Goal: Transaction & Acquisition: Purchase product/service

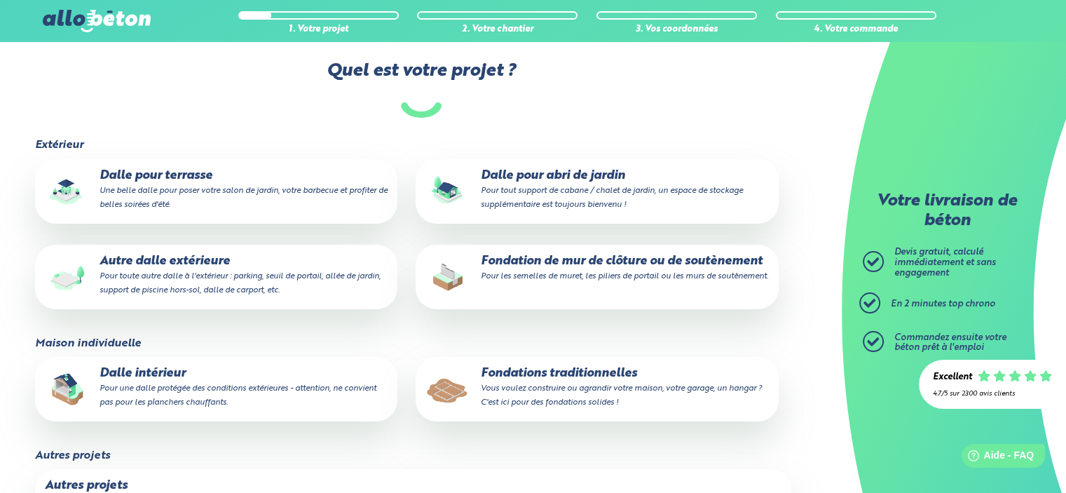
scroll to position [140, 0]
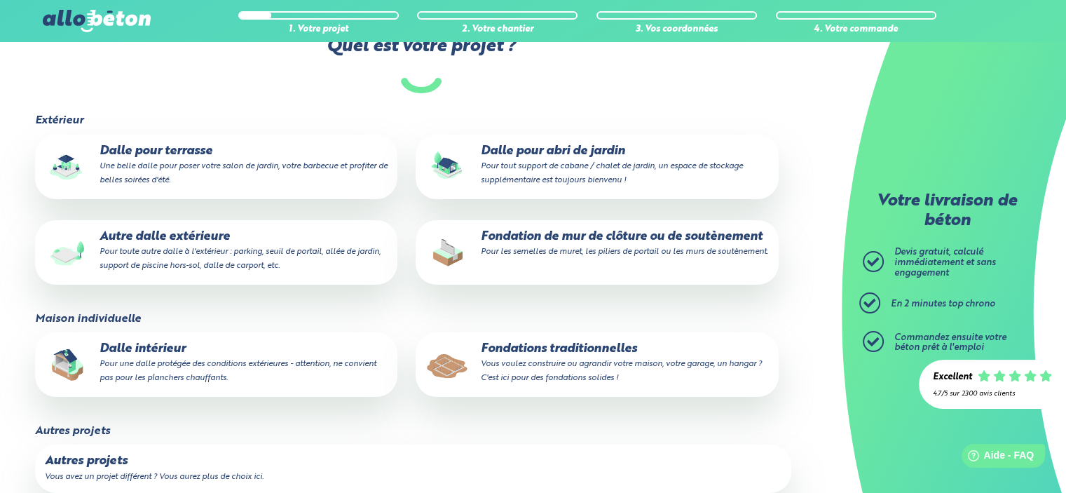
click at [564, 355] on p "Fondations traditionnelles Vous voulez construire ou agrandir votre maison, vot…" at bounding box center [597, 363] width 343 height 43
click at [0, 0] on input "Fondations traditionnelles Vous voulez construire ou agrandir votre maison, vot…" at bounding box center [0, 0] width 0 height 0
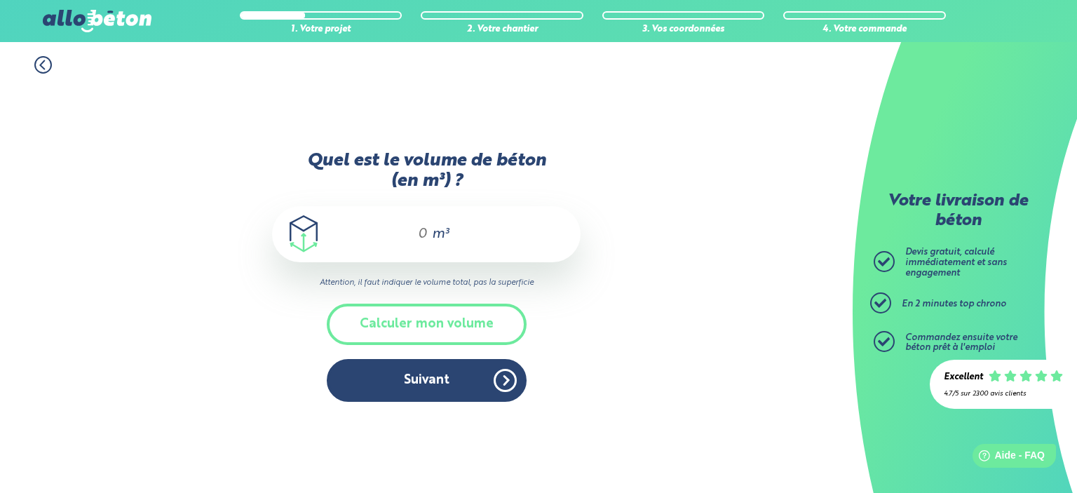
drag, startPoint x: 437, startPoint y: 319, endPoint x: 442, endPoint y: 311, distance: 9.4
click at [437, 319] on button "Calculer mon volume" at bounding box center [427, 324] width 200 height 41
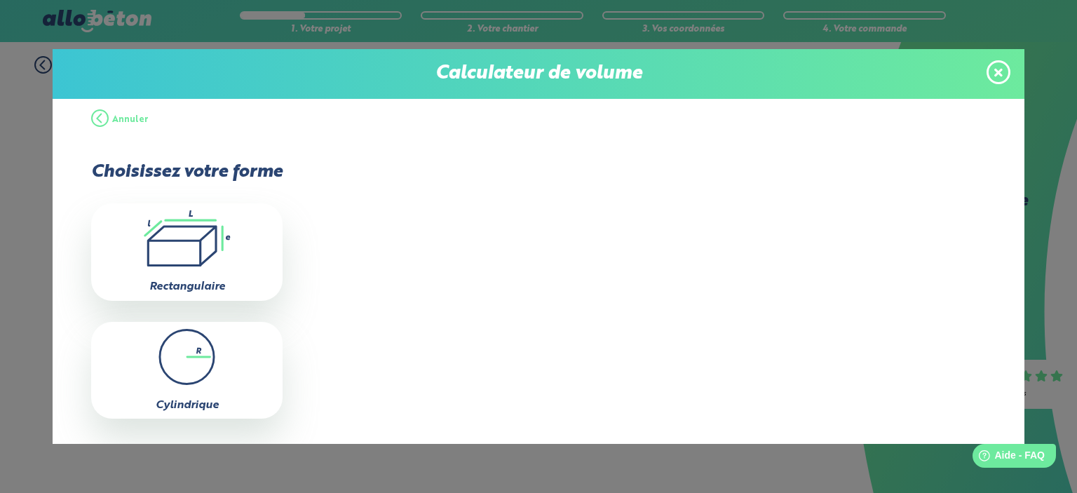
click at [207, 245] on icon ".icon-calc-rectanglea{fill:none;stroke-linecap:round;stroke-width:3px;stroke:#6…" at bounding box center [186, 238] width 177 height 56
type input "0"
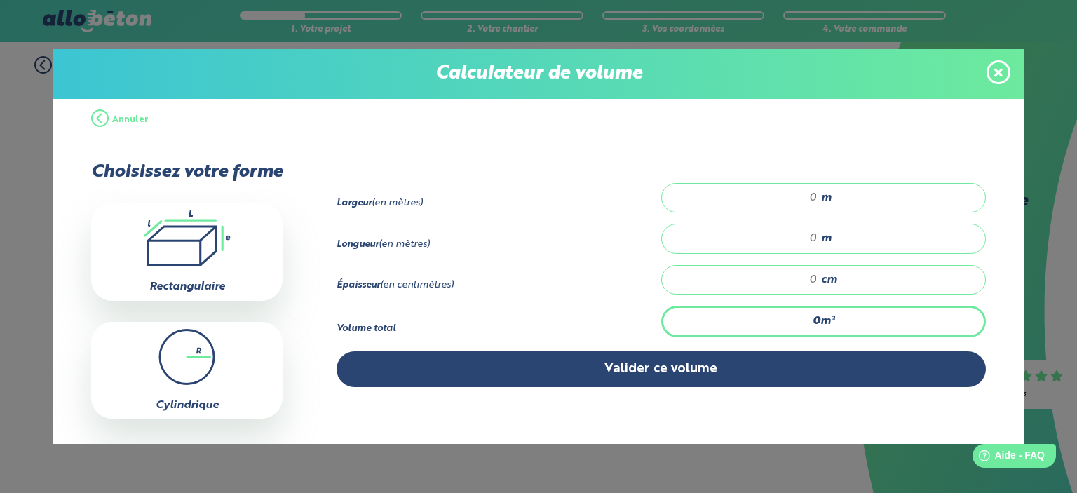
drag, startPoint x: 776, startPoint y: 202, endPoint x: 871, endPoint y: 207, distance: 95.5
click at [866, 207] on div "m" at bounding box center [823, 197] width 325 height 29
type input "8"
type input "7"
type input "8.4"
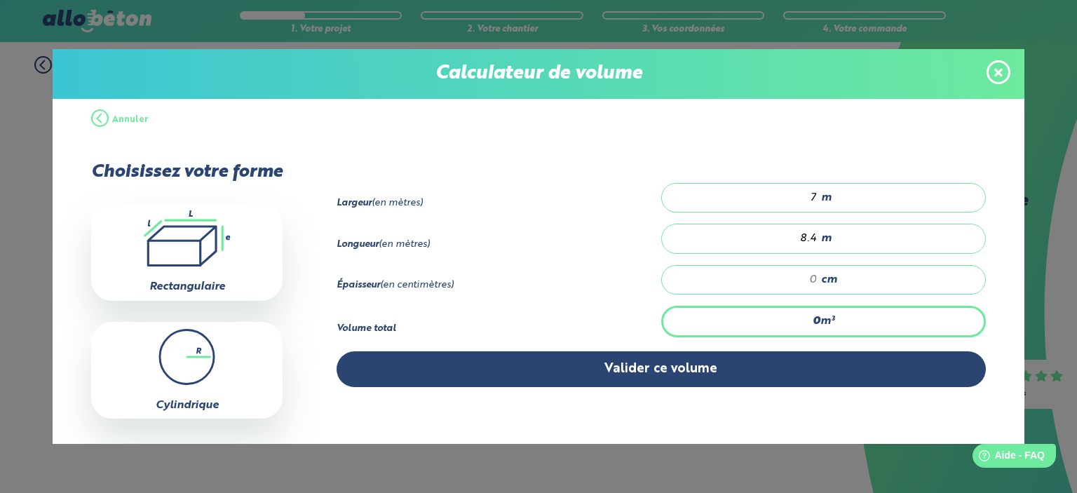
type input "1.176"
type input "2"
type input "11.76"
type input "20"
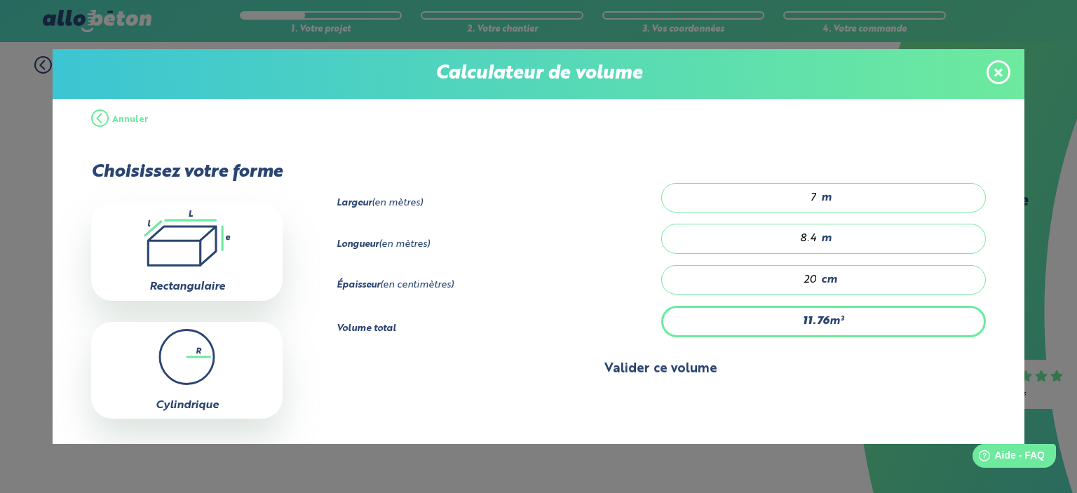
click at [669, 369] on button "Valider ce volume" at bounding box center [660, 369] width 649 height 36
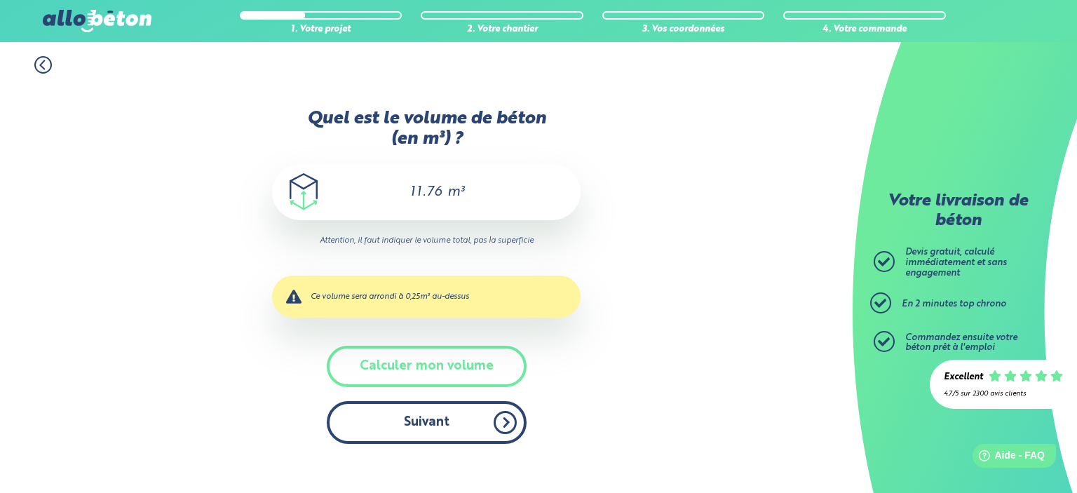
click at [458, 417] on button "Suivant" at bounding box center [427, 422] width 200 height 43
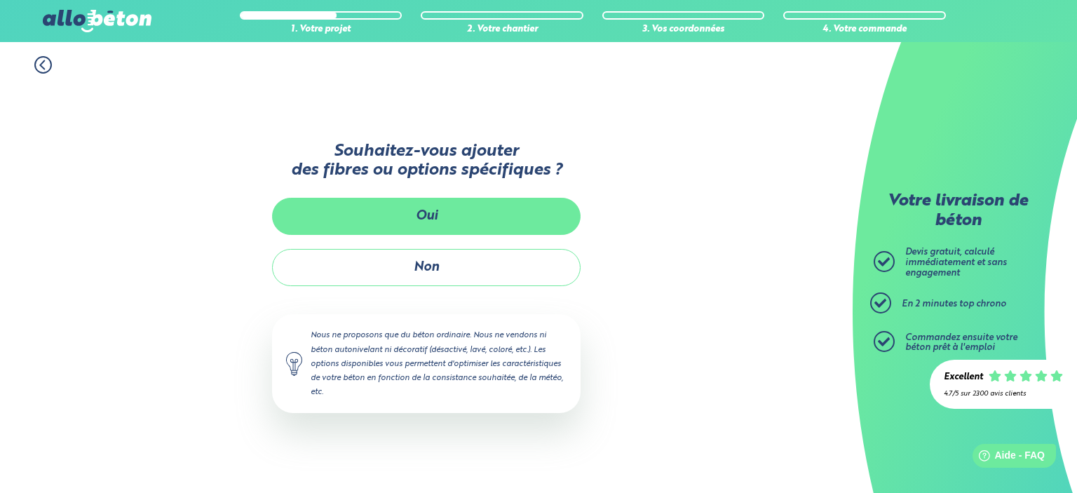
click at [545, 210] on button "Oui" at bounding box center [426, 216] width 308 height 37
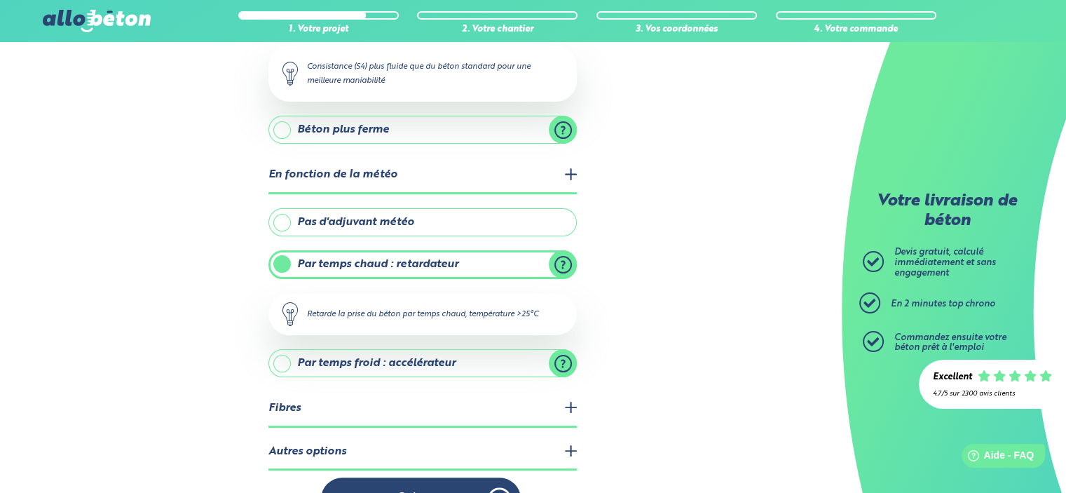
scroll to position [252, 0]
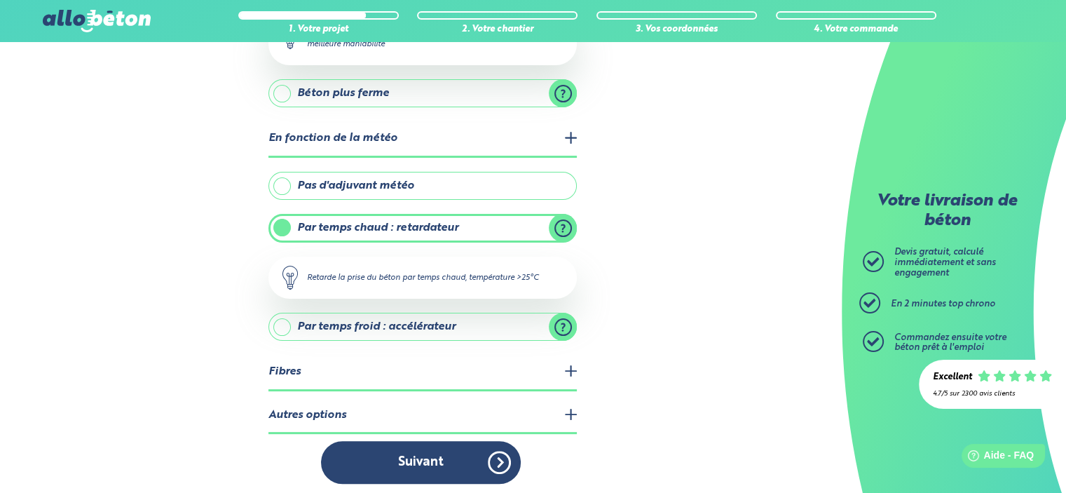
click at [552, 381] on legend "Fibres" at bounding box center [422, 373] width 308 height 36
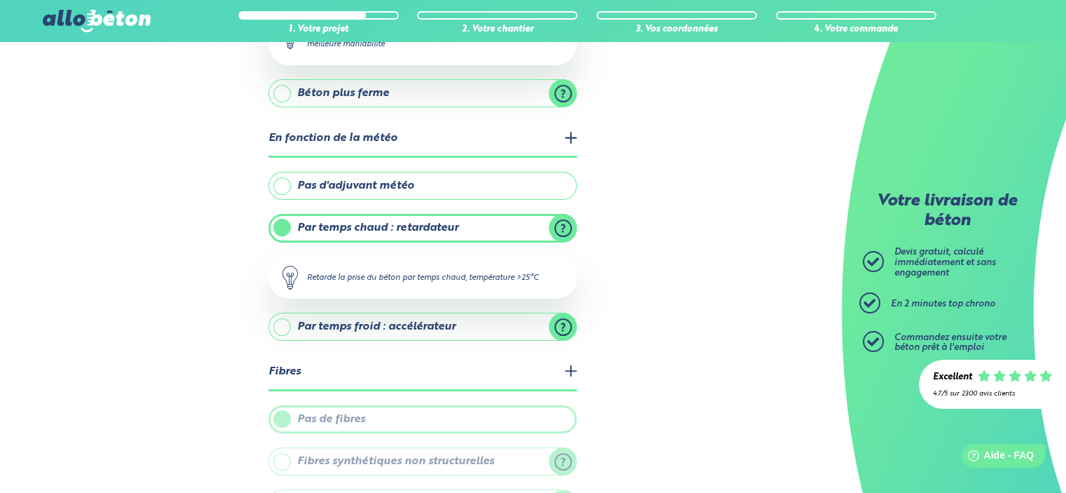
scroll to position [385, 0]
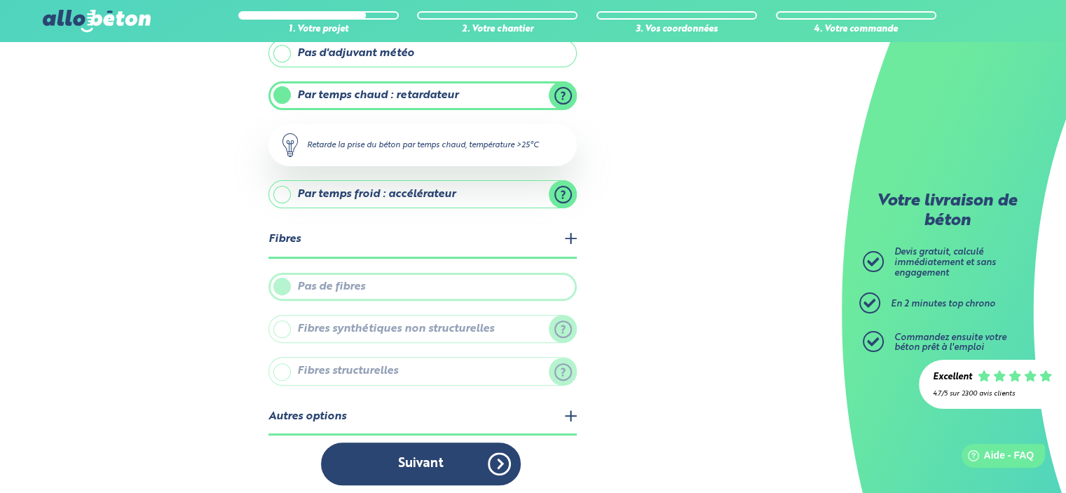
click at [538, 425] on legend "Autres options" at bounding box center [422, 418] width 308 height 36
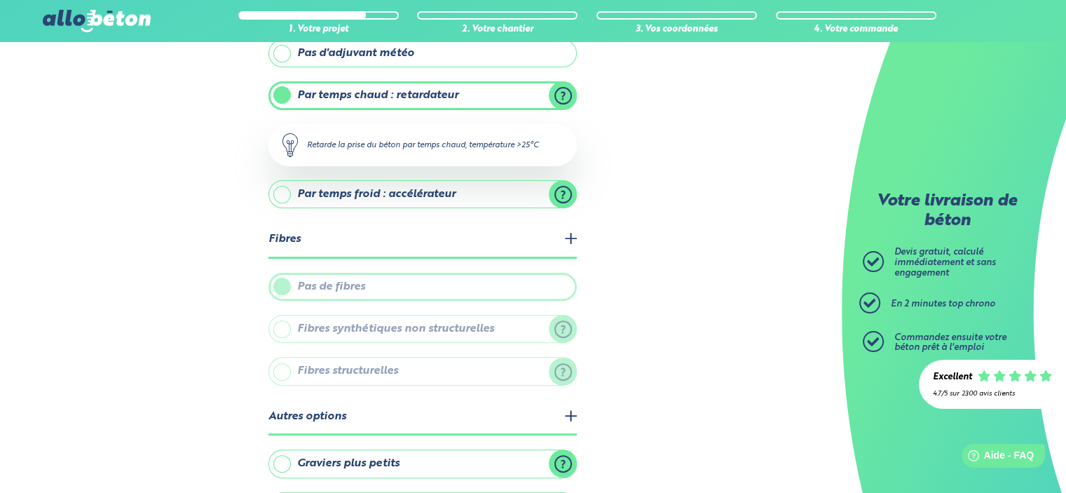
scroll to position [477, 0]
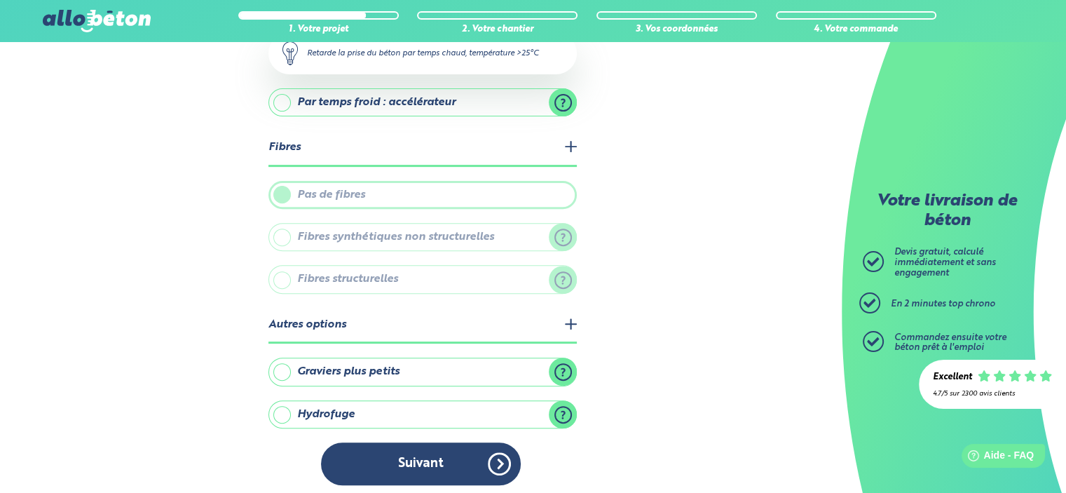
click at [368, 411] on label "Hydrofuge" at bounding box center [422, 414] width 308 height 28
click at [0, 0] on input "Hydrofuge" at bounding box center [0, 0] width 0 height 0
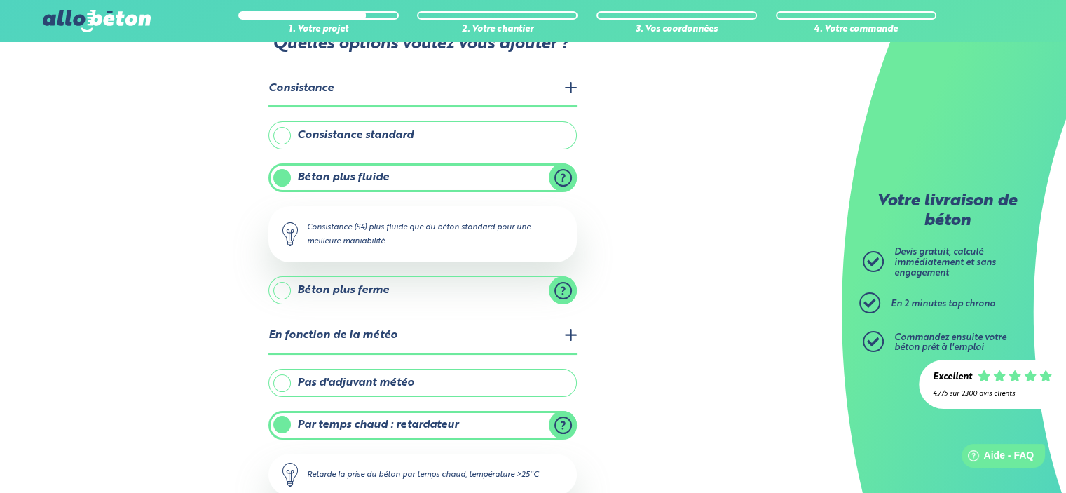
scroll to position [0, 0]
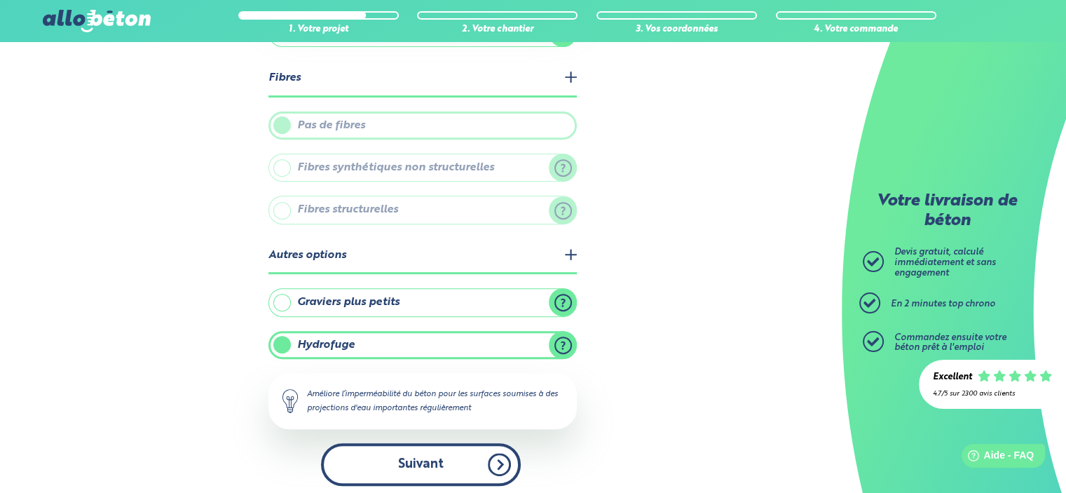
click at [437, 474] on button "Suivant" at bounding box center [421, 464] width 200 height 43
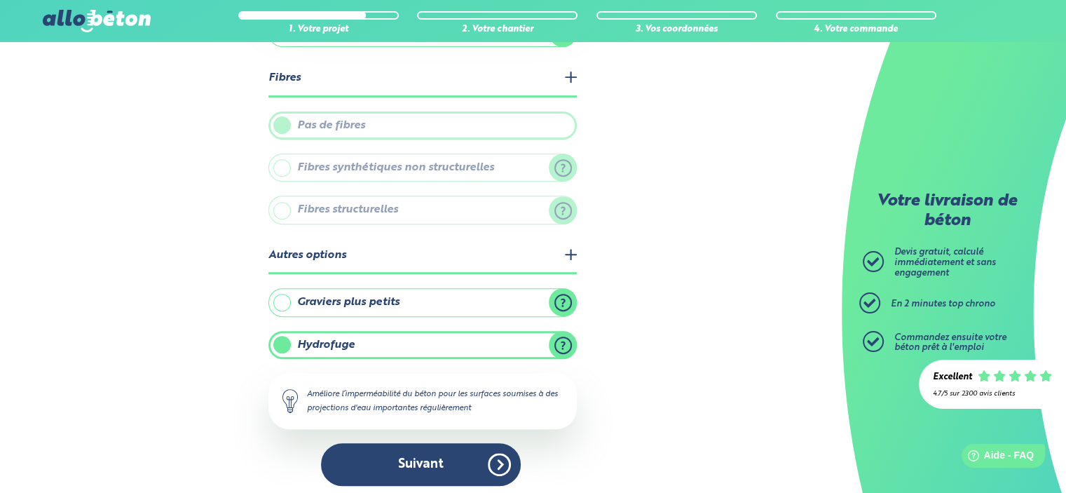
scroll to position [248, 0]
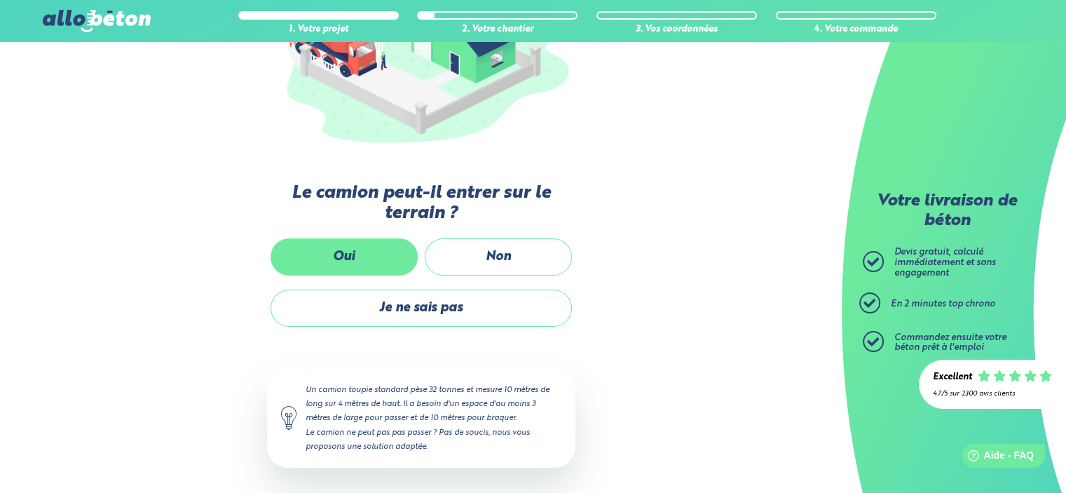
click at [389, 253] on label "Oui" at bounding box center [344, 256] width 147 height 37
click at [0, 0] on input "Oui" at bounding box center [0, 0] width 0 height 0
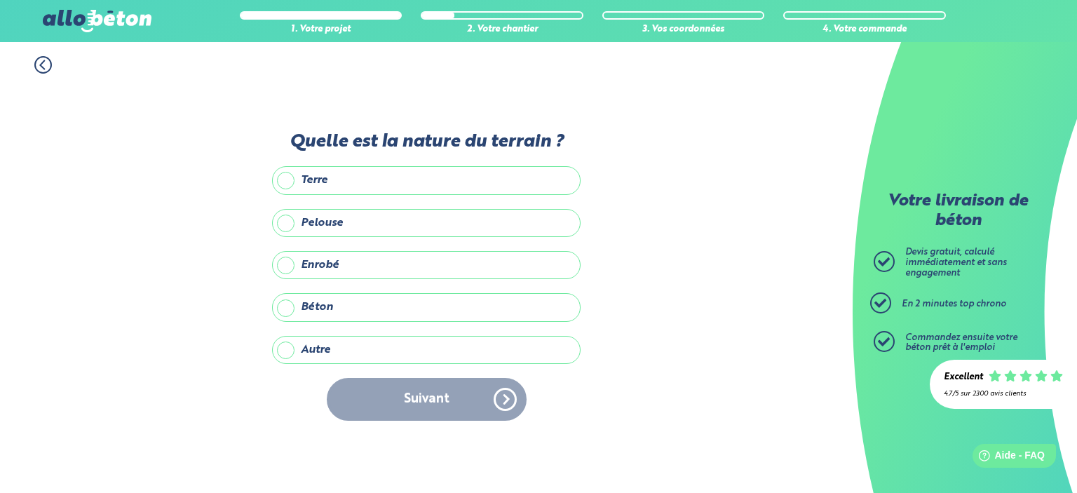
click at [333, 184] on label "Terre" at bounding box center [426, 180] width 308 height 28
click at [0, 0] on input "Terre" at bounding box center [0, 0] width 0 height 0
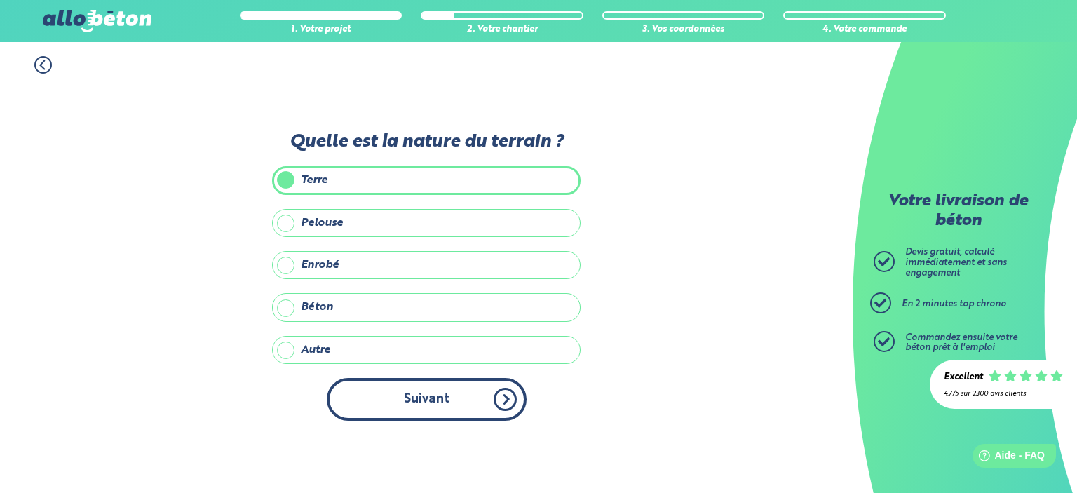
click at [465, 400] on button "Suivant" at bounding box center [427, 399] width 200 height 43
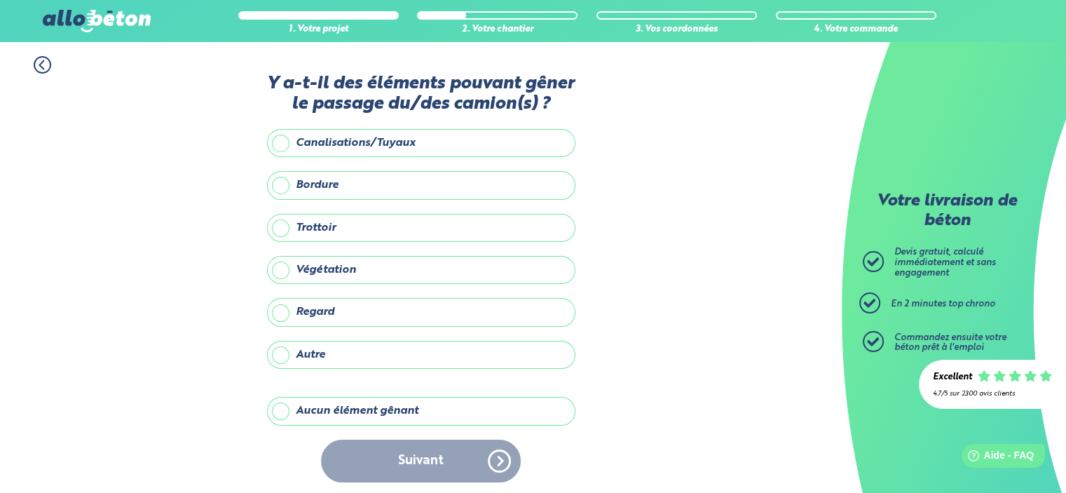
click at [343, 410] on label "Aucun élément gênant" at bounding box center [421, 411] width 308 height 28
click at [0, 0] on input "Aucun élément gênant" at bounding box center [0, 0] width 0 height 0
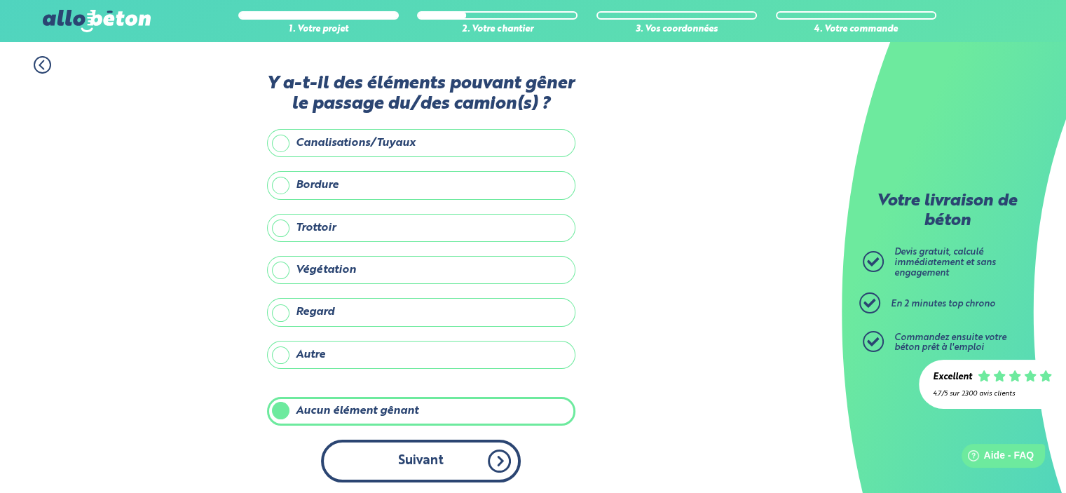
click at [492, 456] on button "Suivant" at bounding box center [421, 461] width 200 height 43
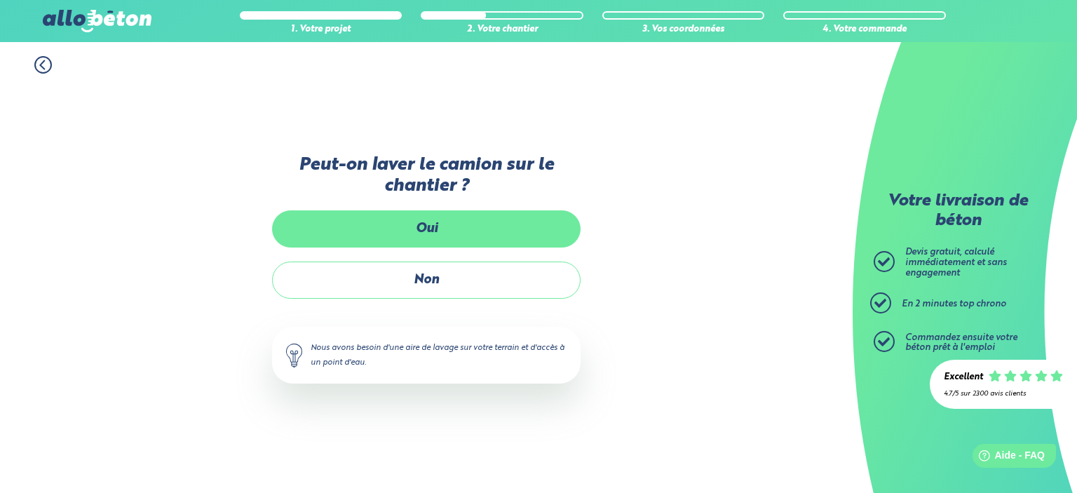
click at [485, 231] on label "Oui" at bounding box center [426, 228] width 308 height 37
click at [0, 0] on input "Oui" at bounding box center [0, 0] width 0 height 0
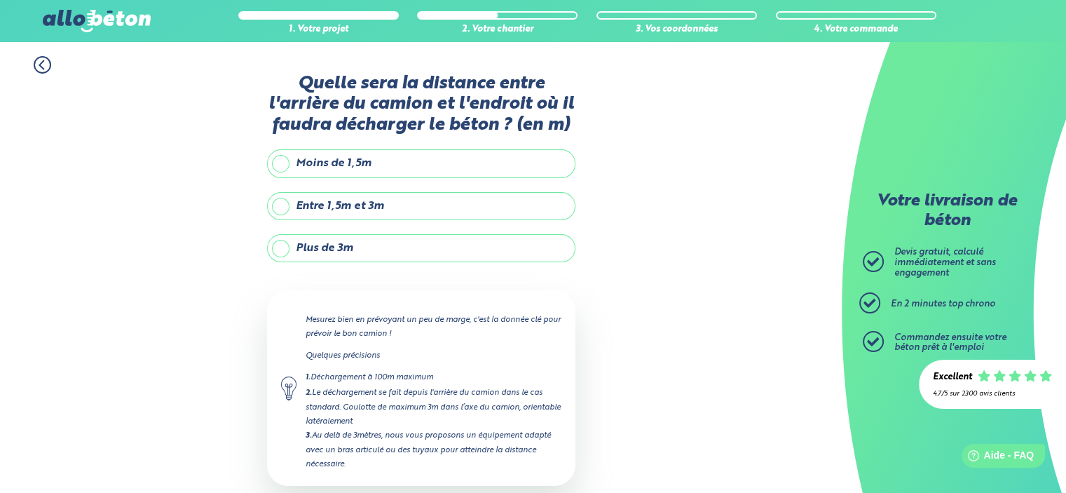
click at [395, 162] on label "Moins de 1,5m" at bounding box center [421, 163] width 308 height 28
click at [0, 0] on input "Moins de 1,5m" at bounding box center [0, 0] width 0 height 0
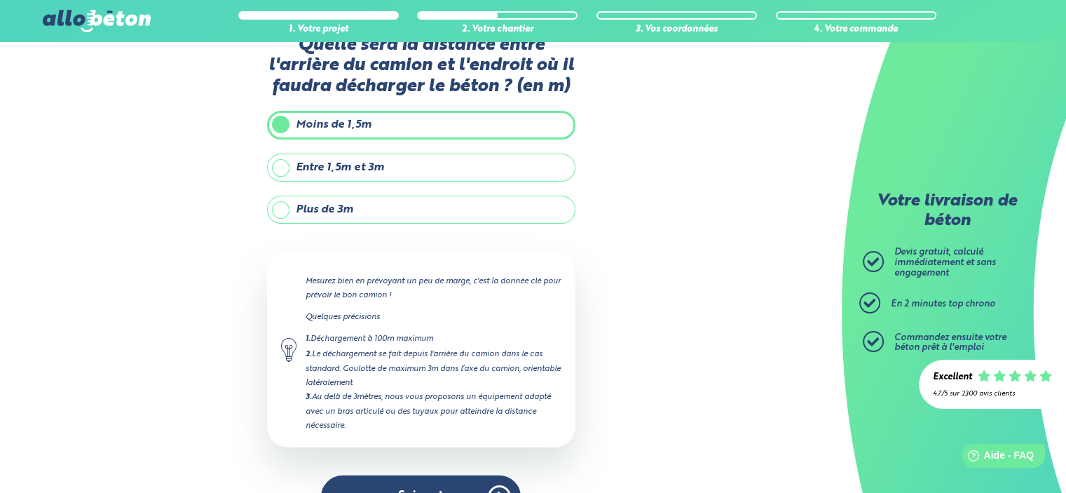
scroll to position [74, 0]
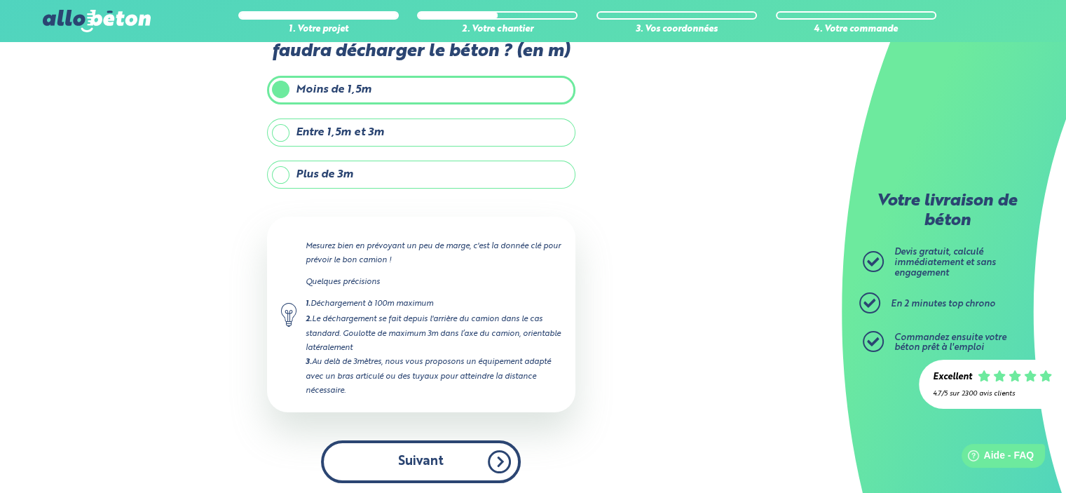
click at [488, 450] on button "Suivant" at bounding box center [421, 461] width 200 height 43
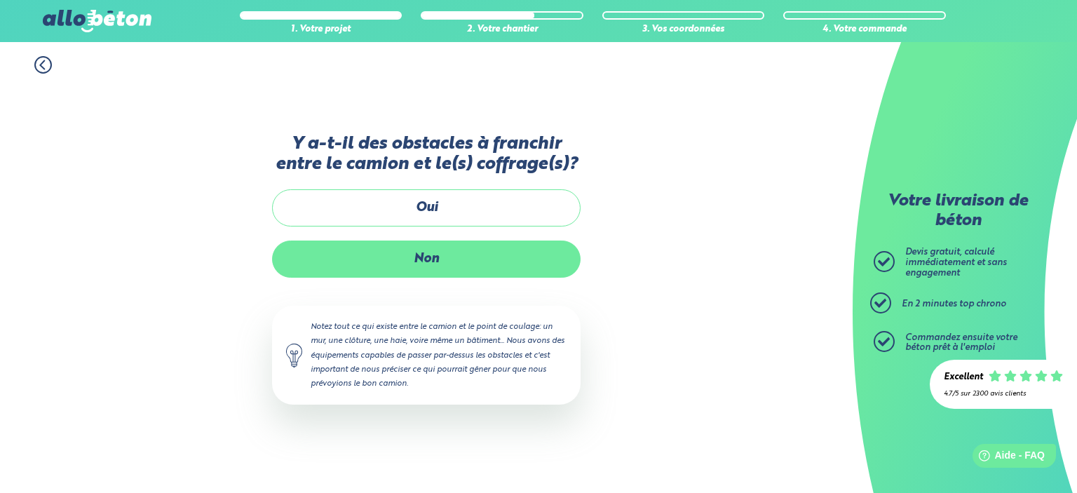
click at [533, 252] on label "Non" at bounding box center [426, 258] width 308 height 37
click at [0, 0] on input "Non" at bounding box center [0, 0] width 0 height 0
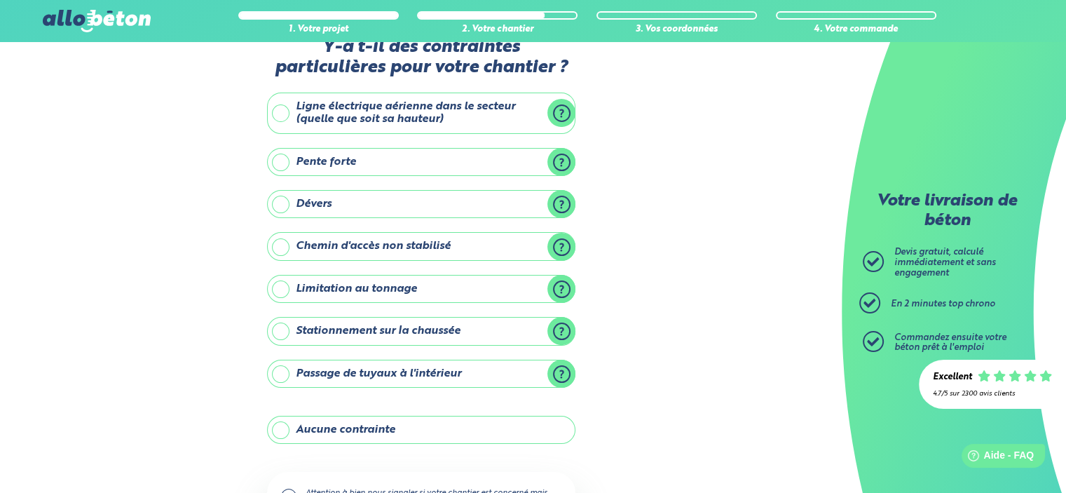
scroll to position [14, 0]
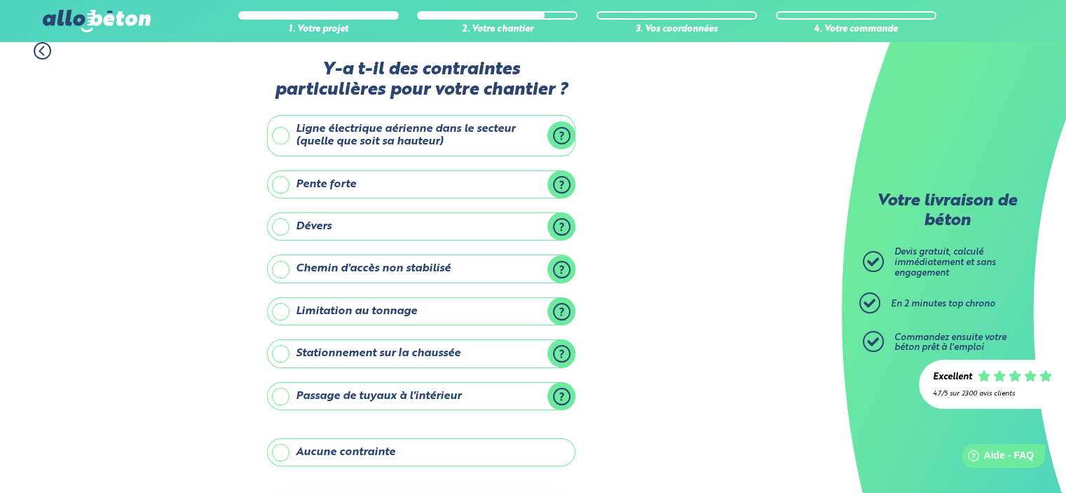
click at [475, 133] on label "Ligne électrique aérienne dans le secteur (quelle que soit sa hauteur)" at bounding box center [421, 135] width 308 height 41
click at [0, 0] on input "Ligne électrique aérienne dans le secteur (quelle que soit sa hauteur)" at bounding box center [0, 0] width 0 height 0
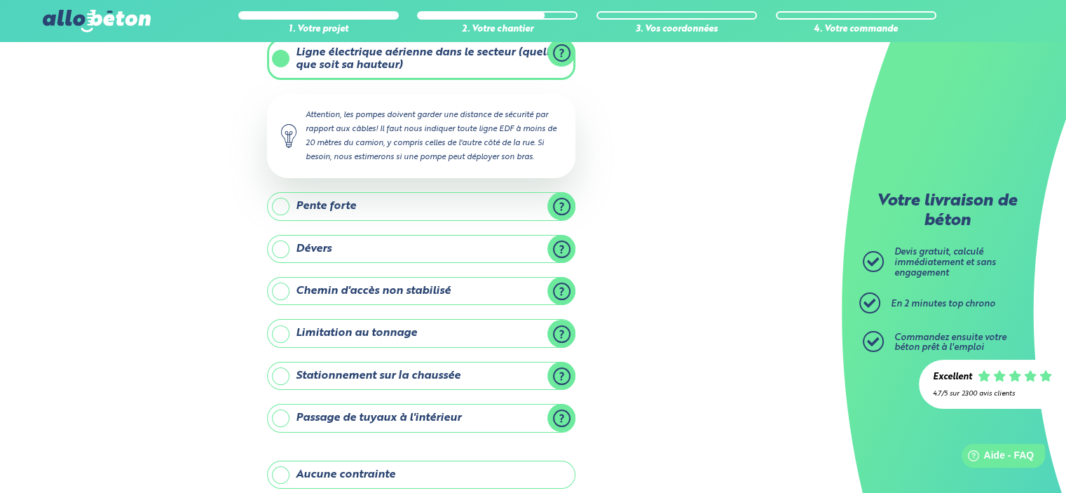
scroll to position [252, 0]
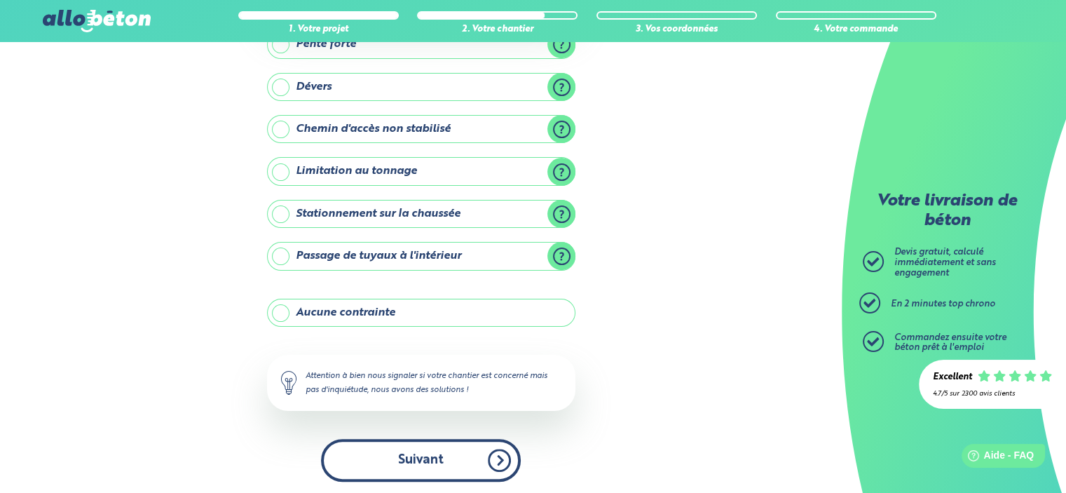
click at [496, 454] on button "Suivant" at bounding box center [421, 460] width 200 height 43
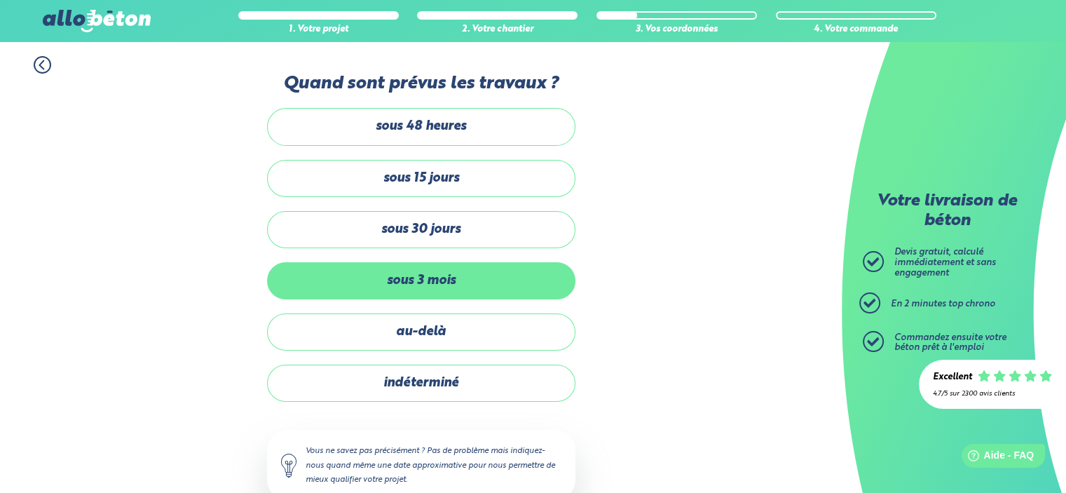
click at [499, 279] on label "sous 3 mois" at bounding box center [421, 280] width 308 height 37
click at [0, 0] on input "sous 3 mois" at bounding box center [0, 0] width 0 height 0
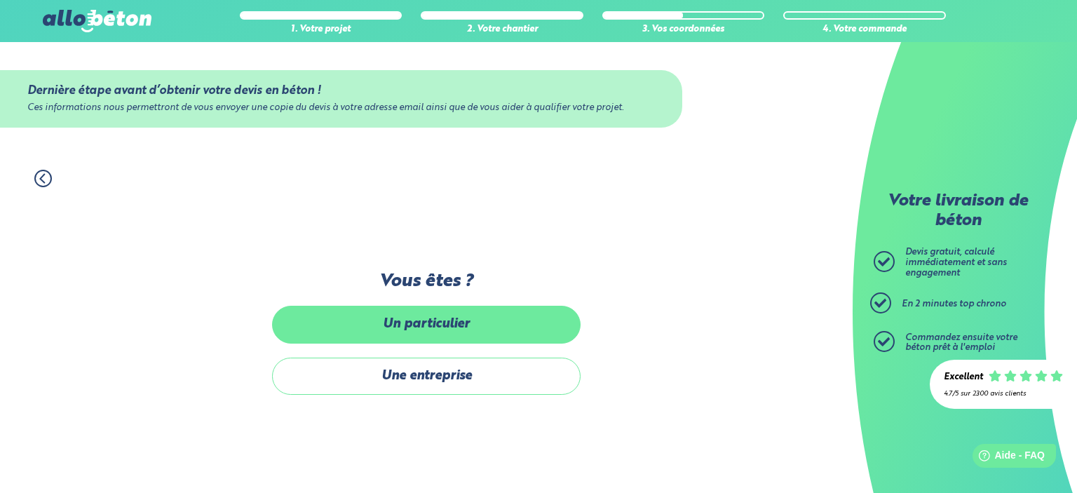
click at [538, 325] on label "Un particulier" at bounding box center [426, 324] width 308 height 37
click at [0, 0] on input "Un particulier" at bounding box center [0, 0] width 0 height 0
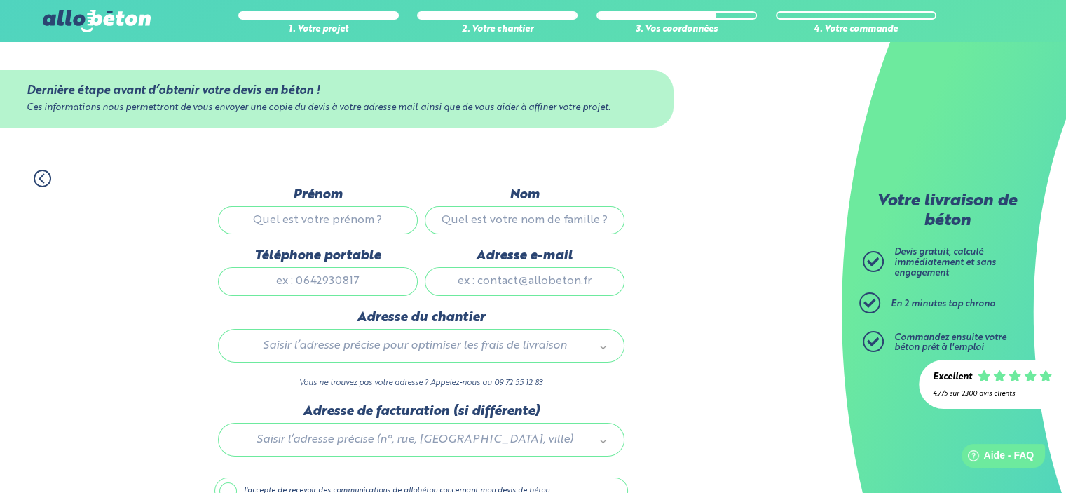
drag, startPoint x: 280, startPoint y: 215, endPoint x: 303, endPoint y: 215, distance: 22.4
click at [280, 215] on input "Prénom" at bounding box center [318, 220] width 200 height 28
type input "sbw"
click at [540, 224] on input "Nom" at bounding box center [525, 220] width 200 height 28
type input "swb"
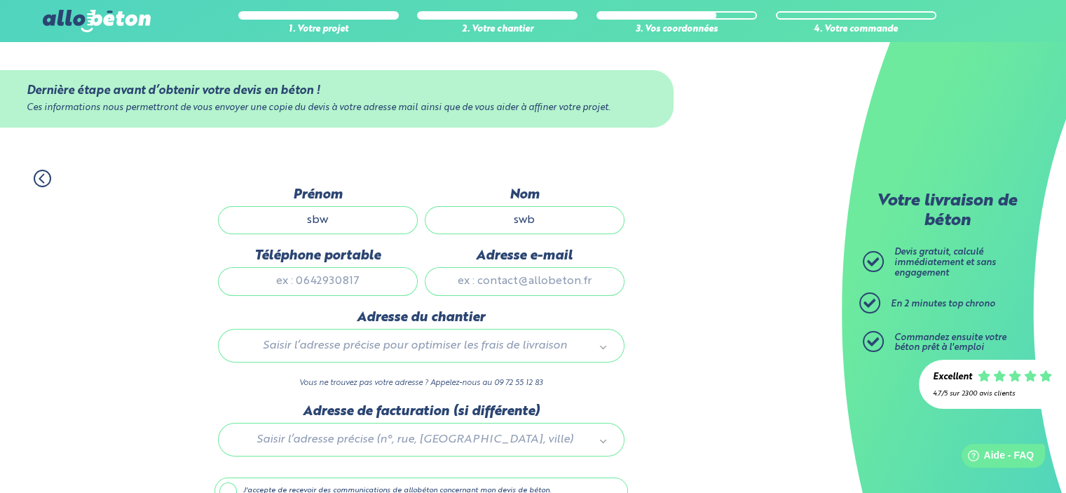
click at [287, 274] on input "Téléphone portable" at bounding box center [318, 281] width 200 height 28
type input "0635898425"
type input "theboss-1@hotmail.fr"
drag, startPoint x: 507, startPoint y: 330, endPoint x: 508, endPoint y: 340, distance: 9.9
click at [507, 330] on div "Saisir l’adresse précise pour optimiser les frais de livraison" at bounding box center [421, 346] width 407 height 34
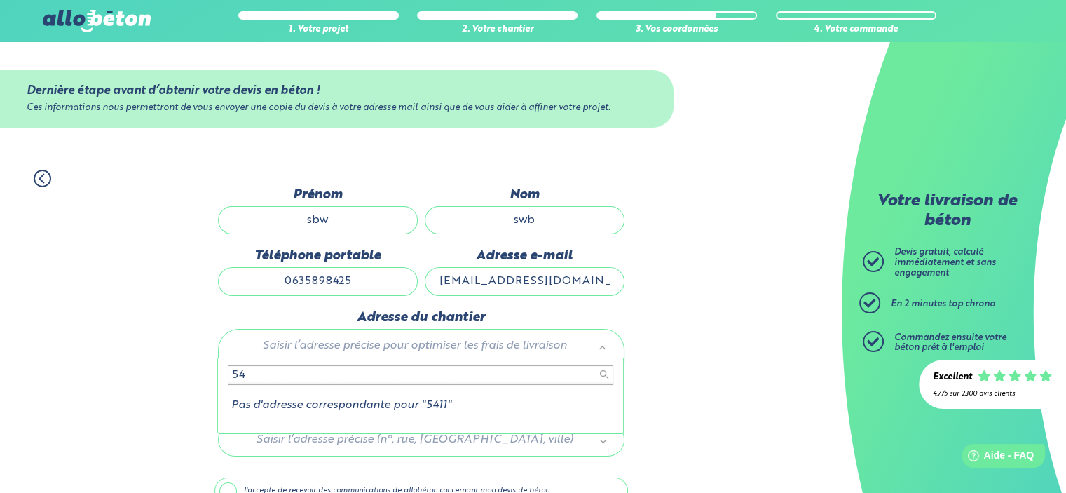
type input "5"
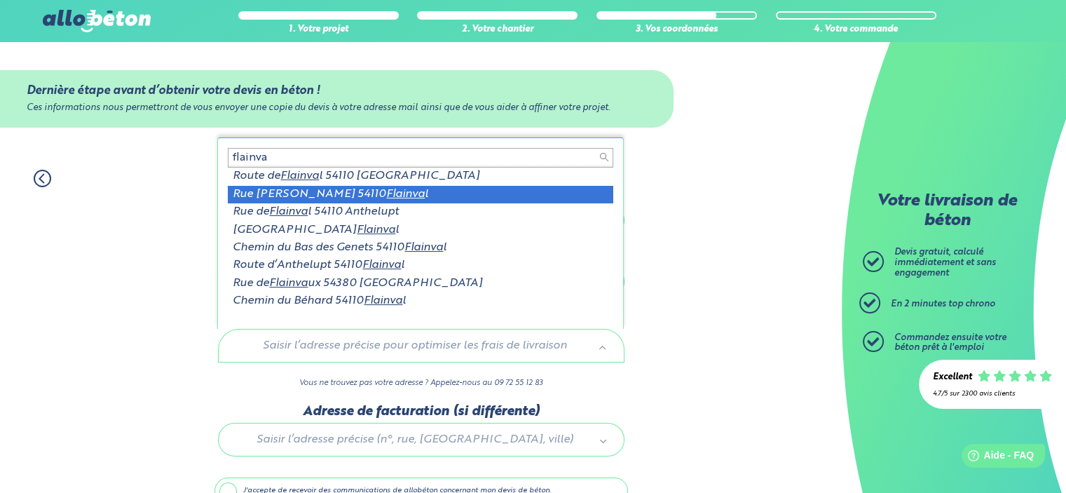
type input "flainva"
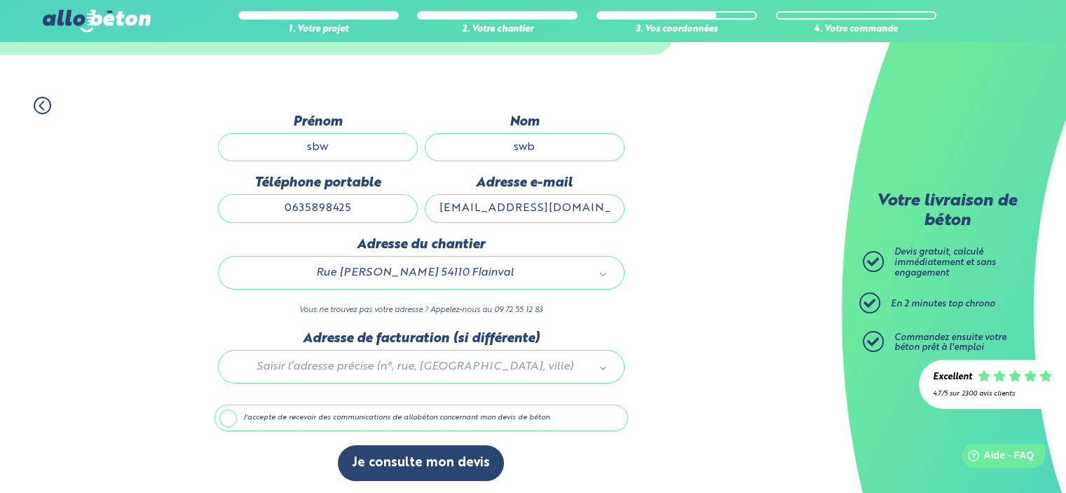
scroll to position [73, 0]
click at [229, 414] on label "J'accepte de recevoir des communications de allobéton concernant mon devis de b…" at bounding box center [422, 417] width 414 height 27
click at [0, 0] on input "J'accepte de recevoir des communications de allobéton concernant mon devis de b…" at bounding box center [0, 0] width 0 height 0
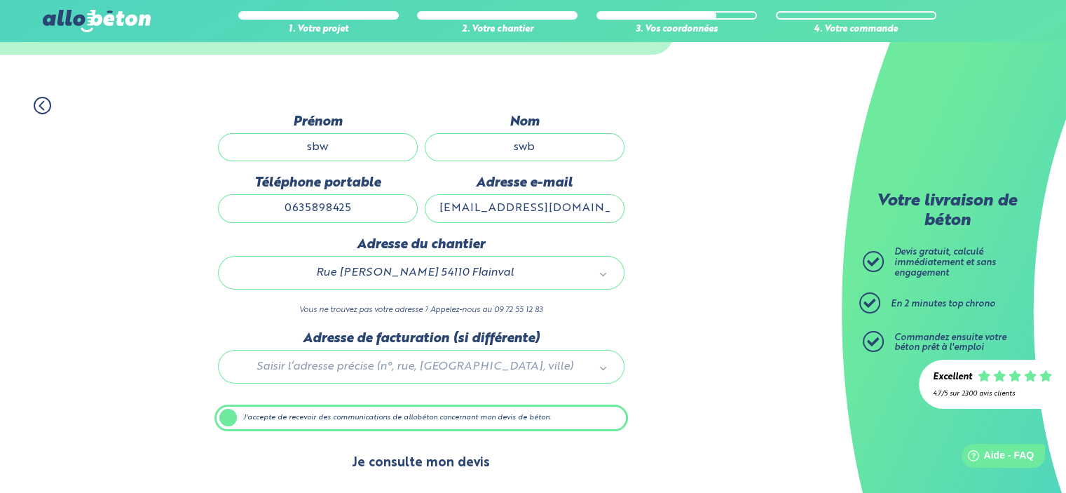
click at [468, 466] on button "Je consulte mon devis" at bounding box center [421, 463] width 166 height 36
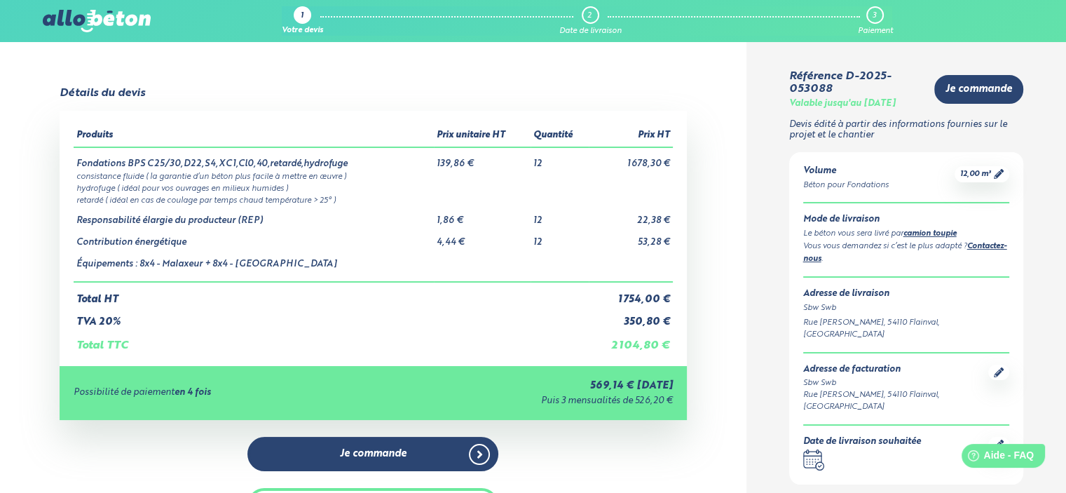
click at [297, 14] on div "1" at bounding box center [303, 15] width 18 height 18
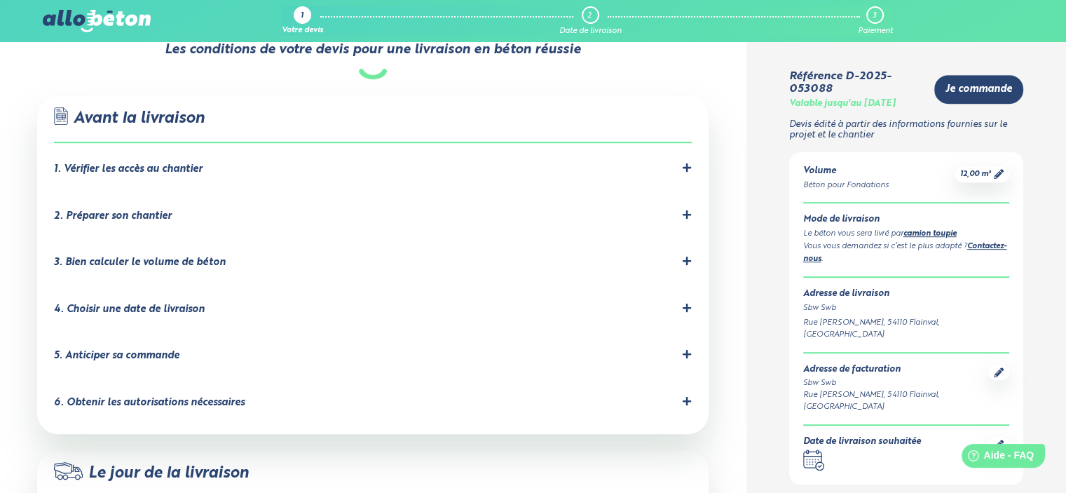
scroll to position [771, 0]
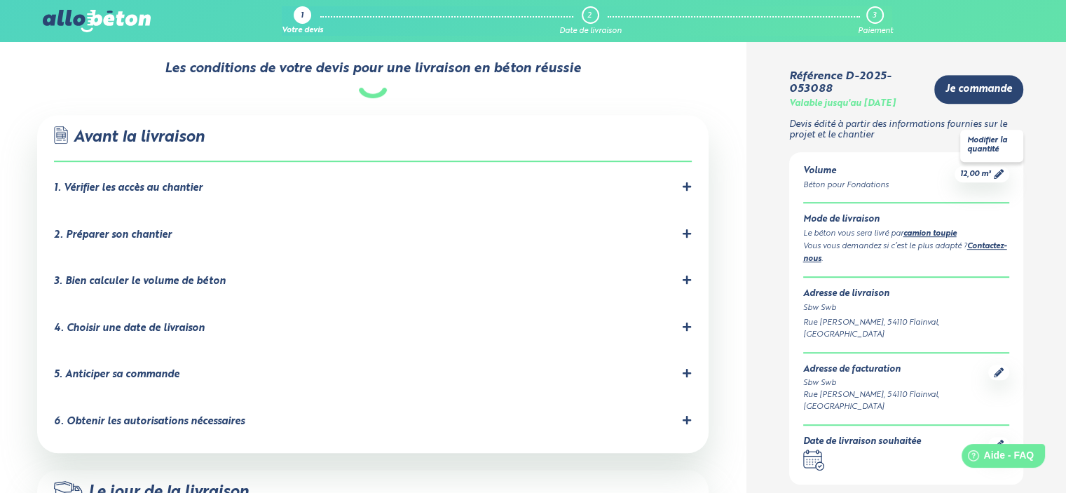
click at [998, 176] on icon at bounding box center [999, 174] width 10 height 10
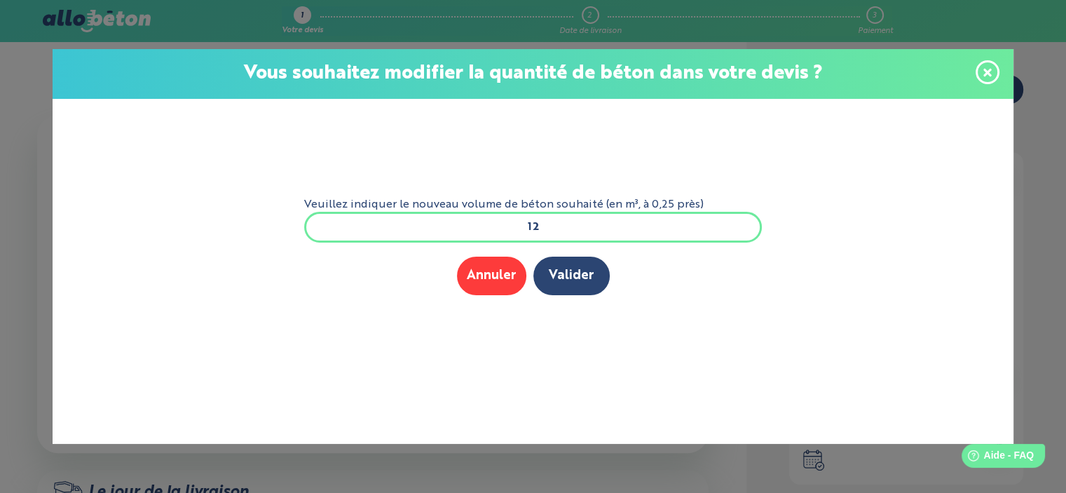
drag, startPoint x: 540, startPoint y: 226, endPoint x: 551, endPoint y: 226, distance: 10.5
click at [551, 226] on input "12" at bounding box center [533, 227] width 458 height 31
type input "13"
click at [566, 262] on button "Valider" at bounding box center [571, 276] width 76 height 39
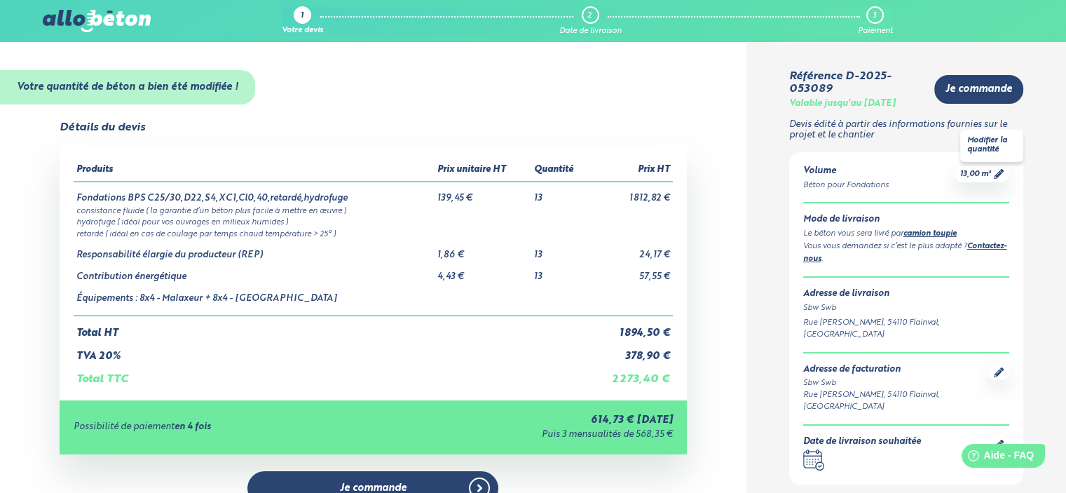
click at [1001, 175] on icon at bounding box center [999, 174] width 10 height 10
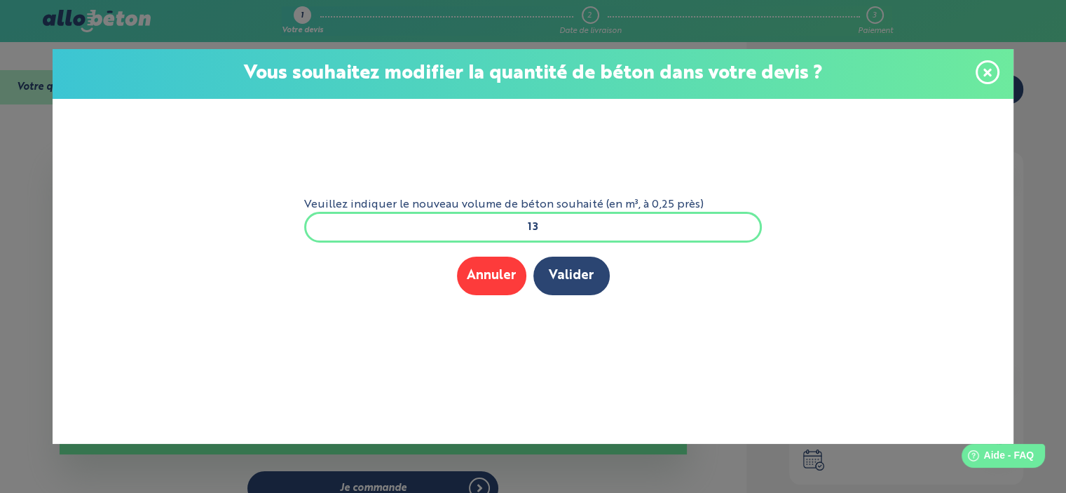
drag, startPoint x: 524, startPoint y: 224, endPoint x: 659, endPoint y: 212, distance: 135.1
click at [630, 226] on input "13" at bounding box center [533, 227] width 458 height 31
type input "20"
click at [568, 259] on button "Valider" at bounding box center [571, 276] width 76 height 39
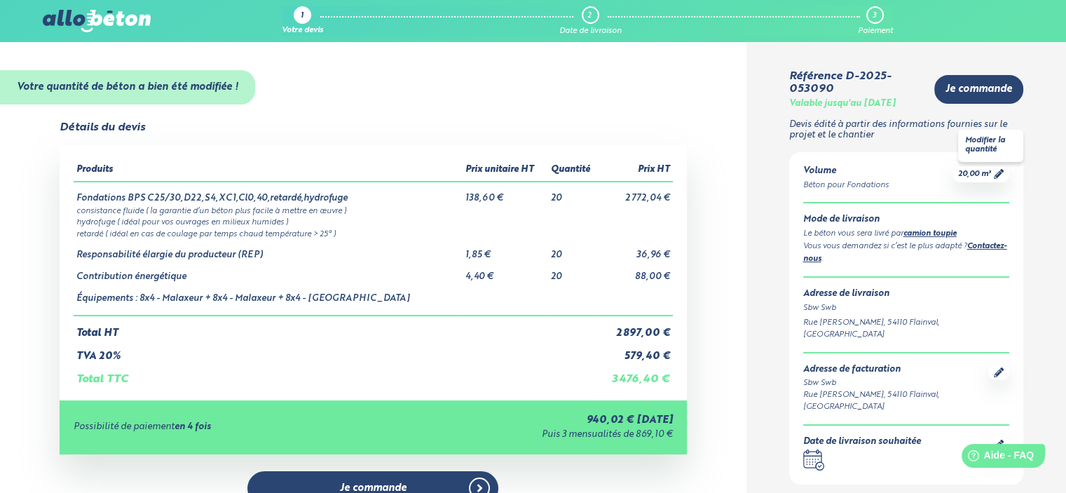
click at [995, 176] on icon at bounding box center [999, 174] width 10 height 10
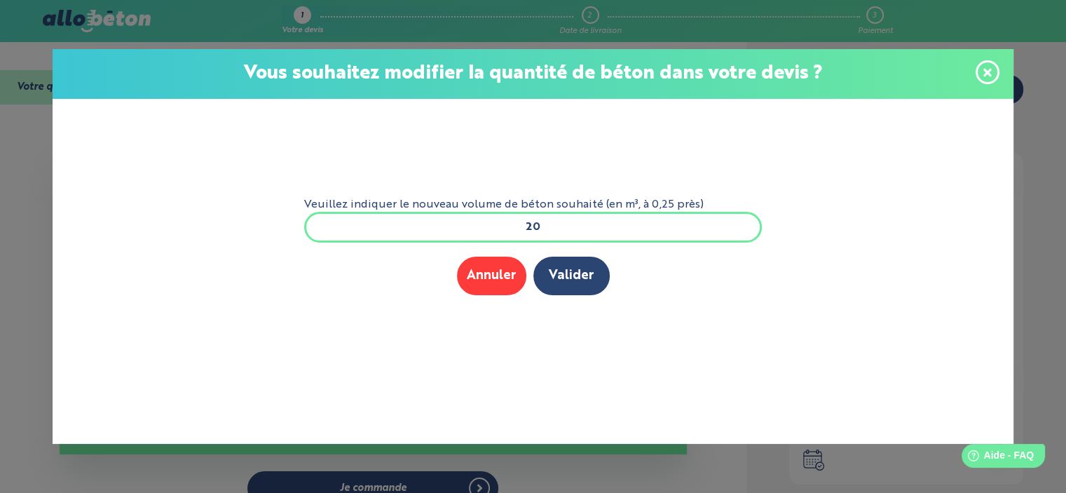
drag, startPoint x: 538, startPoint y: 230, endPoint x: 592, endPoint y: 229, distance: 54.0
click at [569, 230] on input "20" at bounding box center [533, 227] width 458 height 31
type input "12"
click at [570, 266] on button "Valider" at bounding box center [571, 276] width 76 height 39
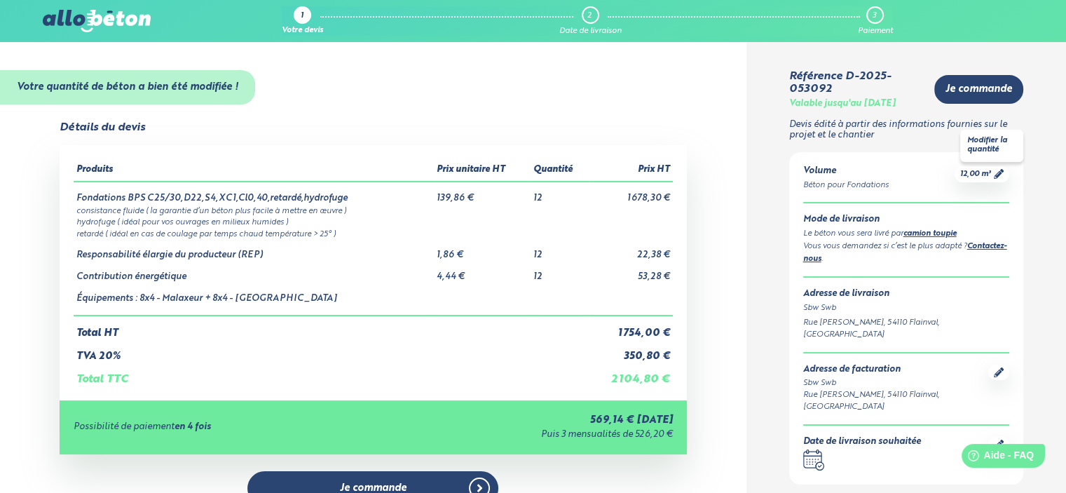
click at [1004, 175] on div "12,00 m³" at bounding box center [982, 174] width 55 height 16
click at [997, 173] on icon at bounding box center [999, 174] width 10 height 10
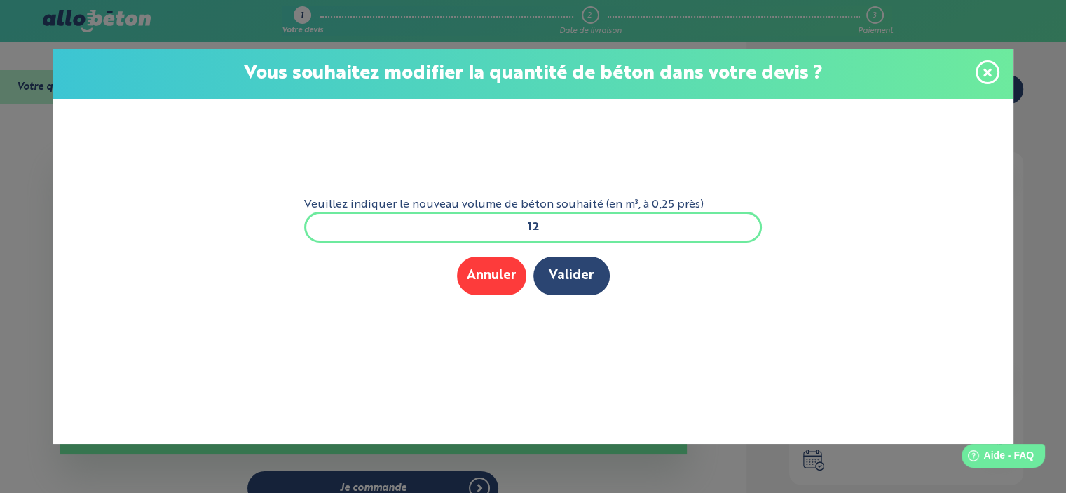
drag, startPoint x: 507, startPoint y: 222, endPoint x: 630, endPoint y: 228, distance: 123.5
click at [624, 226] on input "12" at bounding box center [533, 227] width 458 height 31
type input "15"
click at [571, 271] on button "Valider" at bounding box center [571, 276] width 76 height 39
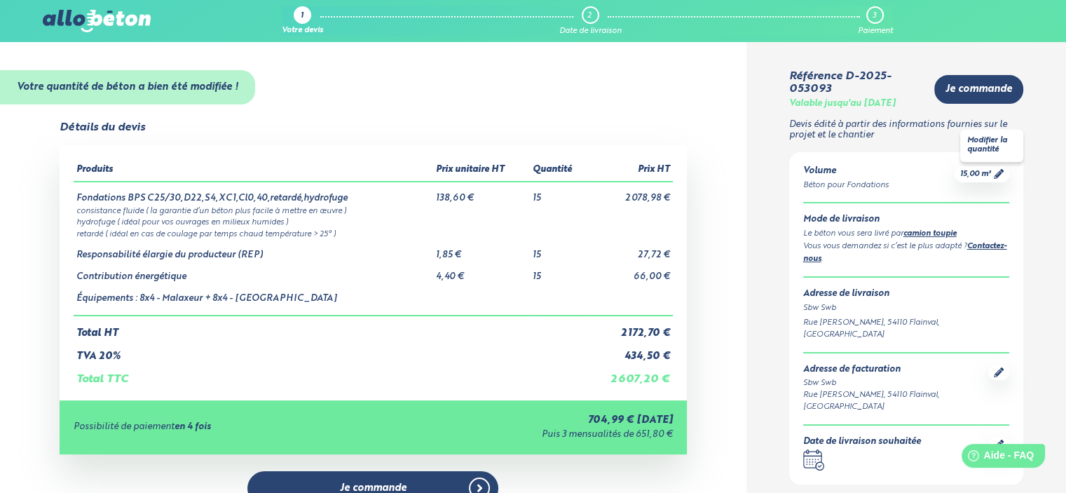
click at [995, 173] on icon at bounding box center [999, 174] width 10 height 10
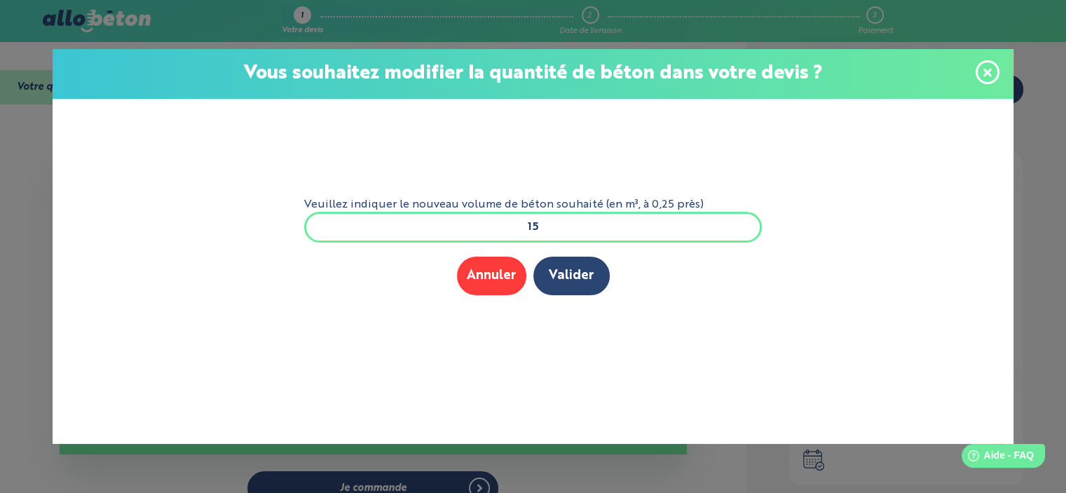
drag, startPoint x: 520, startPoint y: 223, endPoint x: 585, endPoint y: 228, distance: 64.7
click at [573, 228] on input "15" at bounding box center [533, 227] width 458 height 31
type input "17"
click at [562, 280] on button "Valider" at bounding box center [571, 276] width 76 height 39
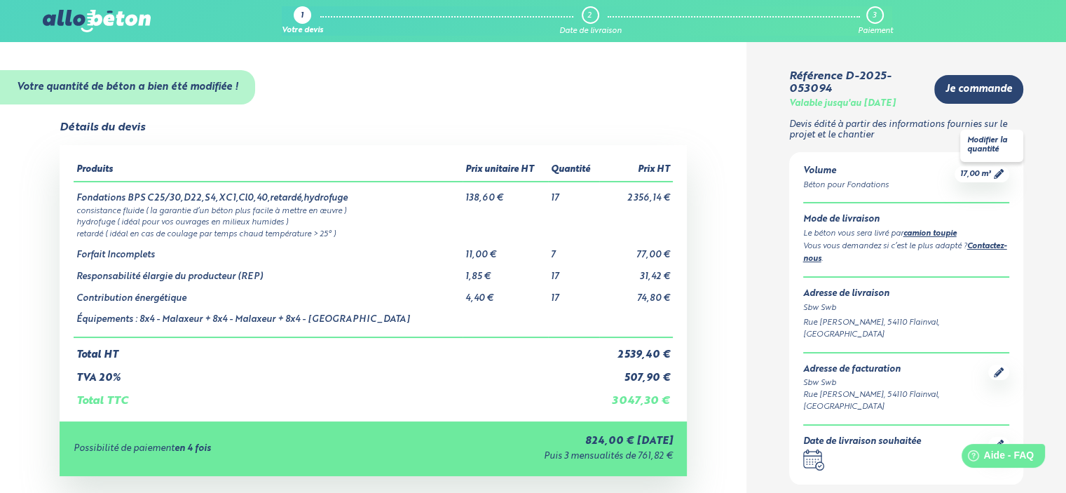
click at [1002, 172] on icon at bounding box center [999, 174] width 10 height 10
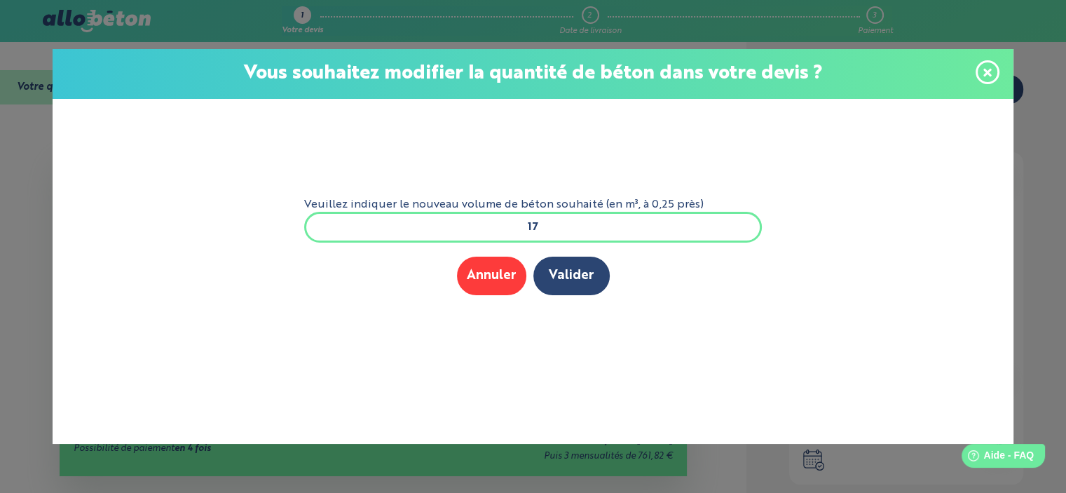
drag, startPoint x: 533, startPoint y: 228, endPoint x: 732, endPoint y: 225, distance: 199.1
click at [632, 234] on input "17" at bounding box center [533, 227] width 458 height 31
type input "16"
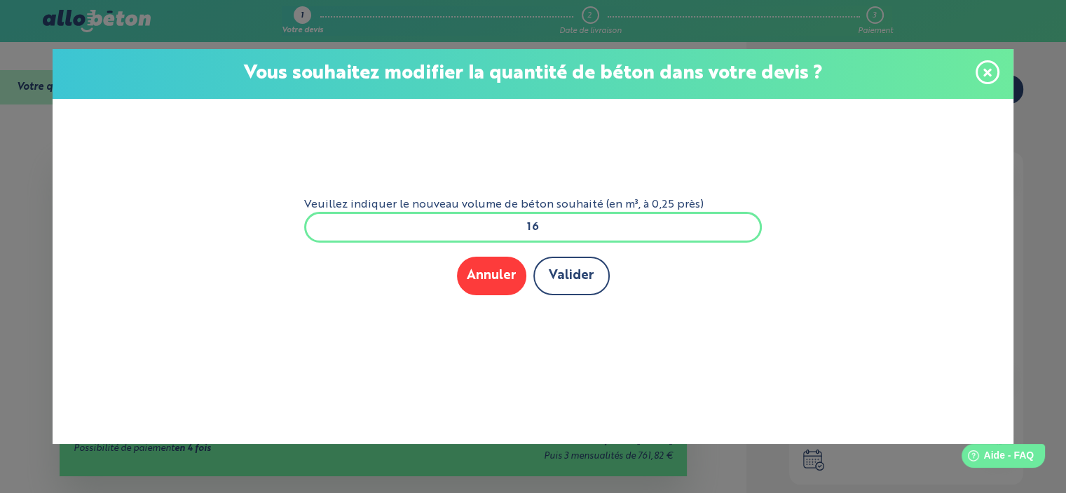
click at [566, 282] on button "Valider" at bounding box center [571, 276] width 76 height 39
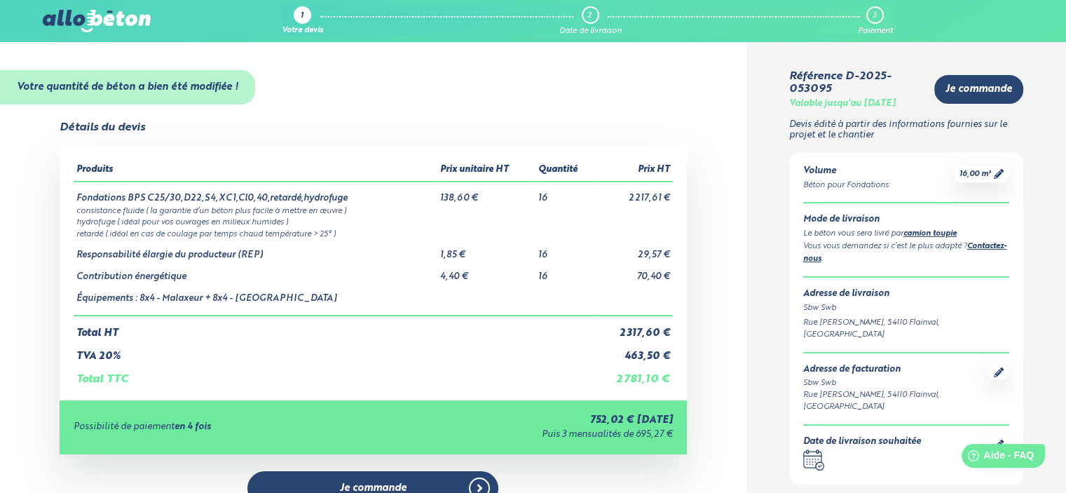
click at [69, 19] on img at bounding box center [97, 21] width 108 height 22
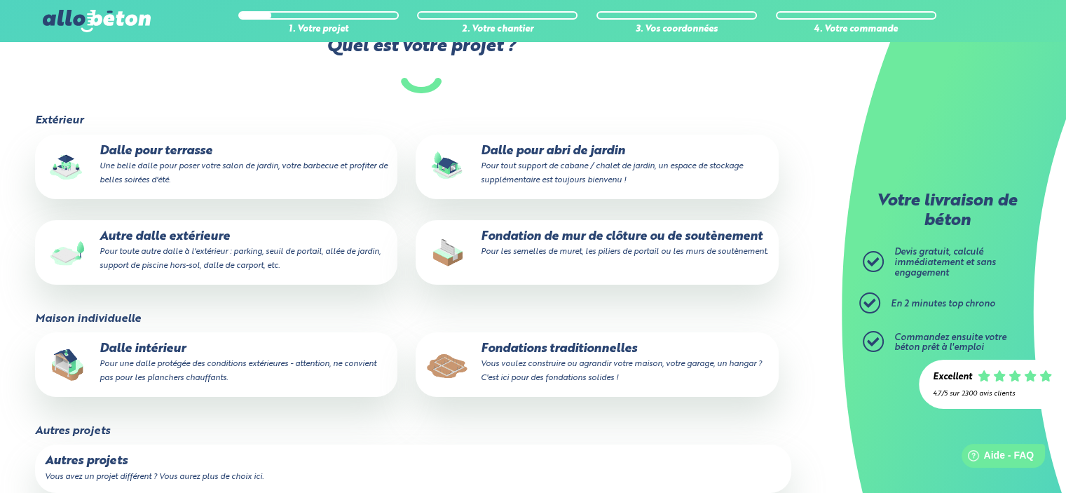
scroll to position [143, 0]
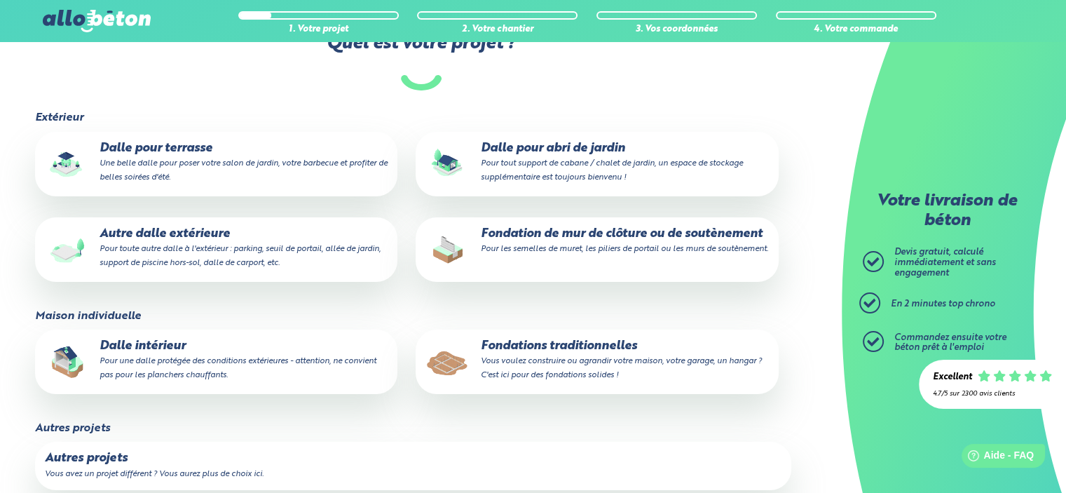
click at [558, 358] on small "Vous voulez construire ou agrandir votre maison, votre garage, un hangar ? C'es…" at bounding box center [620, 368] width 281 height 22
click at [0, 0] on input "Fondations traditionnelles Vous voulez construire ou agrandir votre maison, vot…" at bounding box center [0, 0] width 0 height 0
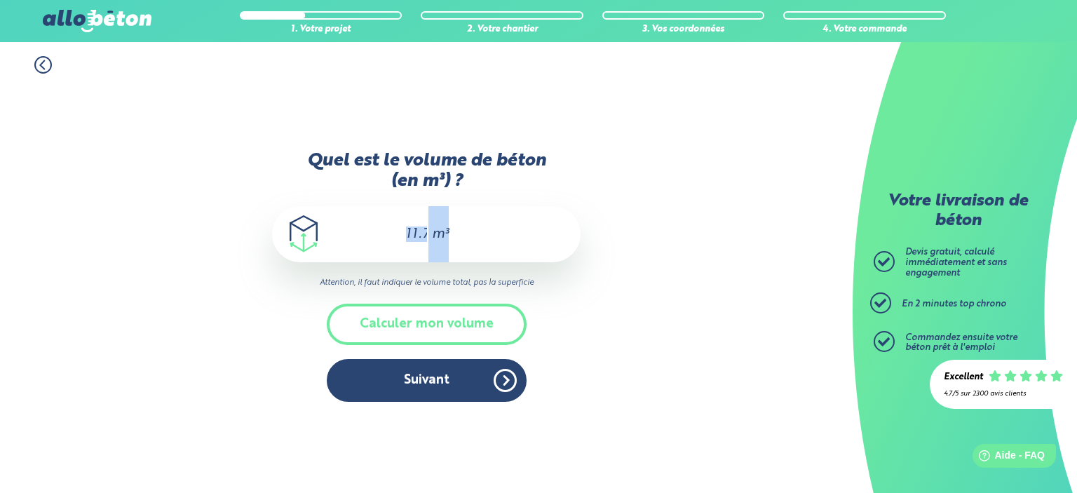
drag, startPoint x: 397, startPoint y: 233, endPoint x: 529, endPoint y: 259, distance: 135.0
click at [527, 261] on div "11.76 m³" at bounding box center [426, 234] width 308 height 56
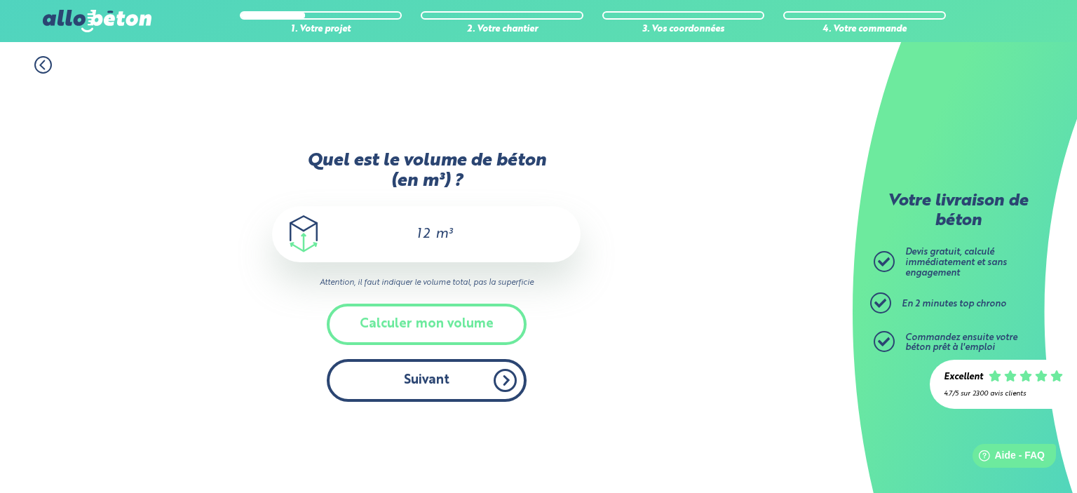
type input "12"
click at [451, 386] on button "Suivant" at bounding box center [427, 380] width 200 height 43
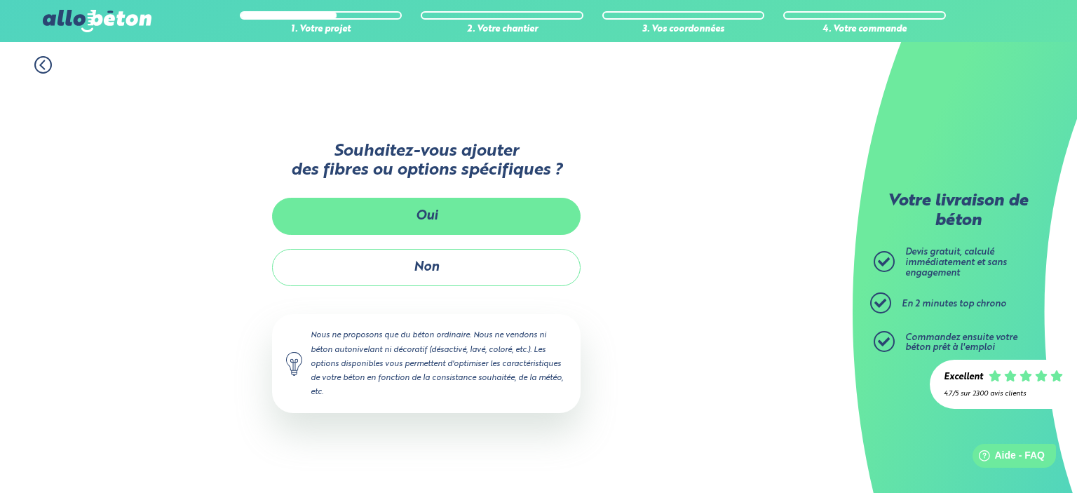
click at [465, 214] on button "Oui" at bounding box center [426, 216] width 308 height 37
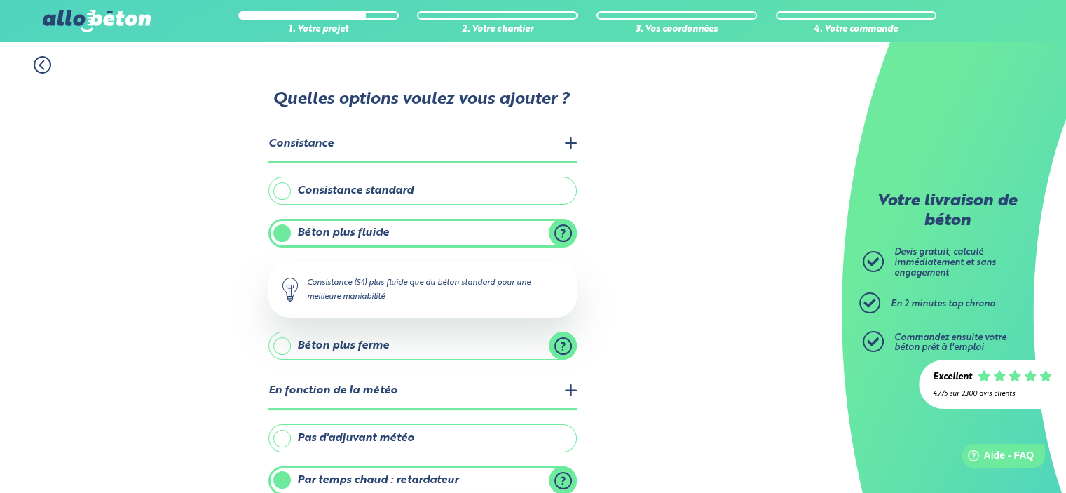
click at [399, 193] on label "Consistance standard" at bounding box center [422, 191] width 308 height 28
click at [0, 0] on input "Consistance standard" at bounding box center [0, 0] width 0 height 0
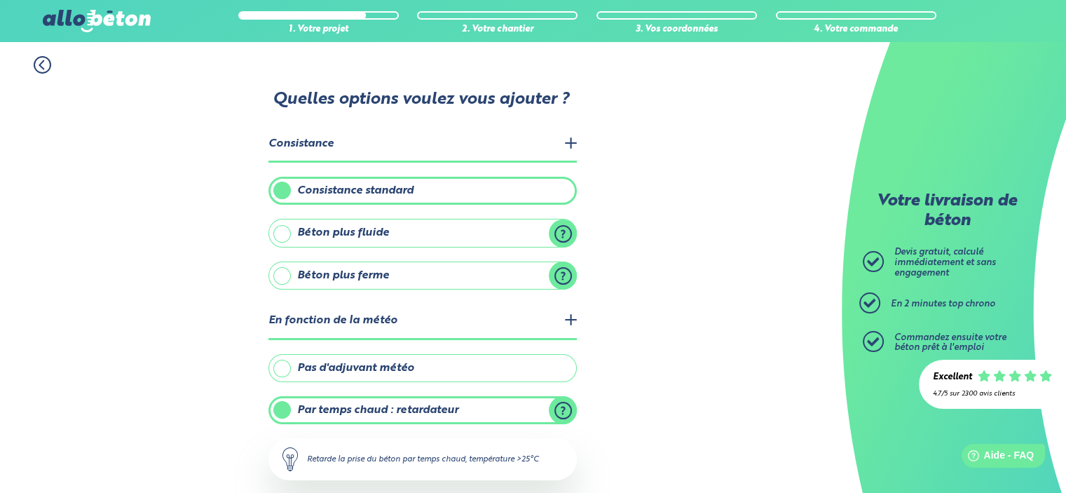
scroll to position [70, 0]
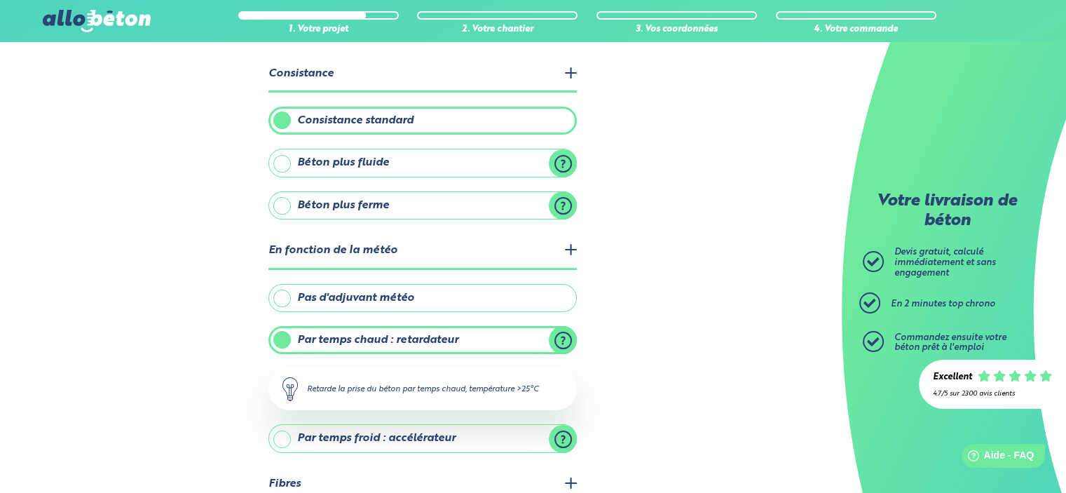
click at [491, 297] on label "Pas d'adjuvant météo" at bounding box center [422, 298] width 308 height 28
click at [0, 0] on input "Pas d'adjuvant météo" at bounding box center [0, 0] width 0 height 0
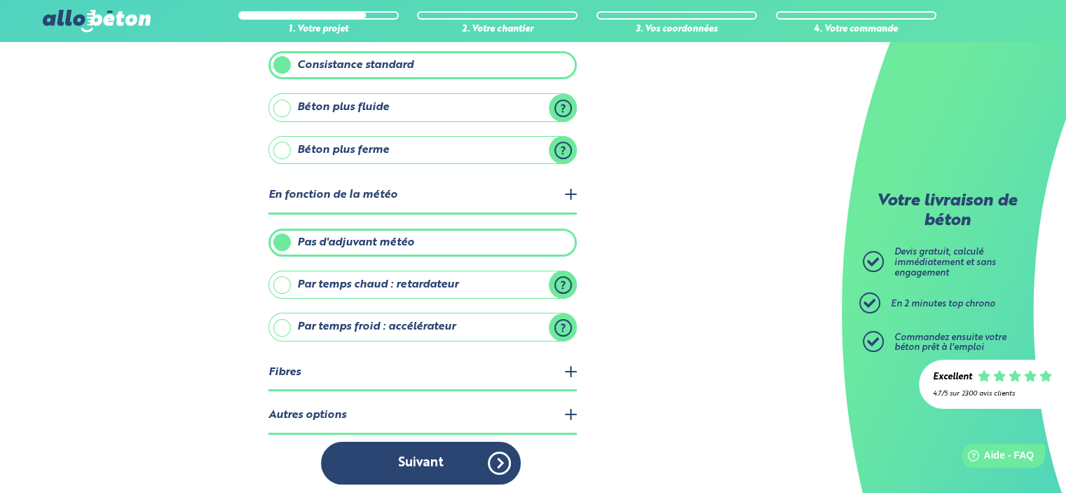
scroll to position [126, 0]
click at [571, 365] on legend "Fibres" at bounding box center [422, 373] width 308 height 36
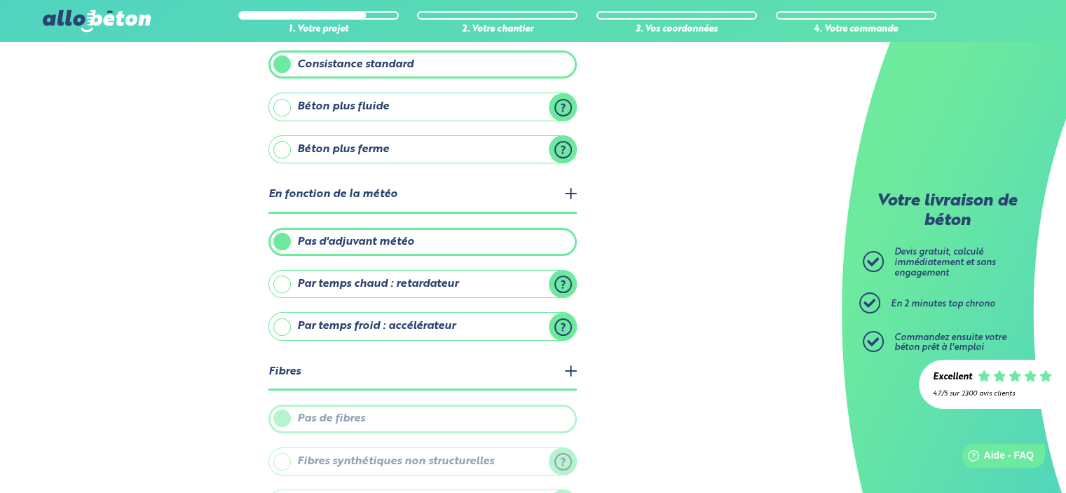
click at [571, 365] on legend "Fibres" at bounding box center [422, 373] width 308 height 36
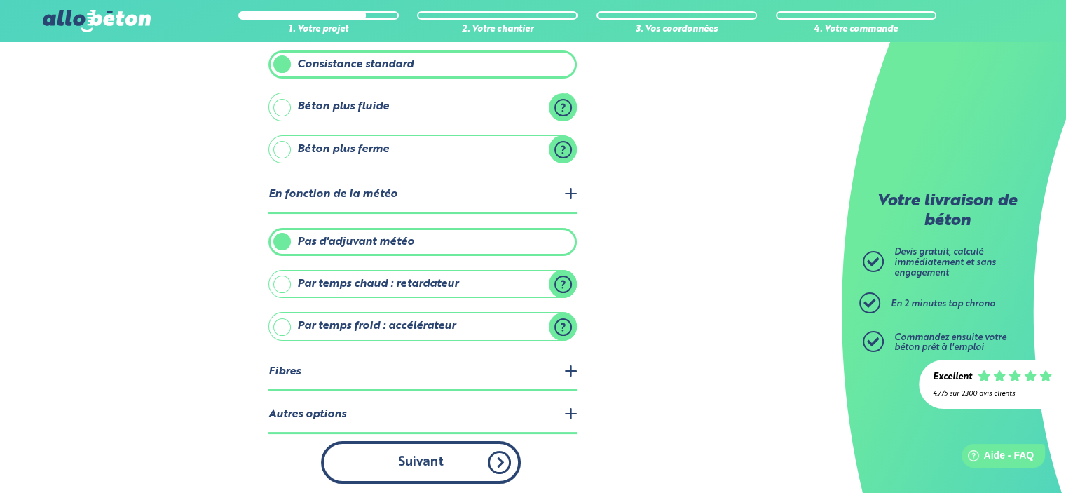
click at [463, 452] on button "Suivant" at bounding box center [421, 462] width 200 height 43
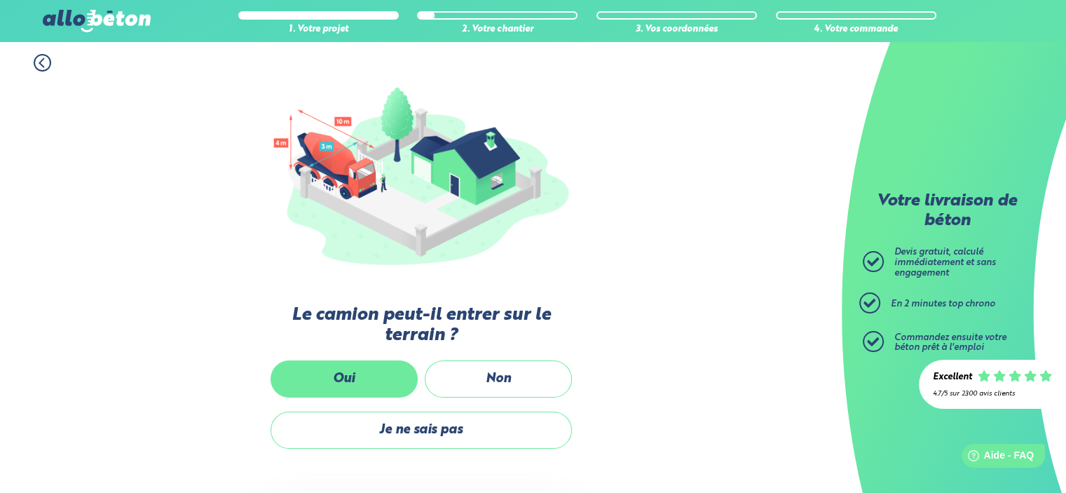
click at [345, 379] on label "Oui" at bounding box center [344, 378] width 147 height 37
click at [0, 0] on input "Oui" at bounding box center [0, 0] width 0 height 0
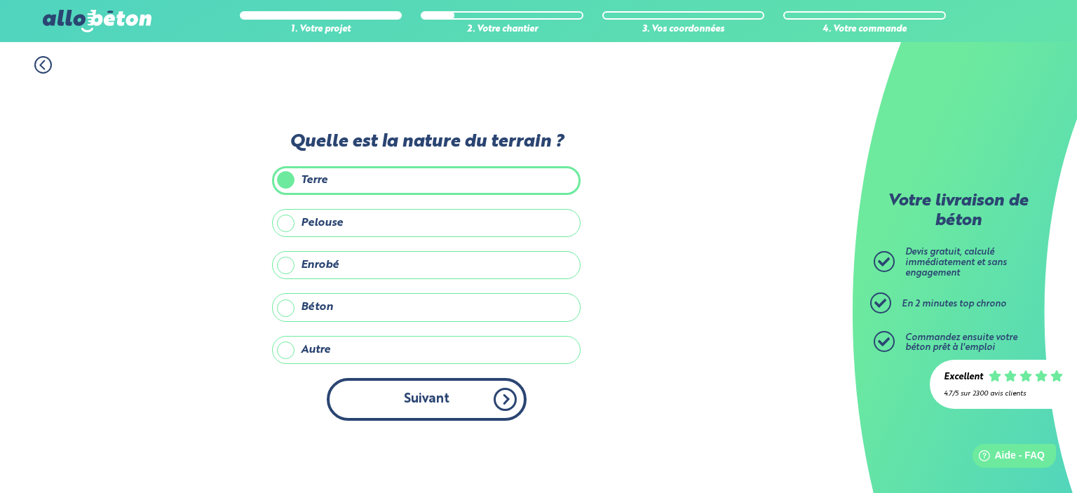
click at [426, 397] on button "Suivant" at bounding box center [427, 399] width 200 height 43
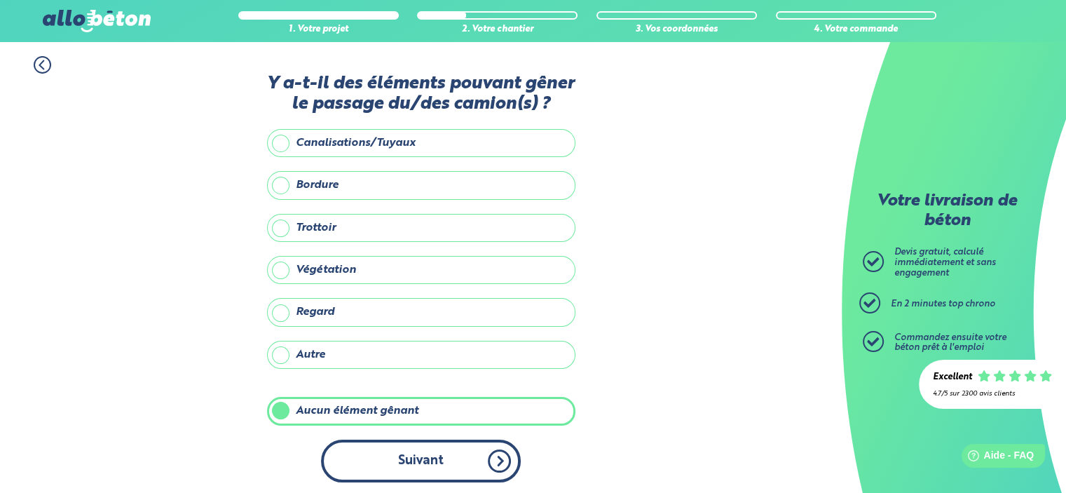
click at [445, 454] on button "Suivant" at bounding box center [421, 461] width 200 height 43
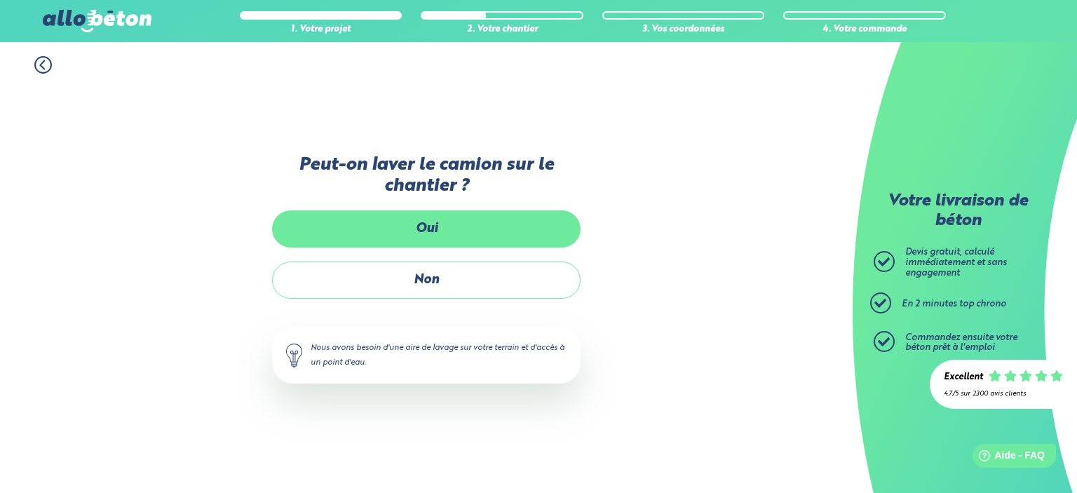
click at [463, 232] on label "Oui" at bounding box center [426, 228] width 308 height 37
click at [0, 0] on input "Oui" at bounding box center [0, 0] width 0 height 0
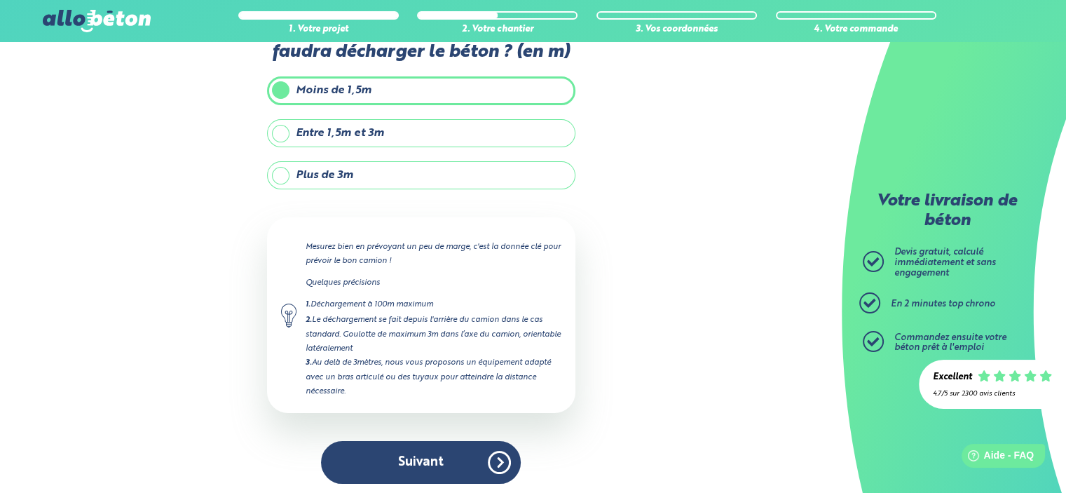
scroll to position [74, 0]
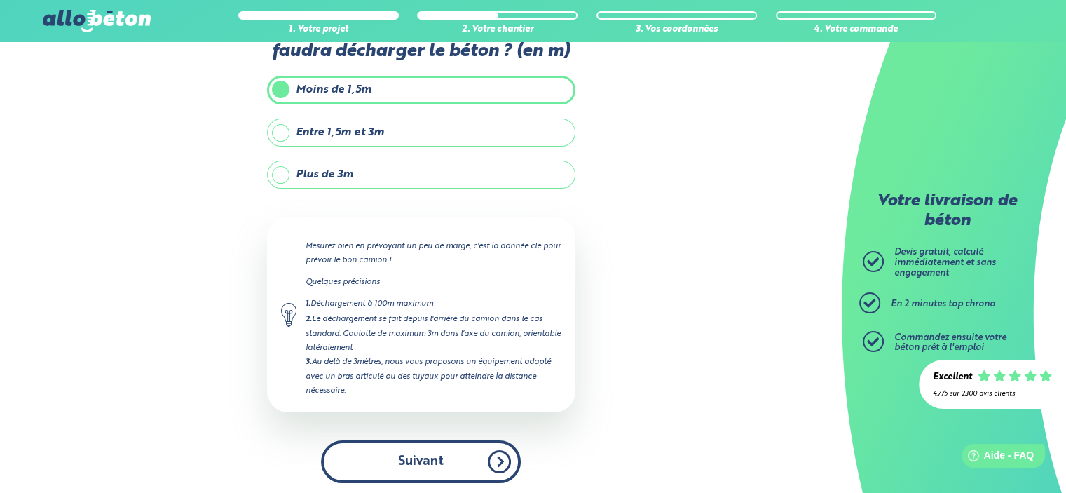
click at [441, 447] on button "Suivant" at bounding box center [421, 461] width 200 height 43
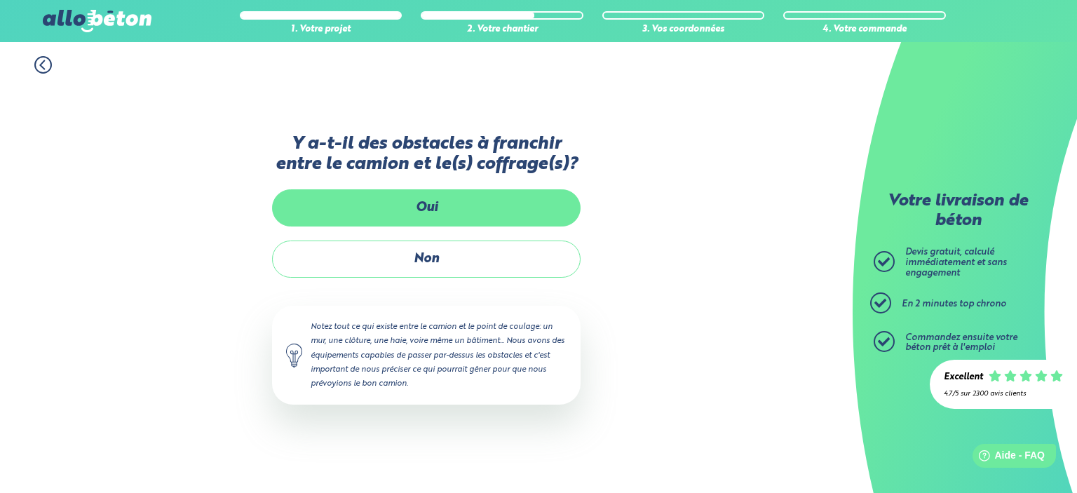
click at [482, 196] on label "Oui" at bounding box center [426, 207] width 308 height 37
click at [0, 0] on input "Oui" at bounding box center [0, 0] width 0 height 0
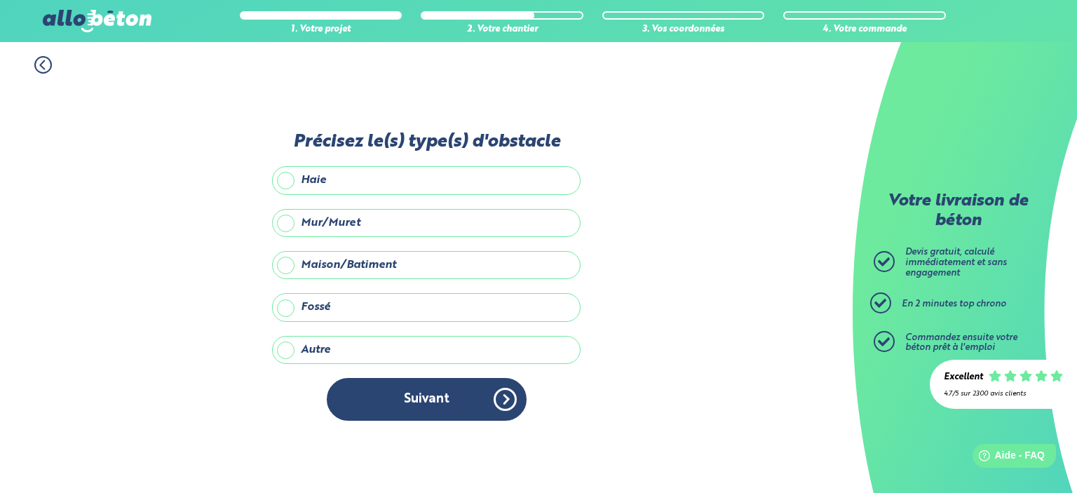
click at [36, 60] on circle at bounding box center [43, 65] width 16 height 16
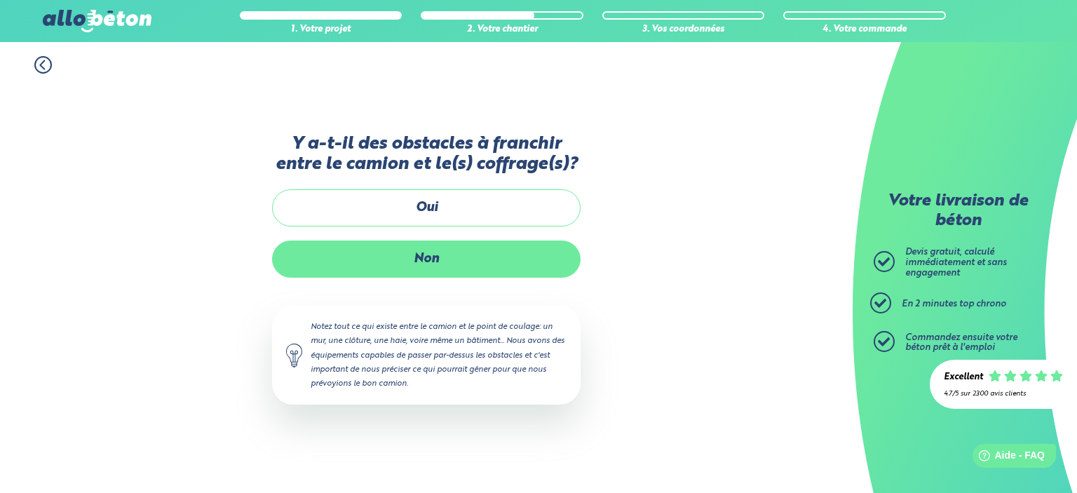
click at [433, 254] on label "Non" at bounding box center [426, 258] width 308 height 37
click at [0, 0] on input "Non" at bounding box center [0, 0] width 0 height 0
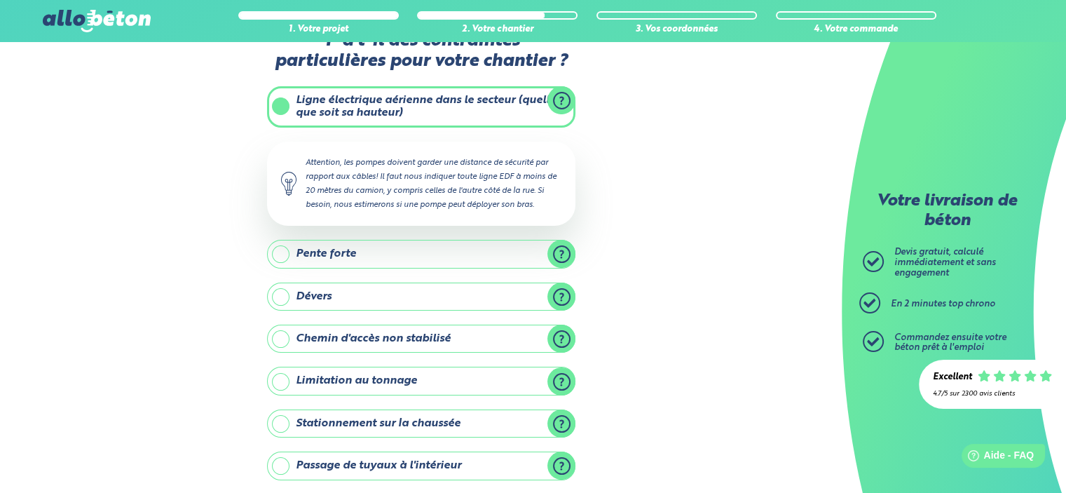
scroll to position [42, 0]
click at [393, 97] on label "Ligne électrique aérienne dans le secteur (quelle que soit sa hauteur)" at bounding box center [421, 107] width 308 height 41
click at [0, 0] on input "Ligne électrique aérienne dans le secteur (quelle que soit sa hauteur)" at bounding box center [0, 0] width 0 height 0
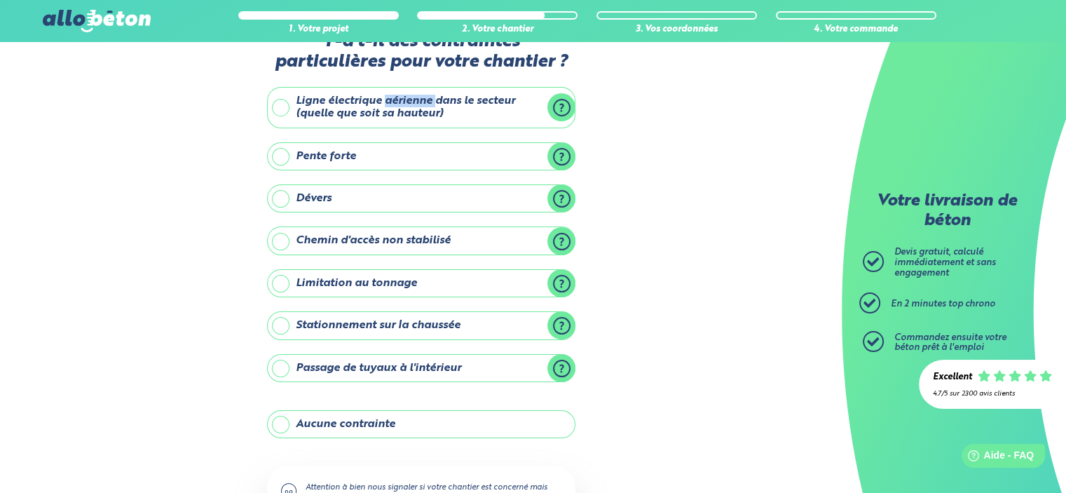
click at [393, 97] on label "Ligne électrique aérienne dans le secteur (quelle que soit sa hauteur)" at bounding box center [421, 107] width 308 height 41
click at [0, 0] on input "Ligne électrique aérienne dans le secteur (quelle que soit sa hauteur)" at bounding box center [0, 0] width 0 height 0
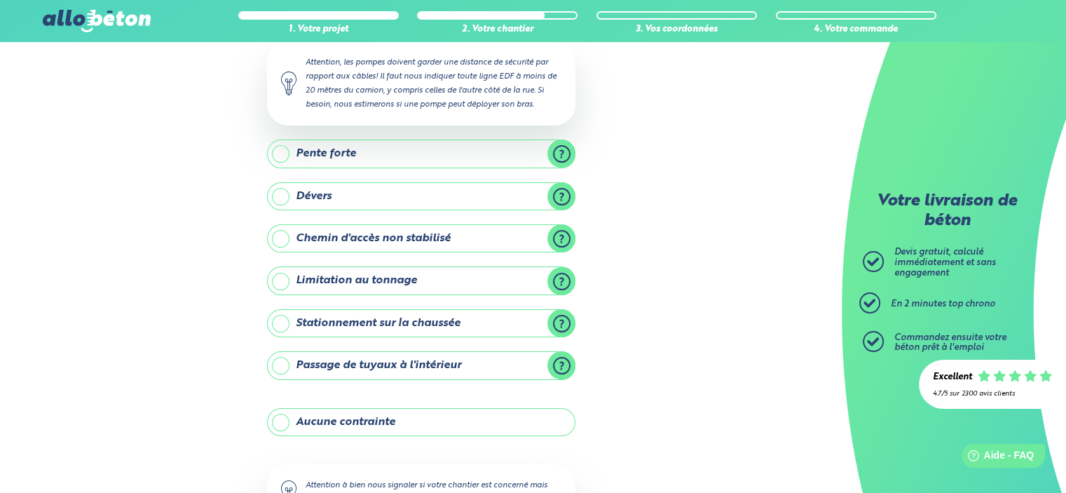
scroll to position [252, 0]
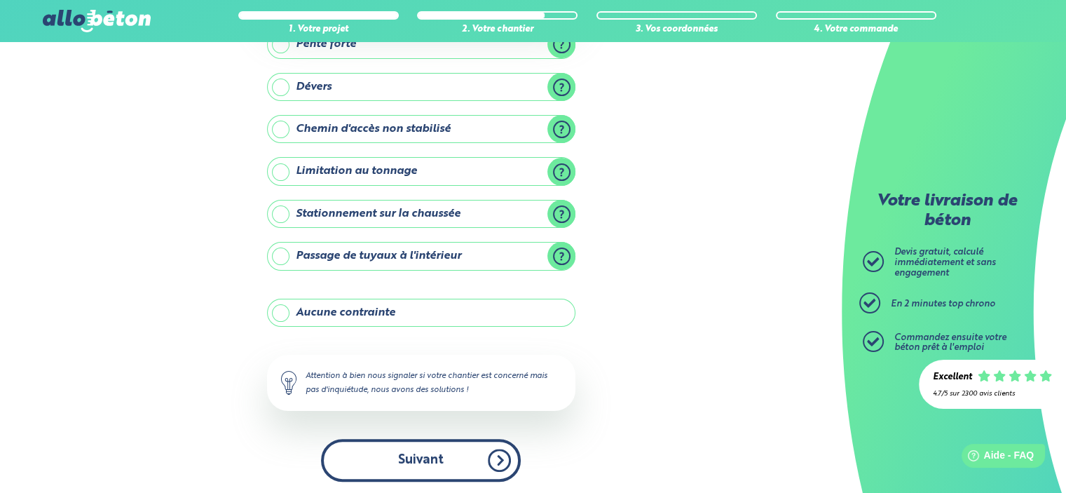
click at [440, 451] on button "Suivant" at bounding box center [421, 460] width 200 height 43
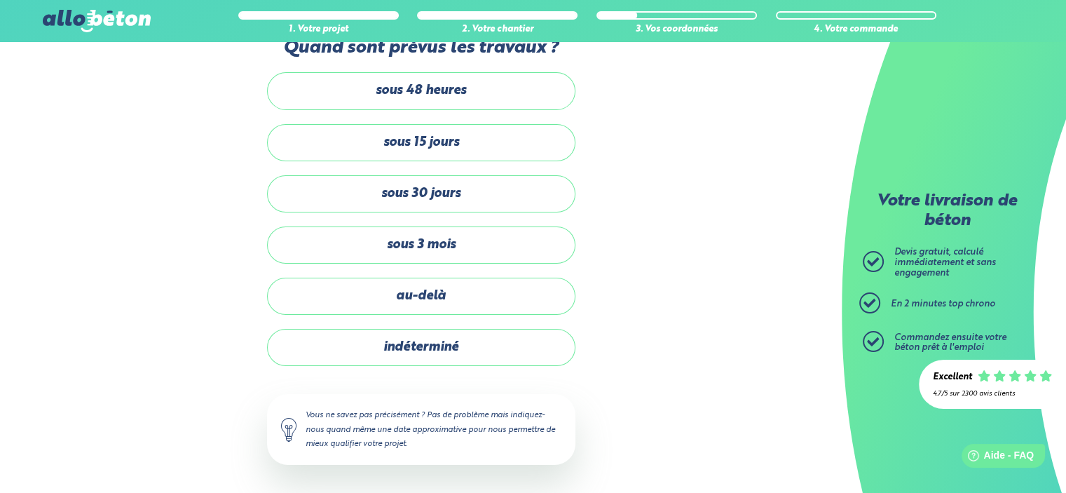
scroll to position [34, 0]
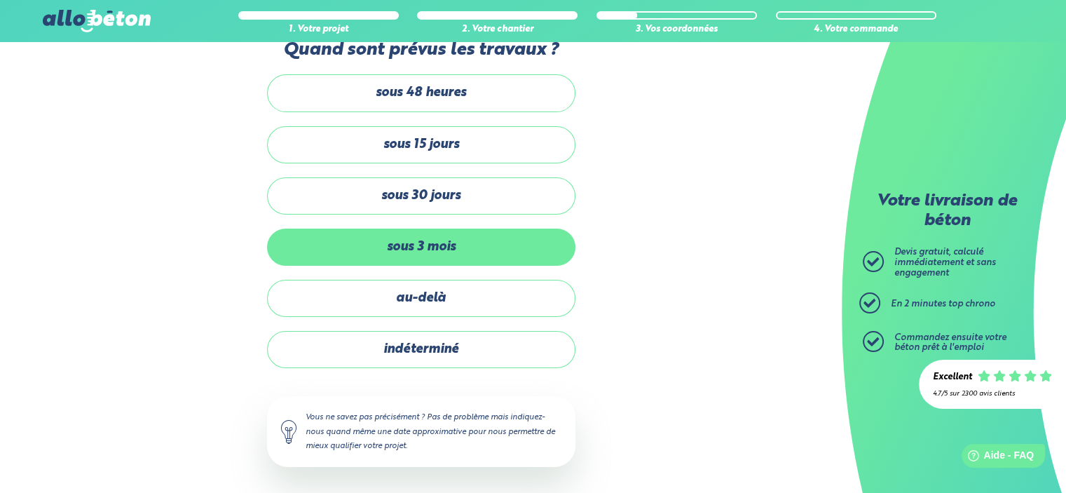
click at [492, 245] on label "sous 3 mois" at bounding box center [421, 247] width 308 height 37
click at [0, 0] on input "sous 3 mois" at bounding box center [0, 0] width 0 height 0
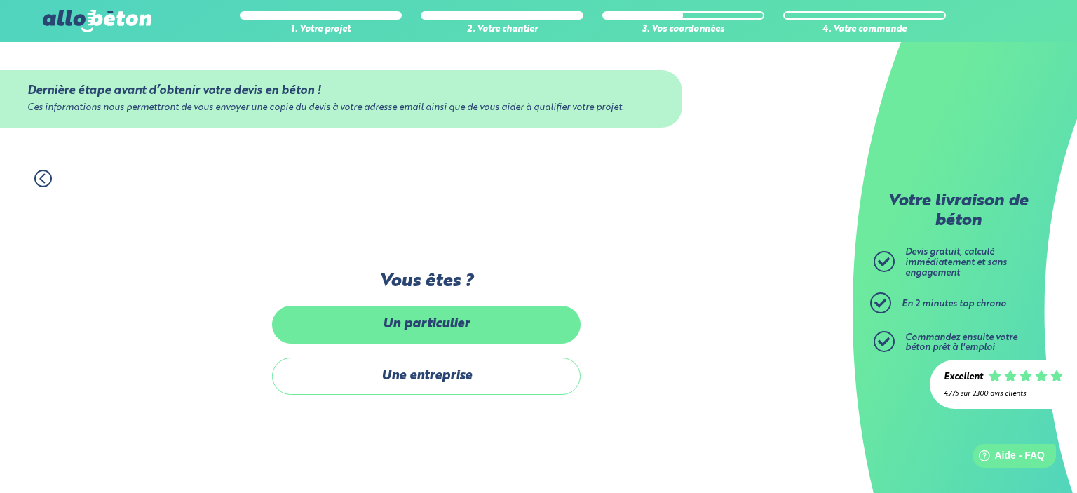
click at [499, 337] on label "Un particulier" at bounding box center [426, 324] width 308 height 37
click at [0, 0] on input "Un particulier" at bounding box center [0, 0] width 0 height 0
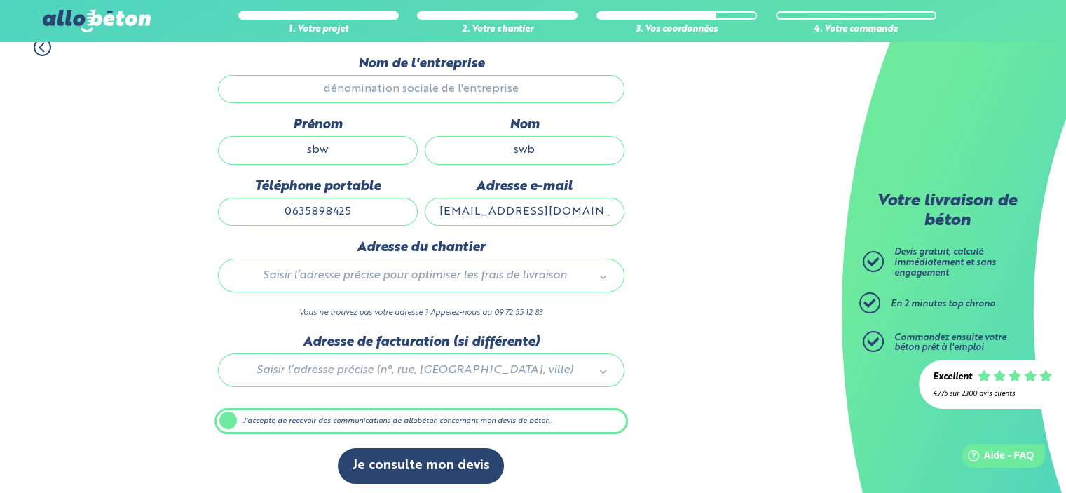
scroll to position [134, 0]
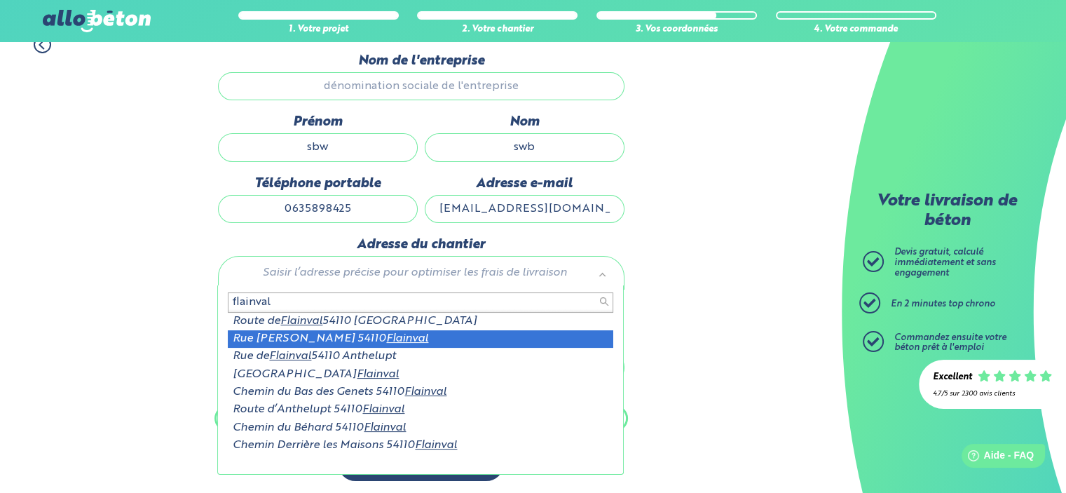
type input "flainval"
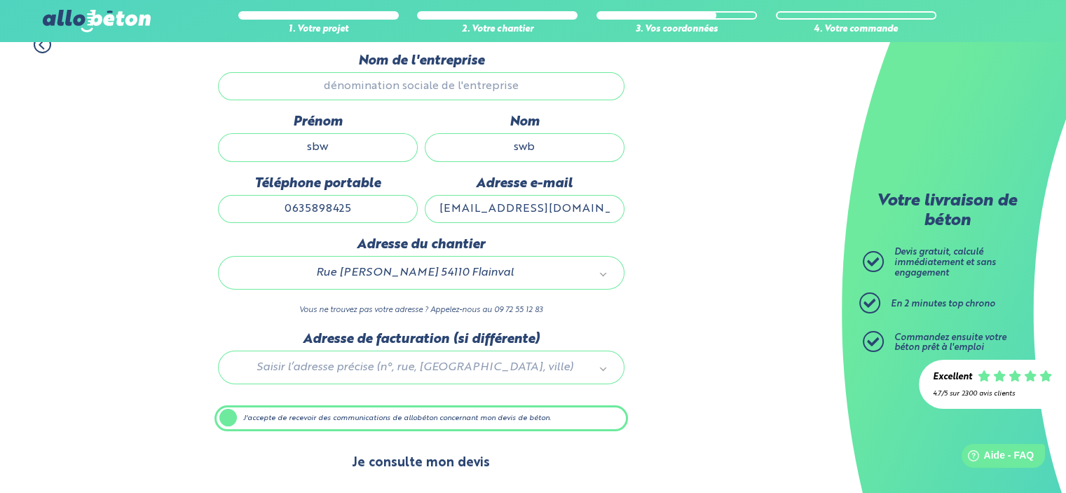
click at [451, 451] on button "Je consulte mon devis" at bounding box center [421, 463] width 166 height 36
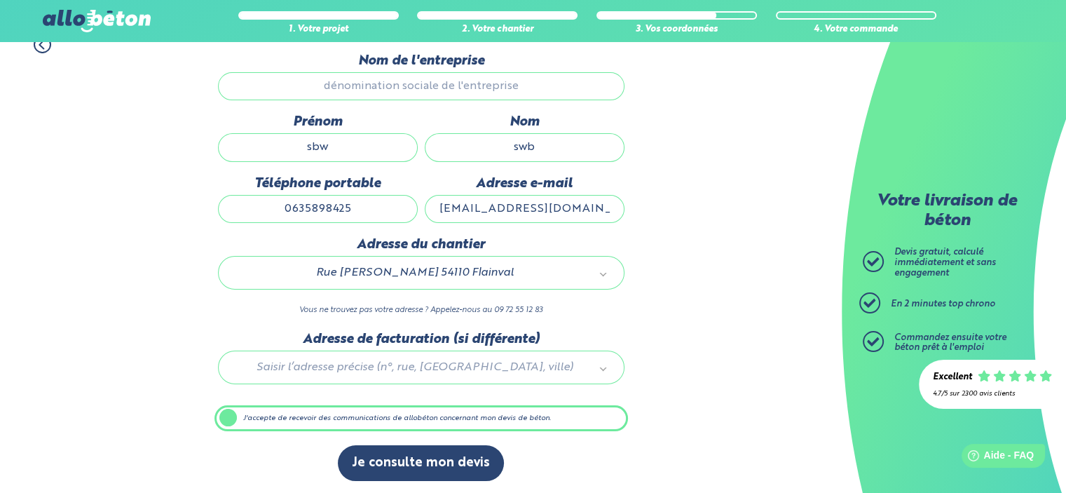
click at [784, 274] on div "1. Votre projet 2. Votre chantier 3. Vos coordonnées 4. Votre commande Dernière…" at bounding box center [421, 259] width 842 height 474
click at [676, 322] on div "1. Votre projet 2. Votre chantier 3. Vos coordonnées 4. Votre commande Dernière…" at bounding box center [421, 259] width 842 height 474
click at [360, 154] on input "sbw" at bounding box center [318, 147] width 200 height 28
drag, startPoint x: 555, startPoint y: 134, endPoint x: 525, endPoint y: 165, distance: 43.1
click at [556, 135] on input "swb" at bounding box center [525, 147] width 200 height 28
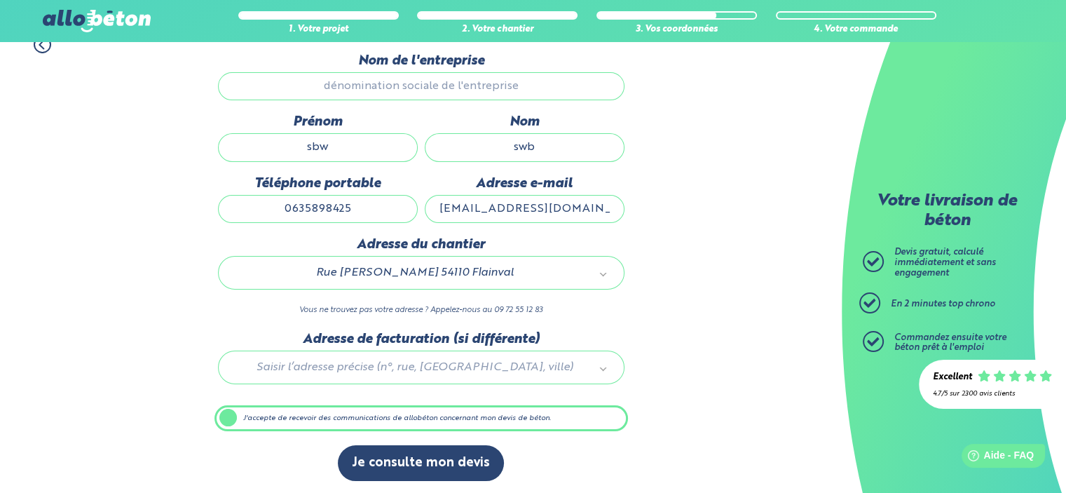
click at [275, 207] on input "0635898425" at bounding box center [318, 209] width 200 height 28
click at [563, 207] on input "theboss-1@hotmail.fr" at bounding box center [525, 209] width 200 height 28
click at [690, 417] on div "1. Votre projet 2. Votre chantier 3. Vos coordonnées 4. Votre commande Dernière…" at bounding box center [421, 259] width 842 height 474
click at [238, 411] on label "J'accepte de recevoir des communications de allobéton concernant mon devis de b…" at bounding box center [422, 418] width 414 height 27
click at [0, 0] on input "J'accepte de recevoir des communications de allobéton concernant mon devis de b…" at bounding box center [0, 0] width 0 height 0
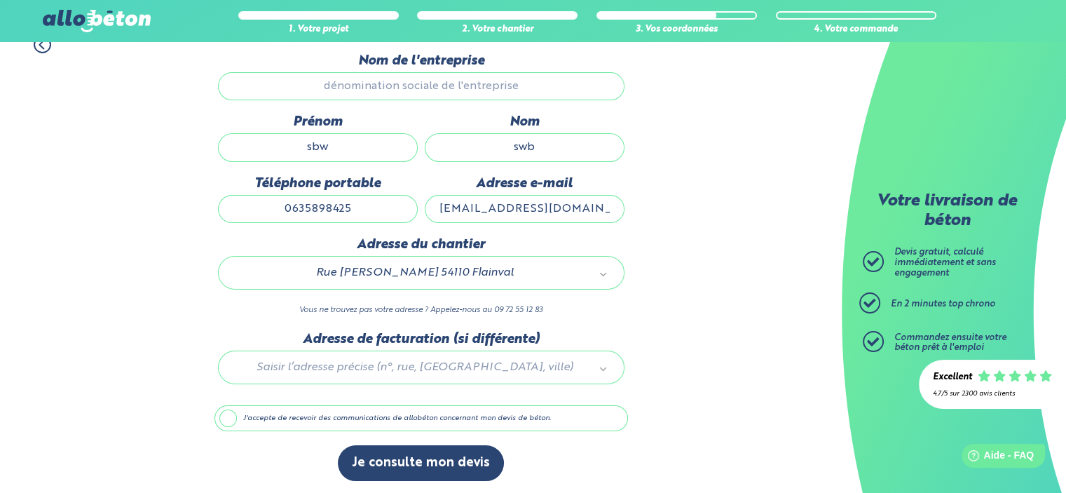
click at [229, 411] on label "J'accepte de recevoir des communications de allobéton concernant mon devis de b…" at bounding box center [422, 418] width 414 height 27
click at [0, 0] on input "J'accepte de recevoir des communications de allobéton concernant mon devis de b…" at bounding box center [0, 0] width 0 height 0
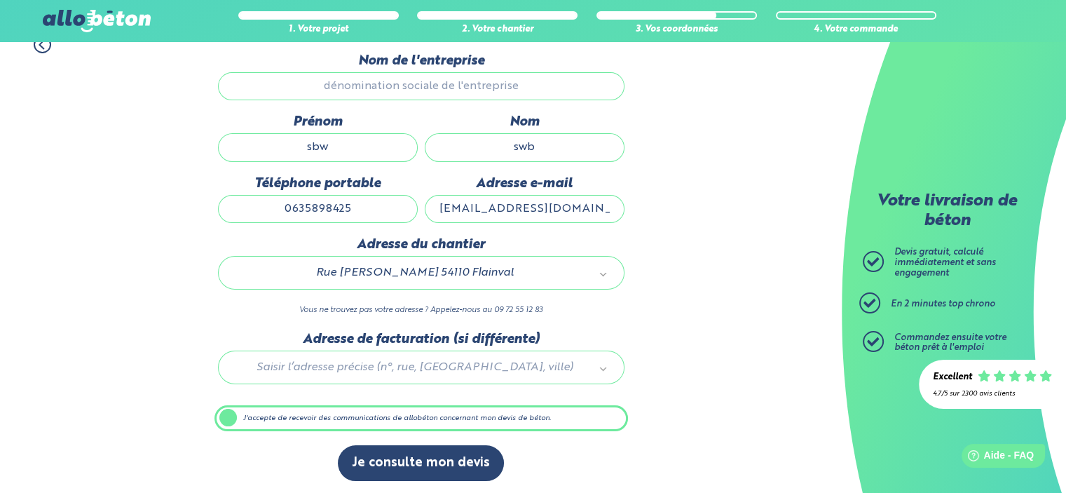
click at [325, 419] on label "J'accepte de recevoir des communications de allobéton concernant mon devis de b…" at bounding box center [422, 418] width 414 height 27
click at [0, 0] on input "J'accepte de recevoir des communications de allobéton concernant mon devis de b…" at bounding box center [0, 0] width 0 height 0
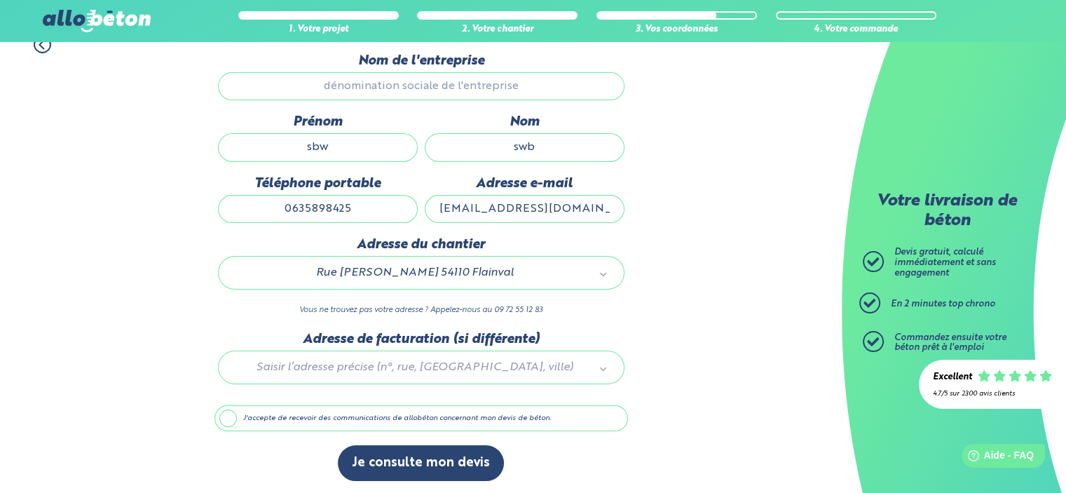
click at [244, 414] on label "J'accepte de recevoir des communications de allobéton concernant mon devis de b…" at bounding box center [422, 418] width 414 height 27
click at [0, 0] on input "J'accepte de recevoir des communications de allobéton concernant mon devis de b…" at bounding box center [0, 0] width 0 height 0
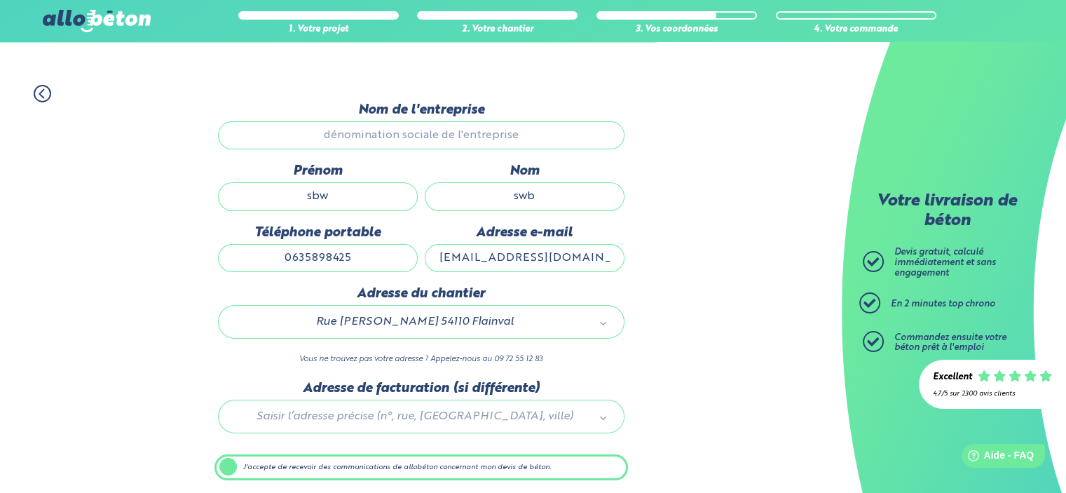
scroll to position [0, 0]
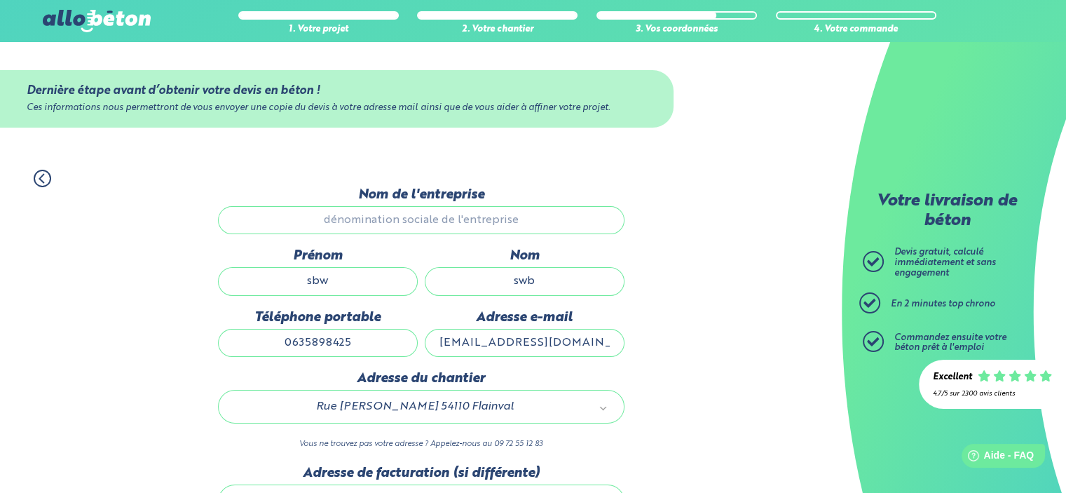
click at [423, 231] on input "Nom de l'entreprise" at bounding box center [421, 220] width 407 height 28
click at [427, 218] on input "Nom de l'entreprise" at bounding box center [421, 220] width 407 height 28
click at [331, 284] on input "sbw" at bounding box center [318, 281] width 200 height 28
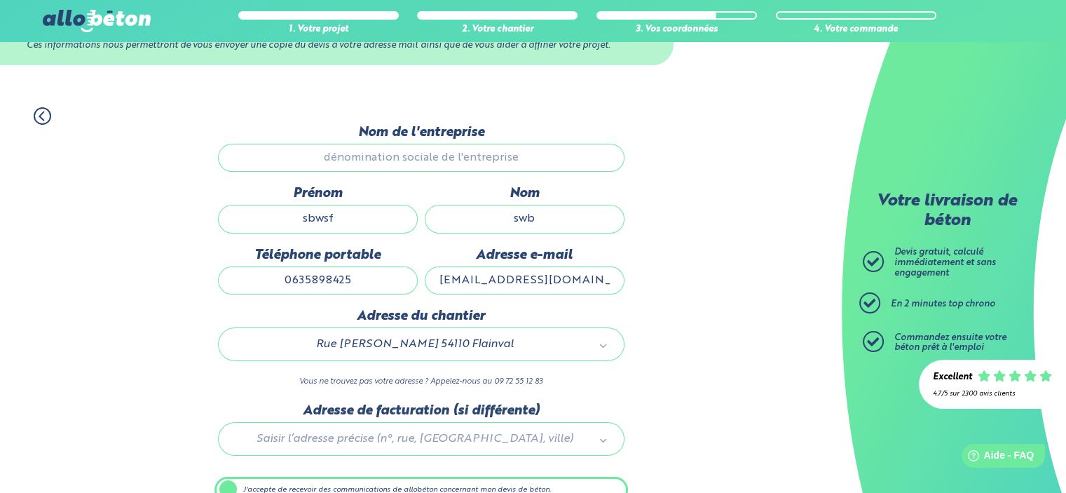
scroll to position [134, 0]
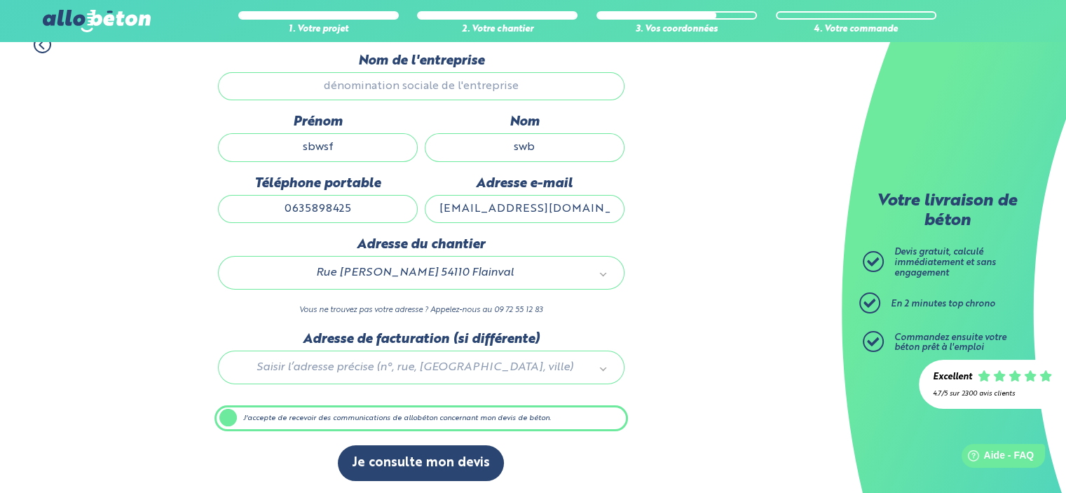
type input "sbwsf"
click at [670, 363] on div "1. Votre projet 2. Votre chantier 3. Vos coordonnées 4. Votre commande Dernière…" at bounding box center [421, 259] width 842 height 474
click at [561, 145] on input "swb" at bounding box center [525, 147] width 200 height 28
type input "swbf"
click at [345, 206] on input "0635898425" at bounding box center [318, 209] width 200 height 28
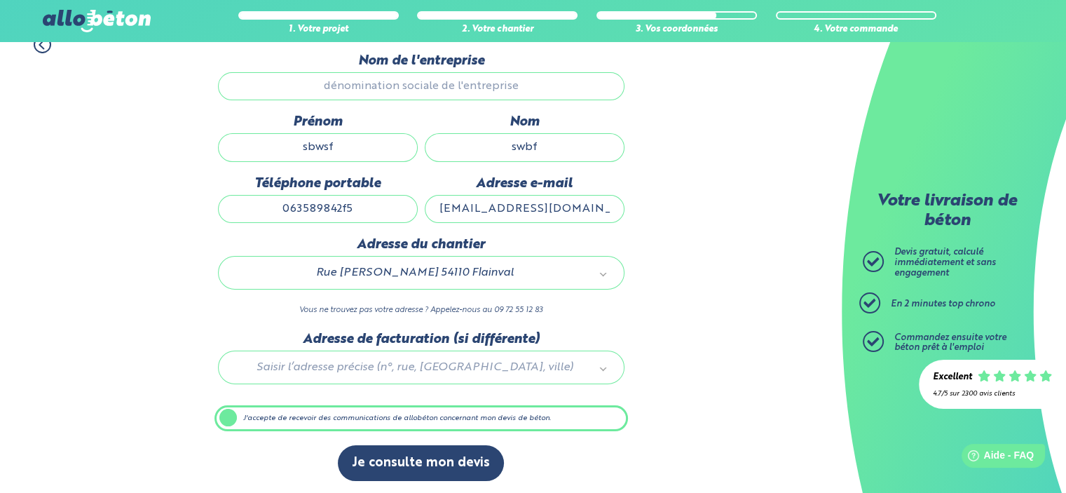
type input "0635898425"
click at [580, 214] on input "theboss-1@hotmail.fr" at bounding box center [525, 209] width 200 height 28
click at [583, 209] on input "theboss-1@hotmail.fr" at bounding box center [525, 209] width 200 height 28
type input "theboss-1@hotmail.fr"
click at [745, 255] on div "1. Votre projet 2. Votre chantier 3. Vos coordonnées 4. Votre commande Dernière…" at bounding box center [421, 259] width 842 height 474
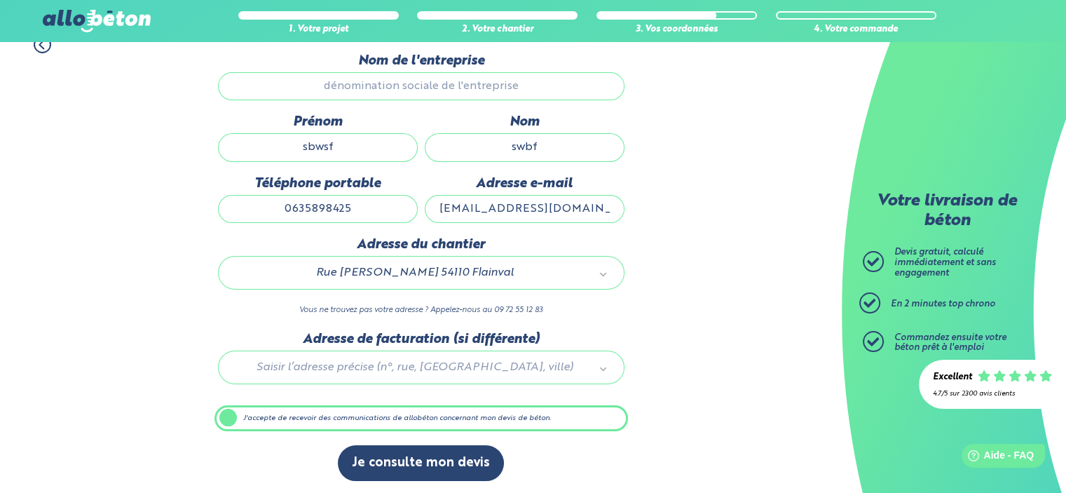
click at [283, 436] on div "Dernière étape avant d’obtenir votre devis en béton ! Ces informations nous per…" at bounding box center [422, 274] width 414 height 442
click at [370, 360] on div at bounding box center [422, 365] width 414 height 67
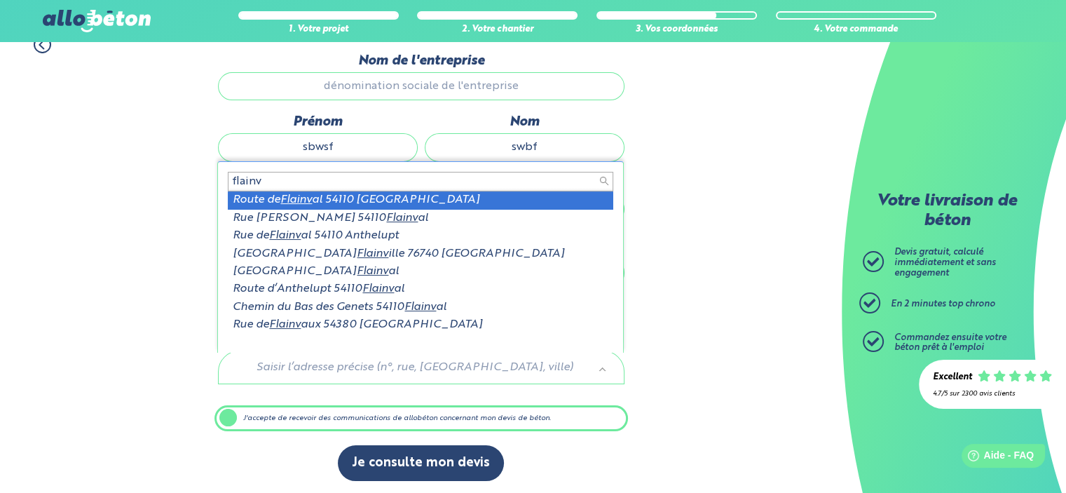
scroll to position [1, 0]
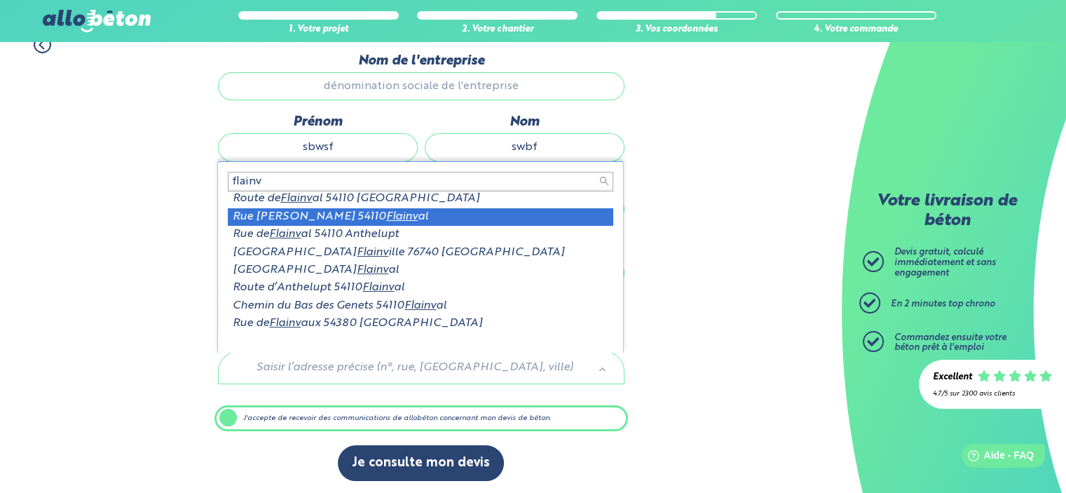
type input "flainv"
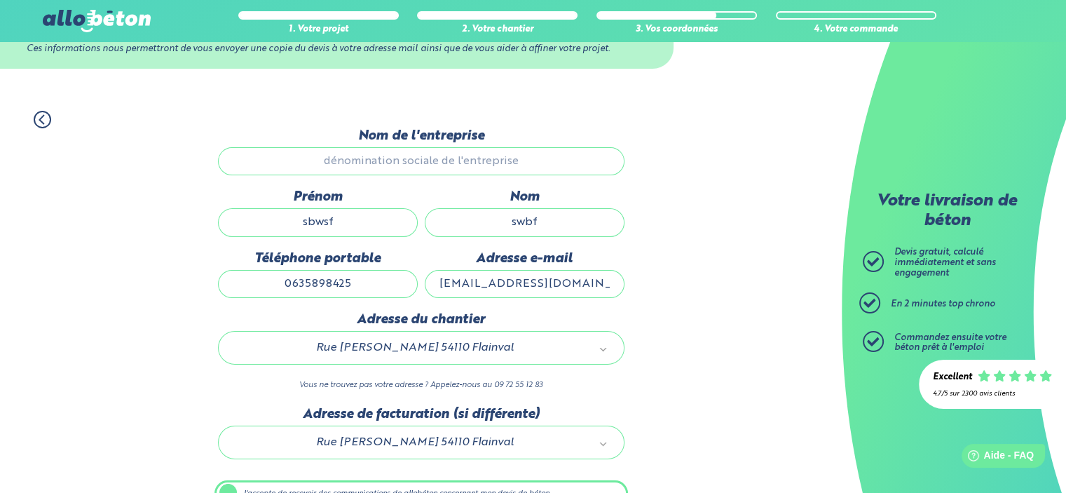
scroll to position [0, 0]
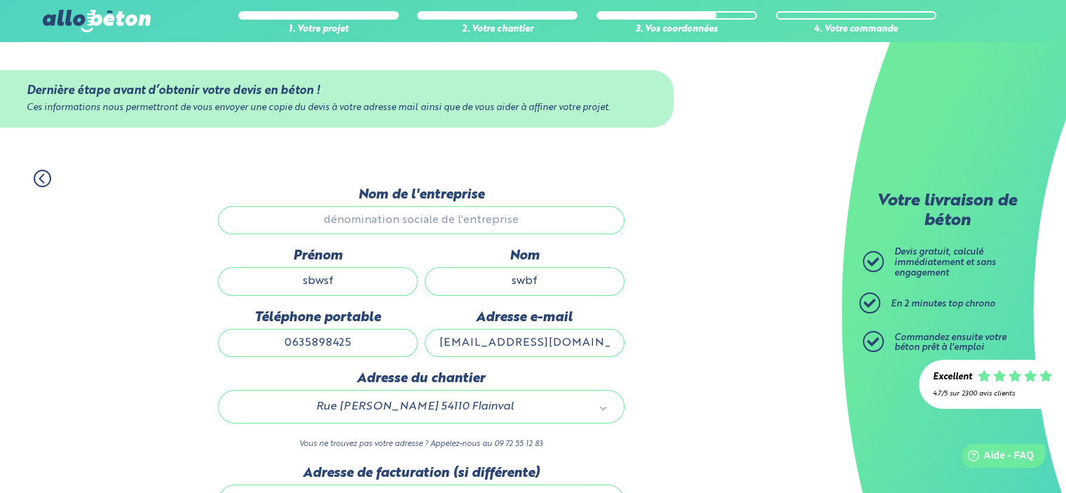
click at [351, 337] on input "0635898425" at bounding box center [318, 343] width 200 height 28
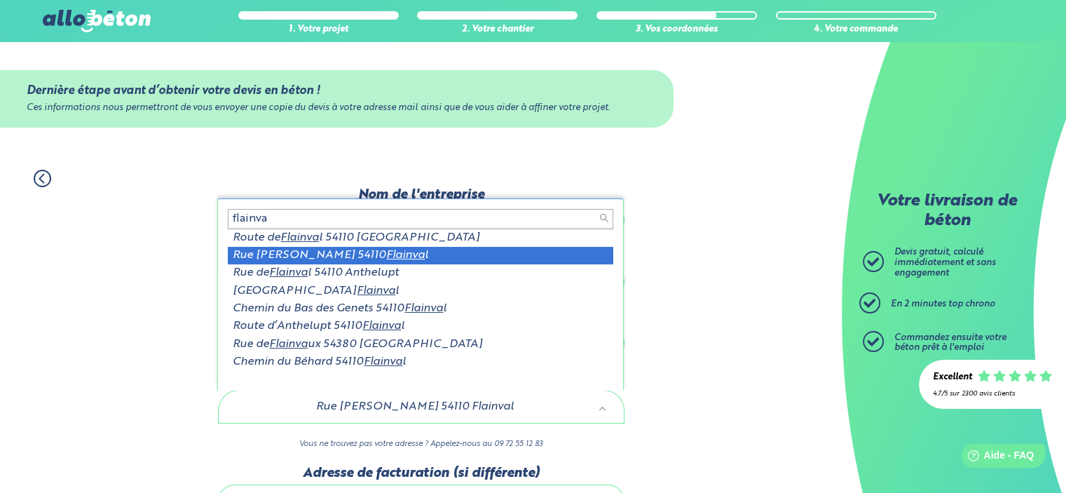
type input "flainva"
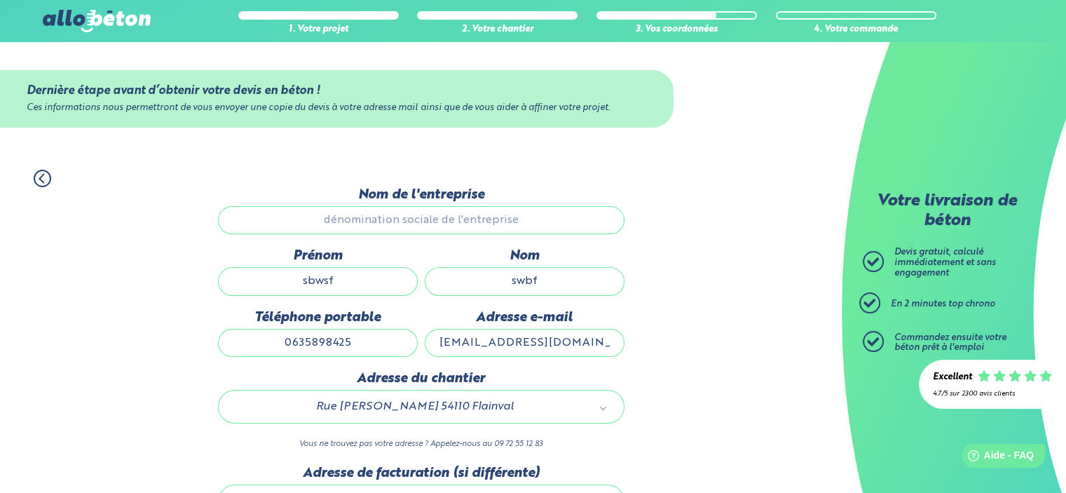
click at [665, 352] on div "1. Votre projet 2. Votre chantier 3. Vos coordonnées 4. Votre commande Dernière…" at bounding box center [421, 393] width 842 height 474
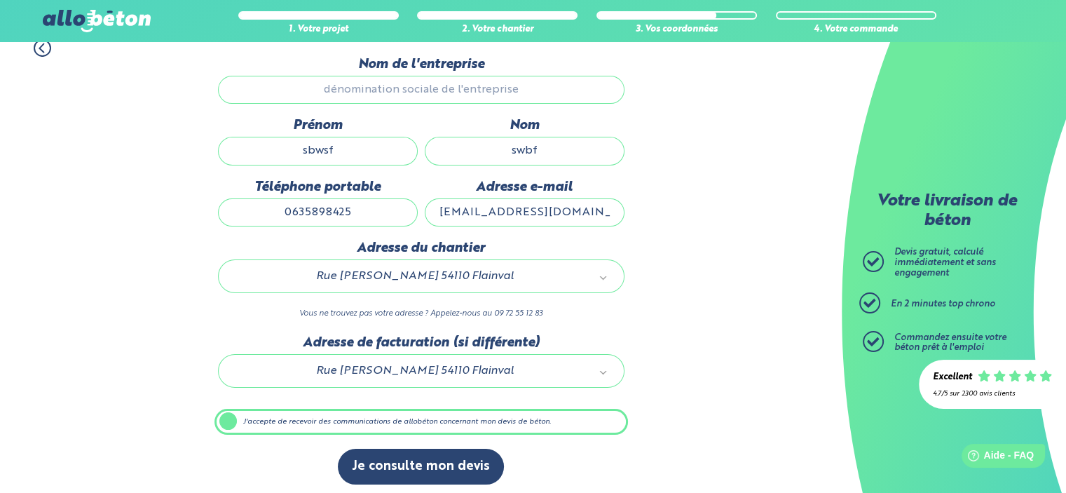
scroll to position [134, 0]
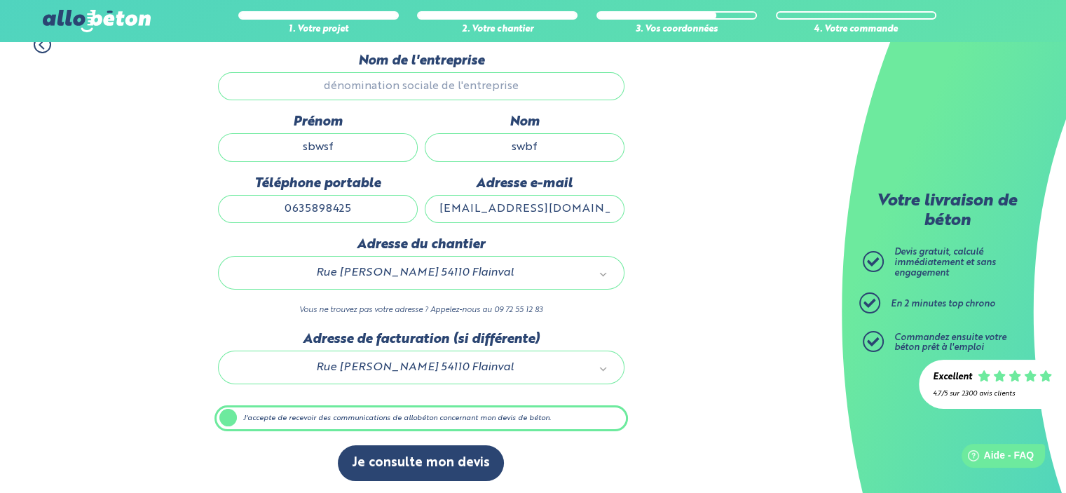
click at [234, 420] on label "J'accepte de recevoir des communications de allobéton concernant mon devis de b…" at bounding box center [422, 418] width 414 height 27
click at [0, 0] on input "J'accepte de recevoir des communications de allobéton concernant mon devis de b…" at bounding box center [0, 0] width 0 height 0
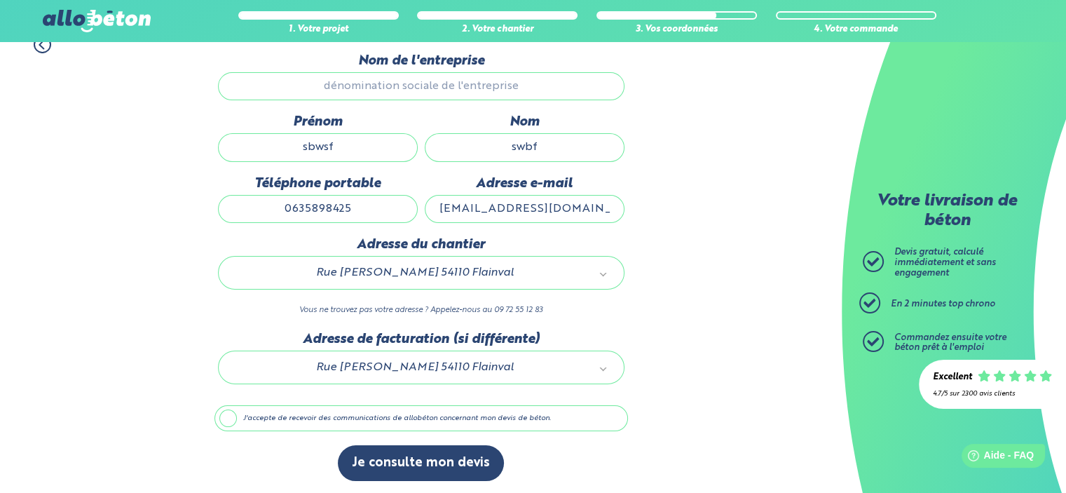
scroll to position [135, 0]
click at [365, 144] on input "sbwsf" at bounding box center [318, 146] width 200 height 28
type input "sbw"
click at [728, 323] on div "1. Votre projet 2. Votre chantier 3. Vos coordonnées 4. Votre commande Dernière…" at bounding box center [421, 258] width 842 height 474
click at [240, 409] on label "J'accepte de recevoir des communications de allobéton concernant mon devis de b…" at bounding box center [422, 417] width 414 height 27
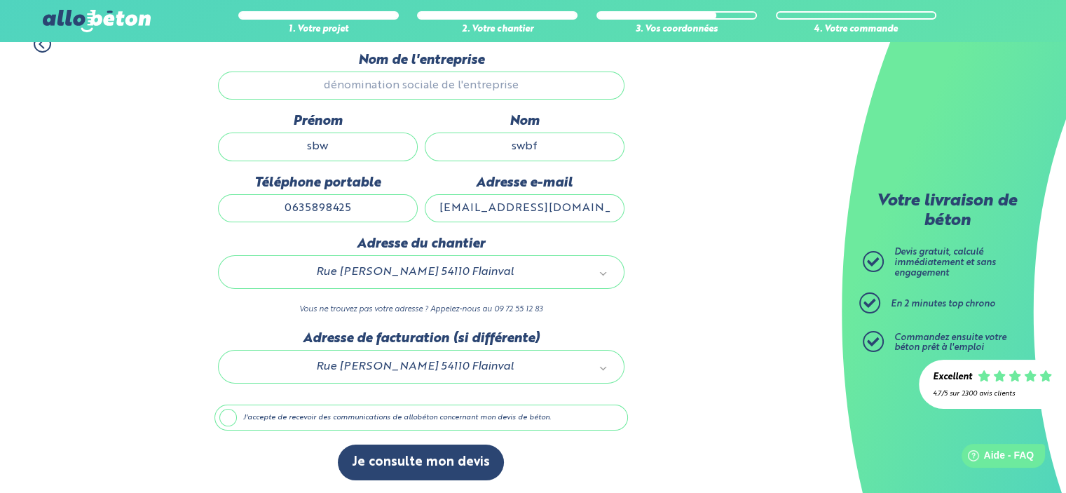
click at [0, 0] on input "J'accepte de recevoir des communications de allobéton concernant mon devis de b…" at bounding box center [0, 0] width 0 height 0
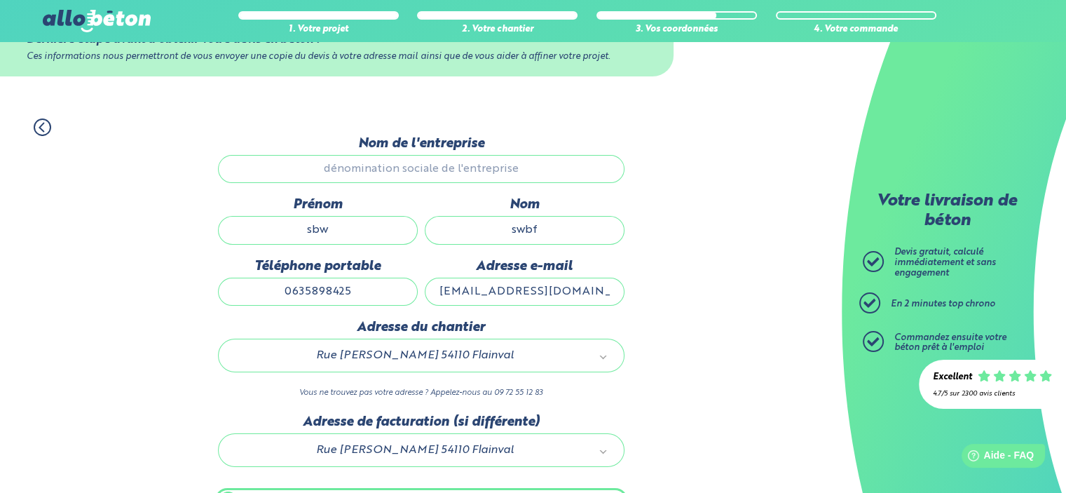
scroll to position [0, 0]
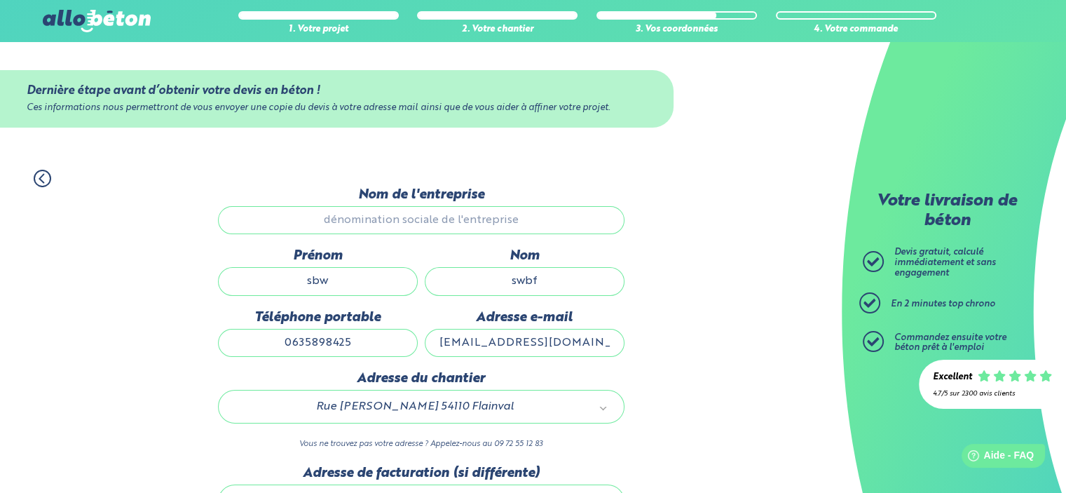
click at [440, 217] on input "Nom de l'entreprise" at bounding box center [421, 220] width 407 height 28
click at [453, 215] on input "Nom de l'entreprise" at bounding box center [421, 220] width 407 height 28
click at [332, 283] on input "sbw" at bounding box center [318, 281] width 200 height 28
drag, startPoint x: 774, startPoint y: 305, endPoint x: 740, endPoint y: 325, distance: 39.9
click at [773, 307] on div "1. Votre projet 2. Votre chantier 3. Vos coordonnées 4. Votre commande Dernière…" at bounding box center [421, 393] width 842 height 474
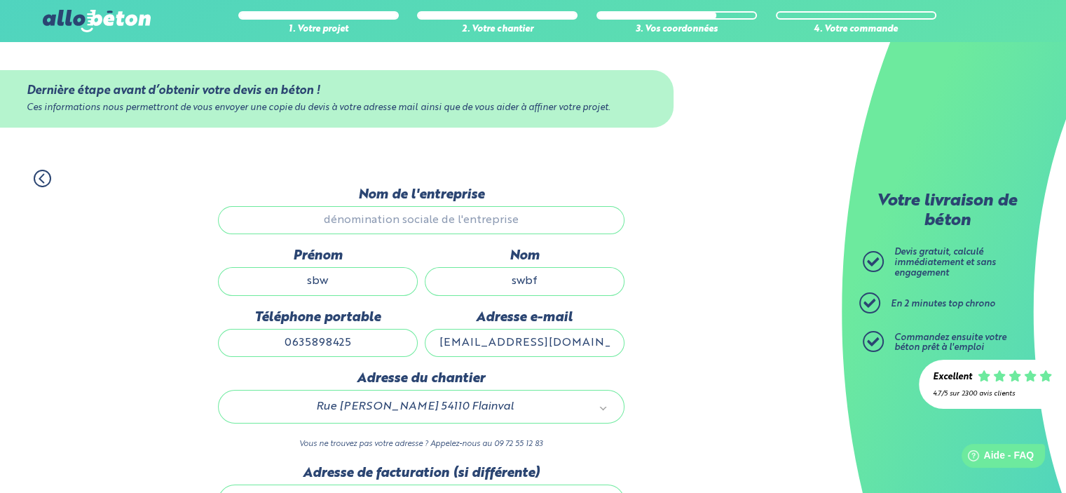
scroll to position [70, 0]
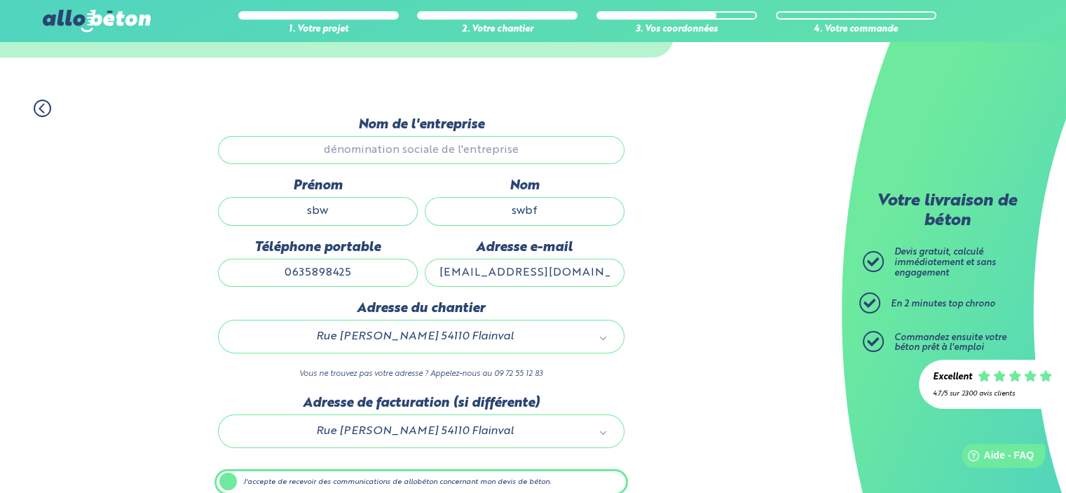
click at [45, 105] on icon at bounding box center [43, 109] width 18 height 18
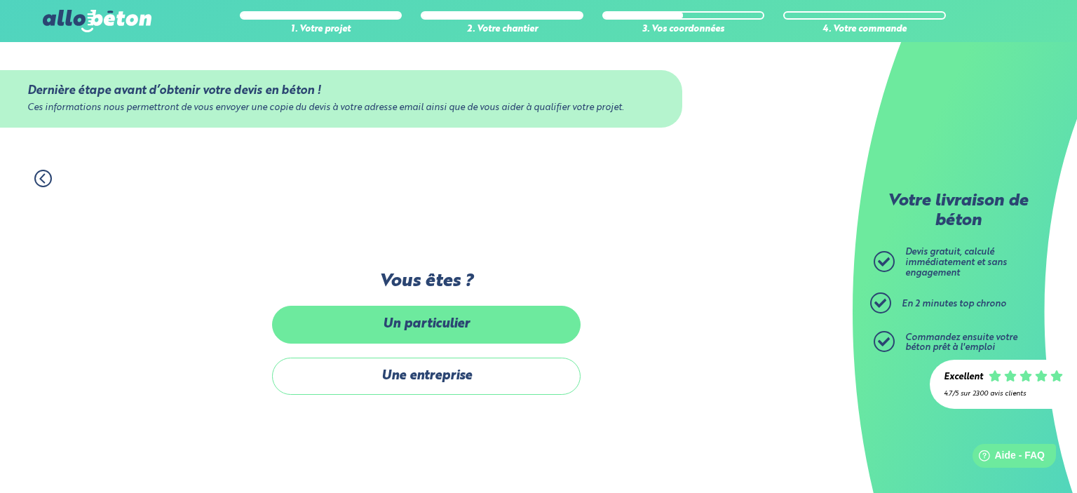
click at [449, 325] on label "Un particulier" at bounding box center [426, 324] width 308 height 37
click at [0, 0] on input "Un particulier" at bounding box center [0, 0] width 0 height 0
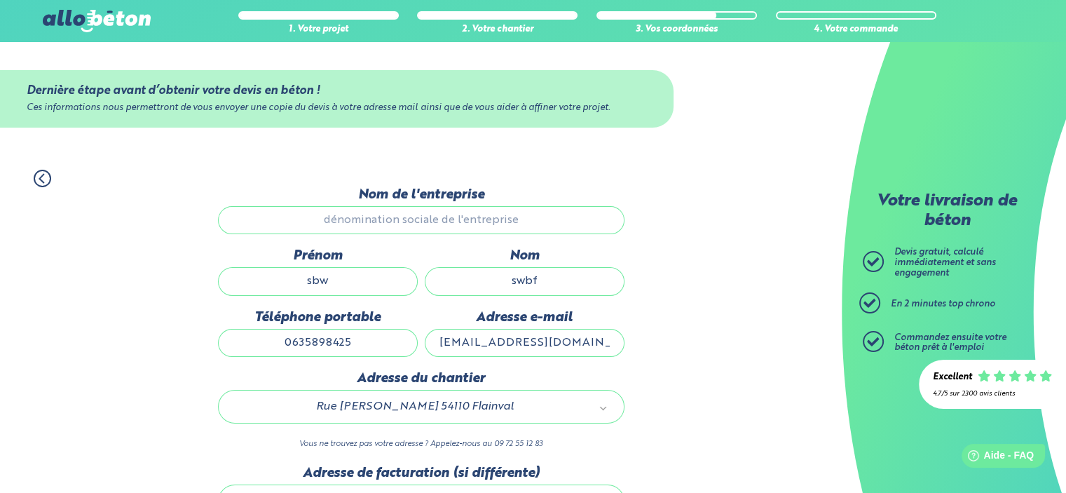
click at [34, 175] on icon at bounding box center [43, 179] width 18 height 18
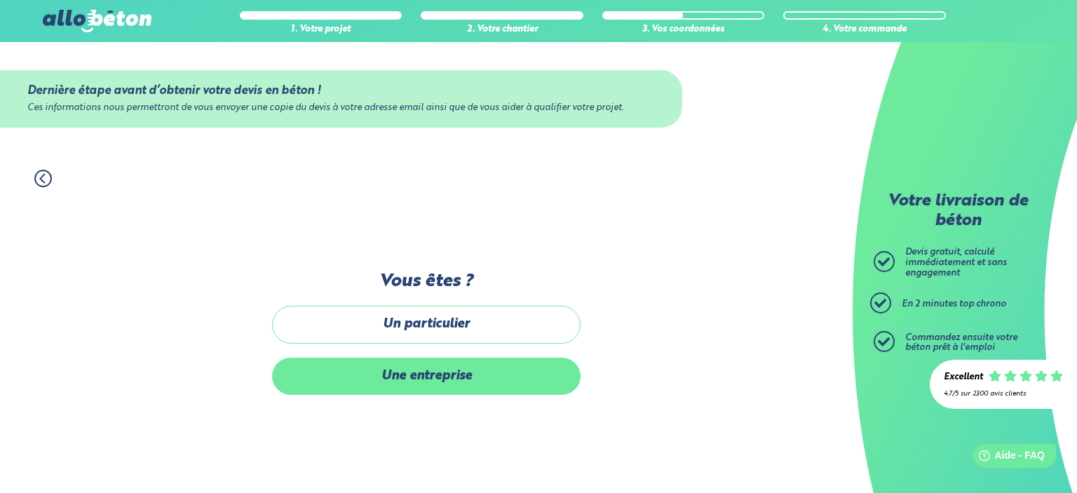
click at [398, 378] on label "Une entreprise" at bounding box center [426, 376] width 308 height 37
click at [0, 0] on input "Une entreprise" at bounding box center [0, 0] width 0 height 0
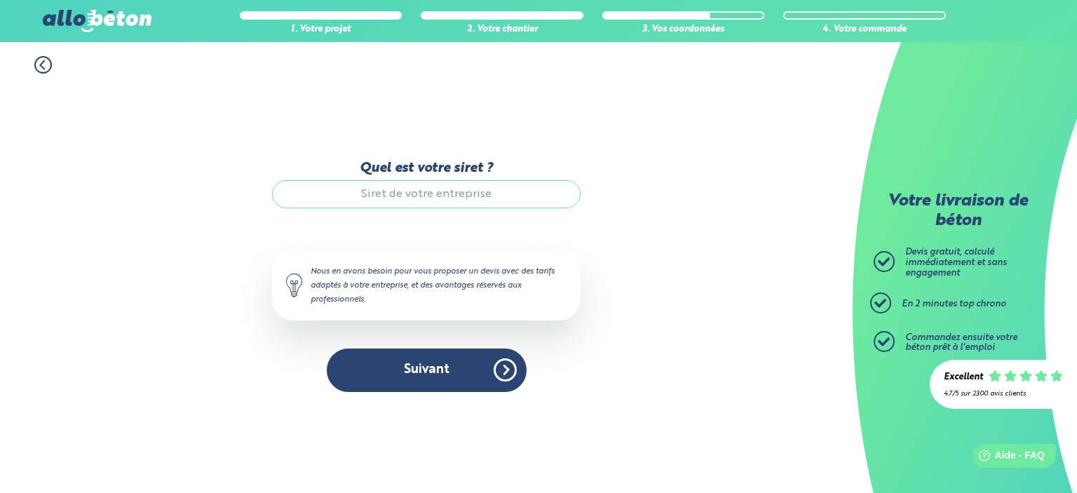
click at [39, 65] on icon at bounding box center [43, 65] width 18 height 18
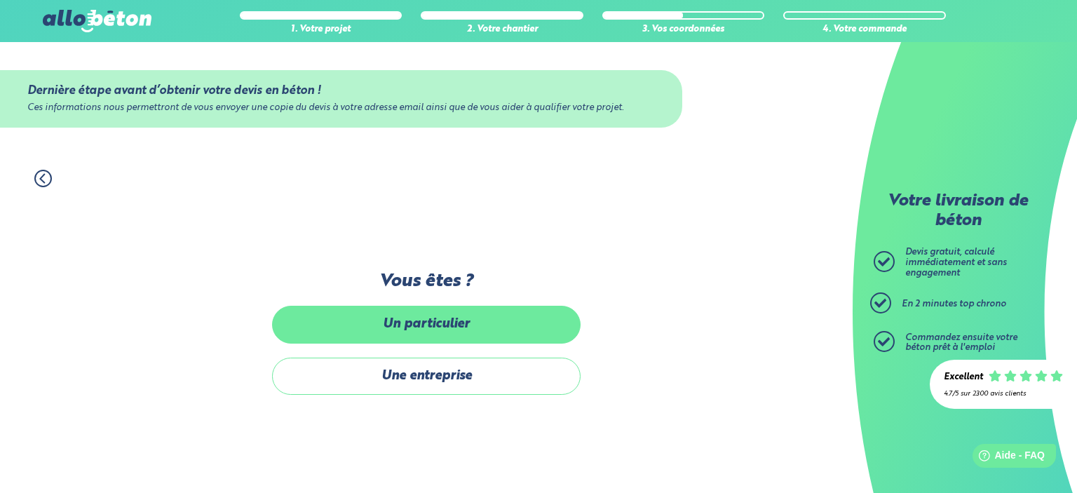
click at [424, 325] on label "Un particulier" at bounding box center [426, 324] width 308 height 37
click at [0, 0] on input "Un particulier" at bounding box center [0, 0] width 0 height 0
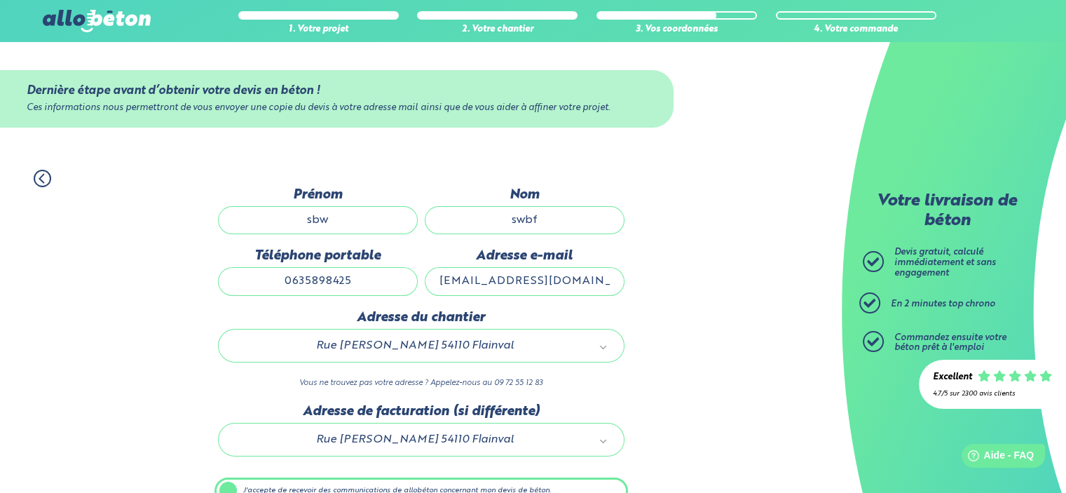
click at [681, 277] on div "1. Votre projet 2. Votre chantier 3. Vos coordonnées 4. Votre commande Dernière…" at bounding box center [421, 362] width 842 height 412
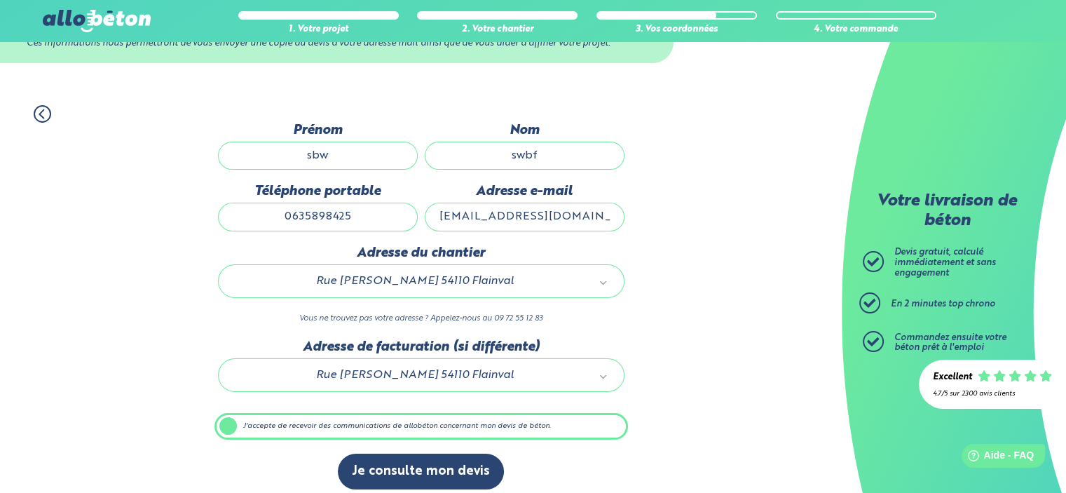
scroll to position [73, 0]
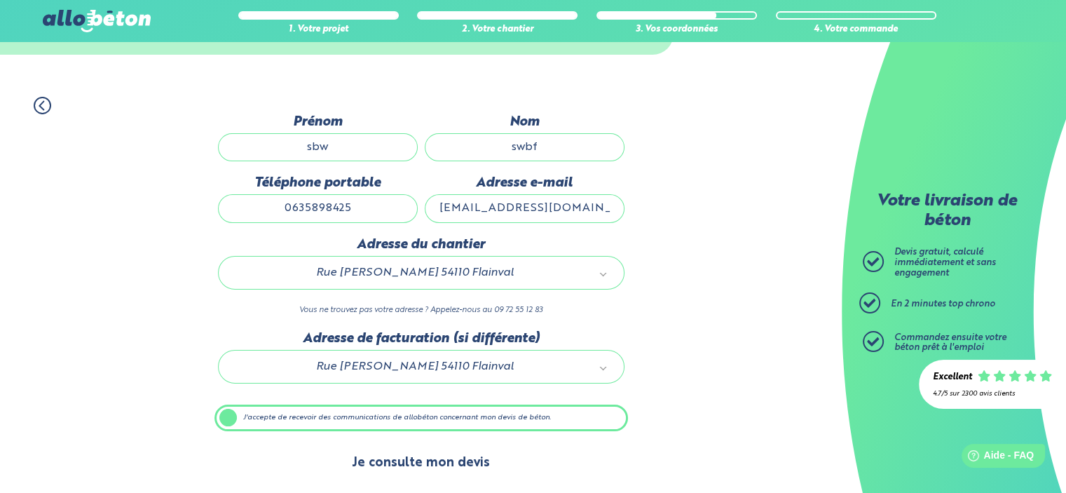
click at [415, 456] on button "Je consulte mon devis" at bounding box center [421, 463] width 166 height 36
click at [403, 456] on button "Je consulte mon devis" at bounding box center [421, 463] width 166 height 36
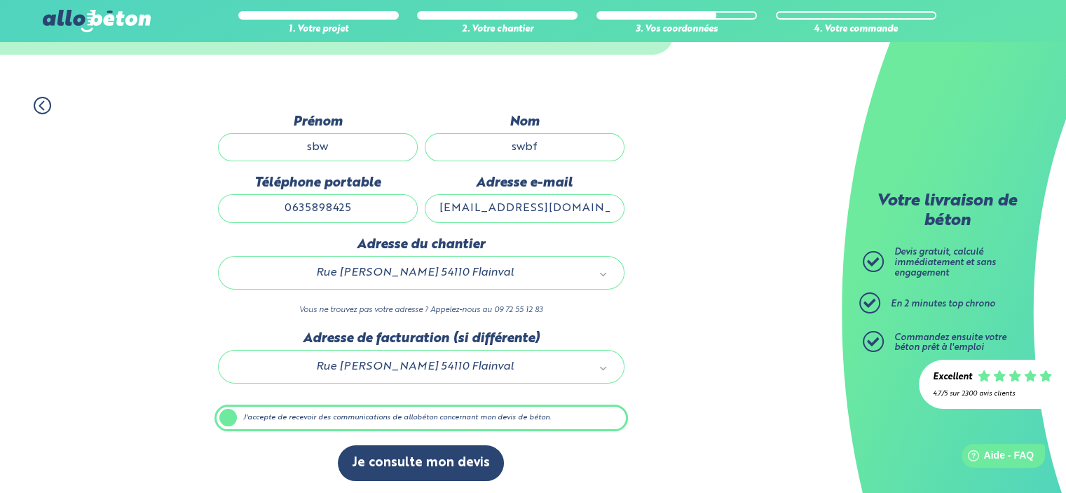
click at [222, 417] on label "J'accepte de recevoir des communications de allobéton concernant mon devis de b…" at bounding box center [422, 417] width 414 height 27
click at [0, 0] on input "J'accepte de recevoir des communications de allobéton concernant mon devis de b…" at bounding box center [0, 0] width 0 height 0
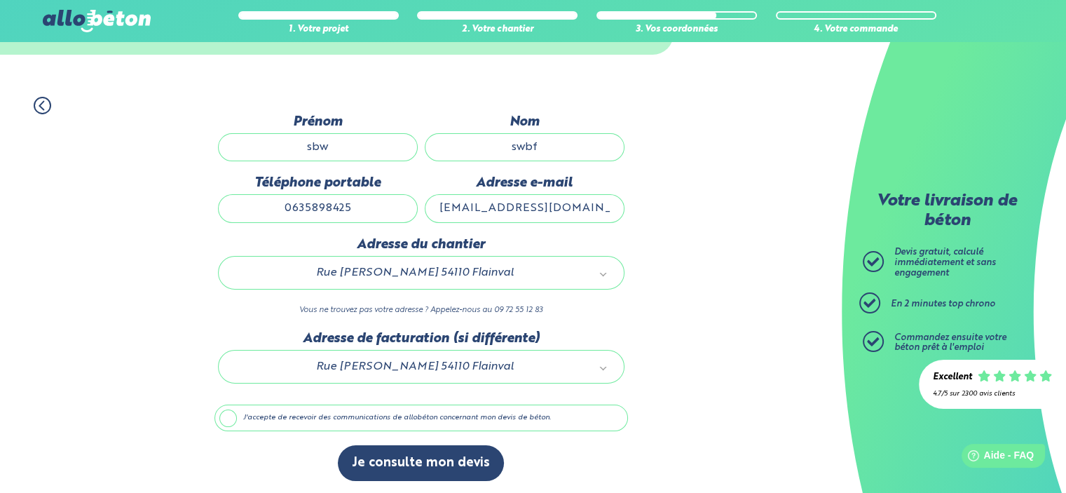
click at [236, 419] on label "J'accepte de recevoir des communications de allobéton concernant mon devis de b…" at bounding box center [422, 417] width 414 height 27
click at [0, 0] on input "J'accepte de recevoir des communications de allobéton concernant mon devis de b…" at bounding box center [0, 0] width 0 height 0
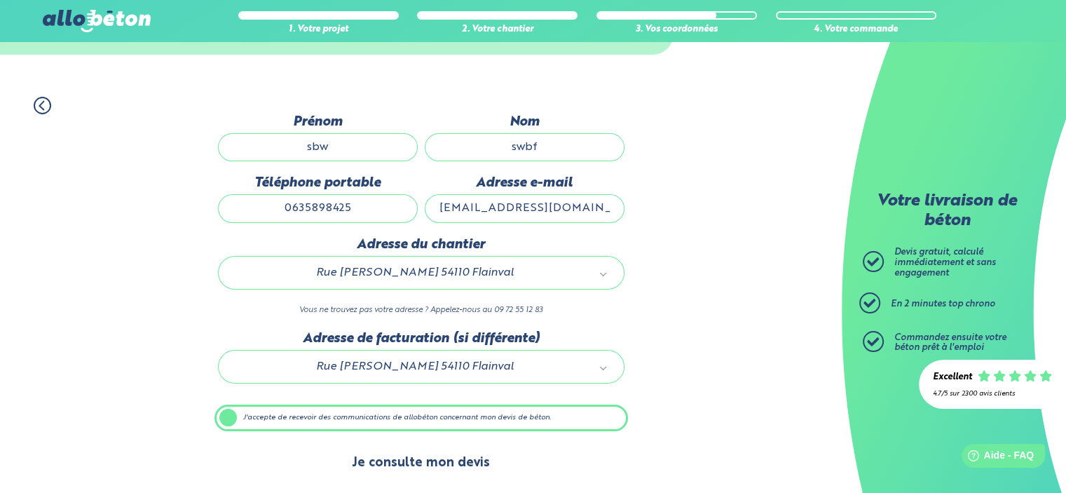
click at [414, 458] on button "Je consulte mon devis" at bounding box center [421, 463] width 166 height 36
click at [435, 455] on button "Je consulte mon devis" at bounding box center [421, 463] width 166 height 36
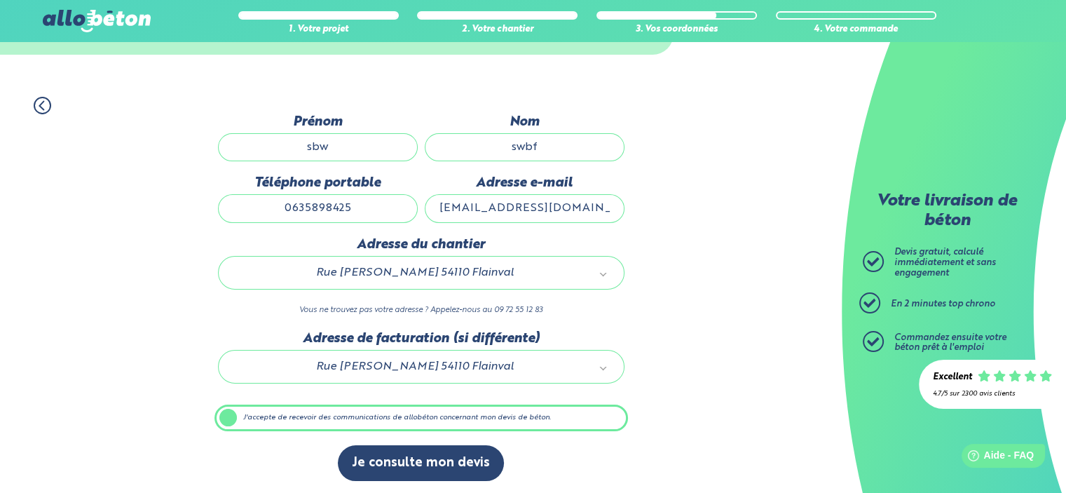
click at [539, 209] on input "[EMAIL_ADDRESS][DOMAIN_NAME]" at bounding box center [525, 208] width 200 height 28
click at [541, 145] on input "swbf" at bounding box center [525, 147] width 200 height 28
click at [341, 137] on input "sbw" at bounding box center [318, 147] width 200 height 28
click at [329, 210] on input "0635898425" at bounding box center [318, 208] width 200 height 28
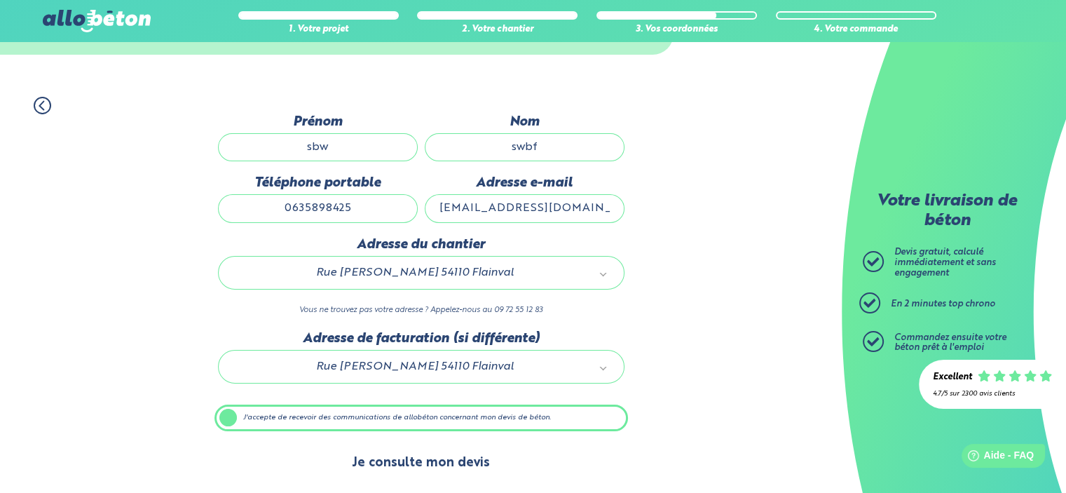
click at [403, 456] on button "Je consulte mon devis" at bounding box center [421, 463] width 166 height 36
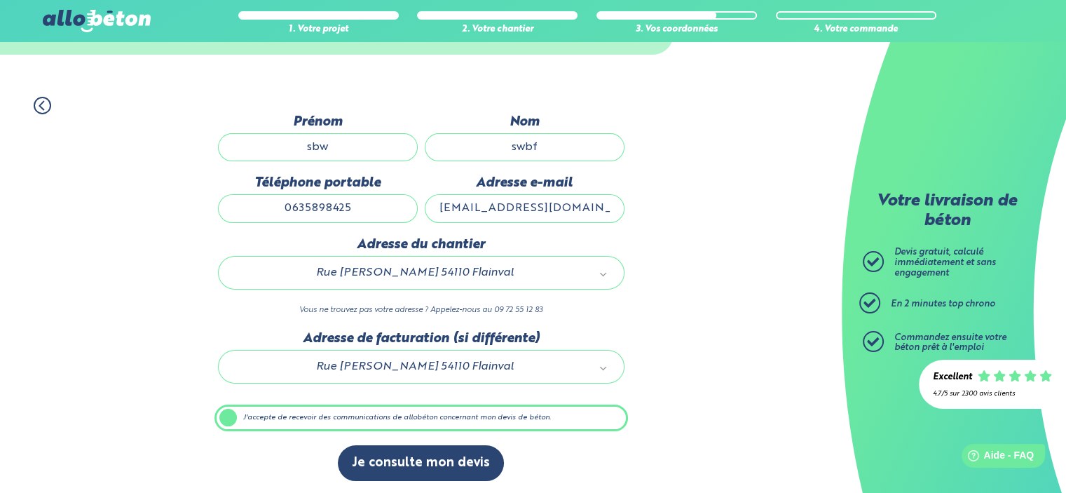
click at [46, 98] on icon at bounding box center [43, 106] width 18 height 18
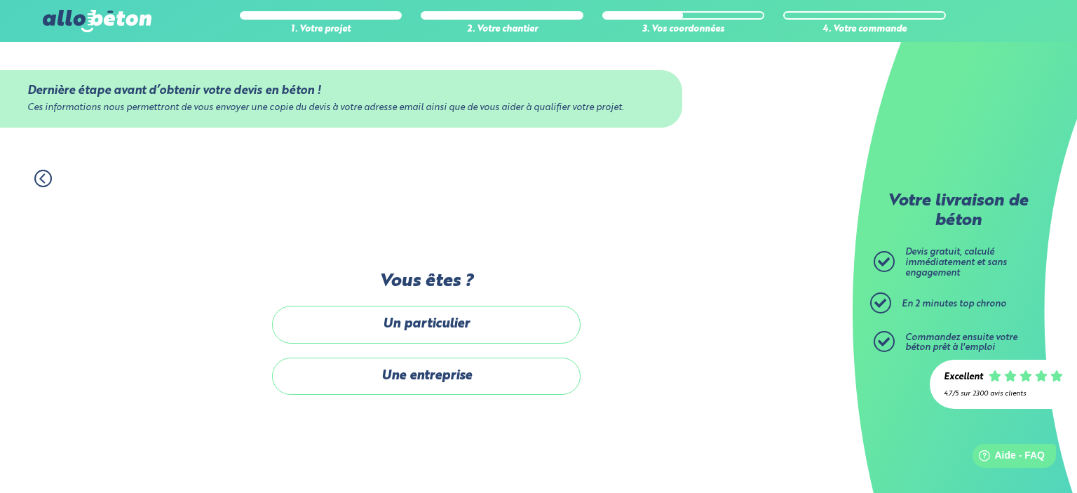
click at [43, 175] on icon at bounding box center [42, 178] width 4 height 8
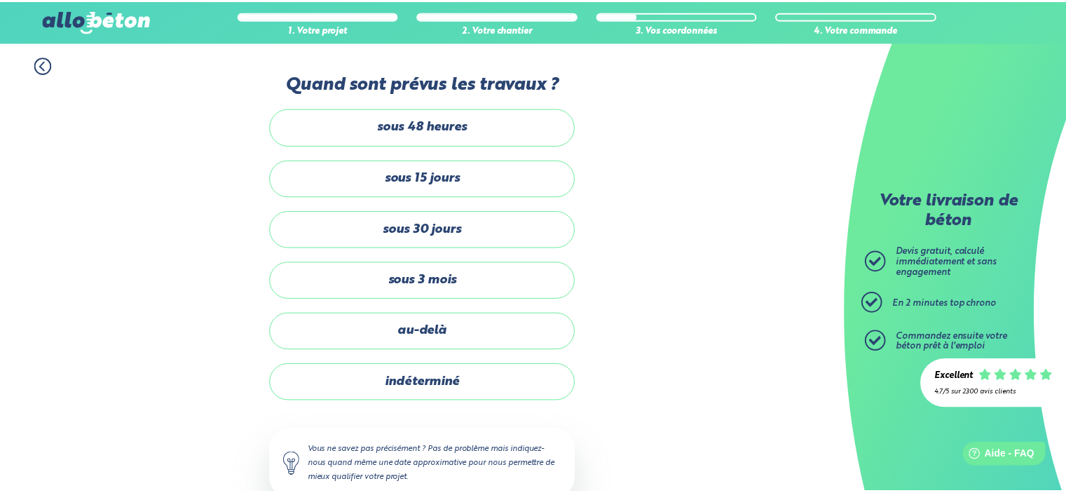
scroll to position [34, 0]
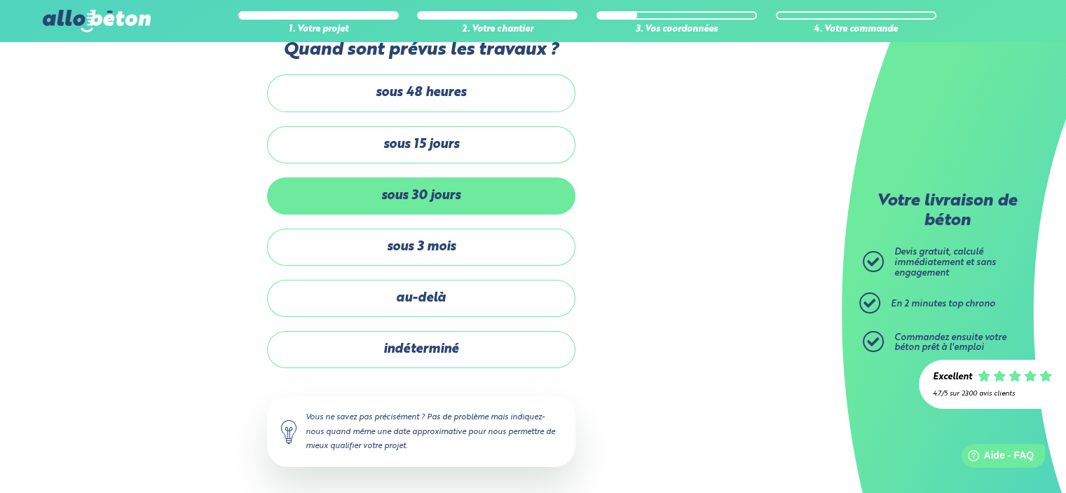
click at [413, 190] on label "sous 30 jours" at bounding box center [421, 195] width 308 height 37
click at [0, 0] on input "sous 30 jours" at bounding box center [0, 0] width 0 height 0
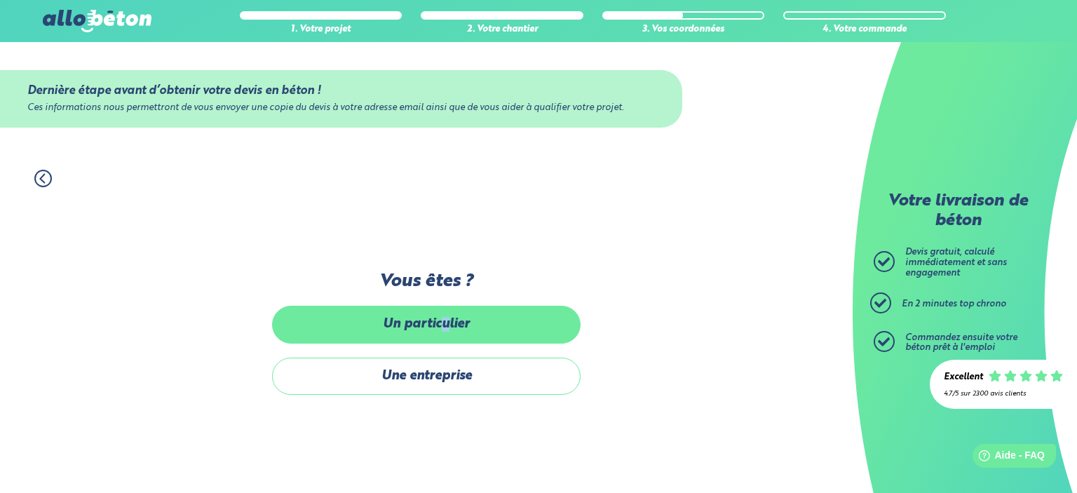
click at [446, 323] on label "Un particulier" at bounding box center [426, 324] width 308 height 37
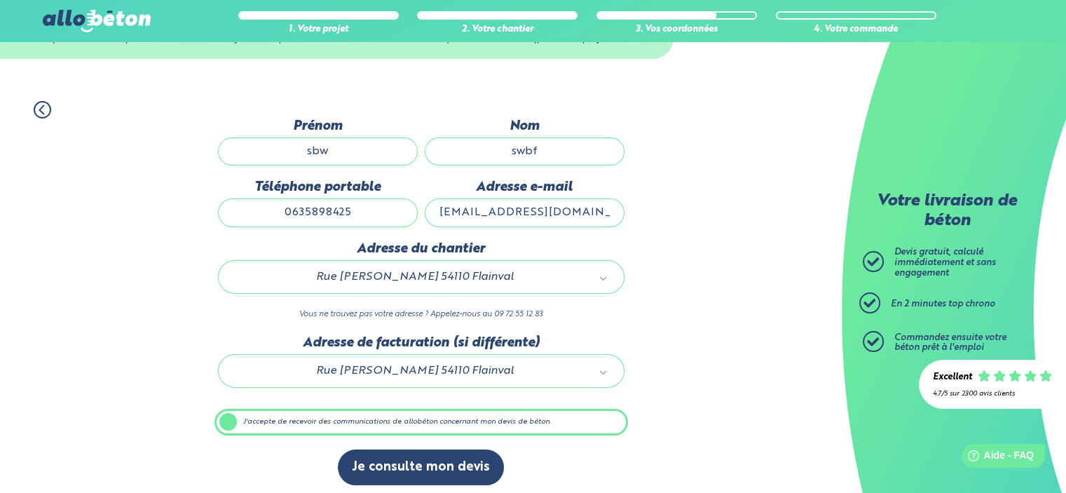
scroll to position [73, 0]
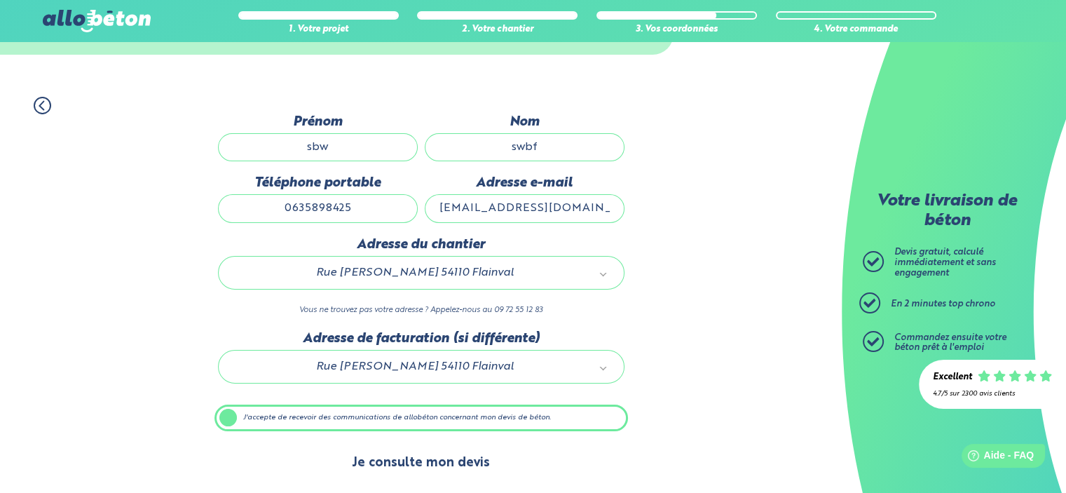
click at [447, 461] on button "Je consulte mon devis" at bounding box center [421, 463] width 166 height 36
click at [447, 462] on button "Je consulte mon devis" at bounding box center [421, 463] width 166 height 36
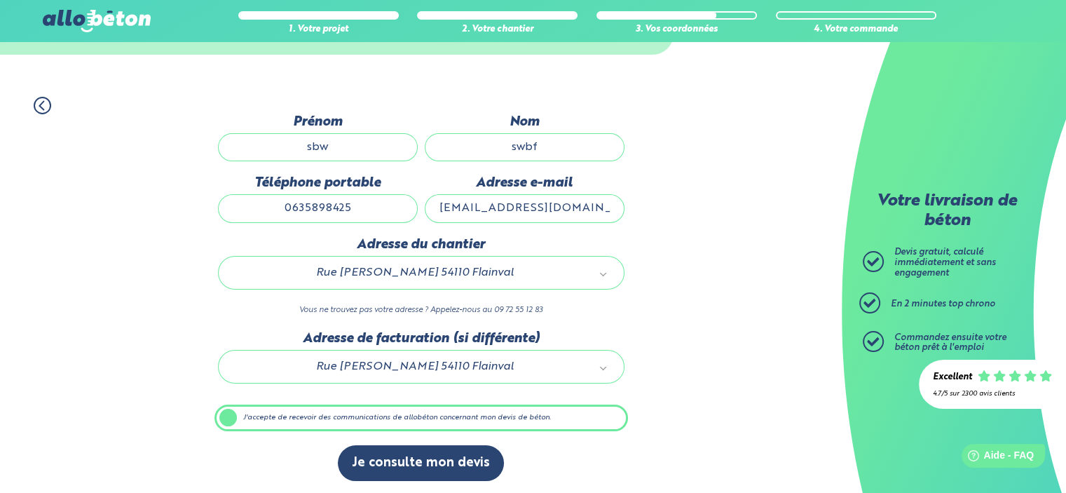
drag, startPoint x: 336, startPoint y: 207, endPoint x: 766, endPoint y: 311, distance: 442.1
click at [653, 280] on div "1. Votre projet 2. Votre chantier 3. Vos coordonnées 4. Votre commande Dernière…" at bounding box center [421, 289] width 842 height 412
type input "0635898432"
click at [749, 327] on div "1. Votre projet 2. Votre chantier 3. Vos coordonnées 4. Votre commande Dernière…" at bounding box center [421, 289] width 842 height 412
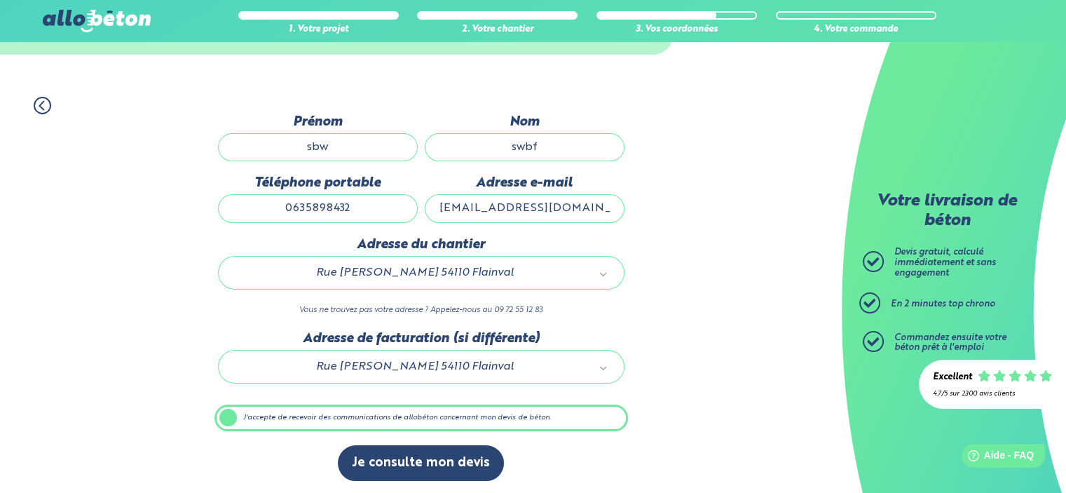
scroll to position [0, 0]
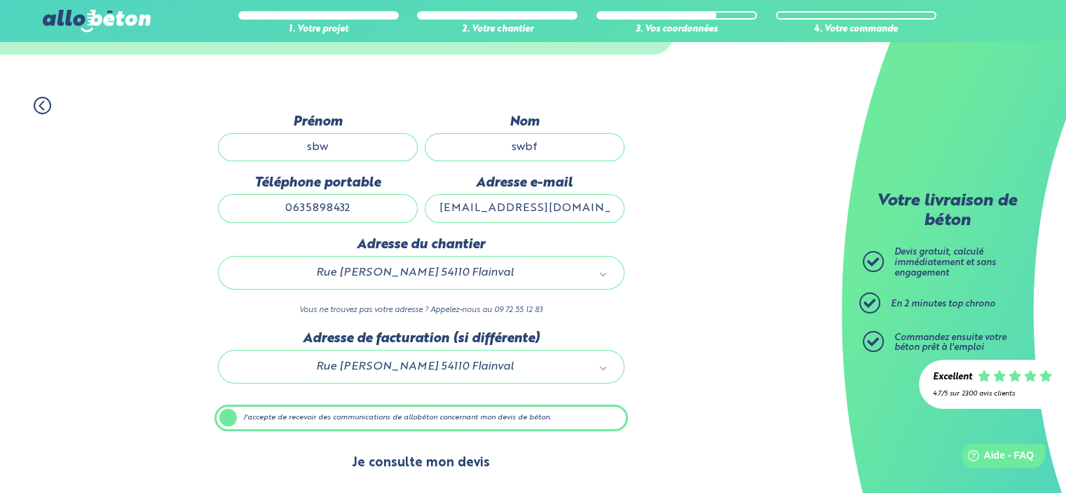
click at [383, 463] on button "Je consulte mon devis" at bounding box center [421, 463] width 166 height 36
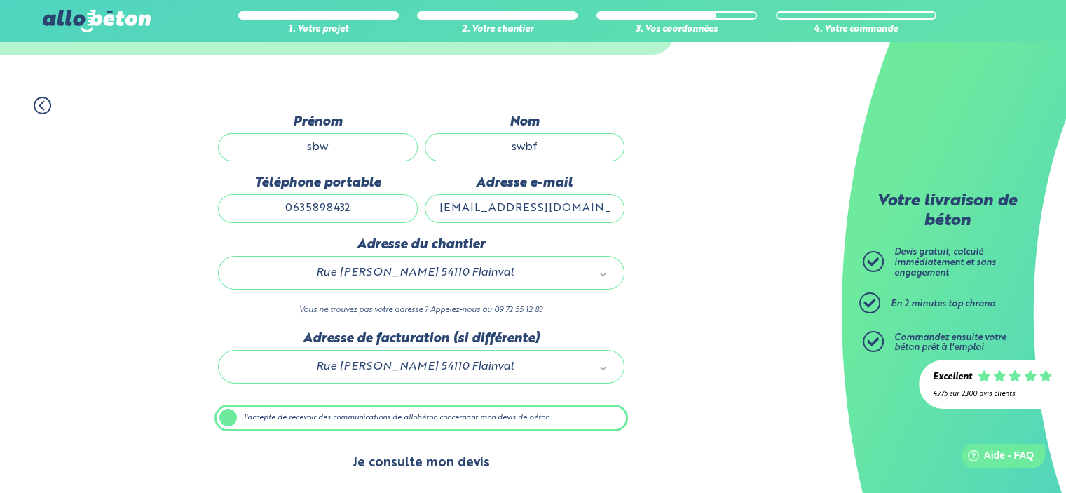
click at [383, 462] on button "Je consulte mon devis" at bounding box center [421, 463] width 166 height 36
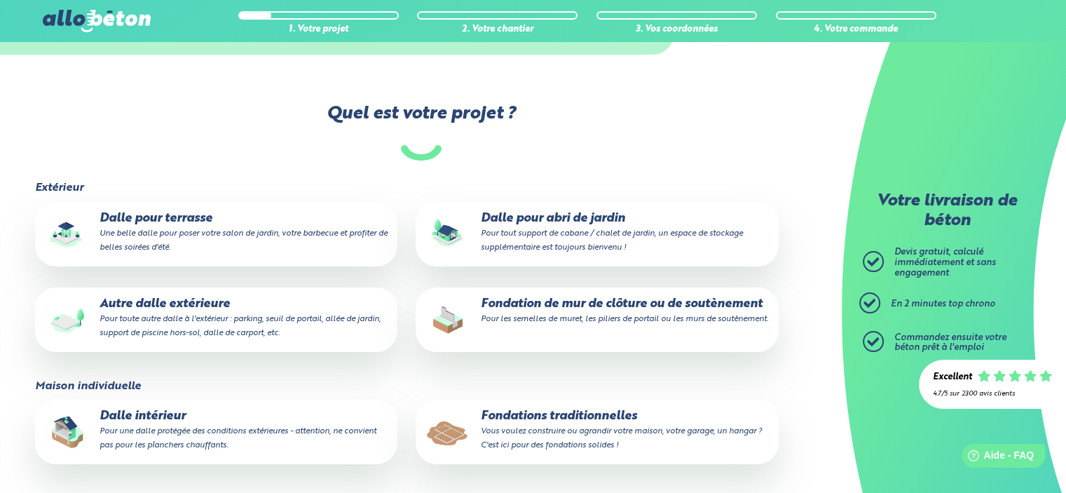
click at [557, 423] on p "Fondations traditionnelles Vous voulez construire ou agrandir votre maison, vot…" at bounding box center [597, 430] width 343 height 43
click at [0, 0] on input "Fondations traditionnelles Vous voulez construire ou agrandir votre maison, vot…" at bounding box center [0, 0] width 0 height 0
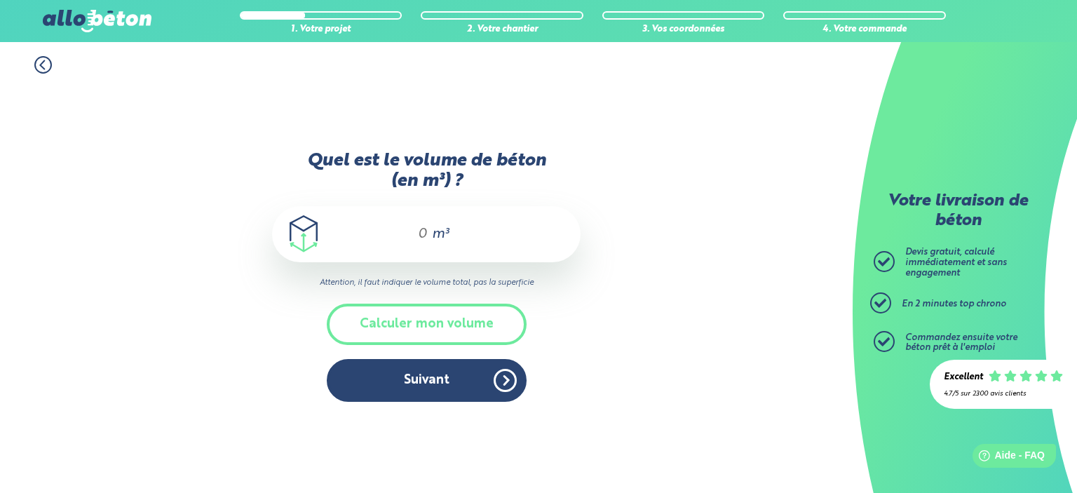
drag, startPoint x: 416, startPoint y: 235, endPoint x: 505, endPoint y: 246, distance: 90.4
click at [491, 243] on div "m³" at bounding box center [426, 234] width 308 height 56
type input "12"
click at [596, 344] on div "1. Votre projet 2. Votre chantier 3. Vos coordonnées 4. Votre commande Quel est…" at bounding box center [426, 267] width 852 height 451
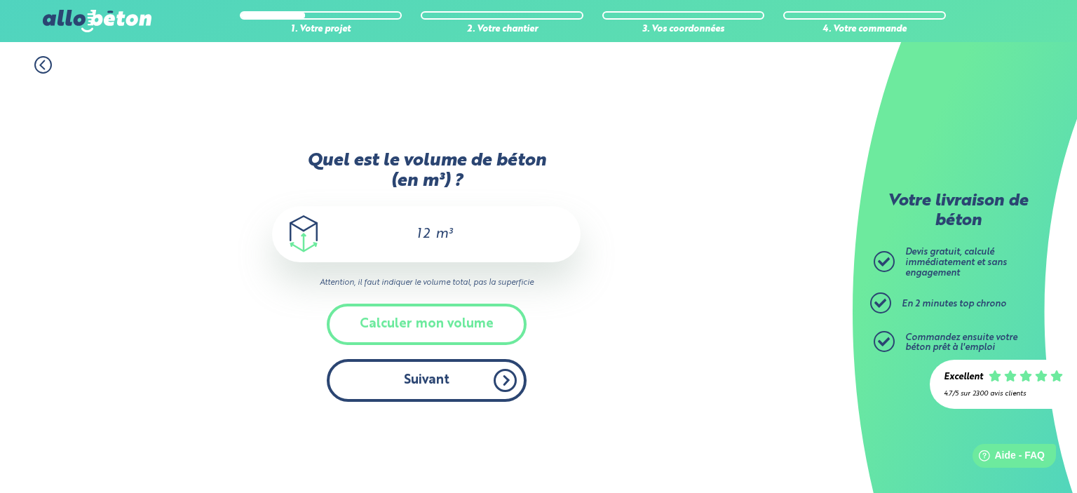
click at [481, 385] on button "Suivant" at bounding box center [427, 380] width 200 height 43
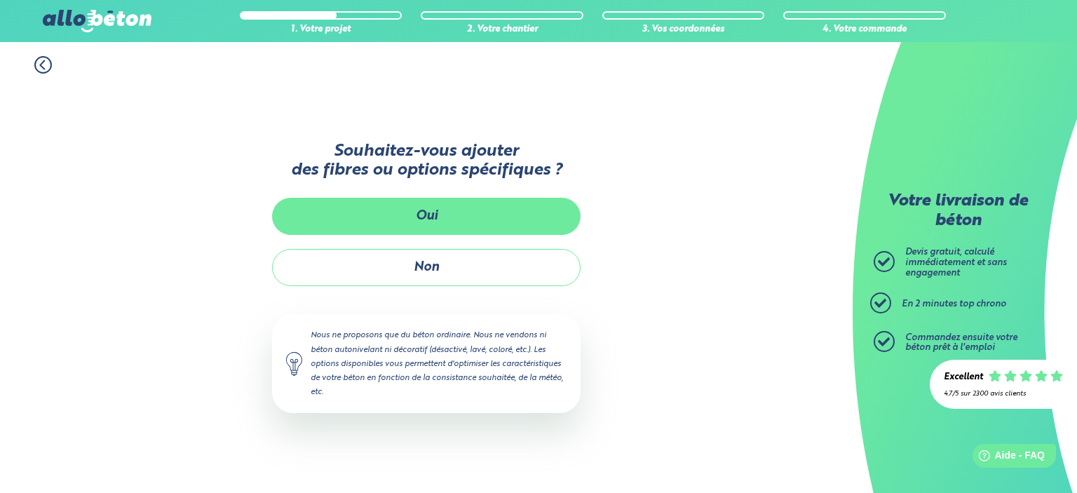
click at [465, 222] on button "Oui" at bounding box center [426, 216] width 308 height 37
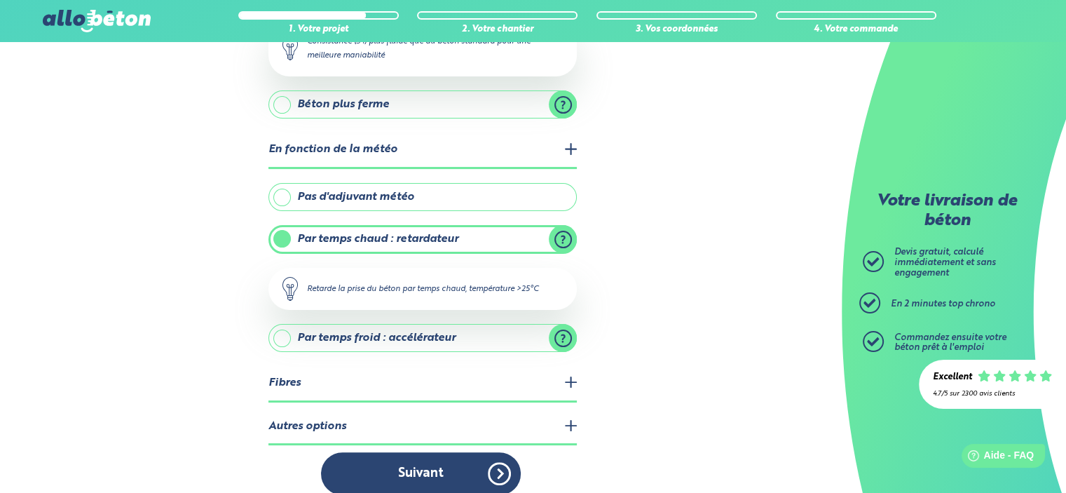
scroll to position [252, 0]
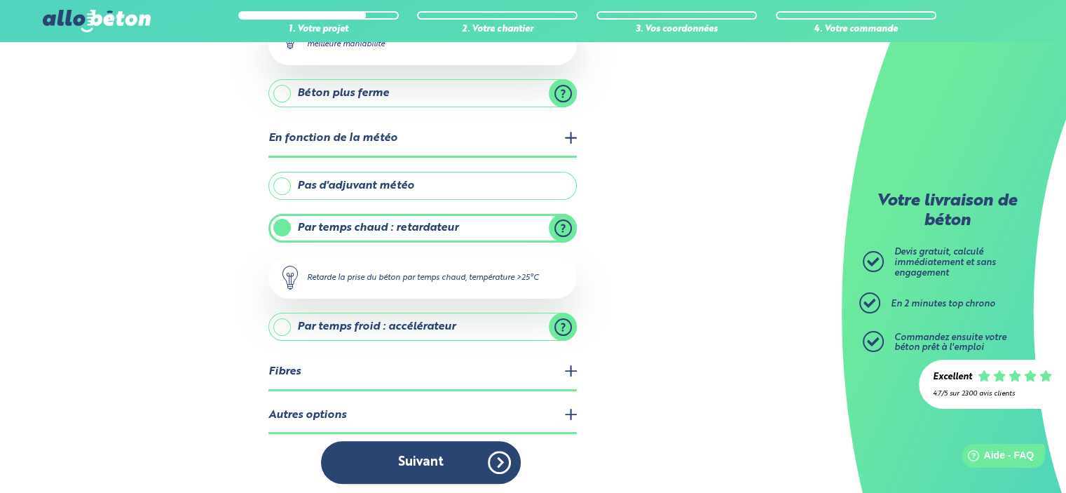
click at [419, 398] on legend "Autres options" at bounding box center [422, 416] width 308 height 36
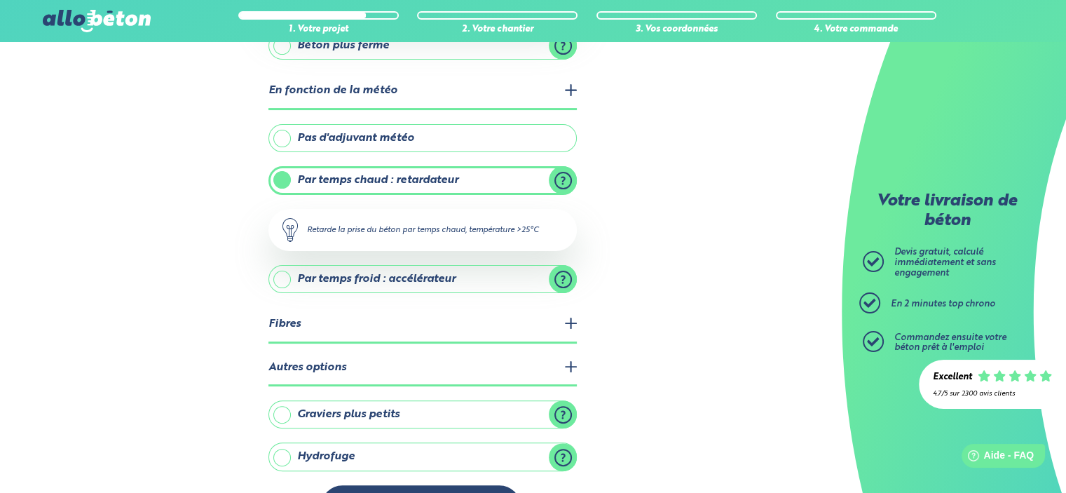
scroll to position [343, 0]
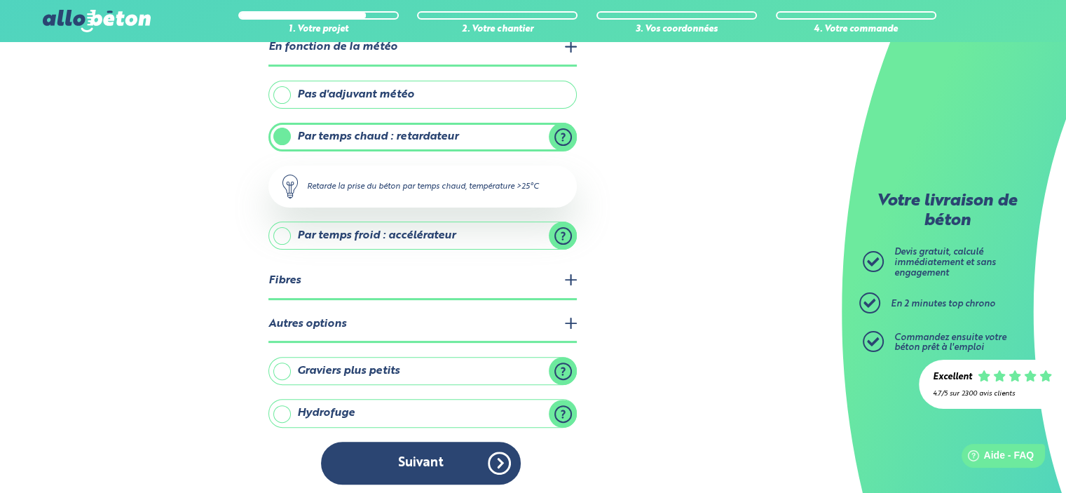
click at [324, 404] on label "Hydrofuge" at bounding box center [422, 413] width 308 height 28
click at [0, 0] on input "Hydrofuge" at bounding box center [0, 0] width 0 height 0
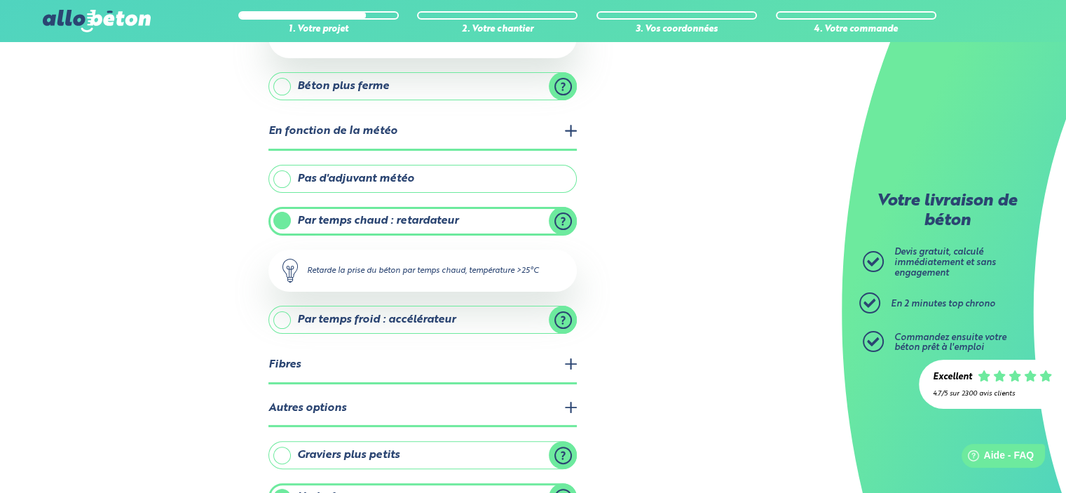
scroll to position [0, 0]
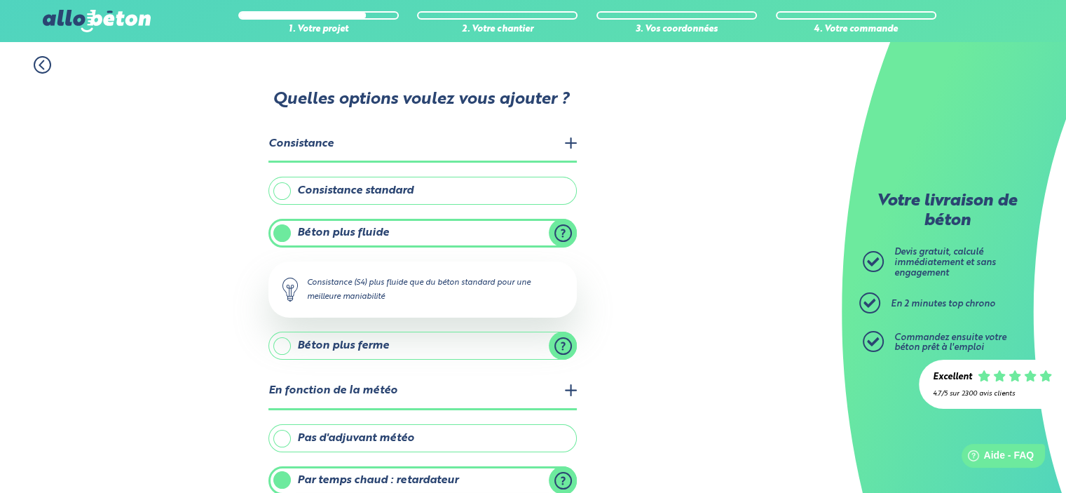
drag, startPoint x: 362, startPoint y: 191, endPoint x: 391, endPoint y: 209, distance: 33.7
click at [364, 190] on label "Consistance standard" at bounding box center [422, 191] width 308 height 28
click at [0, 0] on input "Consistance standard" at bounding box center [0, 0] width 0 height 0
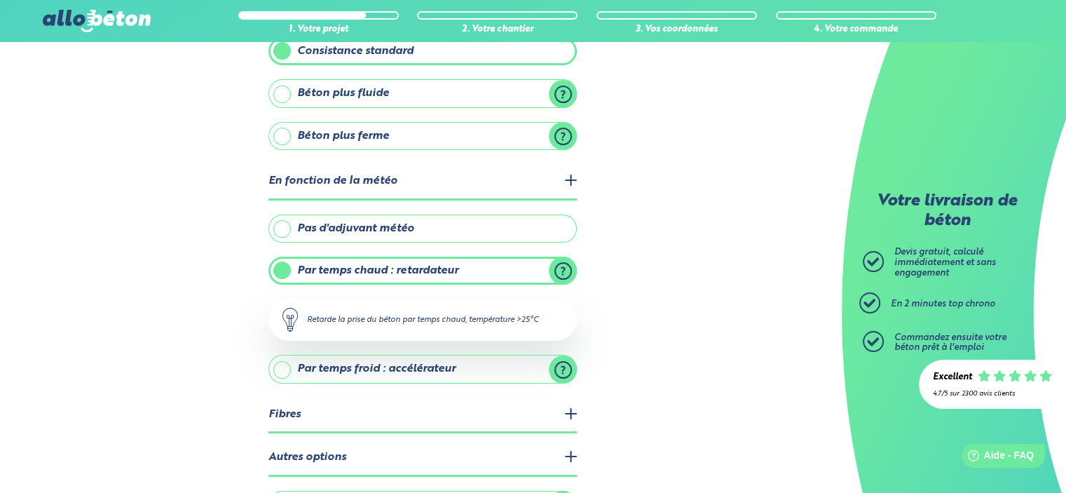
scroll to position [140, 0]
click at [390, 219] on label "Pas d'adjuvant météo" at bounding box center [422, 228] width 308 height 28
click at [0, 0] on input "Pas d'adjuvant météo" at bounding box center [0, 0] width 0 height 0
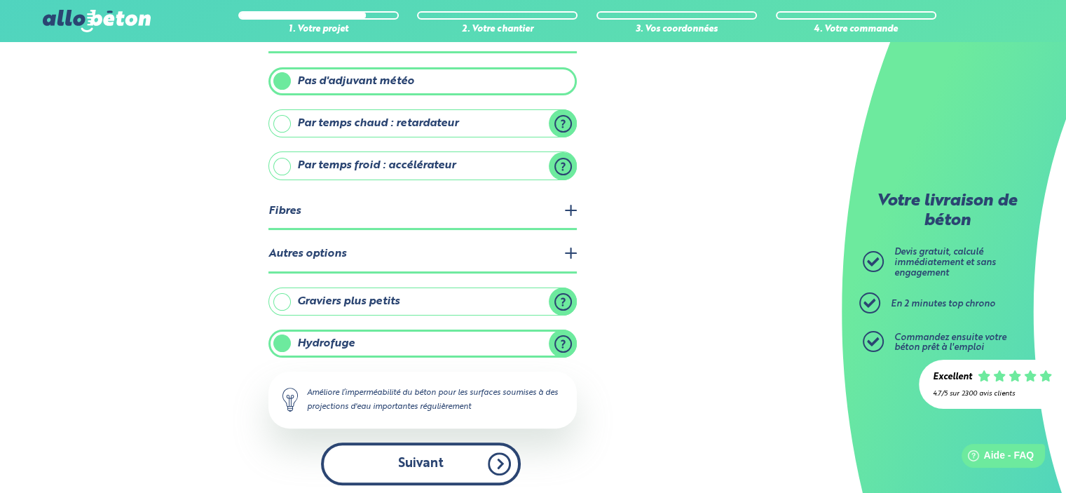
click at [433, 469] on button "Suivant" at bounding box center [421, 463] width 200 height 43
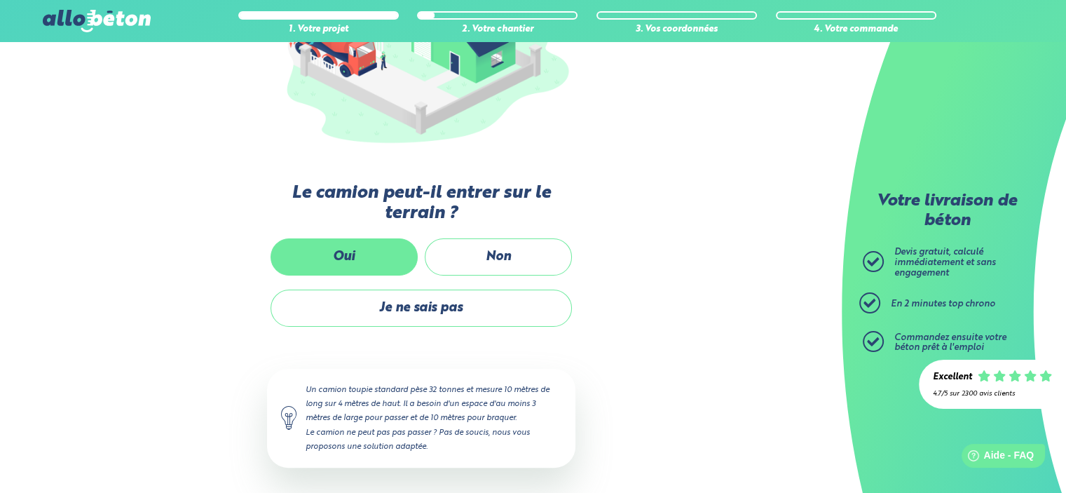
click at [354, 244] on label "Oui" at bounding box center [344, 256] width 147 height 37
click at [0, 0] on input "Oui" at bounding box center [0, 0] width 0 height 0
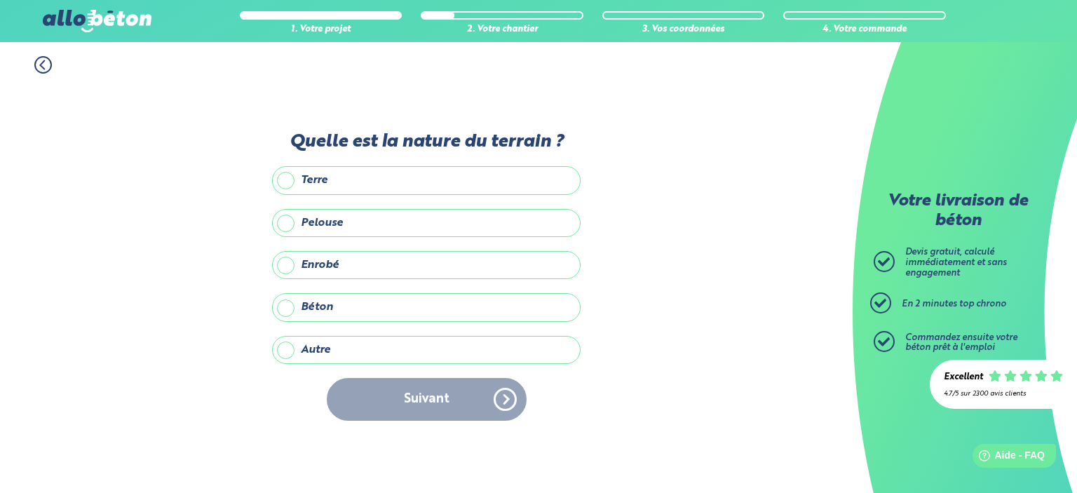
click at [389, 182] on label "Terre" at bounding box center [426, 180] width 308 height 28
click at [0, 0] on input "Terre" at bounding box center [0, 0] width 0 height 0
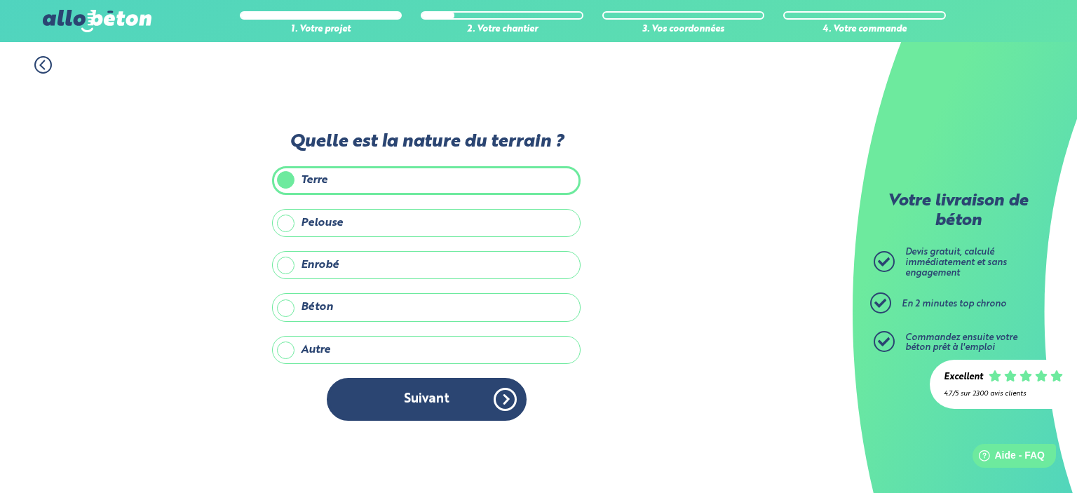
click at [440, 397] on button "Suivant" at bounding box center [427, 399] width 200 height 43
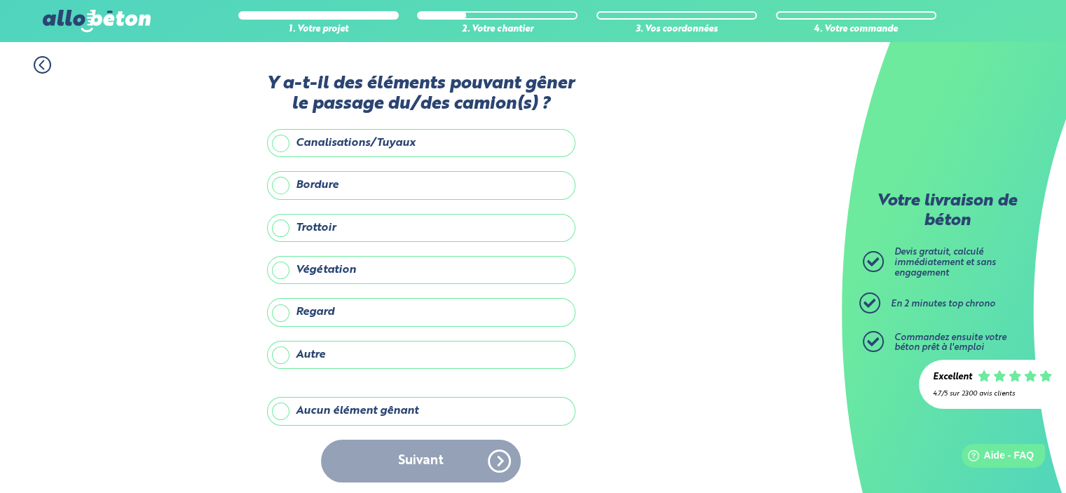
click at [362, 397] on label "Aucun élément gênant" at bounding box center [421, 411] width 308 height 28
click at [0, 0] on input "Aucun élément gênant" at bounding box center [0, 0] width 0 height 0
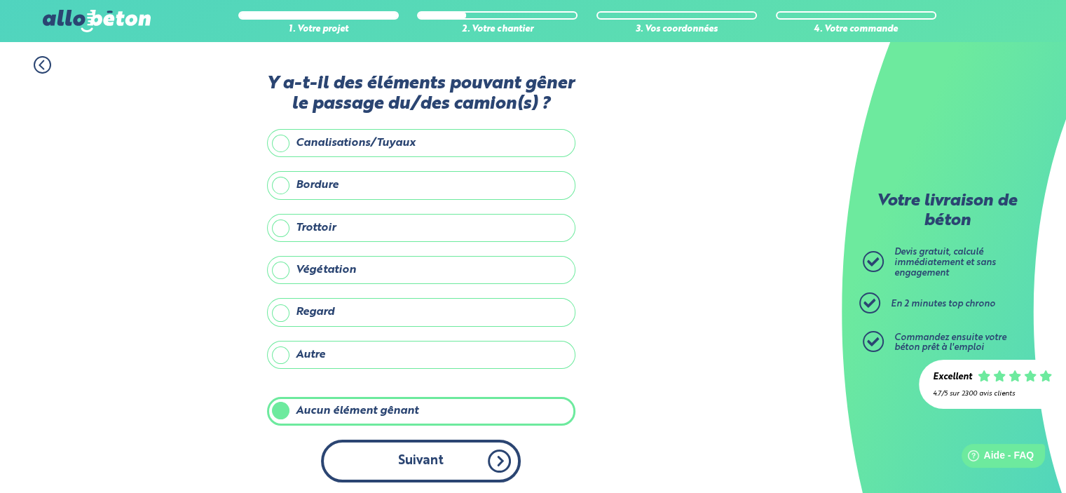
click at [409, 452] on button "Suivant" at bounding box center [421, 461] width 200 height 43
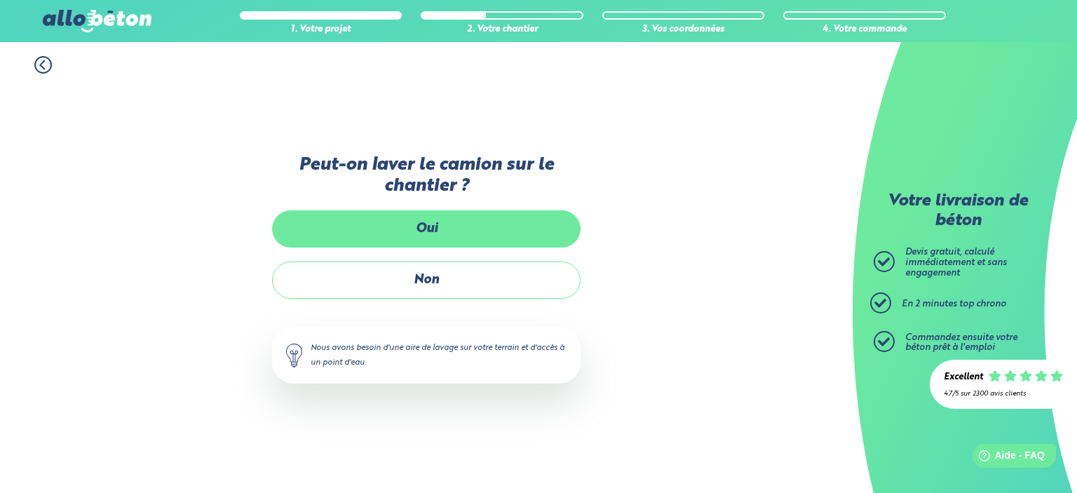
click at [440, 229] on label "Oui" at bounding box center [426, 228] width 308 height 37
click at [0, 0] on input "Oui" at bounding box center [0, 0] width 0 height 0
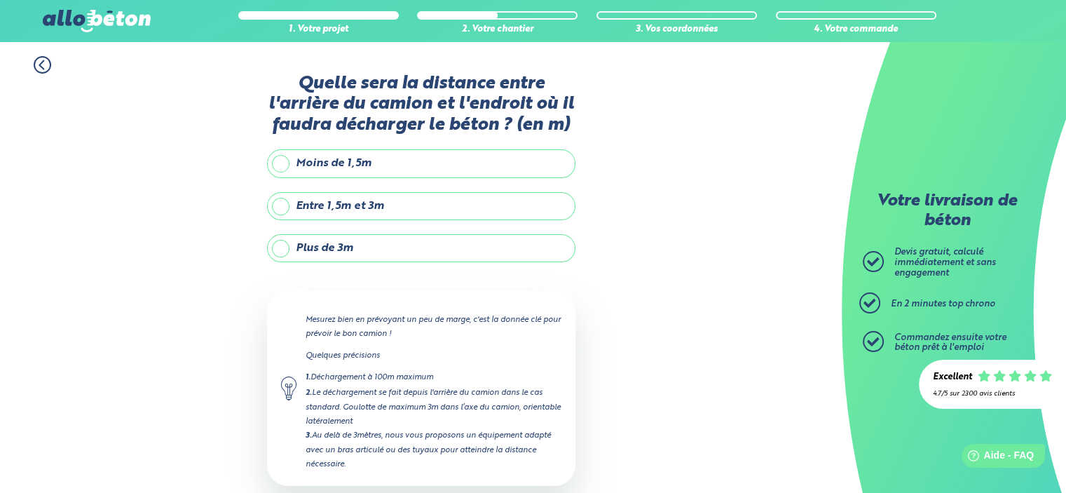
click at [359, 161] on label "Moins de 1,5m" at bounding box center [421, 163] width 308 height 28
click at [0, 0] on input "Moins de 1,5m" at bounding box center [0, 0] width 0 height 0
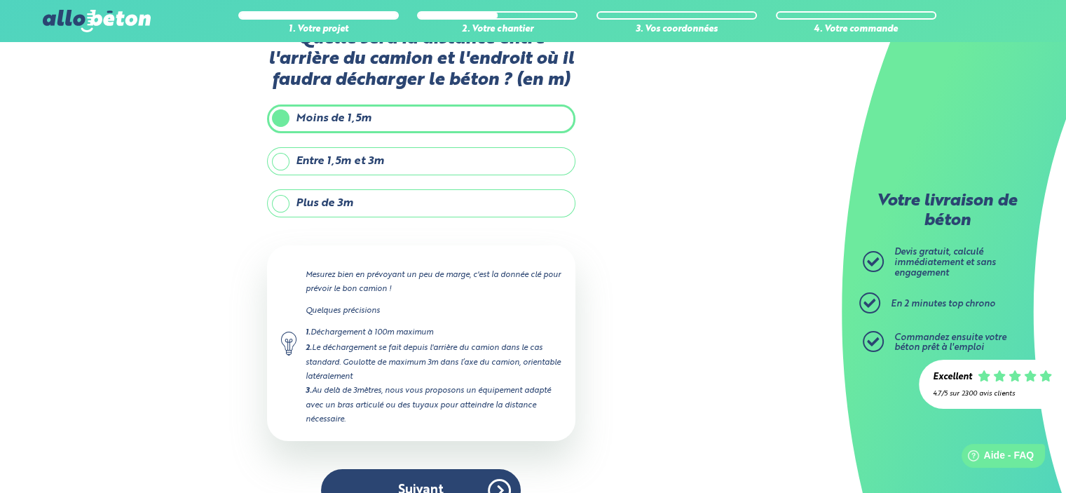
scroll to position [74, 0]
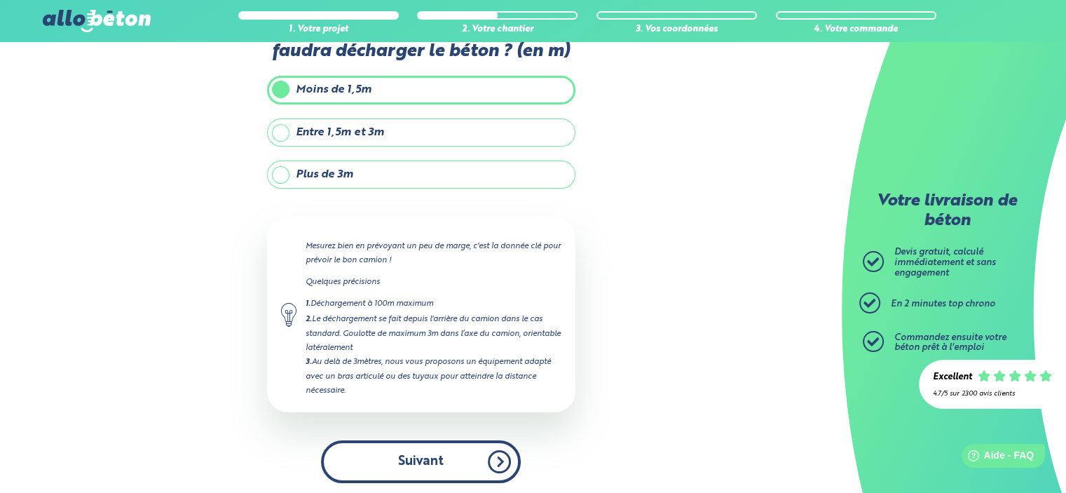
click at [433, 458] on button "Suivant" at bounding box center [421, 461] width 200 height 43
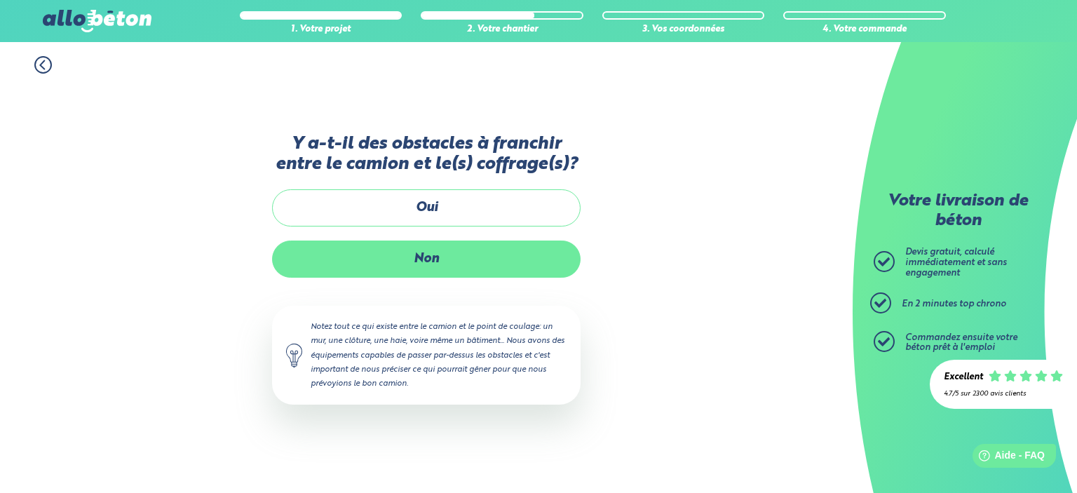
click at [419, 254] on label "Non" at bounding box center [426, 258] width 308 height 37
click at [0, 0] on input "Non" at bounding box center [0, 0] width 0 height 0
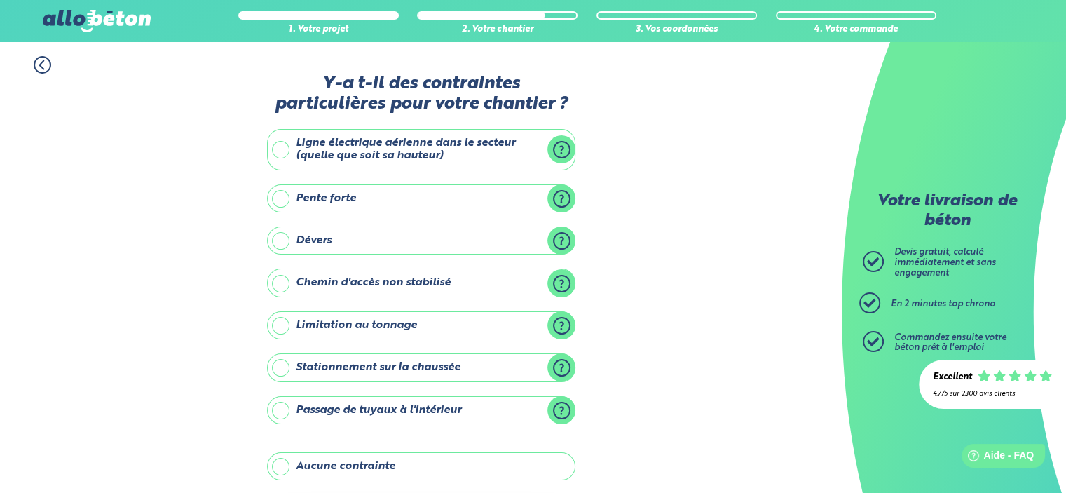
drag, startPoint x: 376, startPoint y: 154, endPoint x: 393, endPoint y: 168, distance: 22.4
click at [376, 154] on label "Ligne électrique aérienne dans le secteur (quelle que soit sa hauteur)" at bounding box center [421, 149] width 308 height 41
click at [0, 0] on input "Ligne électrique aérienne dans le secteur (quelle que soit sa hauteur)" at bounding box center [0, 0] width 0 height 0
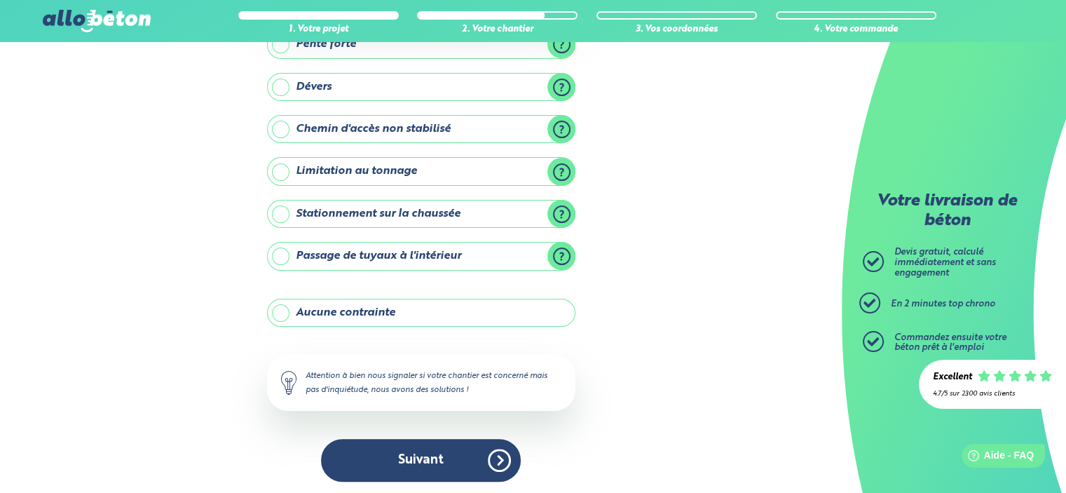
click at [427, 472] on button "Suivant" at bounding box center [421, 460] width 200 height 43
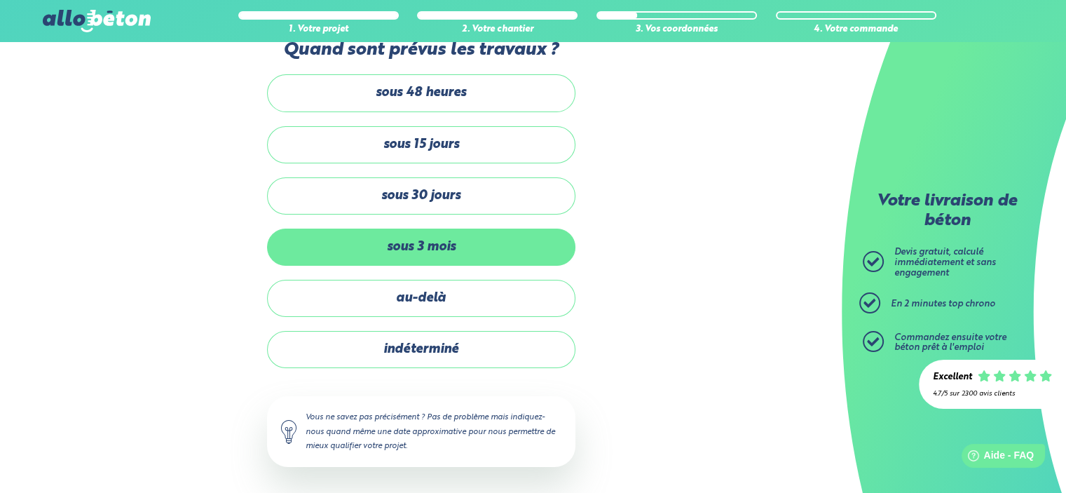
click at [445, 248] on label "sous 3 mois" at bounding box center [421, 247] width 308 height 37
click at [0, 0] on input "sous 3 mois" at bounding box center [0, 0] width 0 height 0
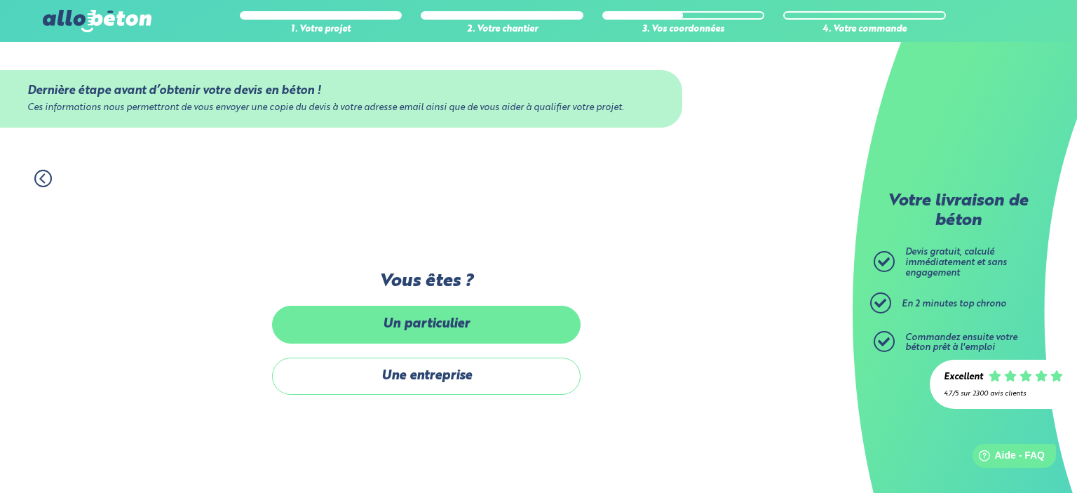
click at [488, 336] on label "Un particulier" at bounding box center [426, 324] width 308 height 37
click at [0, 0] on input "Un particulier" at bounding box center [0, 0] width 0 height 0
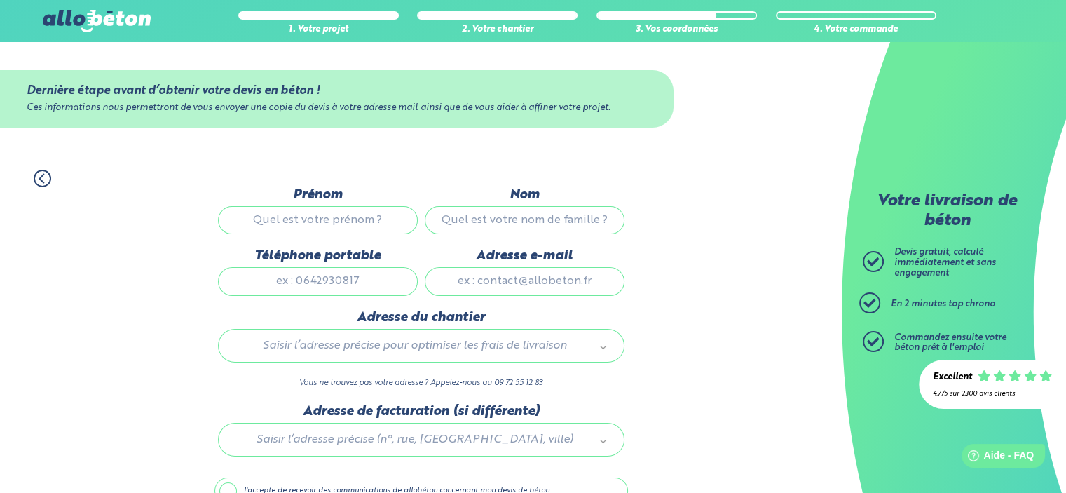
click at [327, 215] on input "Prénom" at bounding box center [318, 220] width 200 height 28
type input "dwfxbn"
click at [491, 220] on input "Nom" at bounding box center [525, 220] width 200 height 28
type input "xb"
click at [286, 294] on input "Téléphone portable" at bounding box center [318, 281] width 200 height 28
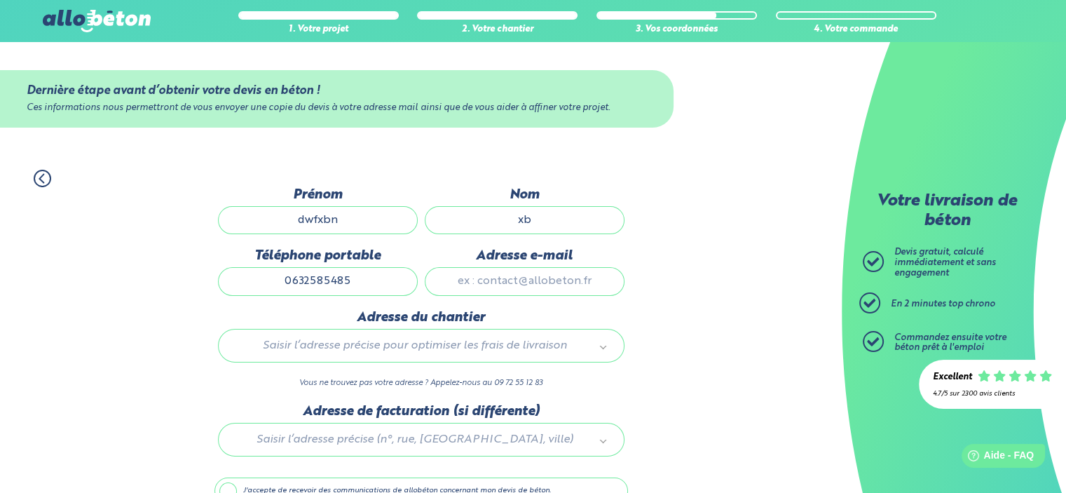
type input "0632585485"
type input "theboss-1@hotmail.fr"
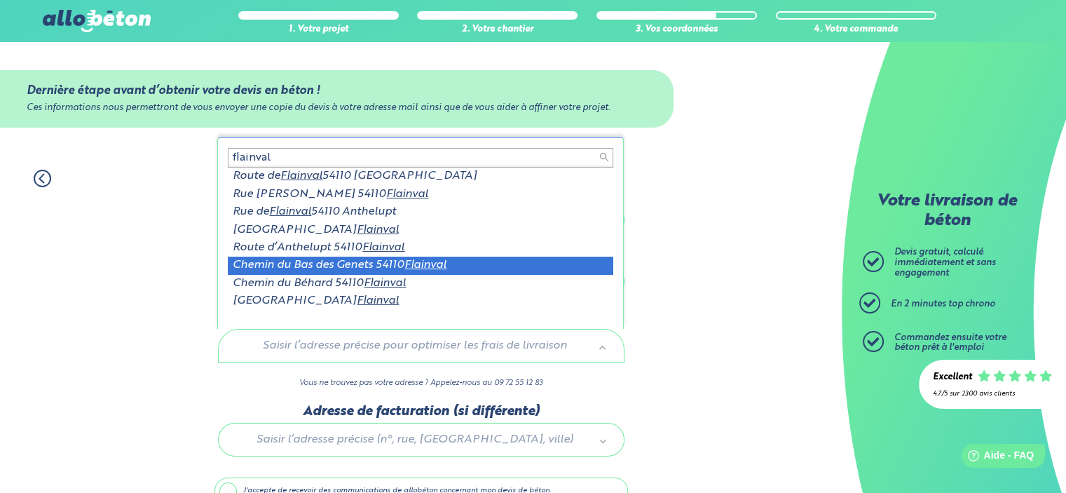
scroll to position [2, 0]
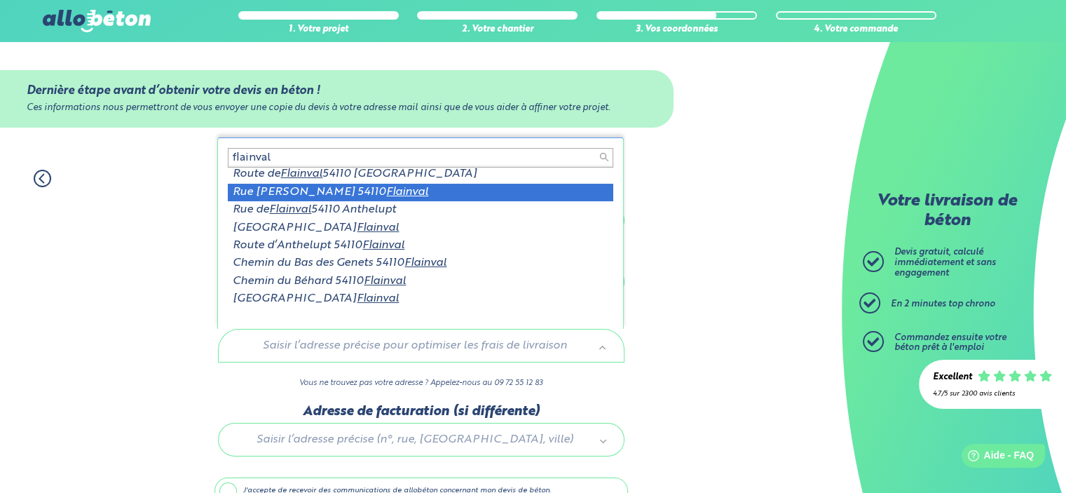
type input "flainval"
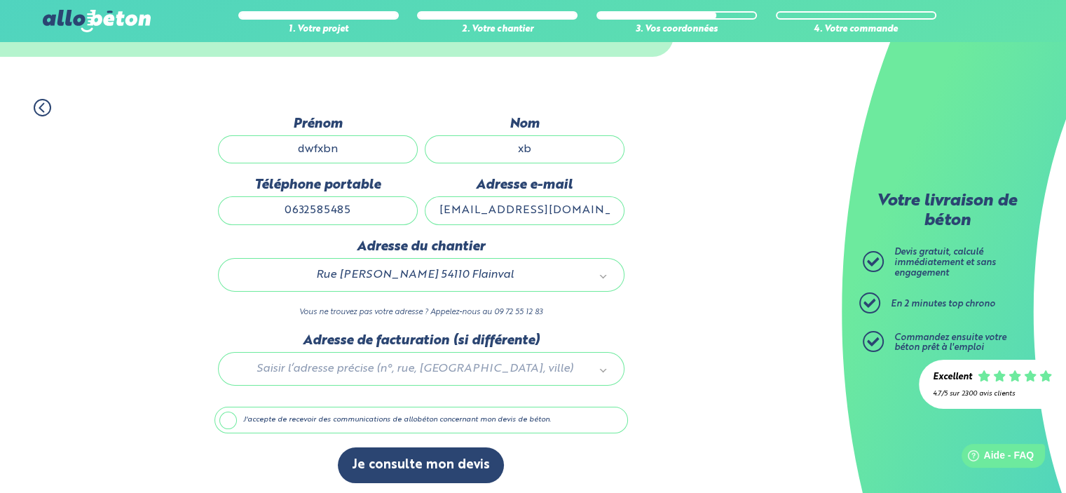
scroll to position [73, 0]
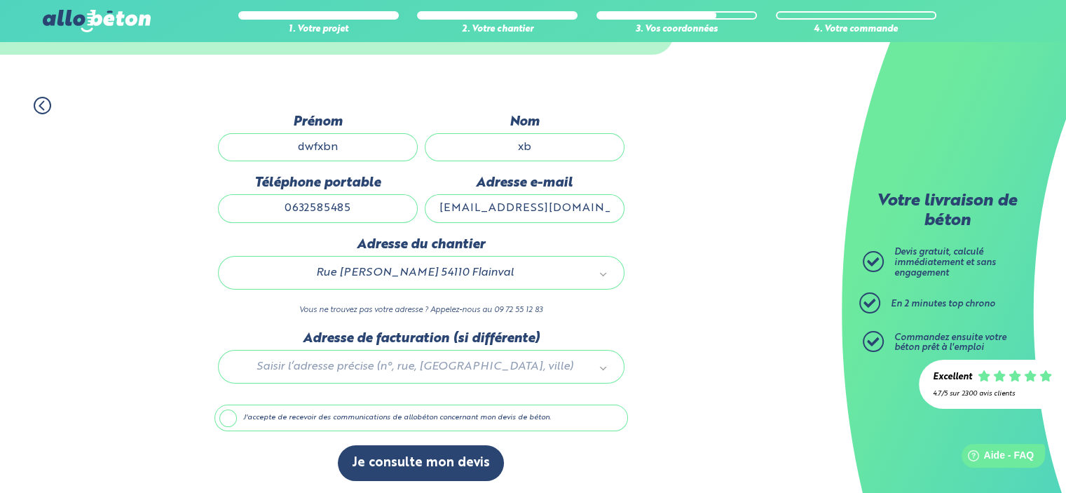
click at [225, 414] on label "J'accepte de recevoir des communications de allobéton concernant mon devis de b…" at bounding box center [422, 417] width 414 height 27
click at [0, 0] on input "J'accepte de recevoir des communications de allobéton concernant mon devis de b…" at bounding box center [0, 0] width 0 height 0
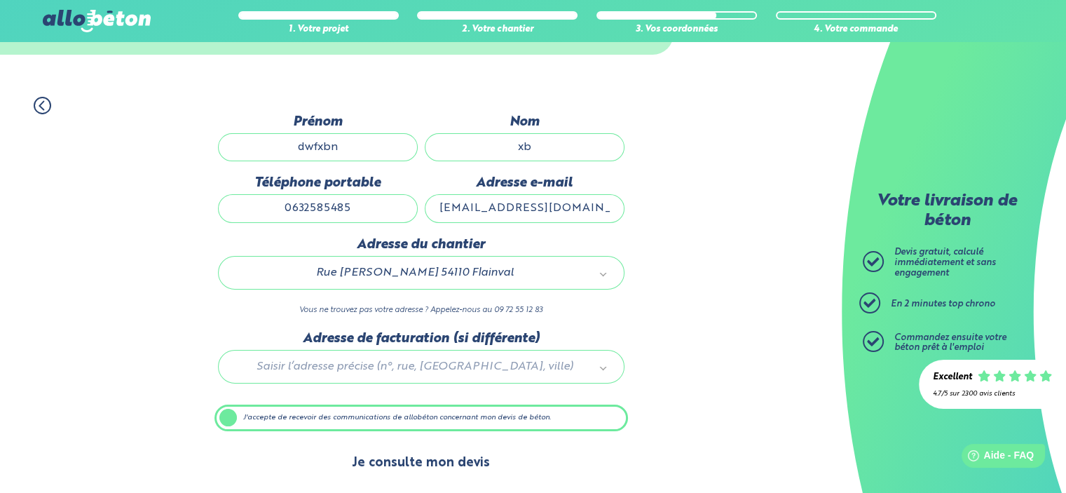
click at [415, 465] on button "Je consulte mon devis" at bounding box center [421, 463] width 166 height 36
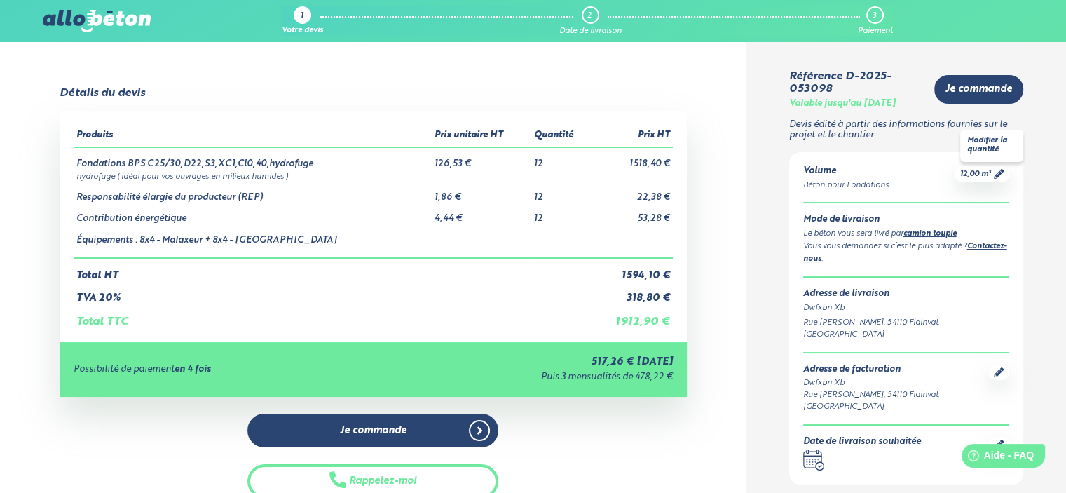
click at [998, 175] on icon at bounding box center [999, 174] width 10 height 10
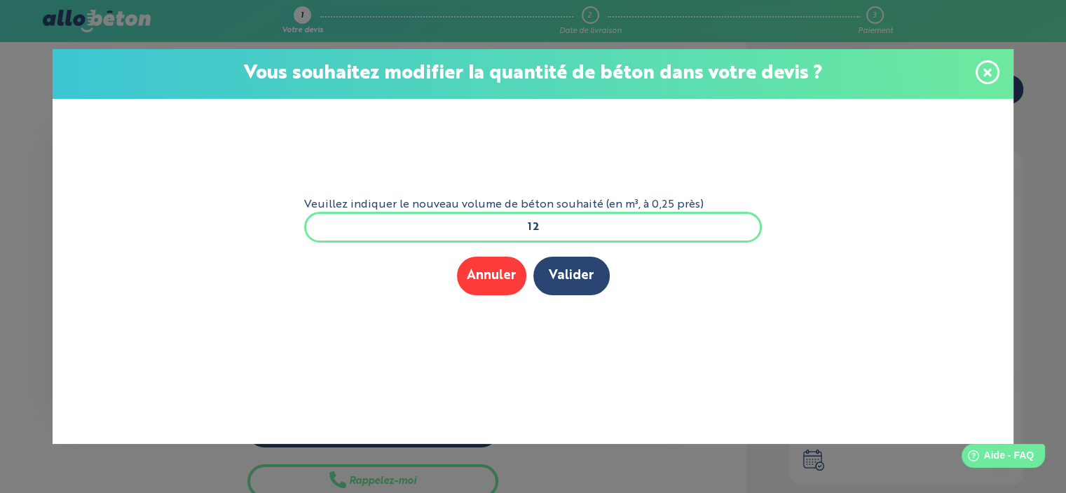
drag, startPoint x: 561, startPoint y: 217, endPoint x: 394, endPoint y: 199, distance: 167.8
click at [409, 204] on form "Veuillez indiquer le nouveau volume de béton souhaité (en m³, à 0,25 près) 12 M…" at bounding box center [533, 250] width 481 height 303
type input "16"
click at [594, 274] on button "Valider" at bounding box center [571, 276] width 76 height 39
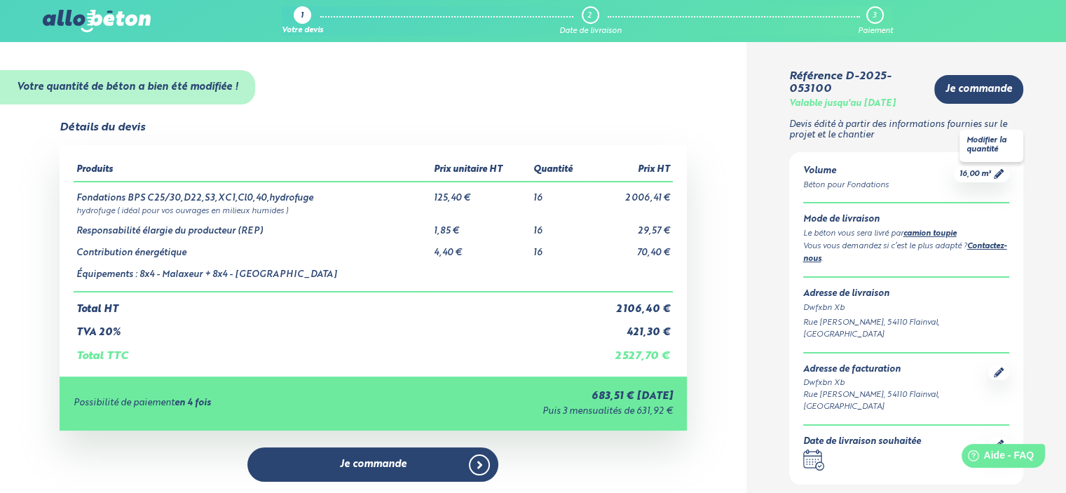
click at [970, 176] on span "16,00 m³" at bounding box center [976, 174] width 32 height 11
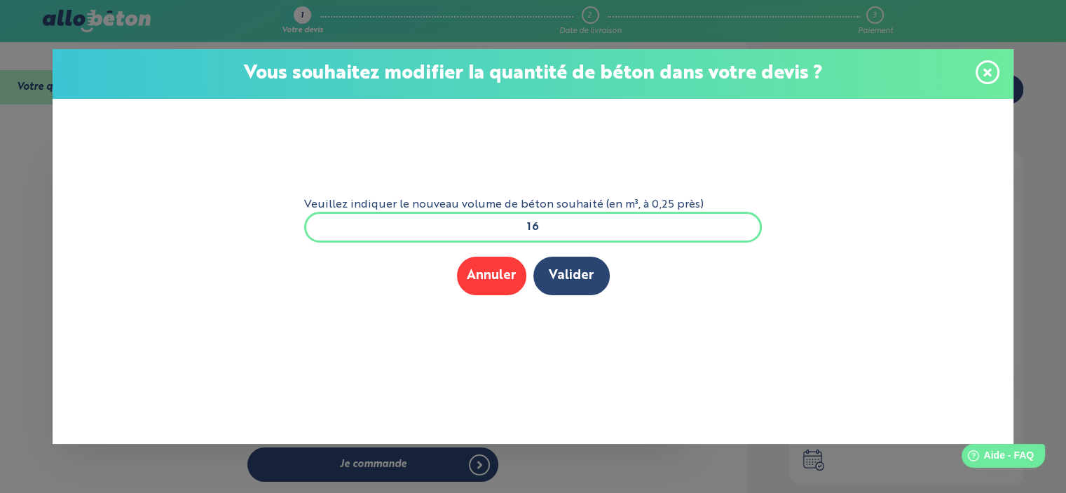
drag, startPoint x: 510, startPoint y: 225, endPoint x: 615, endPoint y: 232, distance: 104.7
click at [604, 229] on input "16" at bounding box center [533, 227] width 458 height 31
type input "8"
click at [569, 271] on button "Valider" at bounding box center [571, 276] width 76 height 39
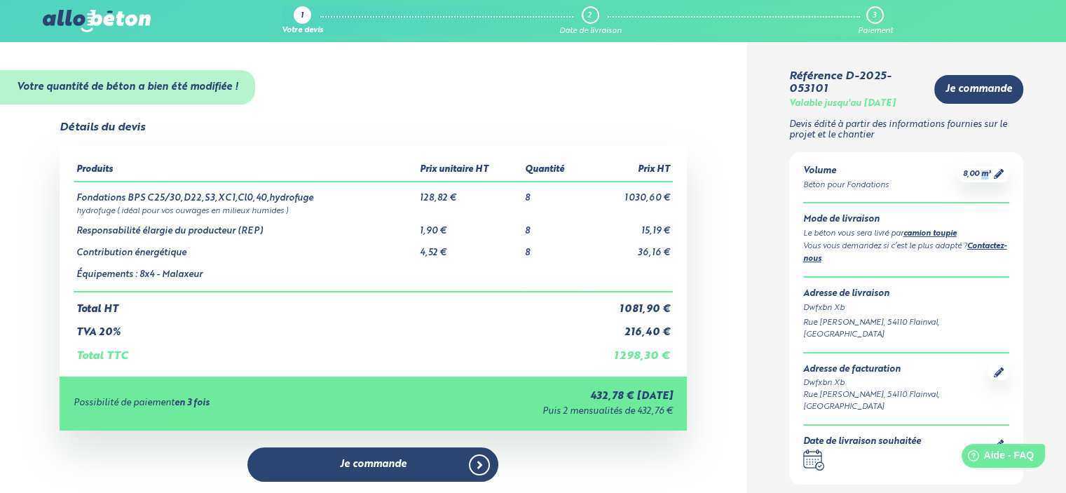
click at [986, 177] on span "8,00 m³" at bounding box center [977, 174] width 28 height 11
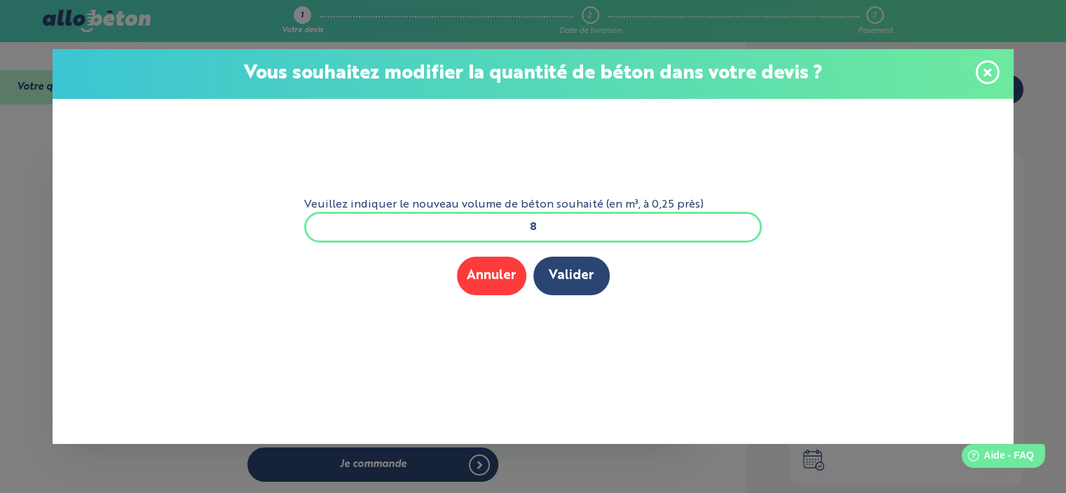
click at [575, 222] on input "8" at bounding box center [533, 227] width 458 height 31
type input "8.25"
click at [550, 270] on button "Valider" at bounding box center [571, 276] width 76 height 39
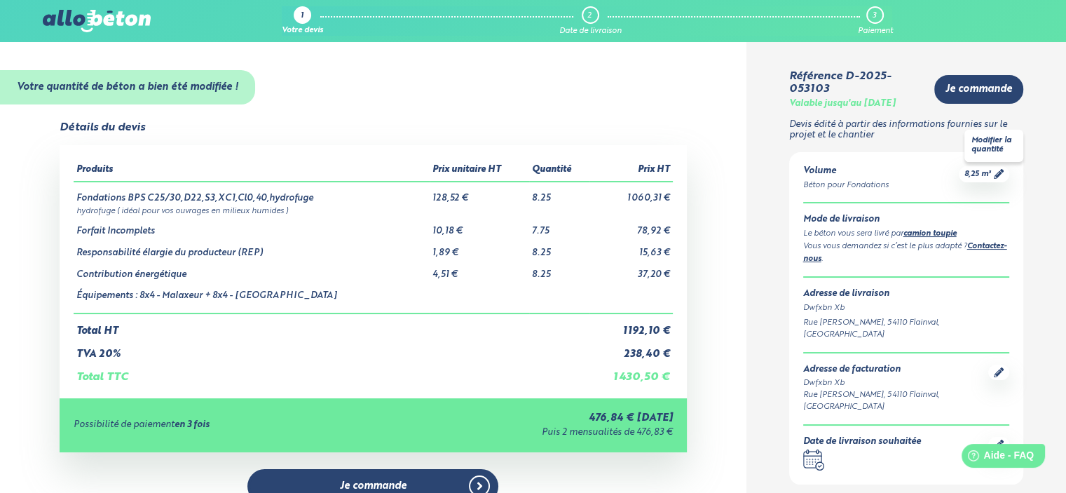
click at [995, 177] on icon at bounding box center [999, 174] width 10 height 10
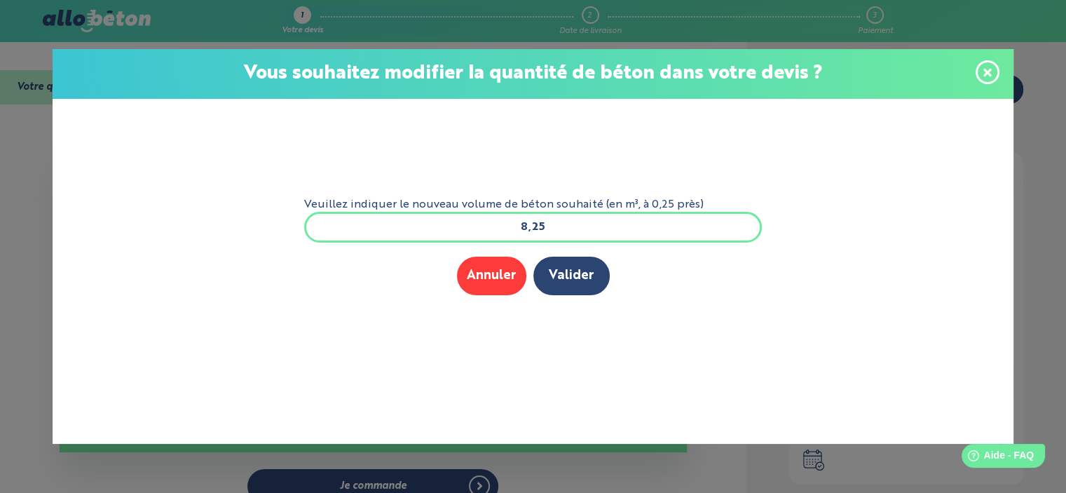
drag, startPoint x: 598, startPoint y: 229, endPoint x: 373, endPoint y: 228, distance: 225.0
click at [389, 235] on input "8,25" at bounding box center [533, 227] width 458 height 31
click at [990, 75] on icon at bounding box center [988, 72] width 8 height 8
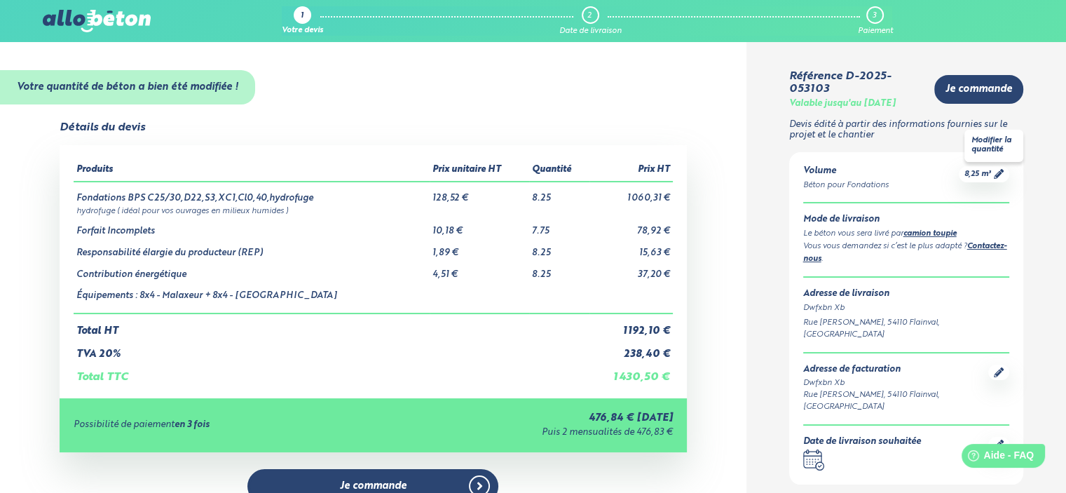
click at [1000, 176] on icon at bounding box center [999, 174] width 10 height 10
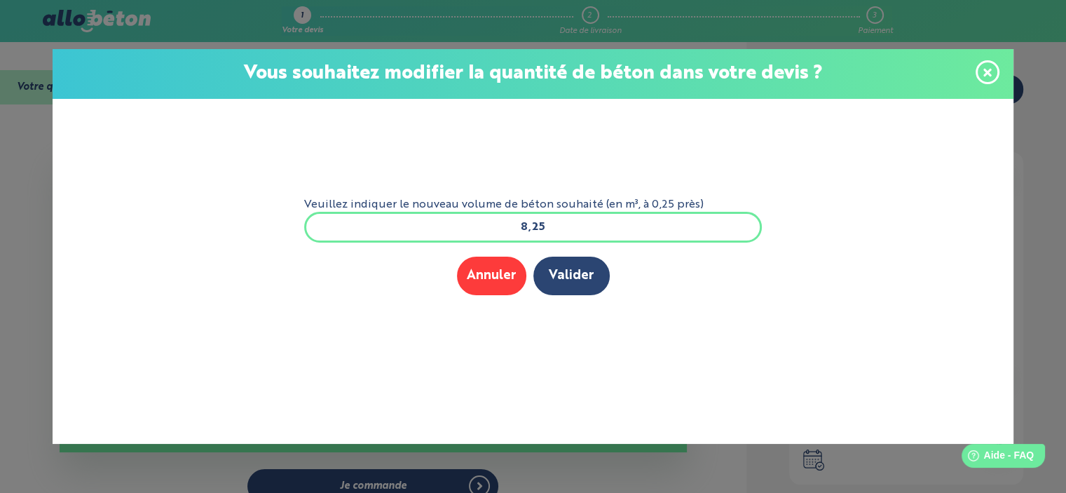
click at [976, 71] on span at bounding box center [988, 72] width 24 height 24
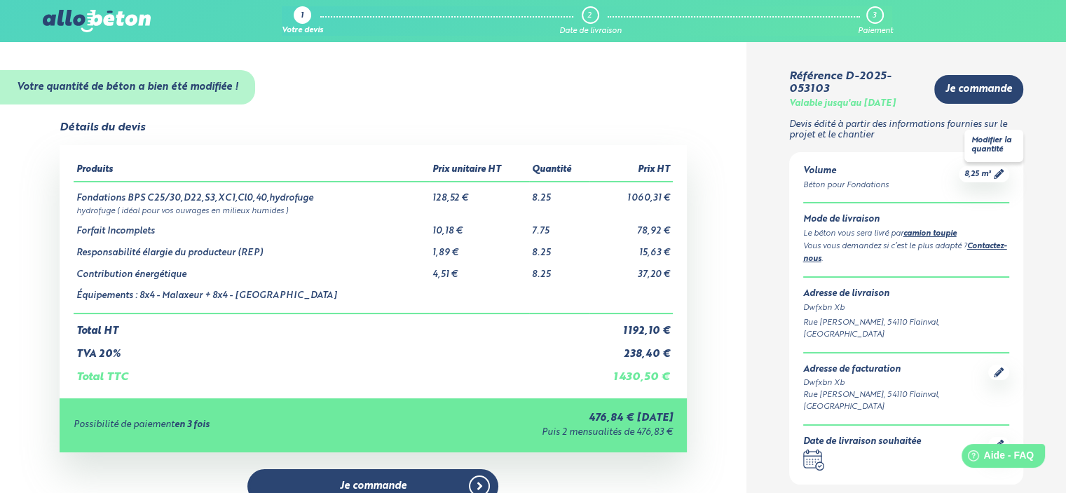
click at [994, 175] on icon at bounding box center [999, 174] width 10 height 10
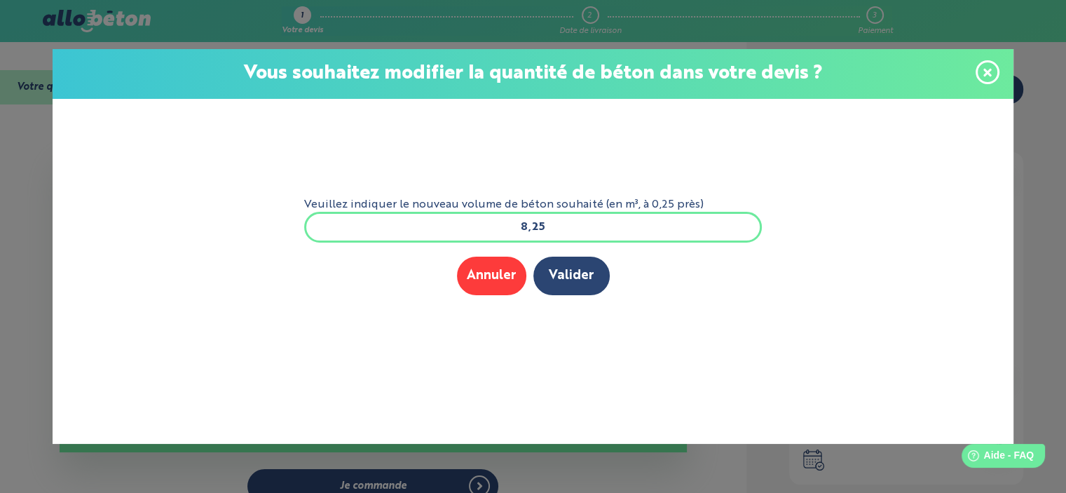
drag, startPoint x: 516, startPoint y: 229, endPoint x: 707, endPoint y: 266, distance: 194.3
click at [679, 259] on form "Veuillez indiquer le nouveau volume de béton souhaité (en m³, à 0,25 près) 8,25…" at bounding box center [533, 250] width 481 height 303
type input "9"
click at [577, 276] on button "Valider" at bounding box center [571, 276] width 76 height 39
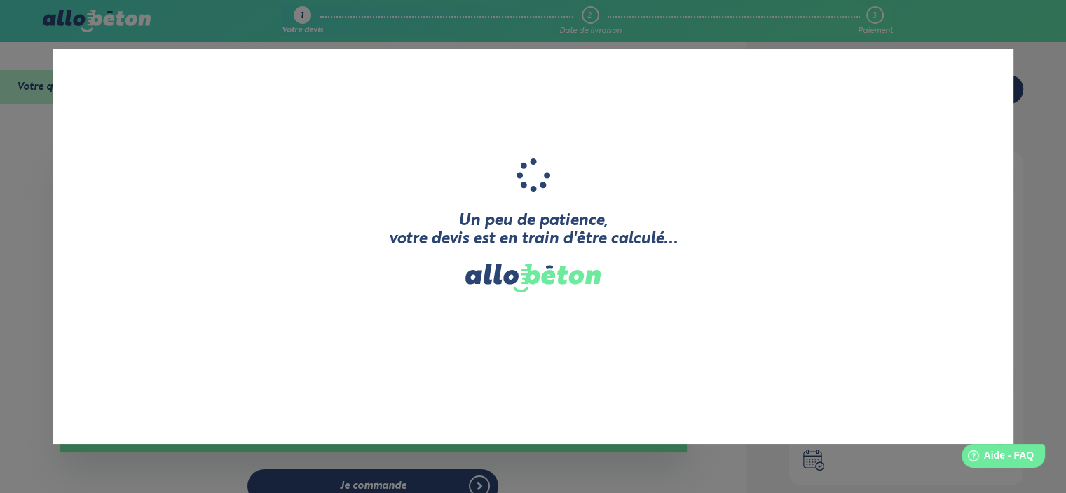
scroll to position [0, 0]
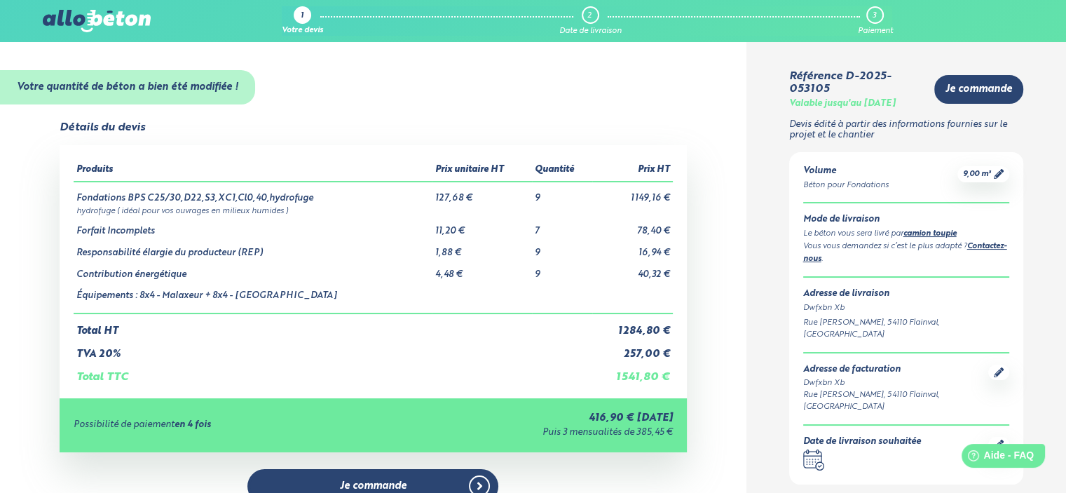
click at [76, 21] on img at bounding box center [97, 21] width 108 height 22
click at [995, 173] on icon at bounding box center [999, 174] width 10 height 10
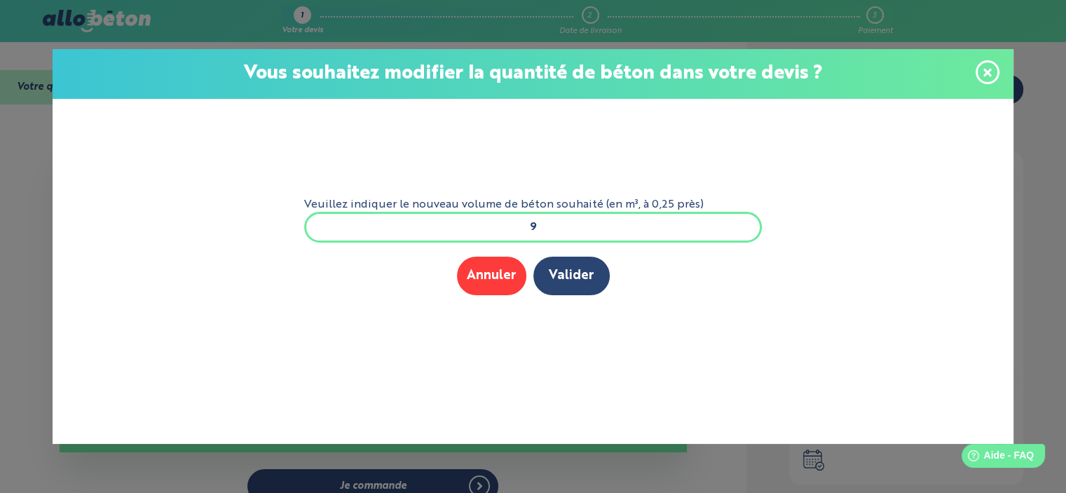
drag, startPoint x: 491, startPoint y: 229, endPoint x: 692, endPoint y: 188, distance: 204.6
click at [580, 238] on input "9" at bounding box center [533, 227] width 458 height 31
type input "12"
click at [567, 276] on button "Valider" at bounding box center [571, 276] width 76 height 39
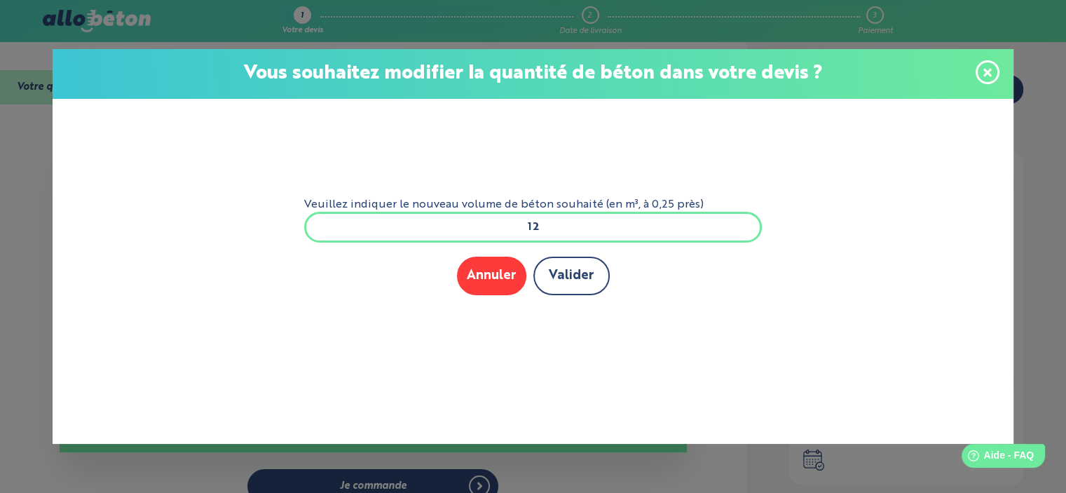
scroll to position [0, 0]
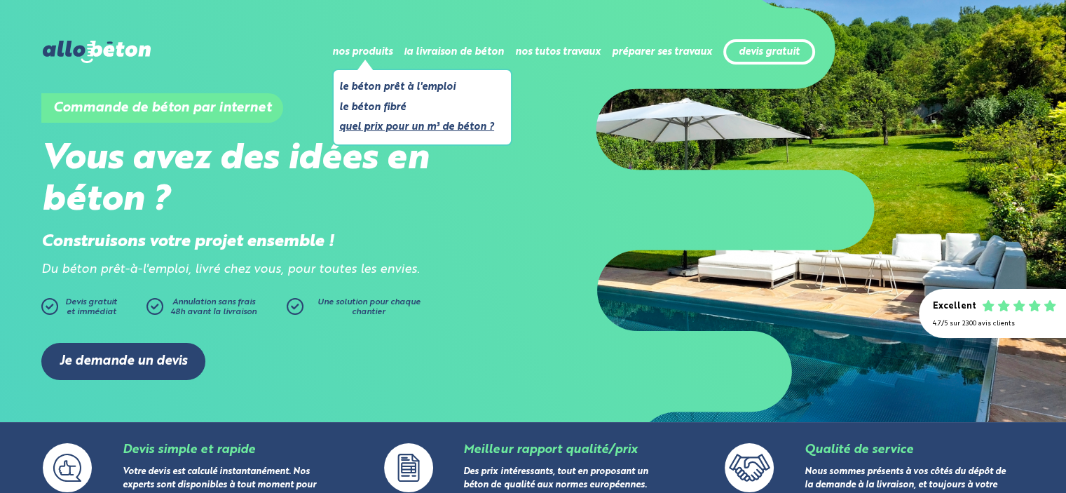
click at [412, 125] on link "Quel prix pour un m³ de béton ?" at bounding box center [416, 127] width 155 height 18
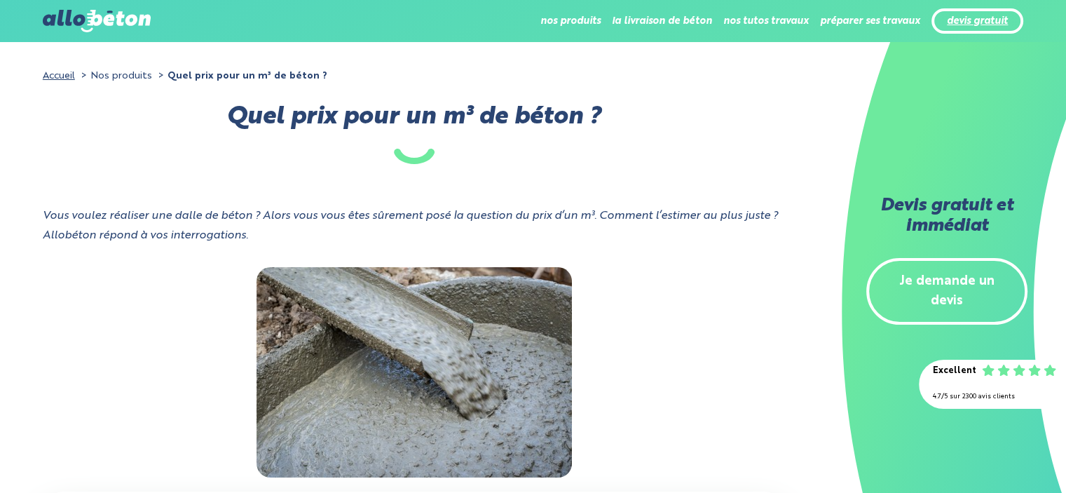
click at [1003, 18] on link "devis gratuit" at bounding box center [977, 21] width 61 height 12
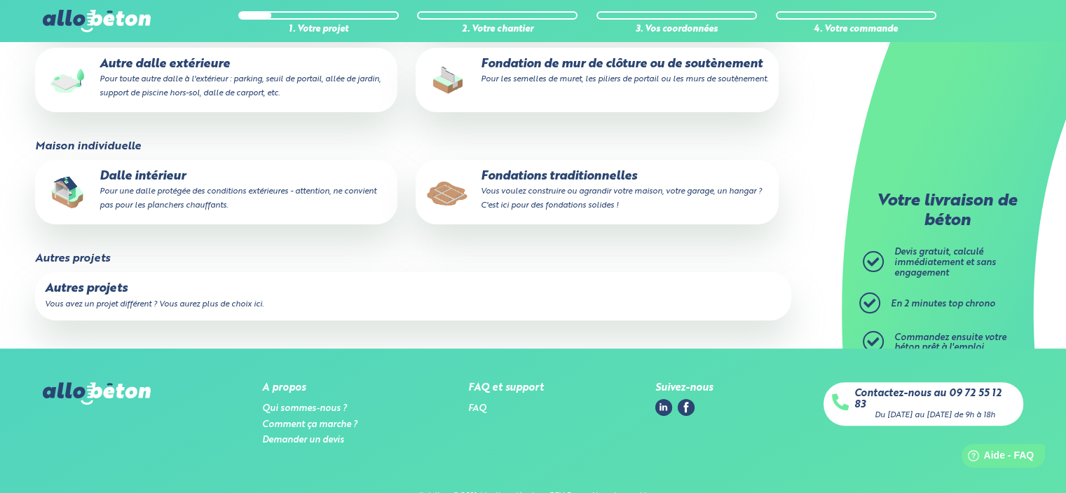
scroll to position [342, 0]
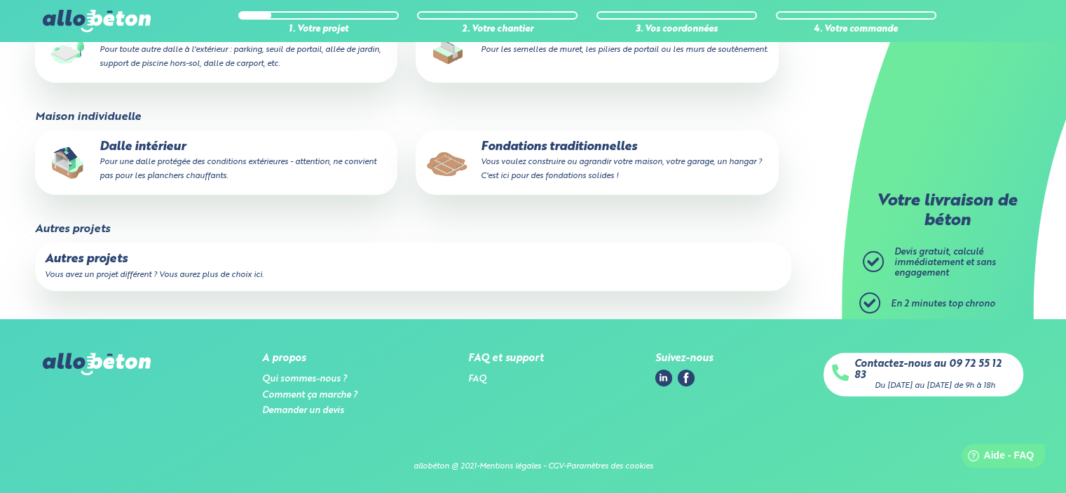
click at [84, 259] on p "Autres projets" at bounding box center [413, 259] width 737 height 14
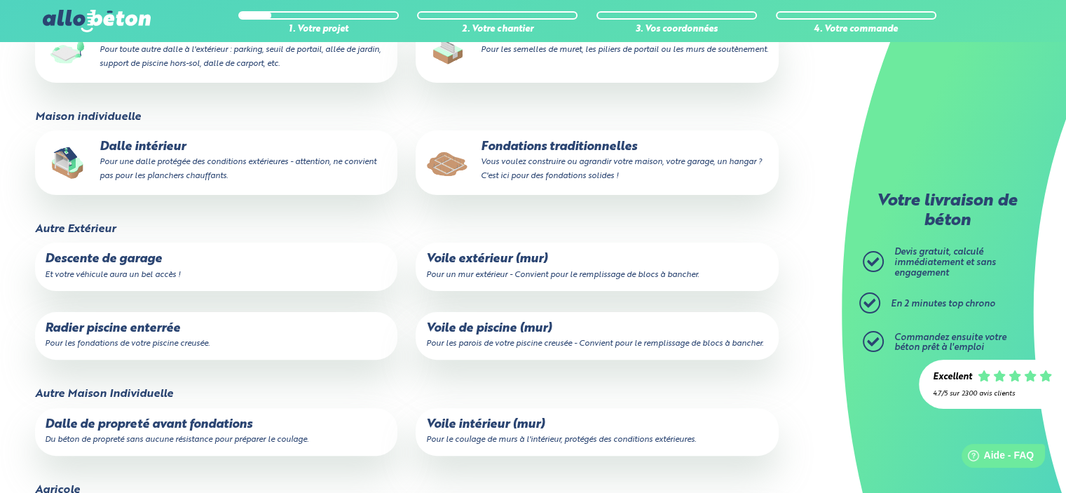
click at [132, 327] on p "Radier piscine enterrée Pour les fondations de votre piscine creusée." at bounding box center [216, 336] width 343 height 28
click at [0, 0] on input "Radier piscine enterrée Pour les fondations de votre piscine creusée." at bounding box center [0, 0] width 0 height 0
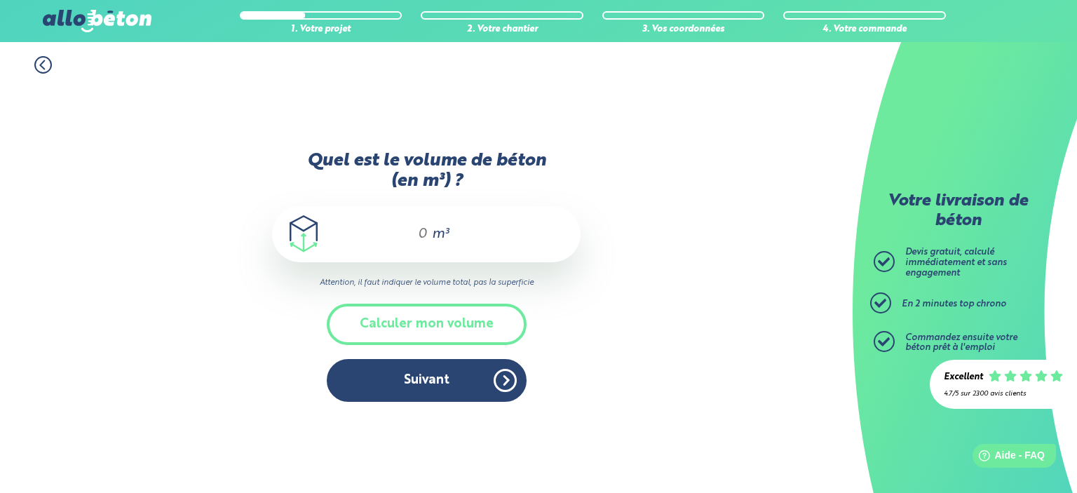
drag, startPoint x: 407, startPoint y: 234, endPoint x: 477, endPoint y: 238, distance: 70.2
click at [469, 236] on div "m³" at bounding box center [426, 234] width 308 height 56
click at [711, 340] on div "1. Votre projet 2. Votre chantier 3. Vos coordonnées 4. Votre commande Quel est…" at bounding box center [426, 267] width 852 height 451
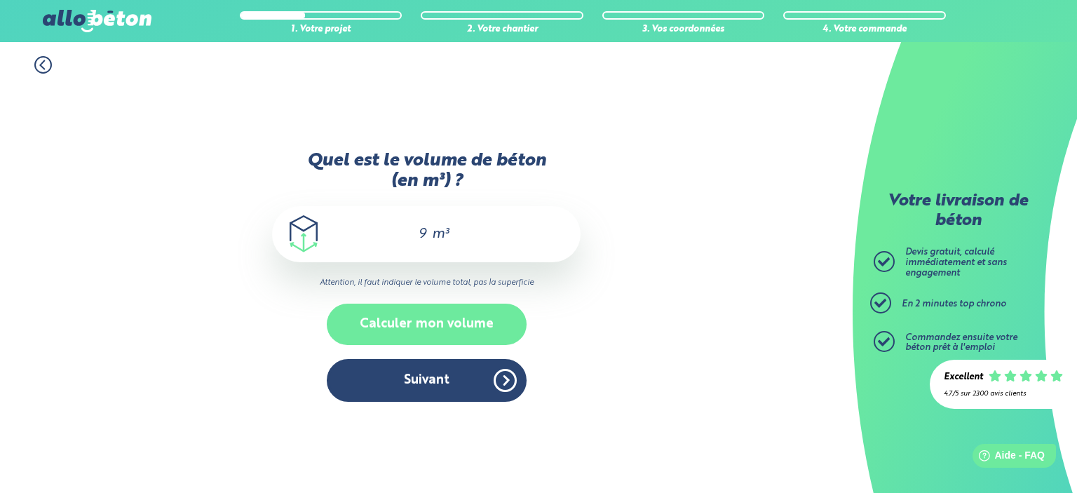
click at [428, 313] on button "Calculer mon volume" at bounding box center [427, 324] width 200 height 41
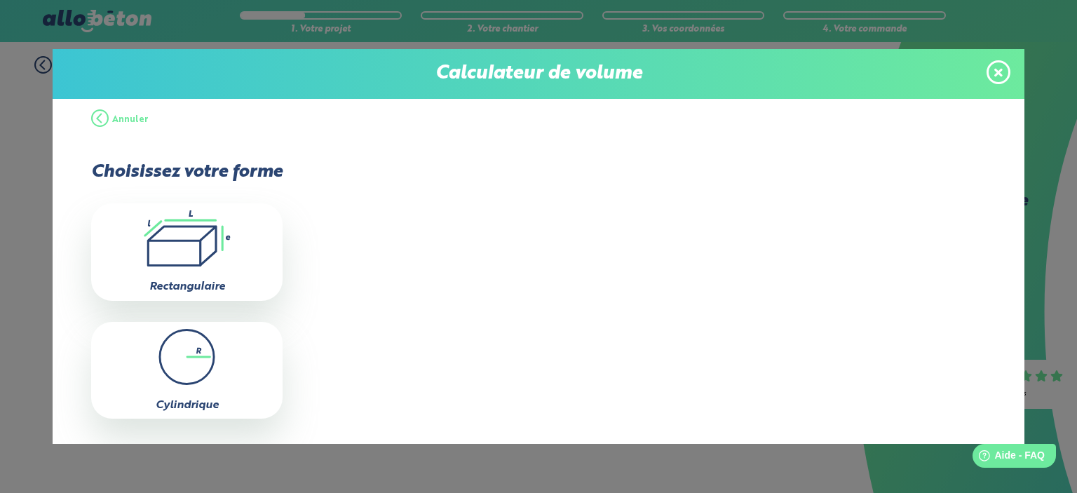
click at [189, 251] on icon ".icon-calc-rectanglea{fill:none;stroke-linecap:round;stroke-width:3px;stroke:#6…" at bounding box center [186, 238] width 177 height 56
type input "0"
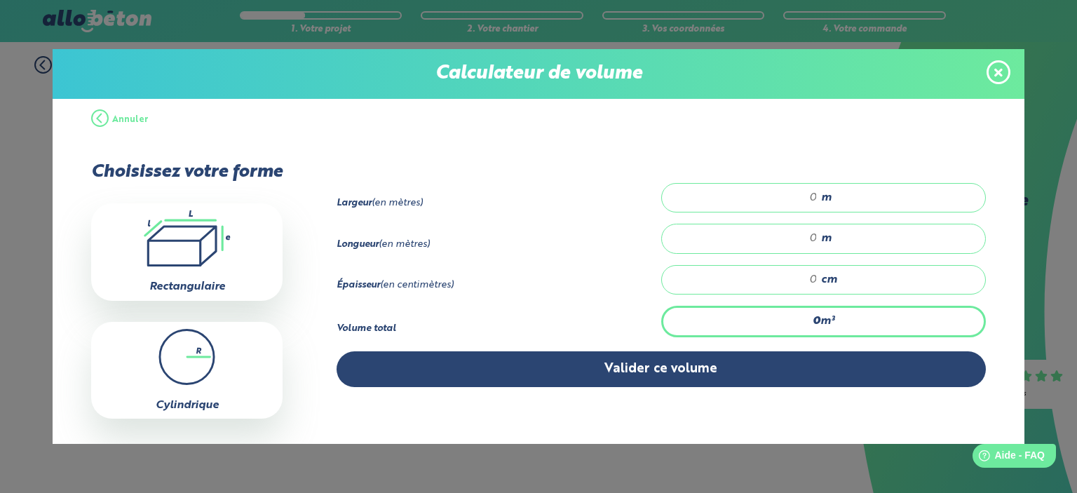
drag, startPoint x: 759, startPoint y: 201, endPoint x: 798, endPoint y: 198, distance: 38.7
click at [803, 198] on input "number" at bounding box center [747, 198] width 142 height 14
type input "4.9"
type input "8.4"
type input "0.823"
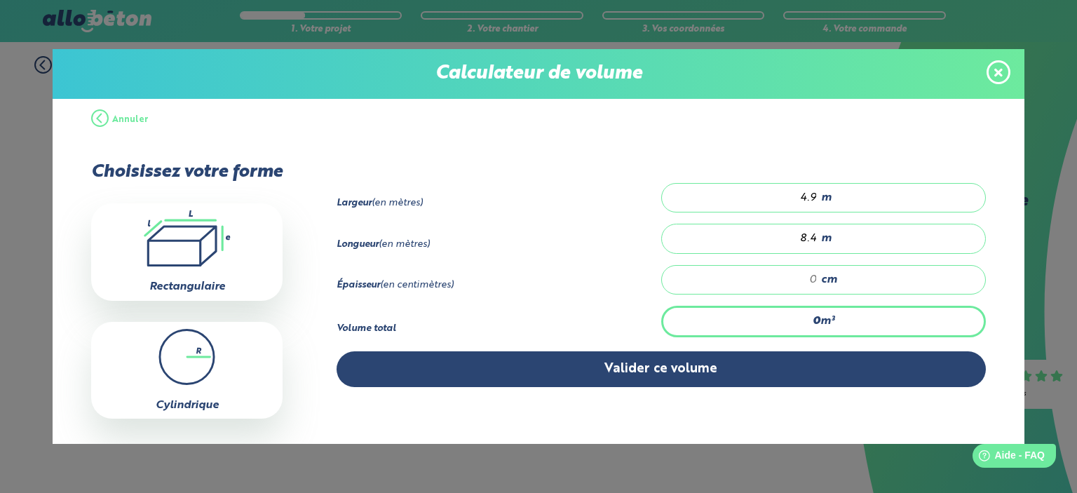
type input "2"
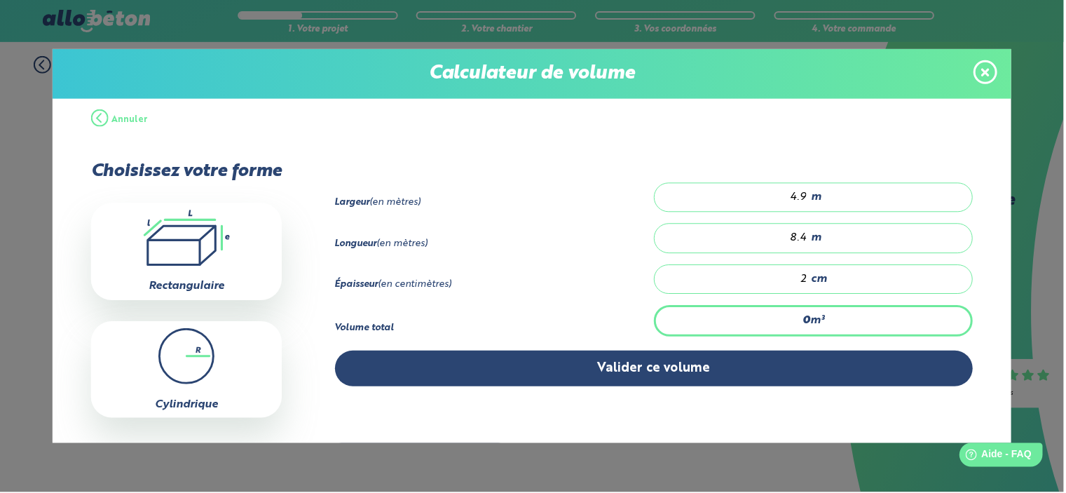
type input "8.232"
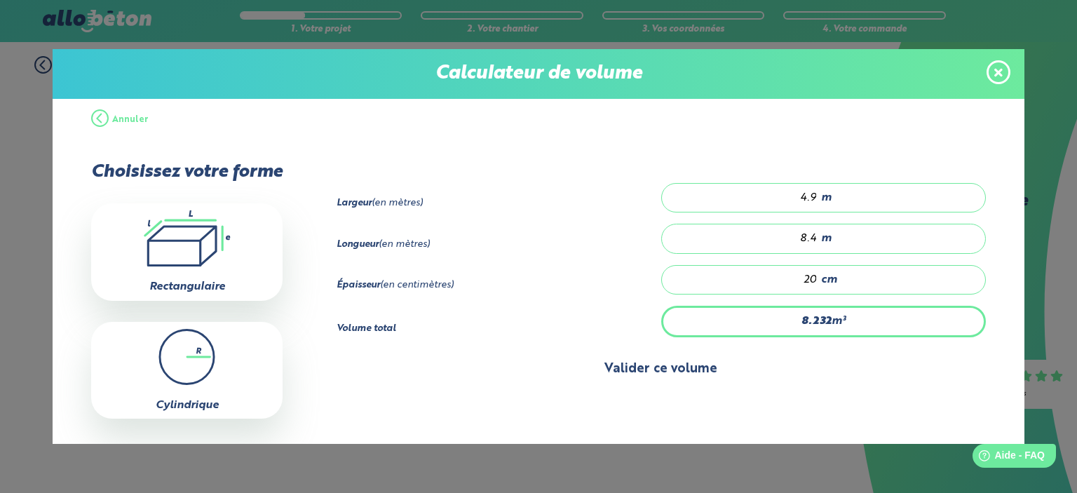
type input "20"
click at [643, 372] on button "Valider ce volume" at bounding box center [660, 369] width 649 height 36
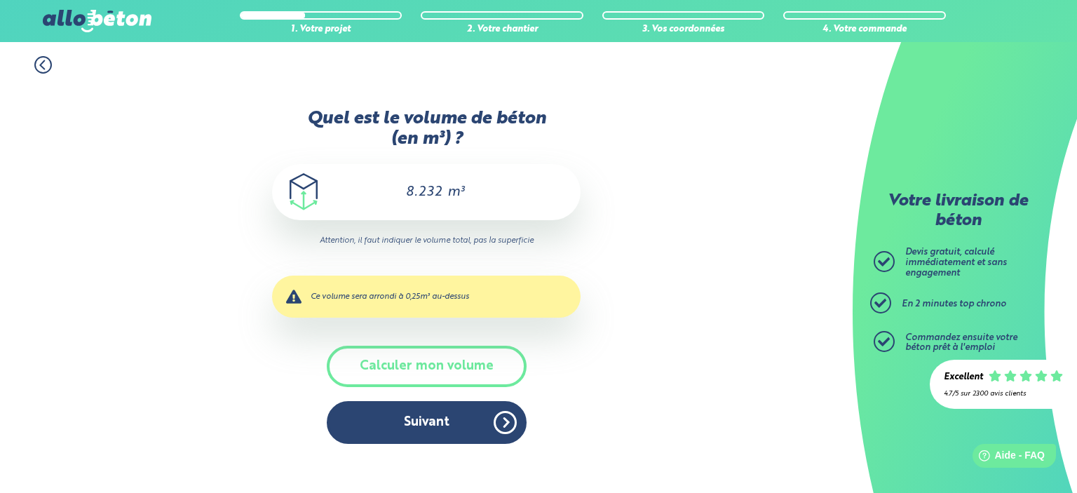
drag, startPoint x: 402, startPoint y: 192, endPoint x: 580, endPoint y: 207, distance: 178.7
click at [538, 205] on div "8.232 m³" at bounding box center [426, 192] width 308 height 56
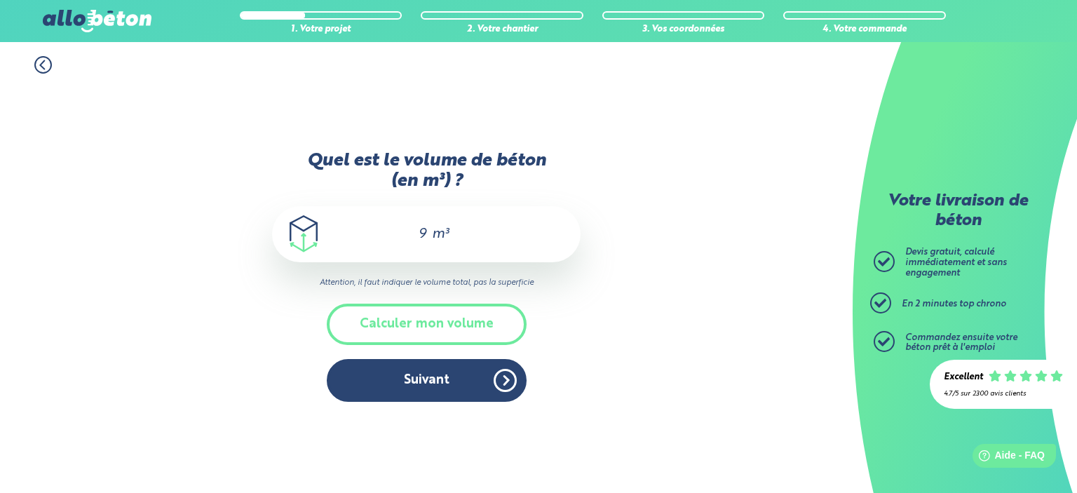
type input "9"
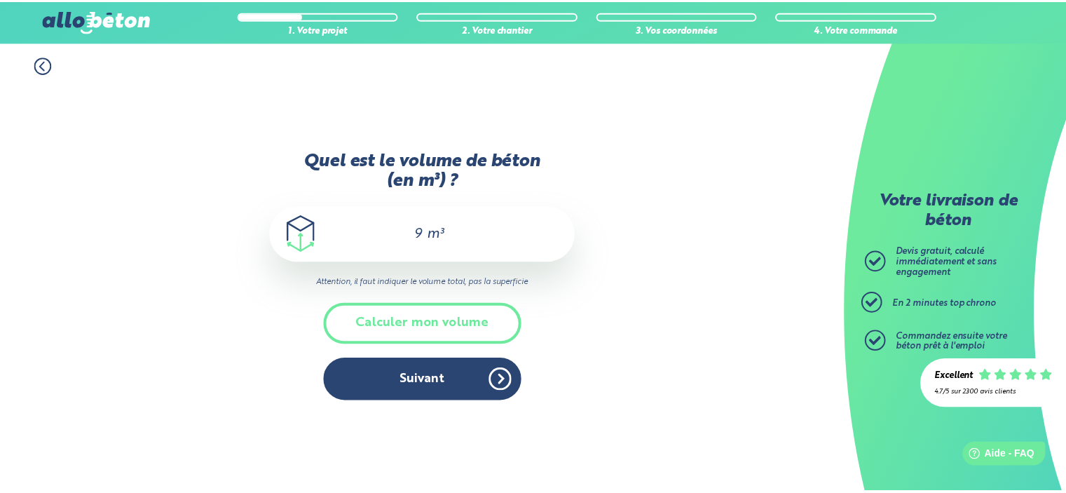
scroll to position [0, 0]
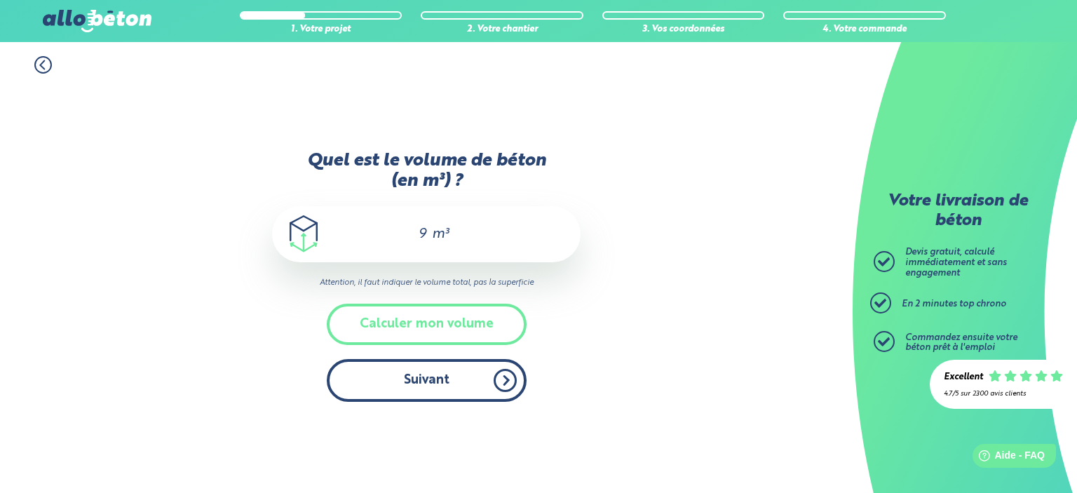
click at [365, 390] on button "Suivant" at bounding box center [427, 380] width 200 height 43
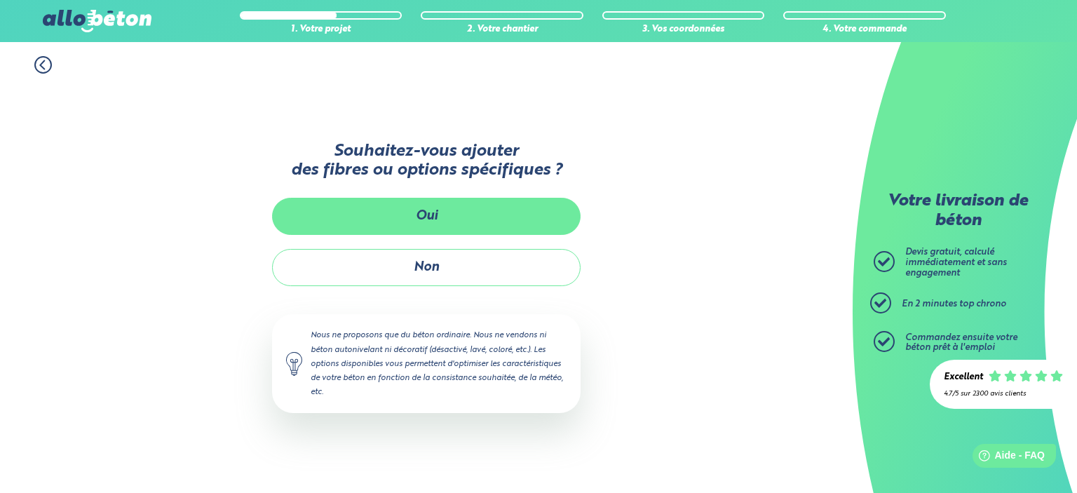
click at [447, 221] on button "Oui" at bounding box center [426, 216] width 308 height 37
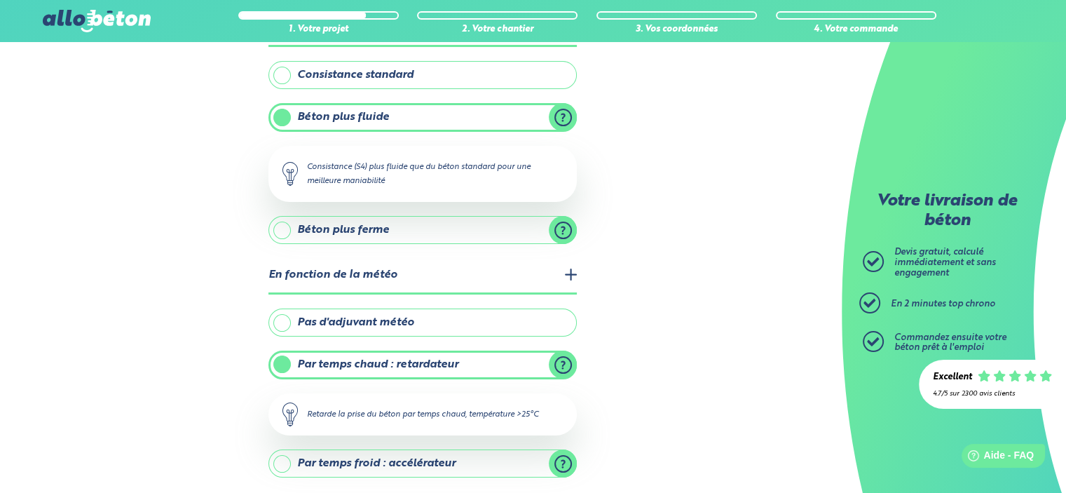
scroll to position [140, 0]
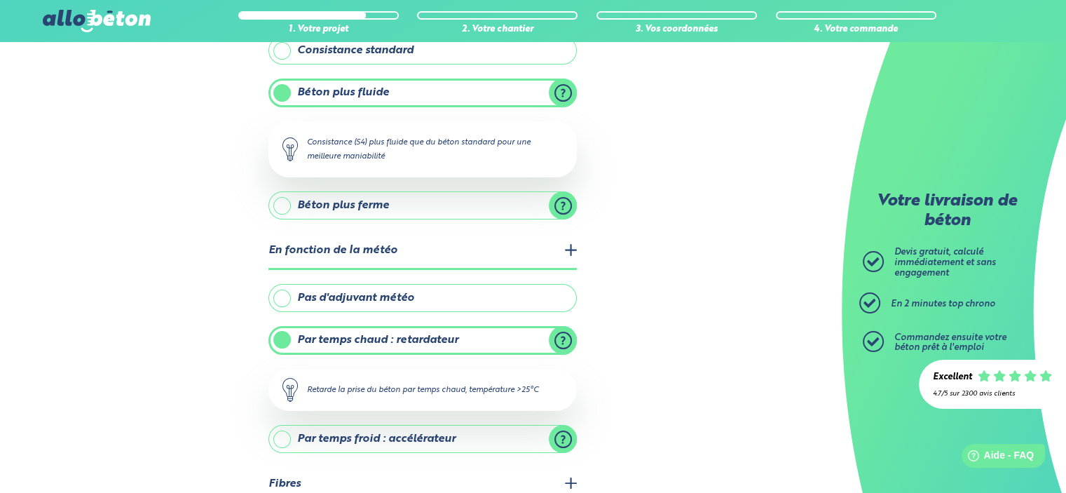
click at [390, 294] on label "Pas d'adjuvant météo" at bounding box center [422, 298] width 308 height 28
click at [0, 0] on input "Pas d'adjuvant météo" at bounding box center [0, 0] width 0 height 0
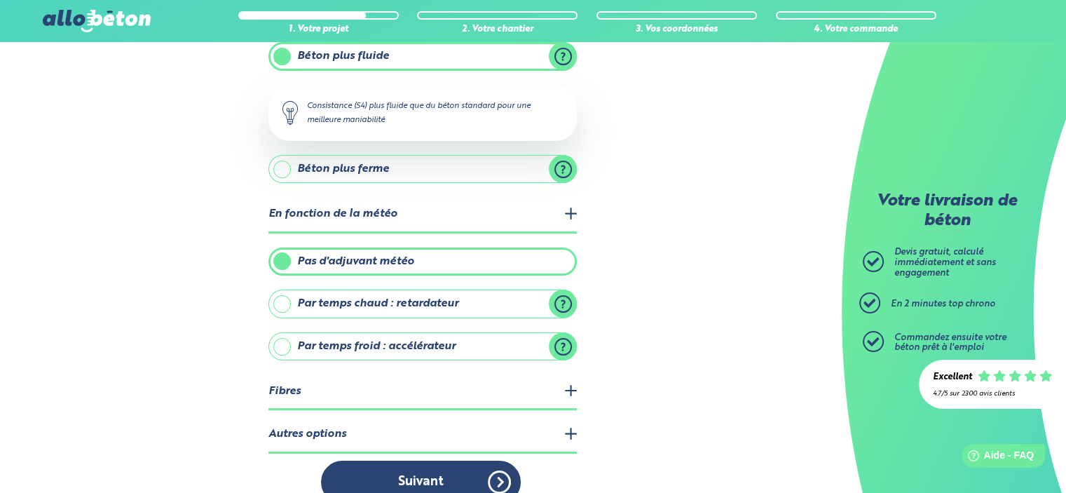
scroll to position [196, 0]
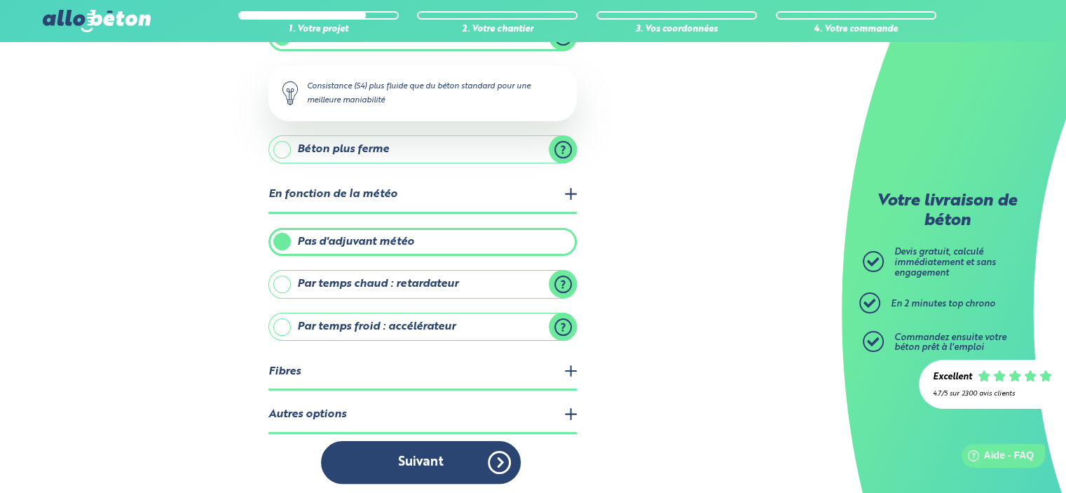
click at [458, 372] on legend "Fibres" at bounding box center [422, 373] width 308 height 36
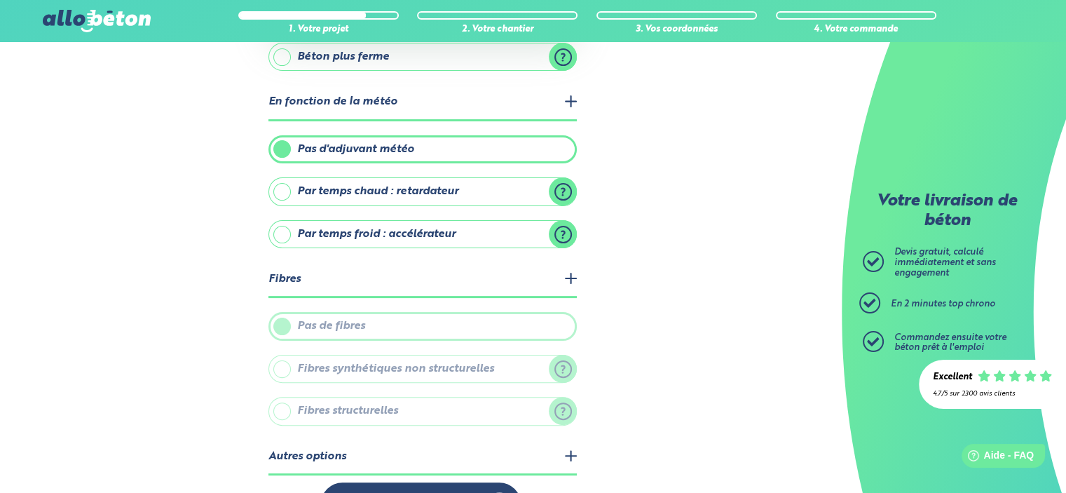
scroll to position [329, 0]
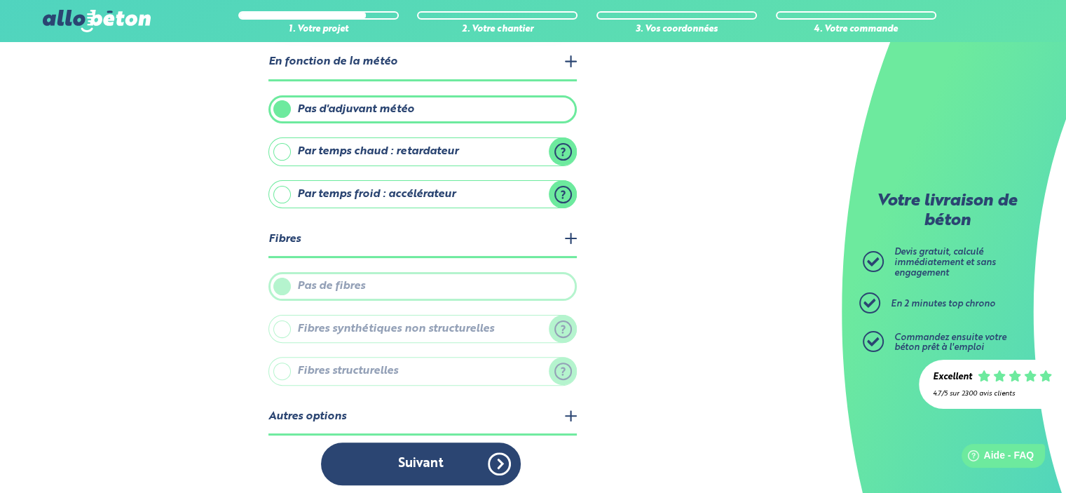
click at [453, 423] on legend "Autres options" at bounding box center [422, 418] width 308 height 36
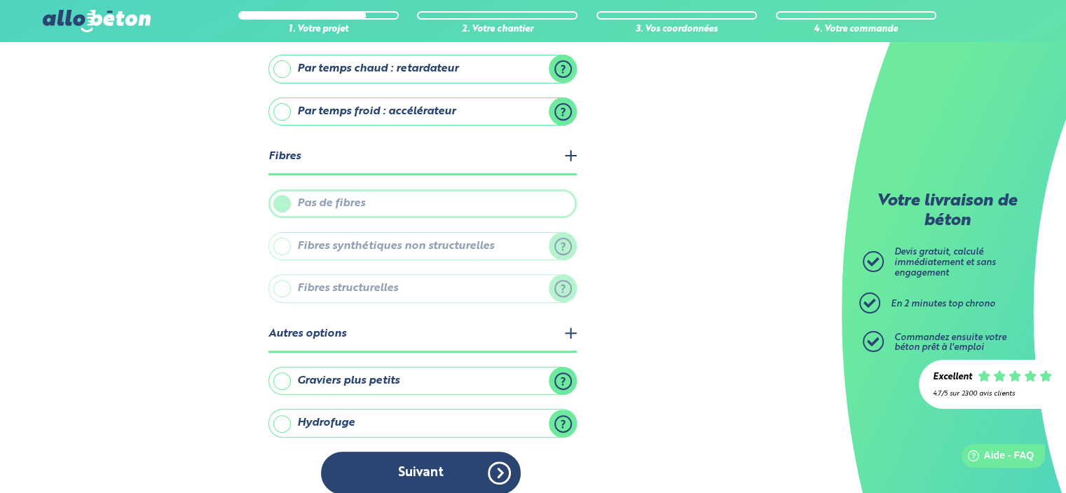
scroll to position [421, 0]
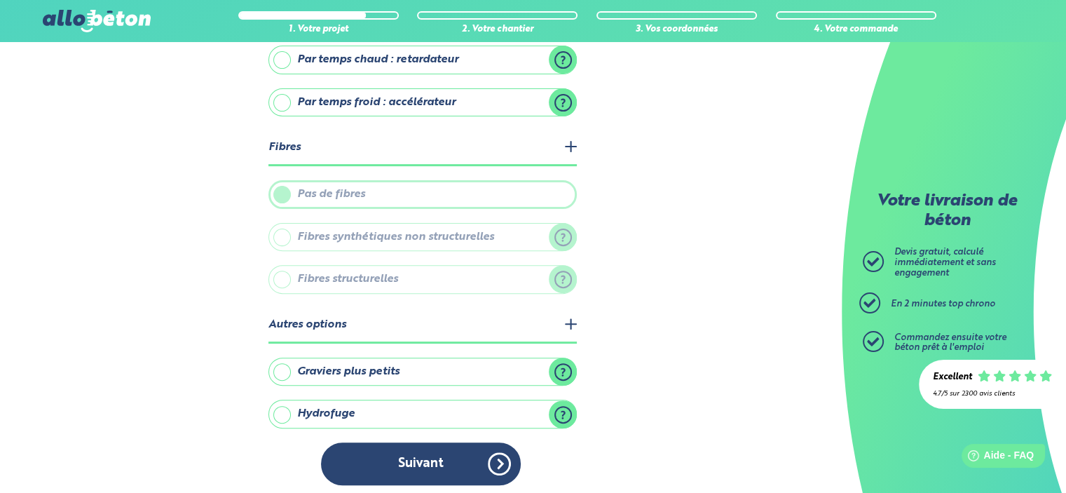
click at [341, 412] on label "Hydrofuge" at bounding box center [422, 414] width 308 height 28
click at [0, 0] on input "Hydrofuge" at bounding box center [0, 0] width 0 height 0
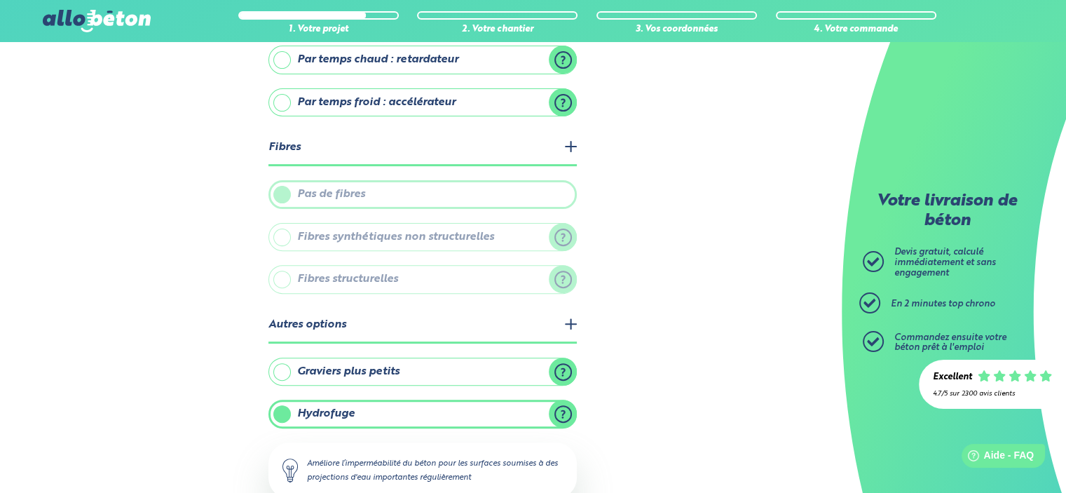
scroll to position [490, 0]
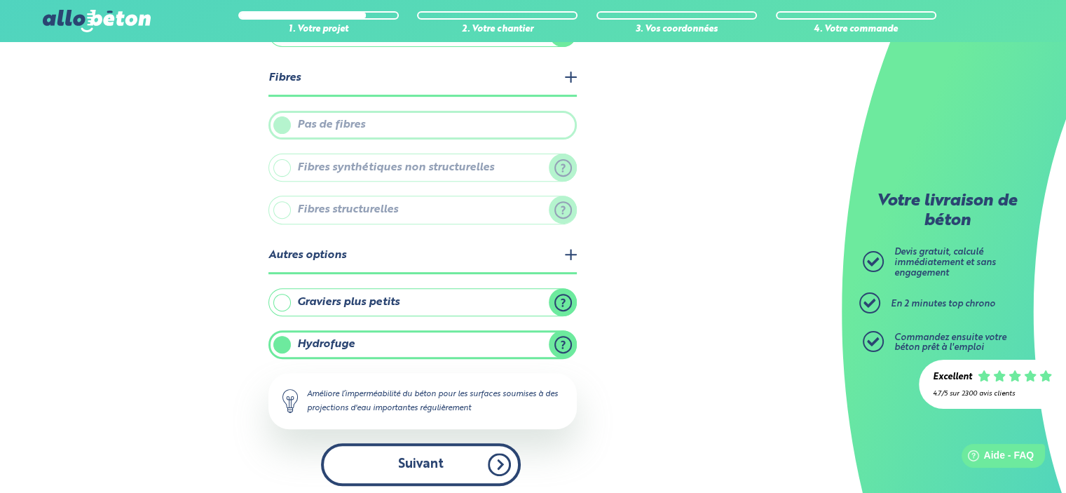
click at [454, 459] on button "Suivant" at bounding box center [421, 464] width 200 height 43
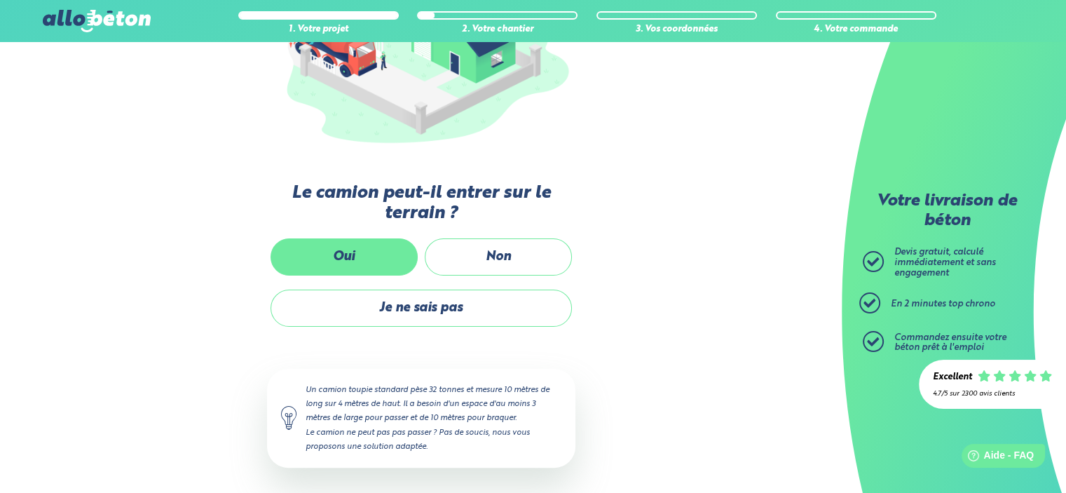
click at [376, 243] on label "Oui" at bounding box center [344, 256] width 147 height 37
click at [0, 0] on input "Oui" at bounding box center [0, 0] width 0 height 0
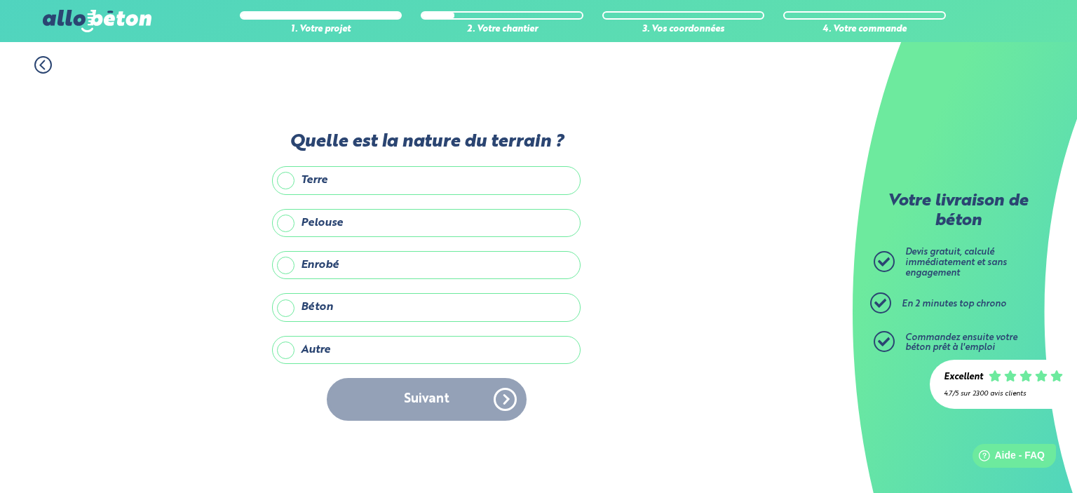
click at [324, 189] on label "Terre" at bounding box center [426, 180] width 308 height 28
click at [0, 0] on input "Terre" at bounding box center [0, 0] width 0 height 0
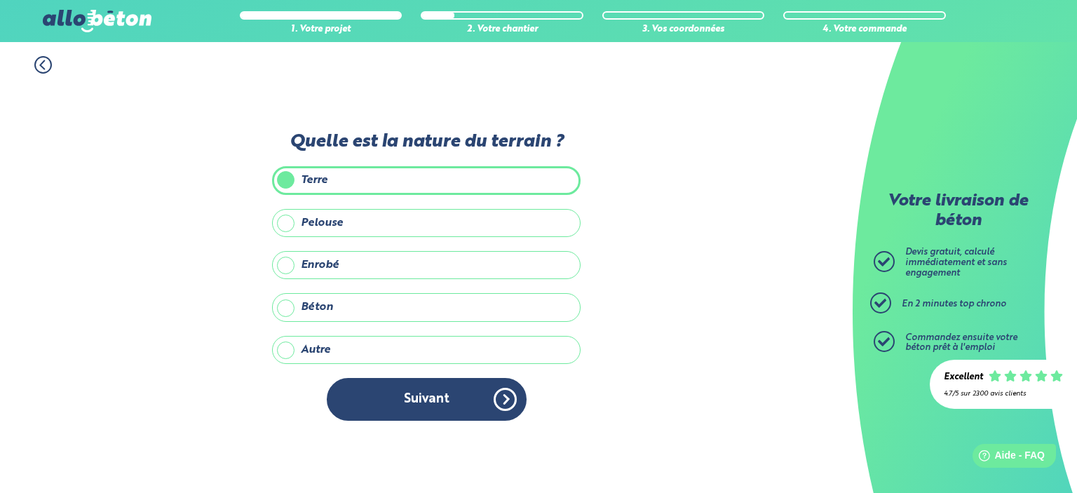
drag, startPoint x: 416, startPoint y: 383, endPoint x: 430, endPoint y: 383, distance: 14.7
click at [417, 383] on button "Suivant" at bounding box center [427, 399] width 200 height 43
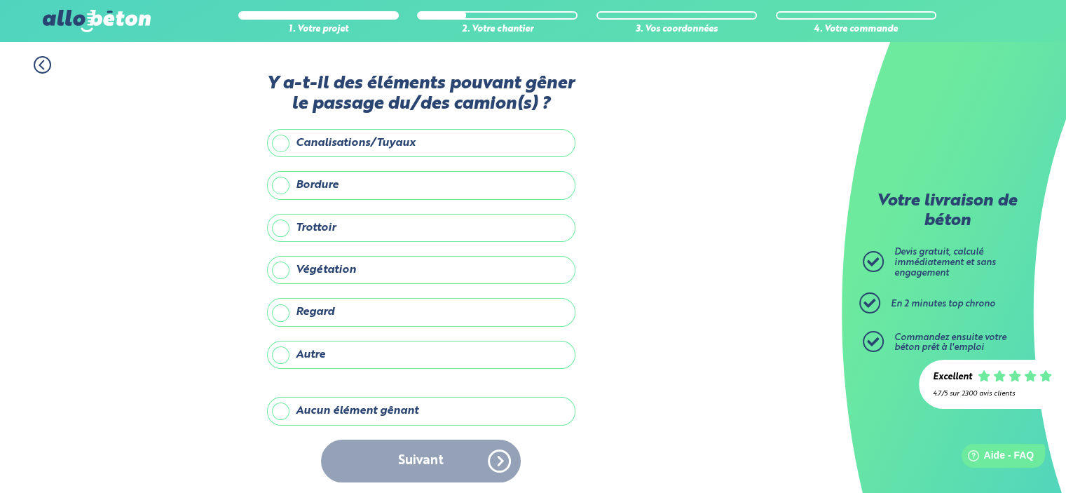
click at [386, 404] on label "Aucun élément gênant" at bounding box center [421, 411] width 308 height 28
click at [0, 0] on input "Aucun élément gênant" at bounding box center [0, 0] width 0 height 0
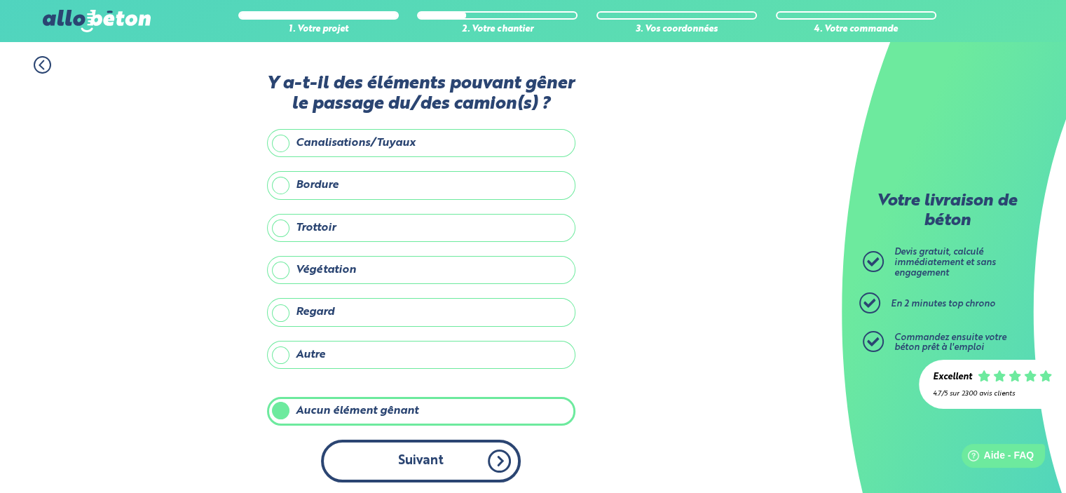
click at [423, 451] on button "Suivant" at bounding box center [421, 461] width 200 height 43
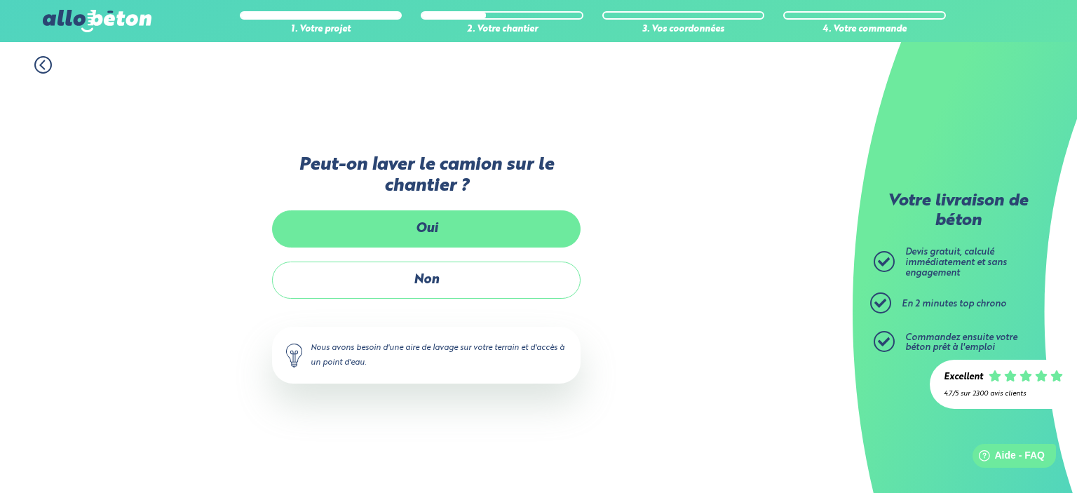
click at [394, 218] on label "Oui" at bounding box center [426, 228] width 308 height 37
click at [0, 0] on input "Oui" at bounding box center [0, 0] width 0 height 0
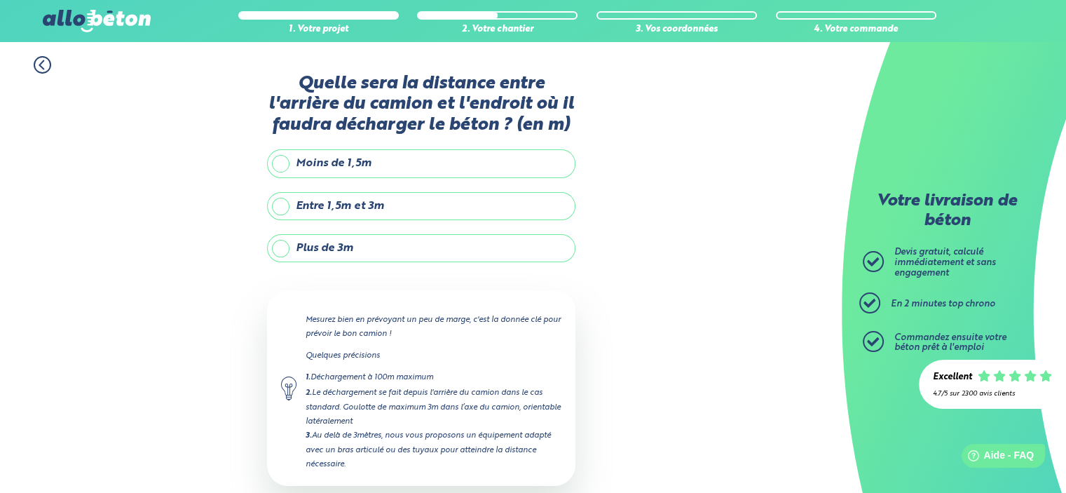
click at [349, 171] on label "Moins de 1,5m" at bounding box center [421, 163] width 308 height 28
click at [0, 0] on input "Moins de 1,5m" at bounding box center [0, 0] width 0 height 0
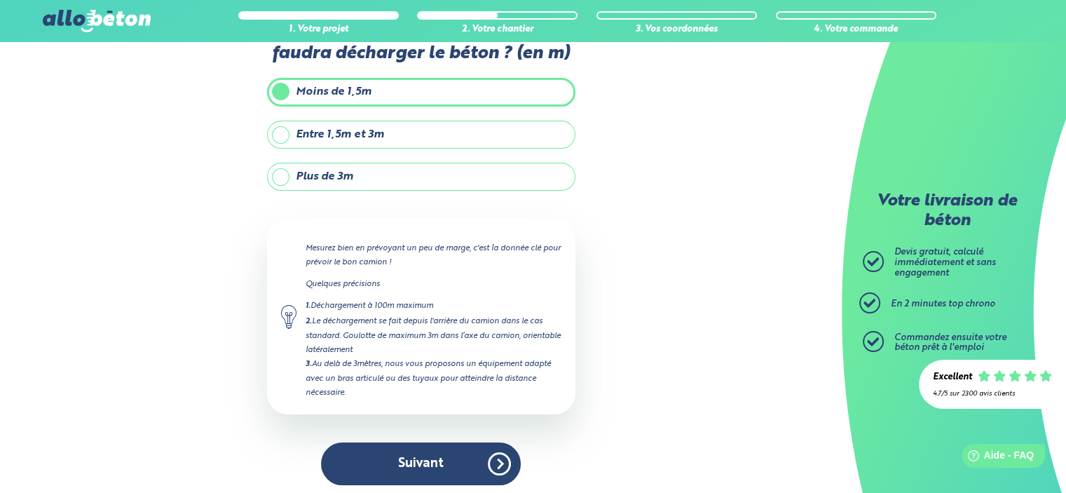
scroll to position [74, 0]
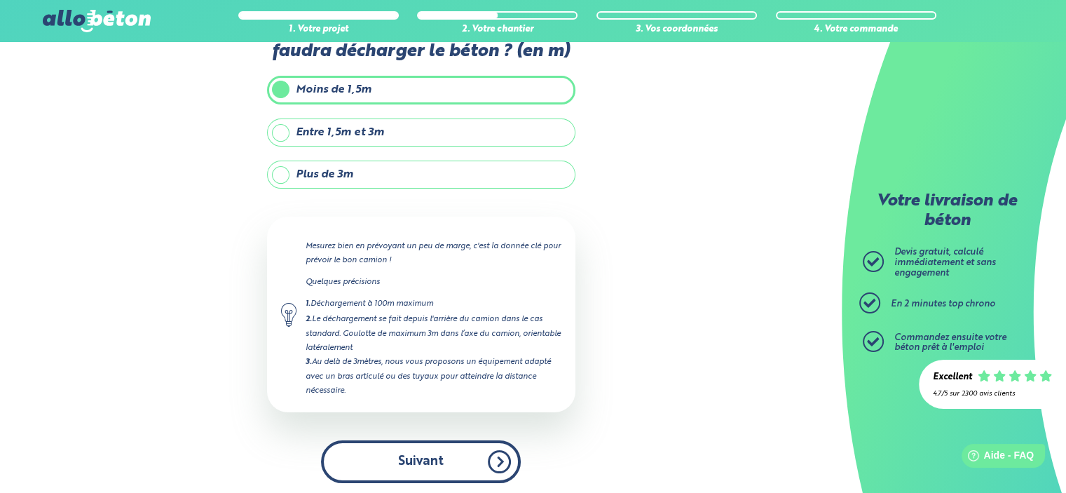
click at [409, 450] on button "Suivant" at bounding box center [421, 461] width 200 height 43
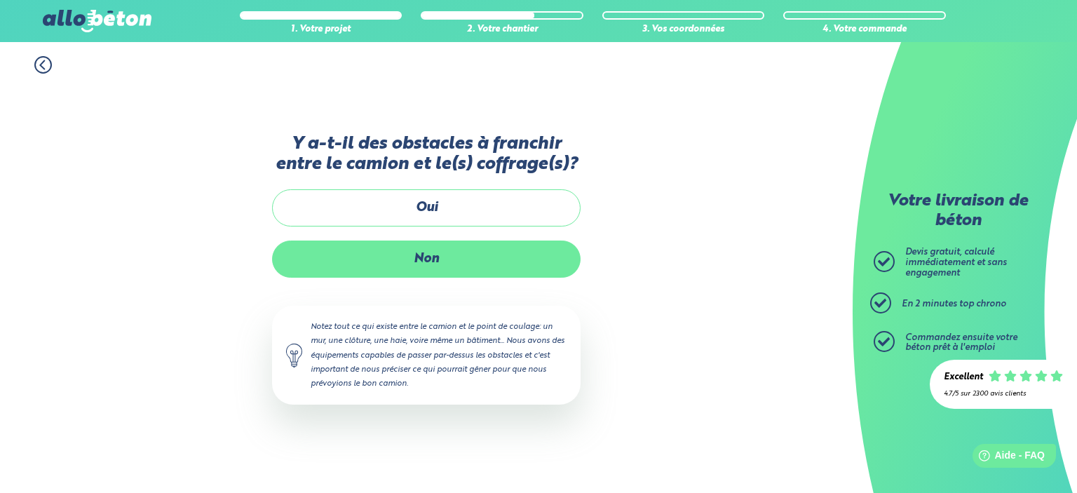
click at [384, 269] on label "Non" at bounding box center [426, 258] width 308 height 37
click at [0, 0] on input "Non" at bounding box center [0, 0] width 0 height 0
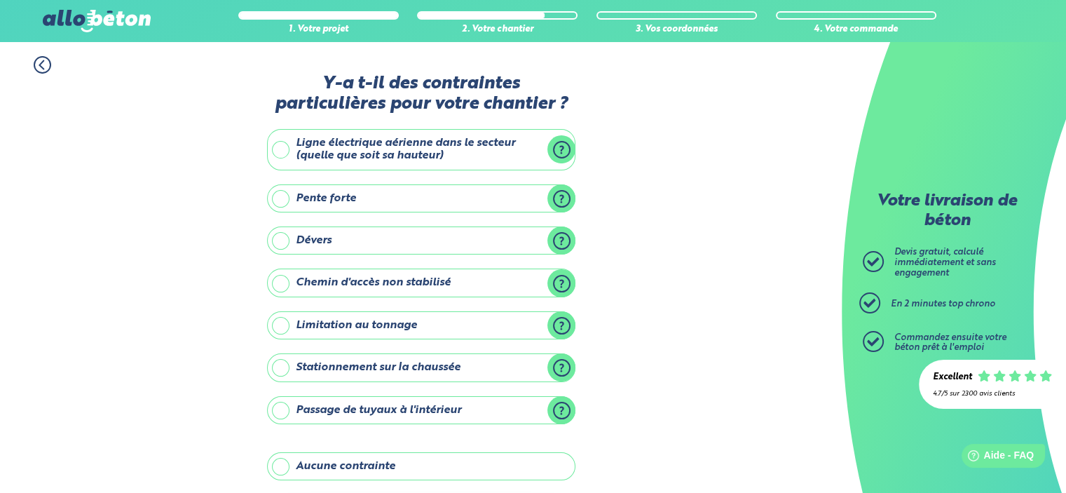
click at [376, 147] on label "Ligne électrique aérienne dans le secteur (quelle que soit sa hauteur)" at bounding box center [421, 149] width 308 height 41
click at [0, 0] on input "Ligne électrique aérienne dans le secteur (quelle que soit sa hauteur)" at bounding box center [0, 0] width 0 height 0
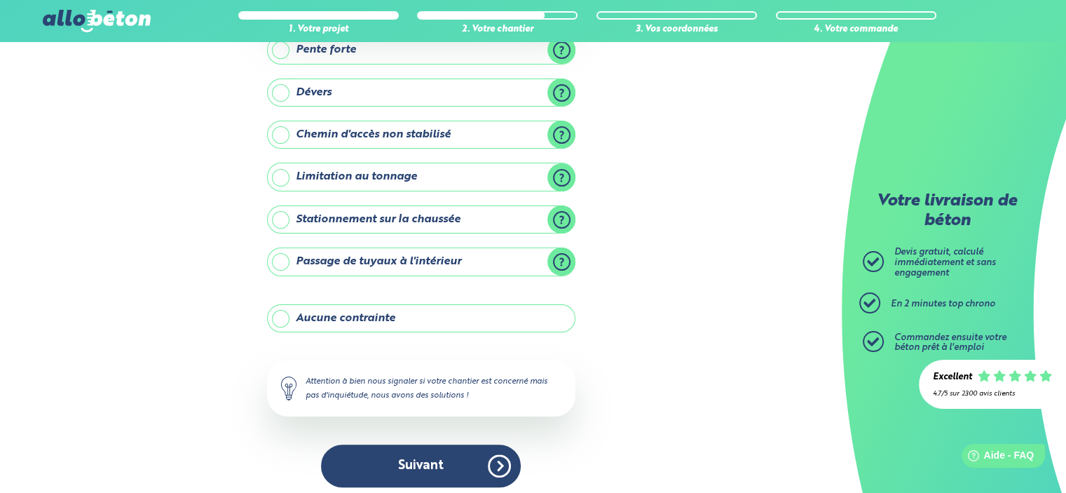
scroll to position [252, 0]
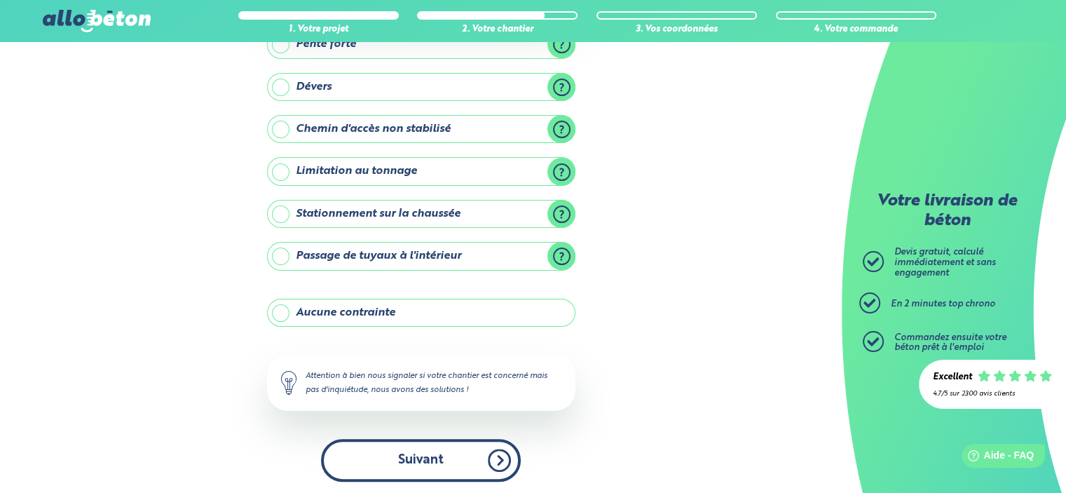
click at [437, 453] on button "Suivant" at bounding box center [421, 460] width 200 height 43
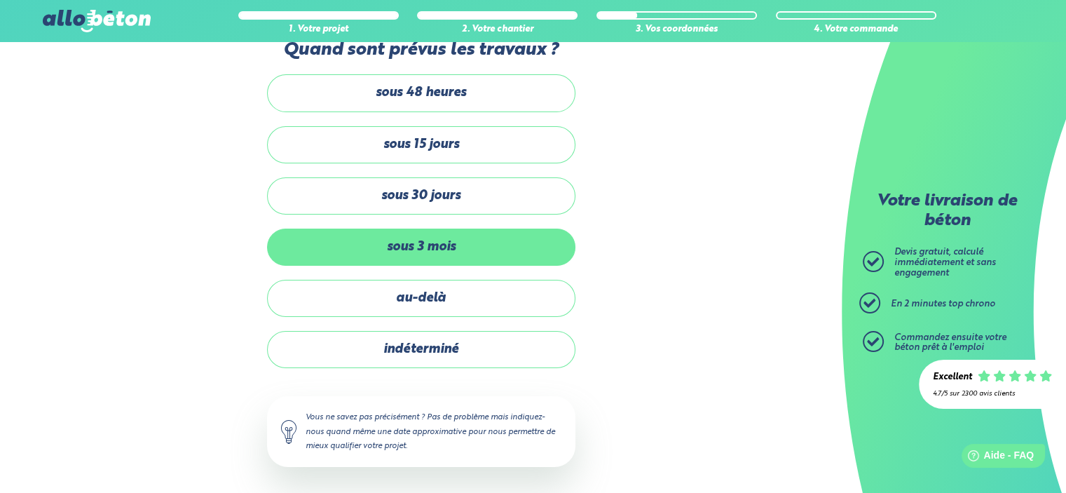
click at [463, 261] on label "sous 3 mois" at bounding box center [421, 247] width 308 height 37
click at [0, 0] on input "sous 3 mois" at bounding box center [0, 0] width 0 height 0
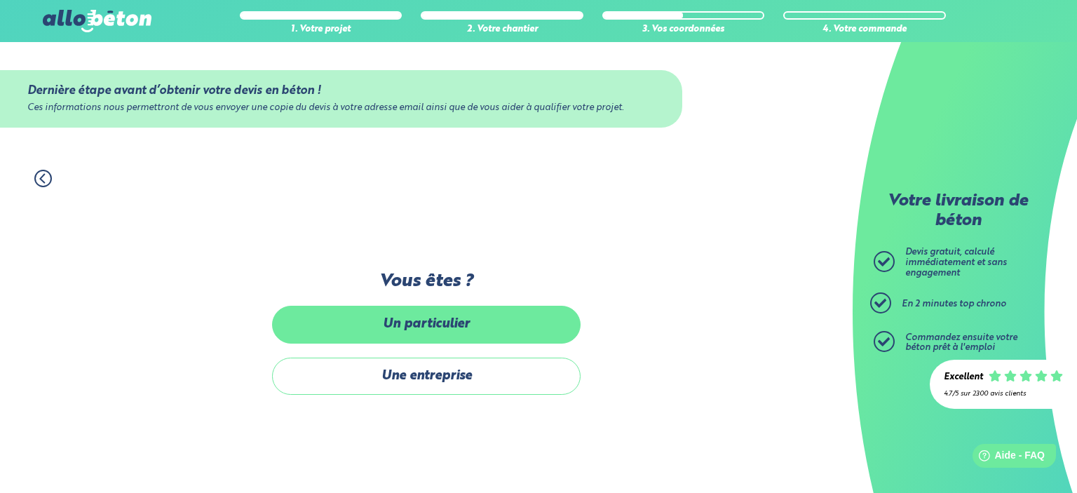
click at [449, 325] on label "Un particulier" at bounding box center [426, 324] width 308 height 37
click at [0, 0] on input "Un particulier" at bounding box center [0, 0] width 0 height 0
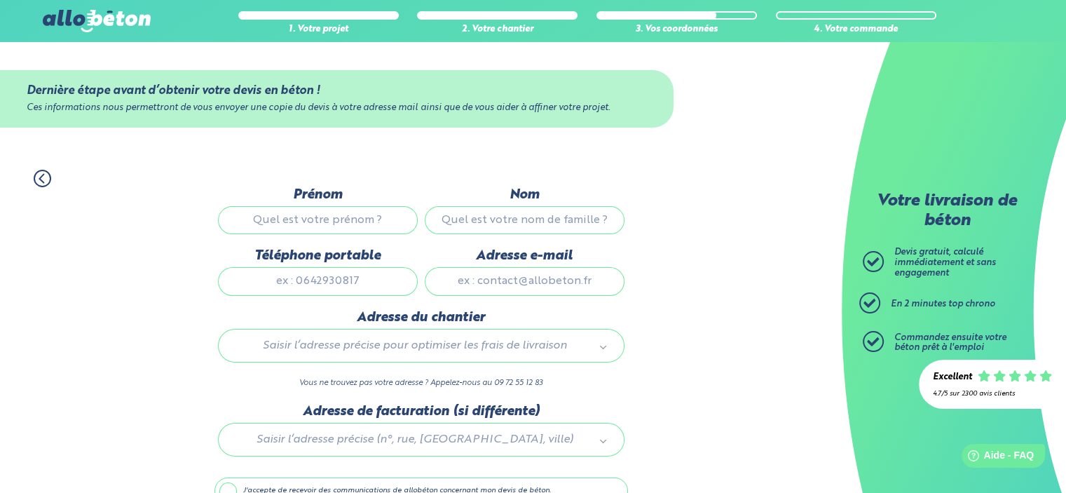
click at [320, 222] on input "Prénom" at bounding box center [318, 220] width 200 height 28
type input "dxbnc"
click at [489, 231] on input "Nom" at bounding box center [525, 220] width 200 height 28
type input "wdfxbc"
drag, startPoint x: 294, startPoint y: 270, endPoint x: 300, endPoint y: 278, distance: 10.0
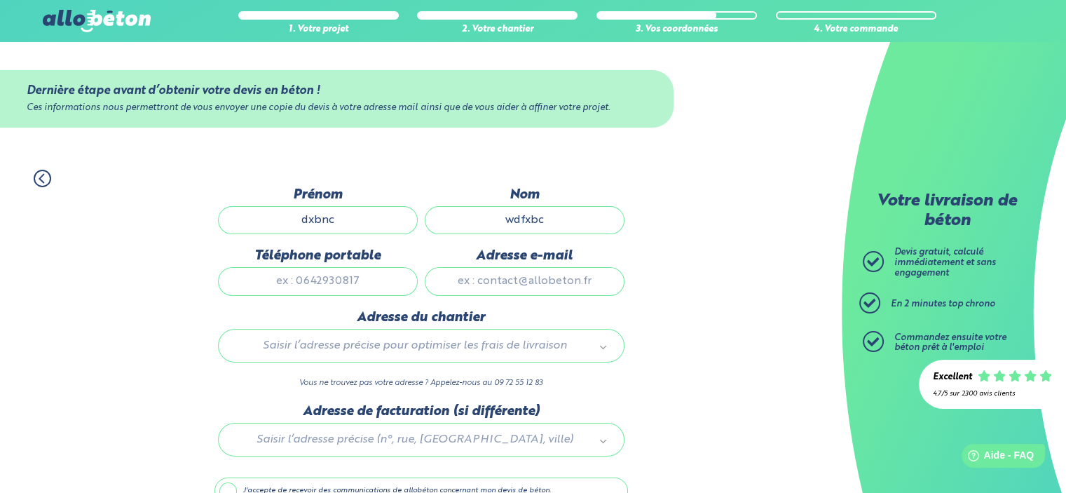
click at [295, 274] on input "Téléphone portable" at bounding box center [318, 281] width 200 height 28
type input "0635845855"
type input "theboss-1@hotmail.fr"
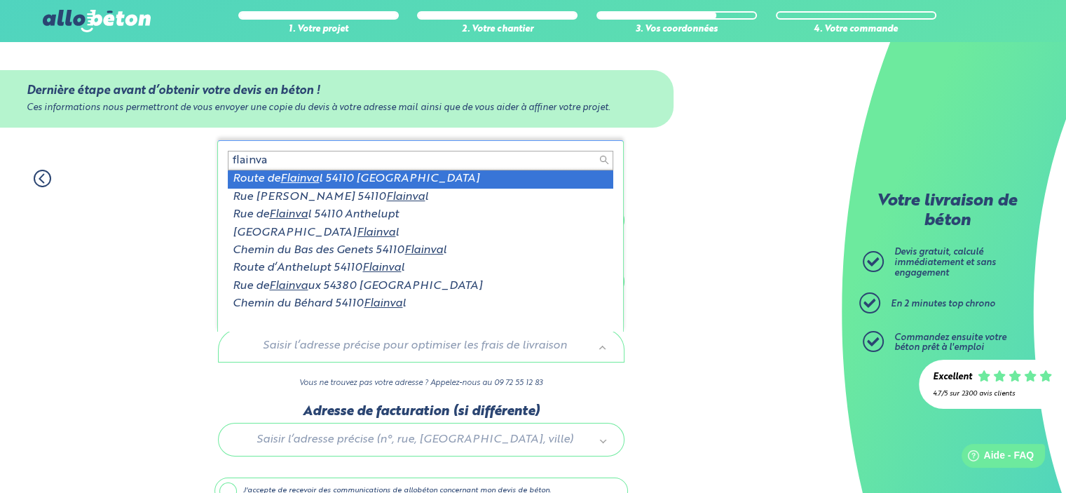
scroll to position [2, 0]
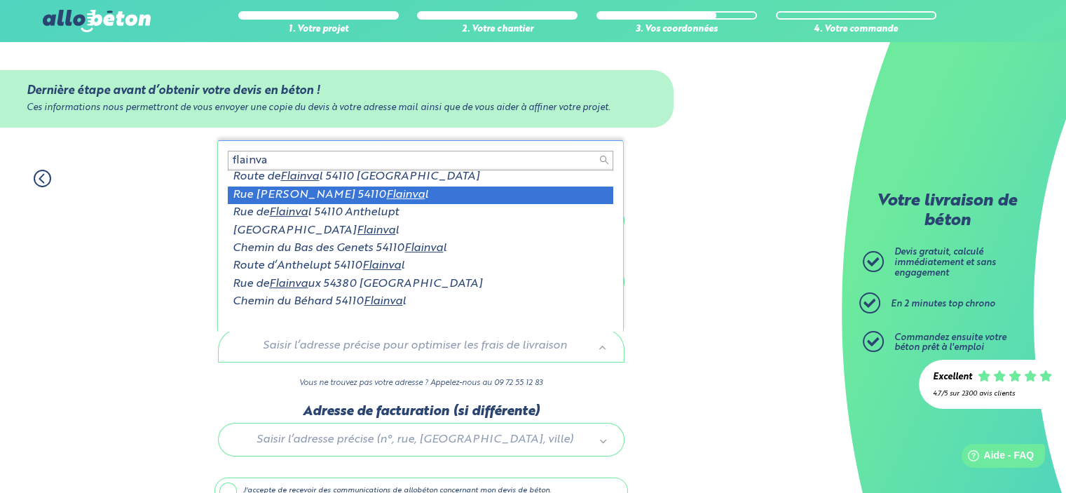
type input "flainva"
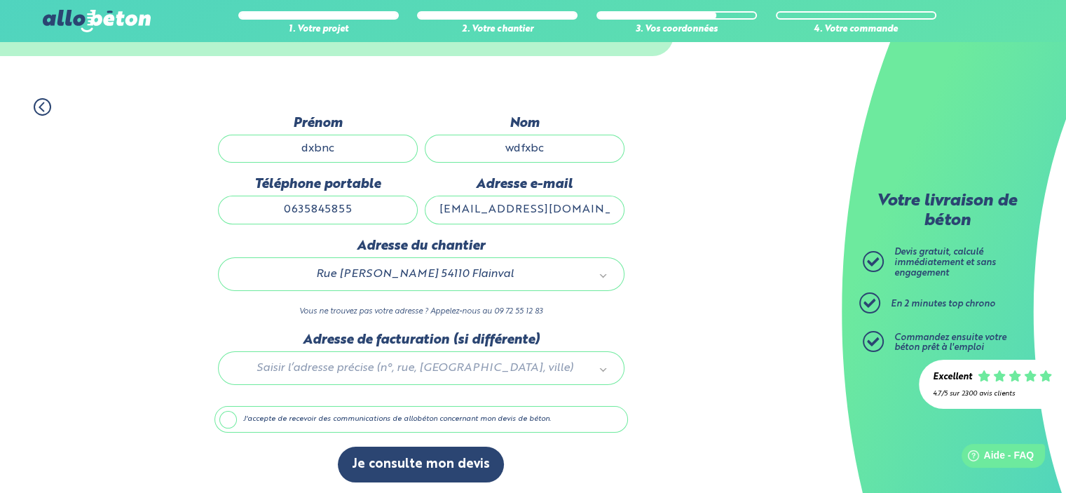
scroll to position [73, 0]
drag, startPoint x: 210, startPoint y: 419, endPoint x: 228, endPoint y: 419, distance: 17.5
click at [210, 418] on div "1. Votre projet 2. Votre chantier 3. Vos coordonnées 4. Votre commande Dernière…" at bounding box center [421, 289] width 842 height 412
click at [228, 419] on label "J'accepte de recevoir des communications de allobéton concernant mon devis de b…" at bounding box center [422, 417] width 414 height 27
click at [0, 0] on input "J'accepte de recevoir des communications de allobéton concernant mon devis de b…" at bounding box center [0, 0] width 0 height 0
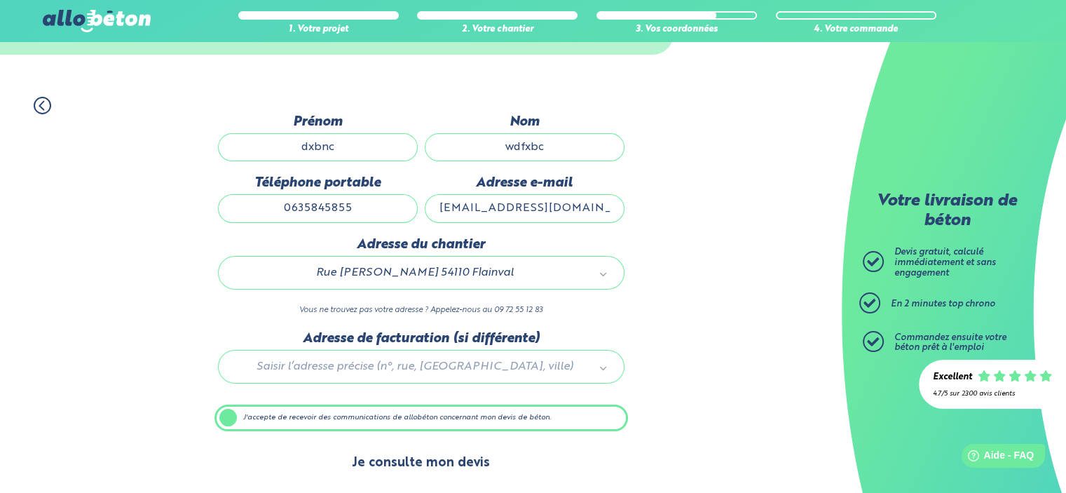
click at [423, 465] on button "Je consulte mon devis" at bounding box center [421, 463] width 166 height 36
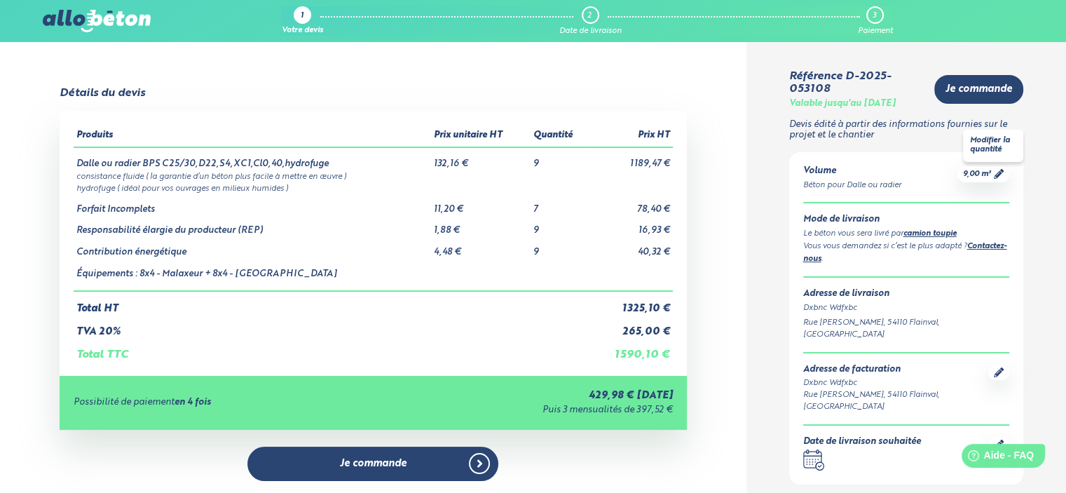
click at [998, 179] on icon at bounding box center [999, 174] width 10 height 10
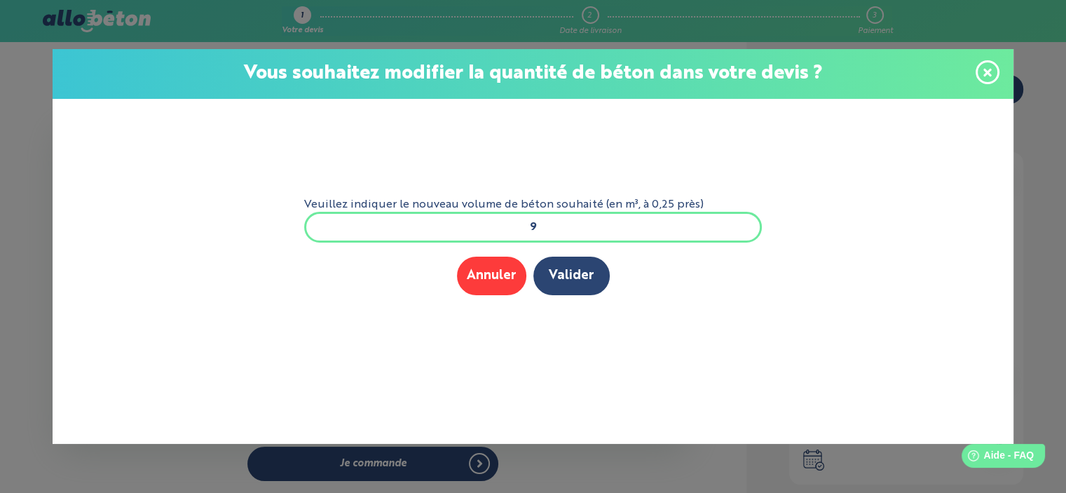
drag, startPoint x: 526, startPoint y: 229, endPoint x: 602, endPoint y: 229, distance: 76.4
click at [564, 229] on input "9" at bounding box center [533, 227] width 458 height 31
type input "15"
click at [565, 274] on button "Valider" at bounding box center [571, 276] width 76 height 39
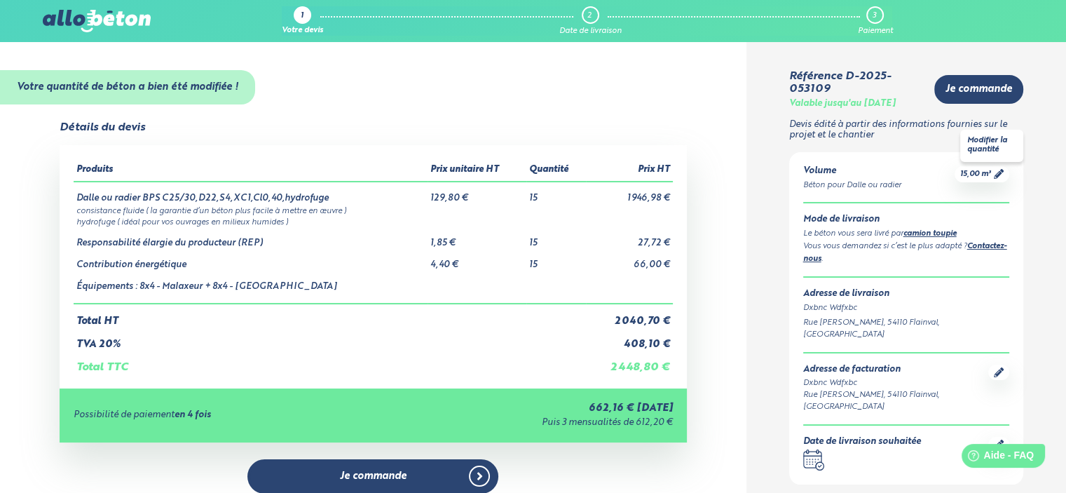
click at [995, 175] on icon at bounding box center [999, 174] width 10 height 10
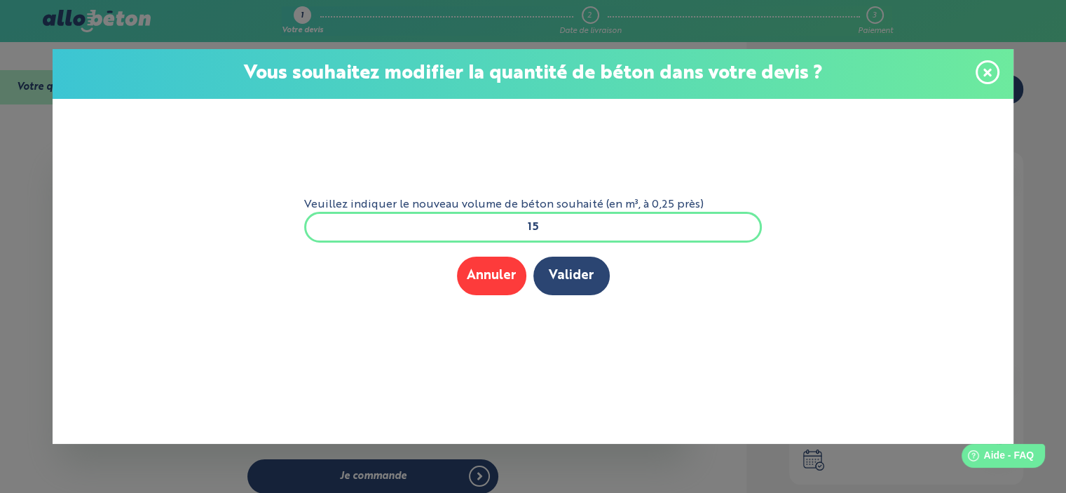
drag, startPoint x: 544, startPoint y: 227, endPoint x: 621, endPoint y: 240, distance: 78.3
click at [583, 234] on input "15" at bounding box center [533, 227] width 458 height 31
type input "14"
click at [564, 268] on button "Valider" at bounding box center [571, 276] width 76 height 39
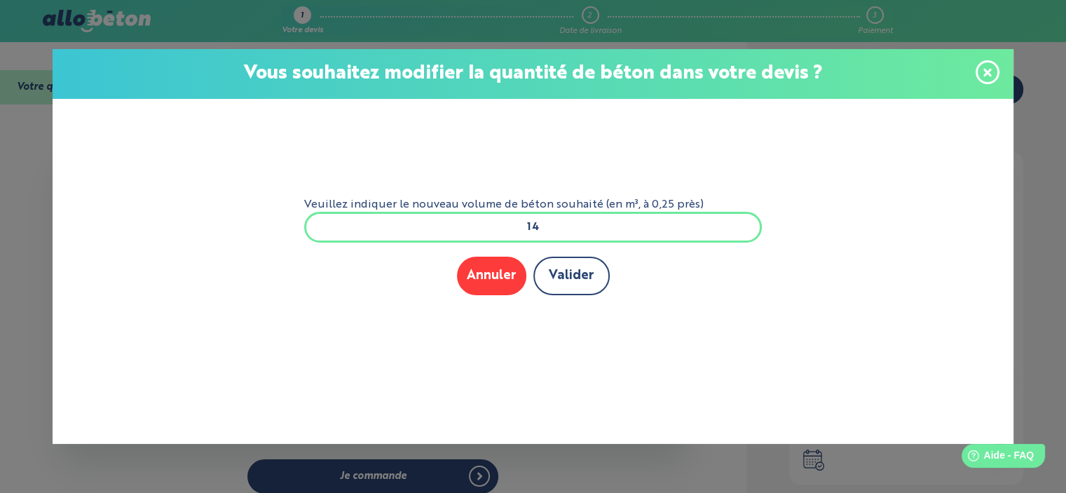
scroll to position [0, 0]
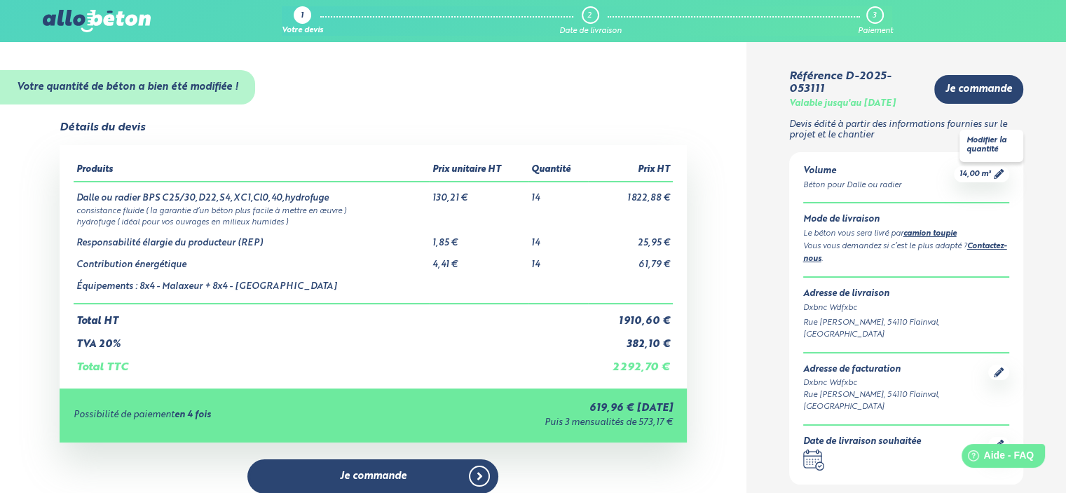
click at [1009, 166] on div "14,00 m³" at bounding box center [981, 174] width 55 height 16
click at [998, 169] on icon at bounding box center [999, 174] width 10 height 10
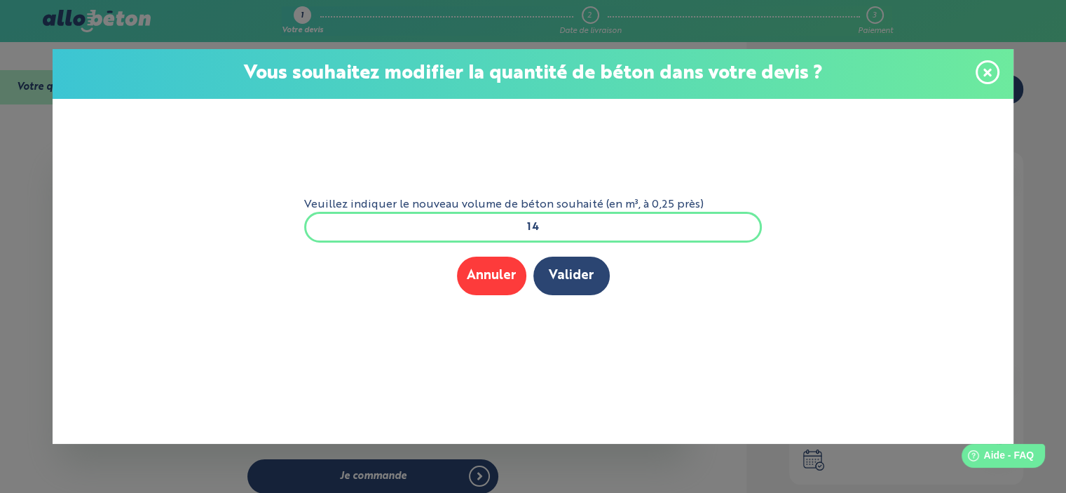
drag, startPoint x: 555, startPoint y: 227, endPoint x: 642, endPoint y: 241, distance: 88.0
click at [578, 232] on input "14" at bounding box center [533, 227] width 458 height 31
type input "13"
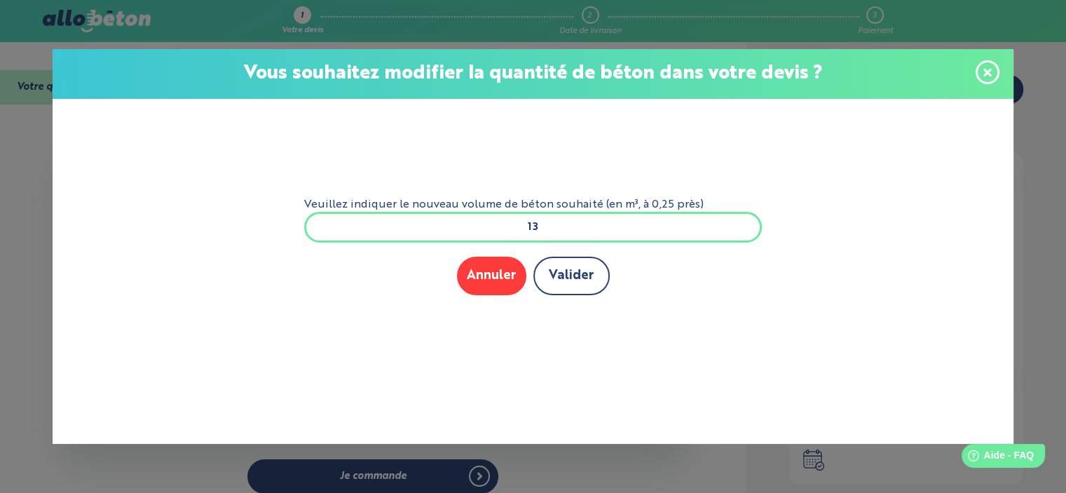
click at [547, 280] on button "Valider" at bounding box center [571, 276] width 76 height 39
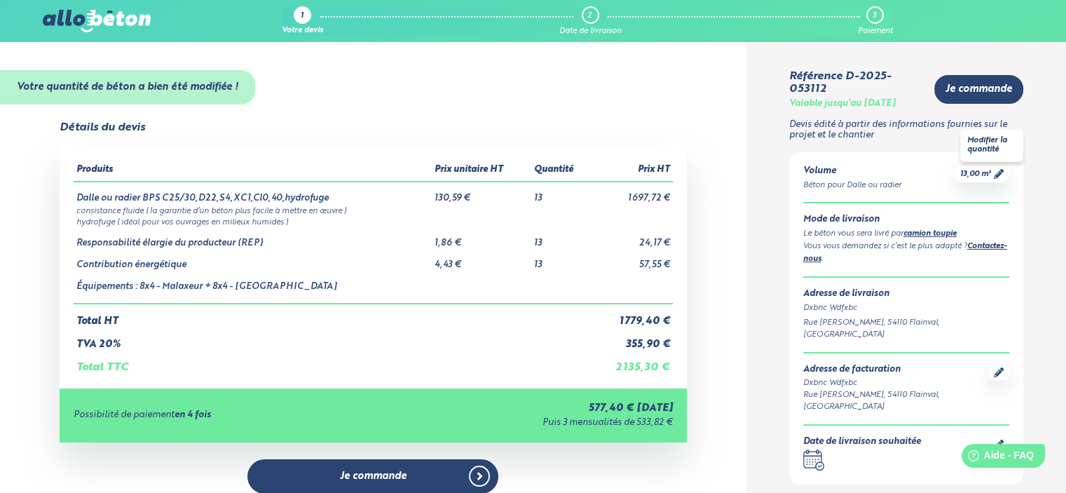
click at [998, 175] on icon at bounding box center [999, 174] width 10 height 10
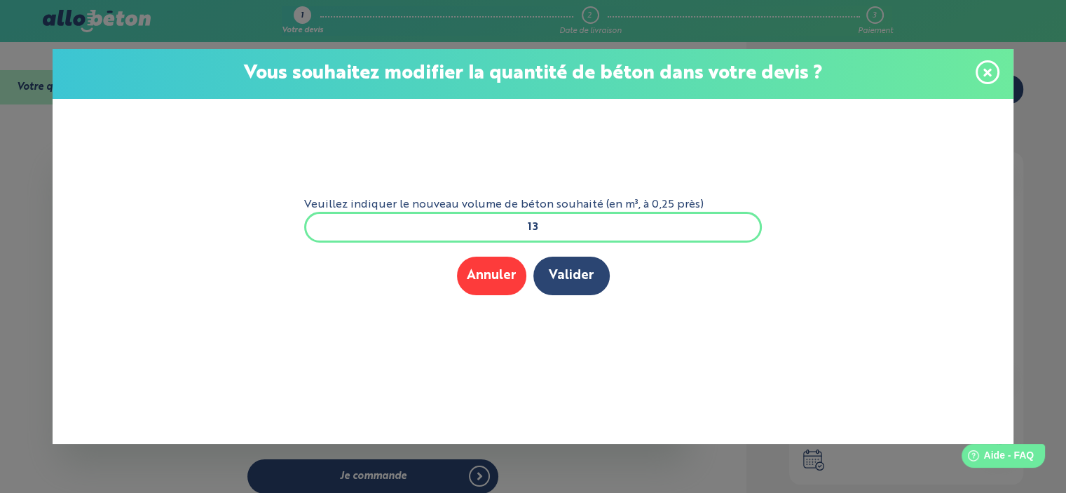
drag, startPoint x: 542, startPoint y: 233, endPoint x: 551, endPoint y: 233, distance: 9.1
click at [547, 233] on input "13" at bounding box center [533, 227] width 458 height 31
type input "12"
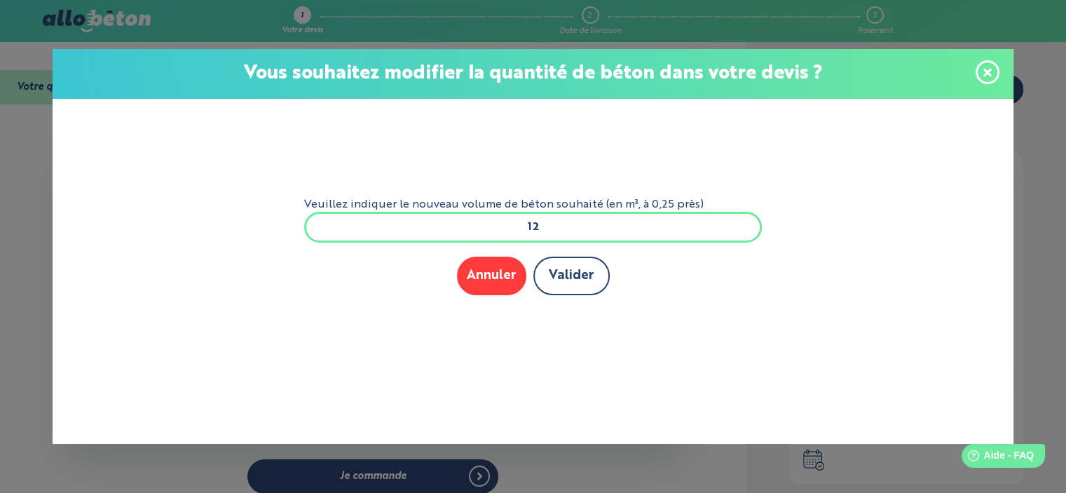
click at [580, 271] on button "Valider" at bounding box center [571, 276] width 76 height 39
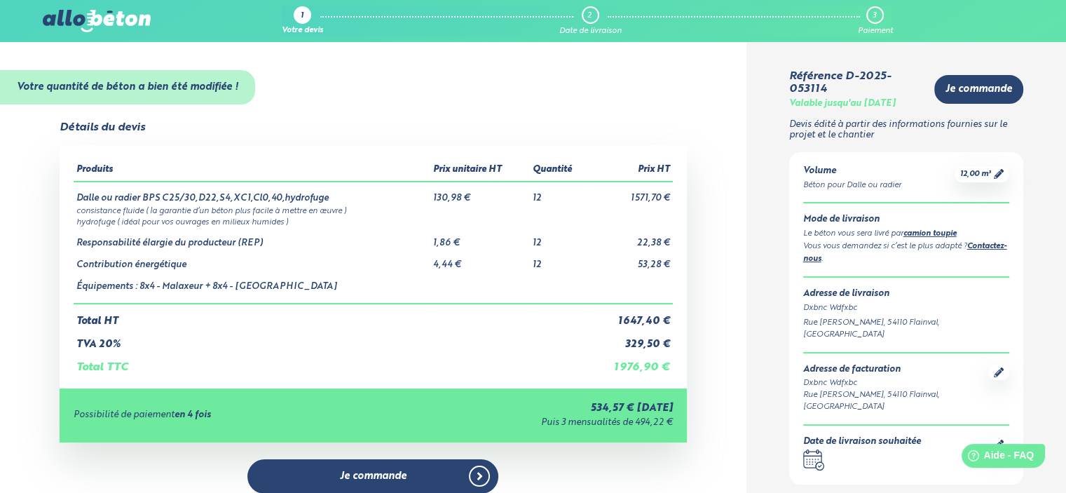
click at [996, 176] on icon at bounding box center [999, 174] width 10 height 10
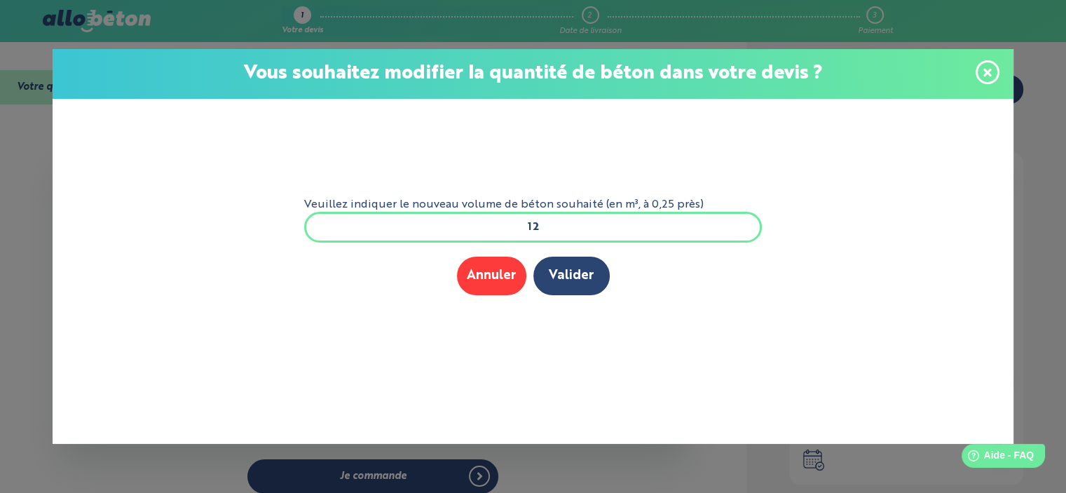
drag, startPoint x: 506, startPoint y: 222, endPoint x: 1049, endPoint y: 311, distance: 549.8
click at [924, 301] on div "Veuillez indiquer le nouveau volume de béton souhaité (en m³, à 0,25 près) 12 M…" at bounding box center [533, 271] width 961 height 345
type input "16"
click at [554, 270] on button "Valider" at bounding box center [571, 276] width 76 height 39
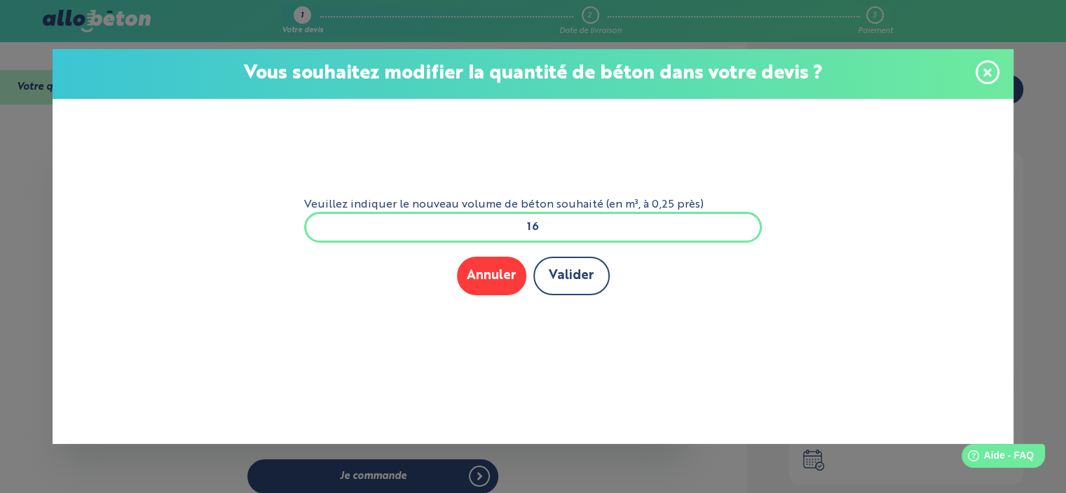
scroll to position [0, 0]
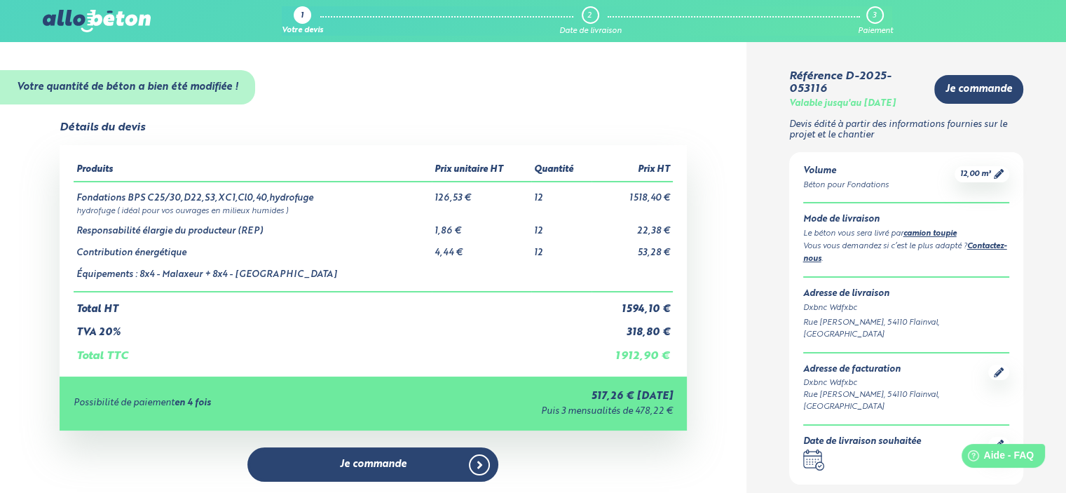
click at [70, 26] on img at bounding box center [97, 21] width 108 height 22
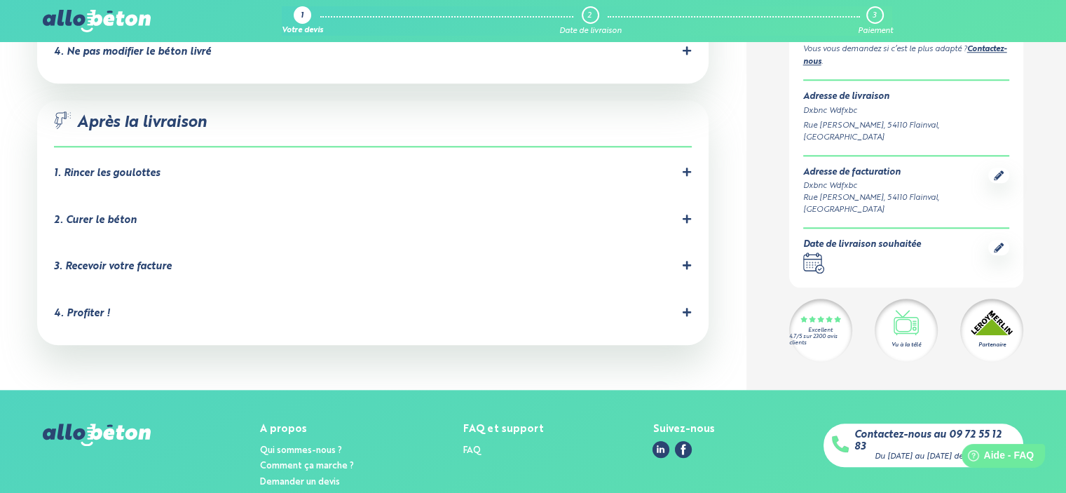
scroll to position [1429, 0]
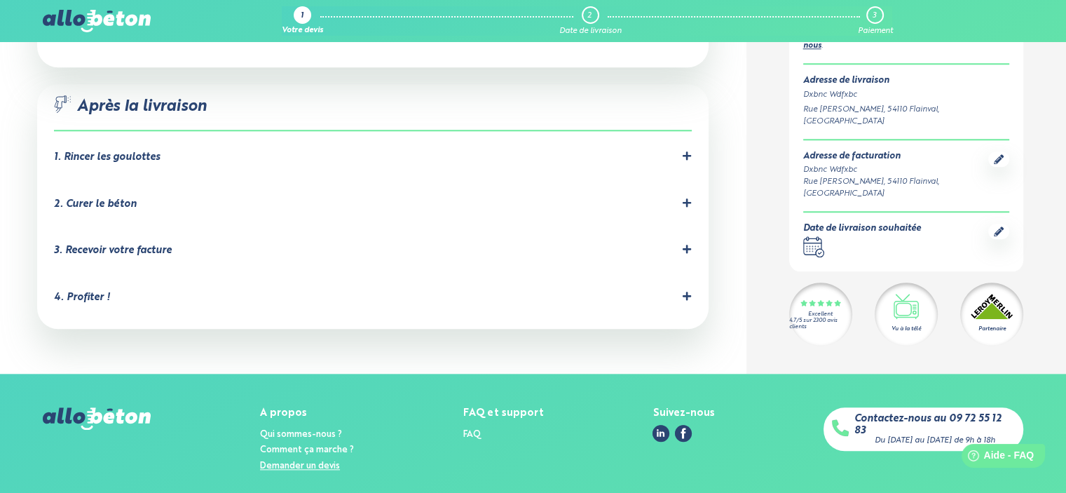
click at [298, 461] on link "Demander un devis" at bounding box center [300, 465] width 80 height 9
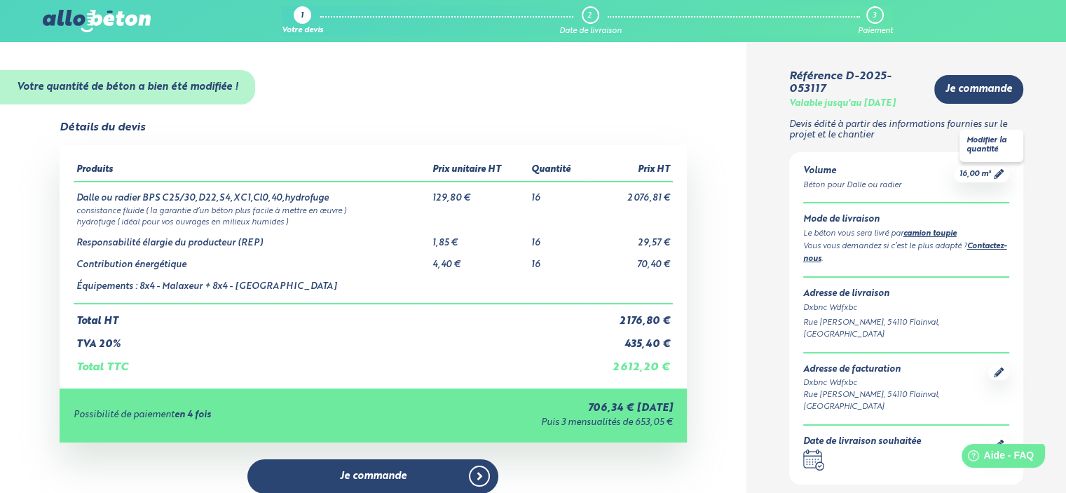
click at [981, 177] on span "16,00 m³" at bounding box center [976, 174] width 32 height 11
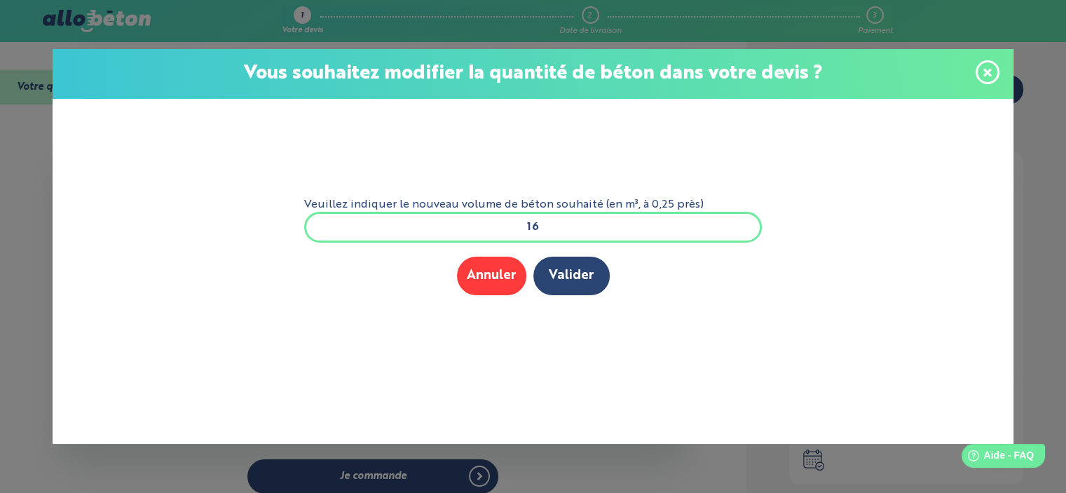
drag, startPoint x: 519, startPoint y: 229, endPoint x: 631, endPoint y: 248, distance: 113.9
click at [590, 243] on form "Veuillez indiquer le nouveau volume de béton souhaité (en m³, à 0,25 près) 16 M…" at bounding box center [533, 250] width 481 height 303
type input "7"
click at [588, 264] on button "Valider" at bounding box center [571, 276] width 76 height 39
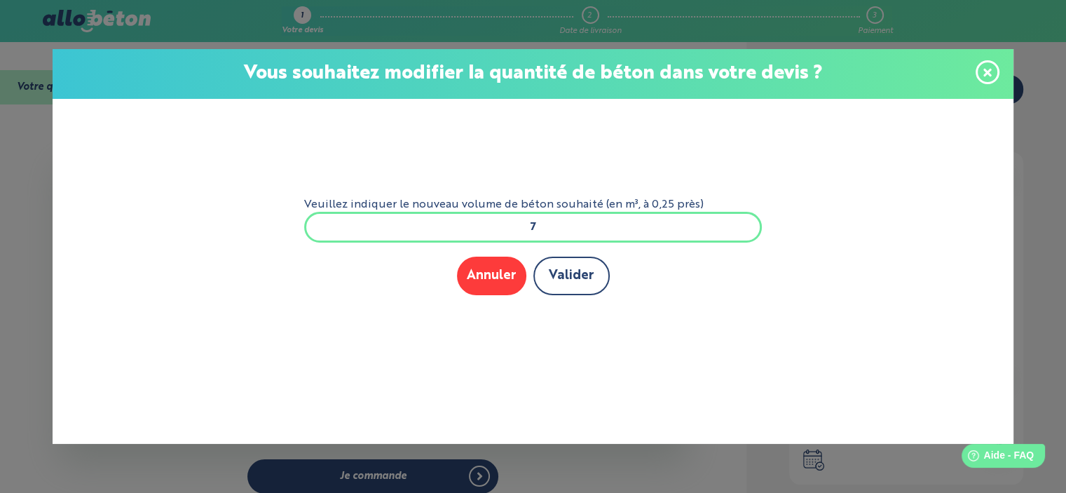
scroll to position [0, 0]
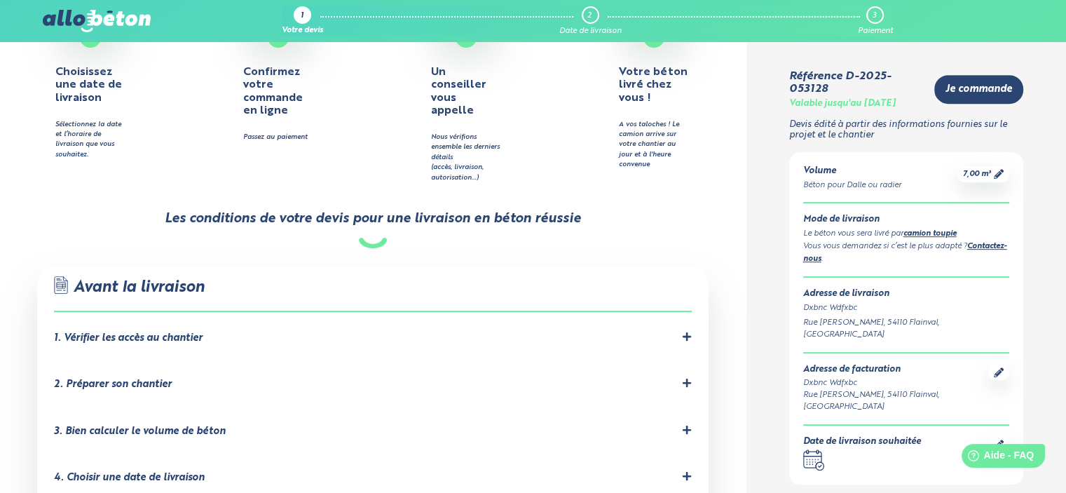
scroll to position [701, 0]
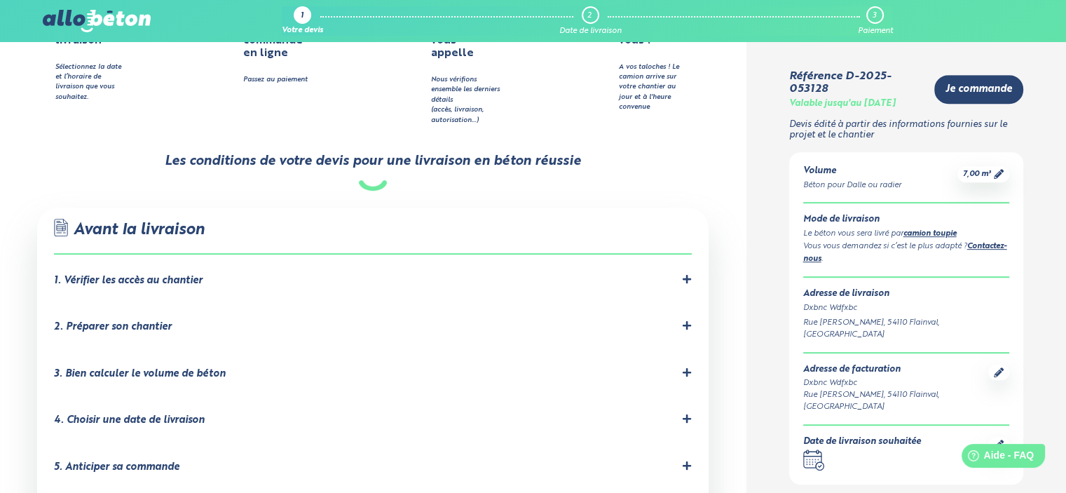
click at [224, 274] on div "1. Vérifier les accès au chantier" at bounding box center [373, 280] width 638 height 13
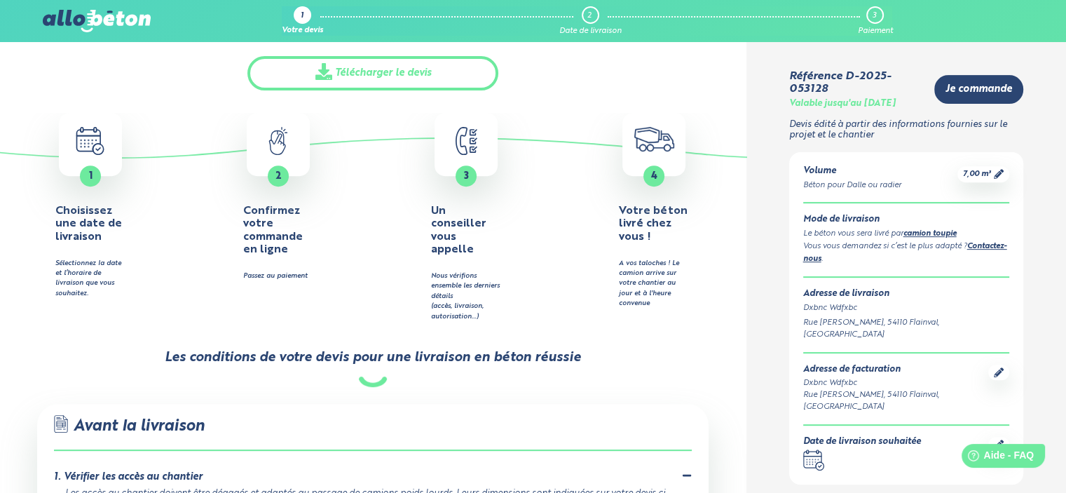
scroll to position [491, 0]
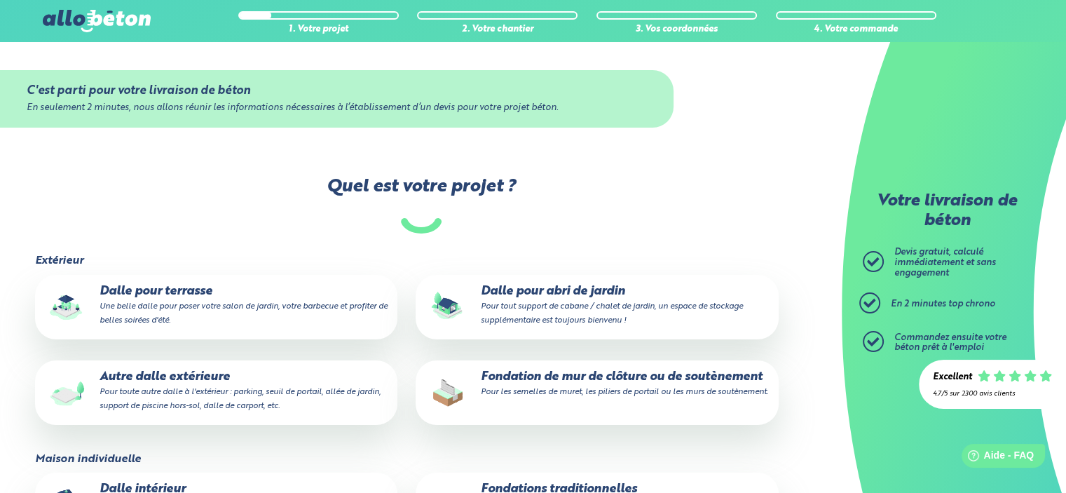
click at [551, 393] on small "Pour les semelles de muret, les piliers de portail ou les murs de soutènement." at bounding box center [623, 392] width 287 height 8
click at [0, 0] on input "Fondation de mur de clôture ou de soutènement Pour les semelles de muret, les p…" at bounding box center [0, 0] width 0 height 0
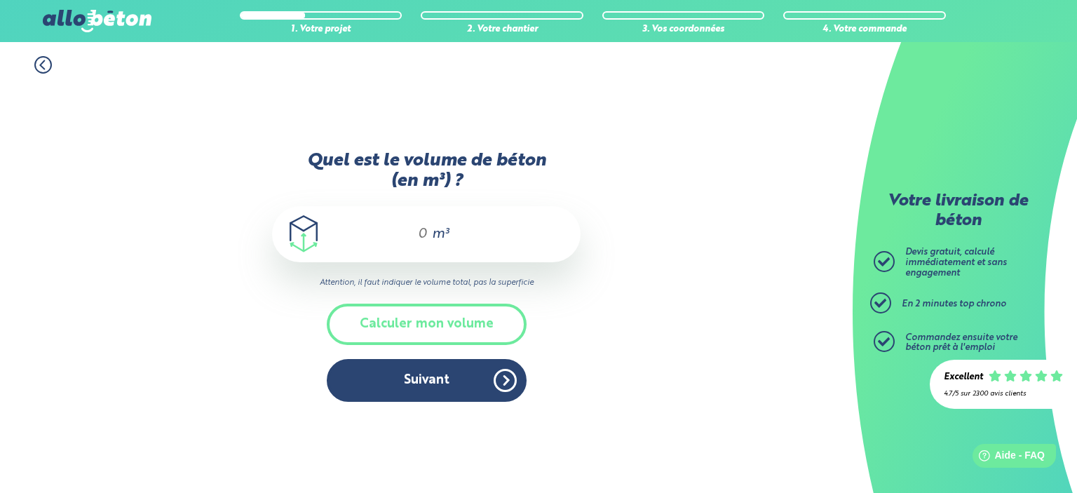
drag, startPoint x: 414, startPoint y: 228, endPoint x: 613, endPoint y: 267, distance: 202.9
click at [569, 259] on div "Quel est le volume de béton (en m³) ? m³" at bounding box center [426, 206] width 308 height 111
type input "8"
type input "10"
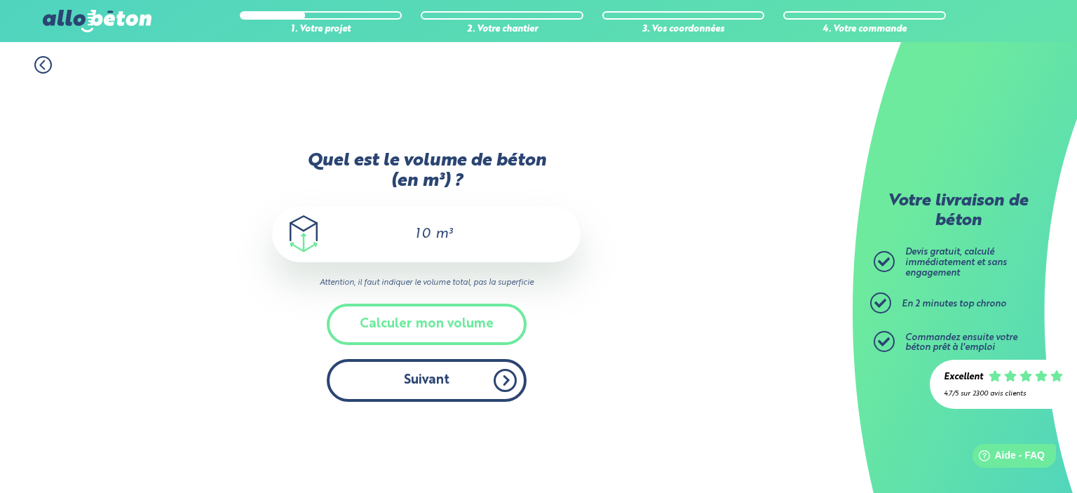
click at [416, 386] on button "Suivant" at bounding box center [427, 380] width 200 height 43
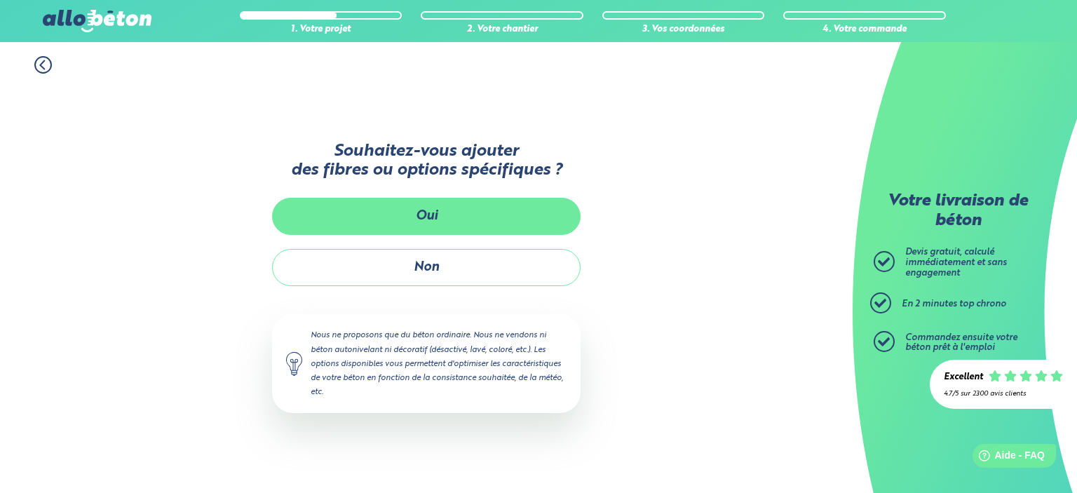
click at [405, 227] on button "Oui" at bounding box center [426, 216] width 308 height 37
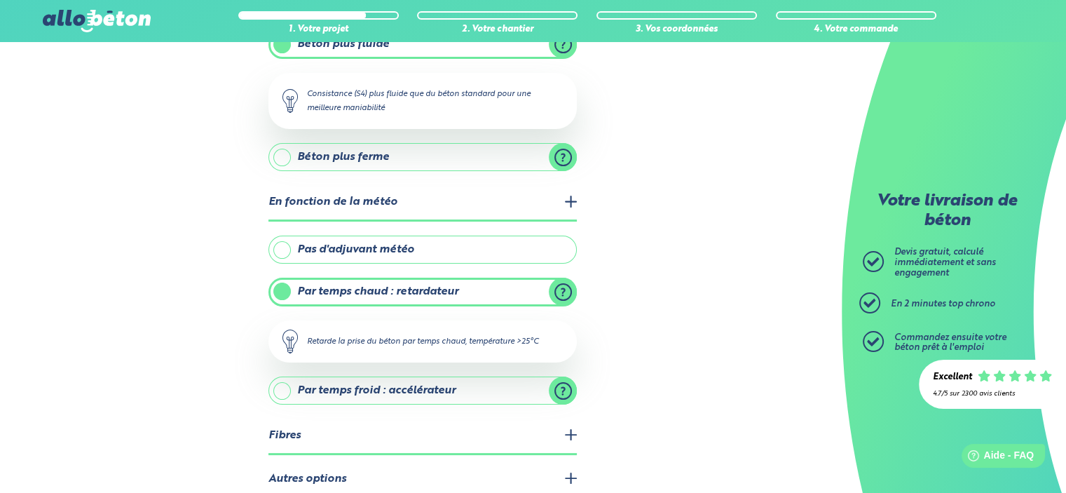
scroll to position [210, 0]
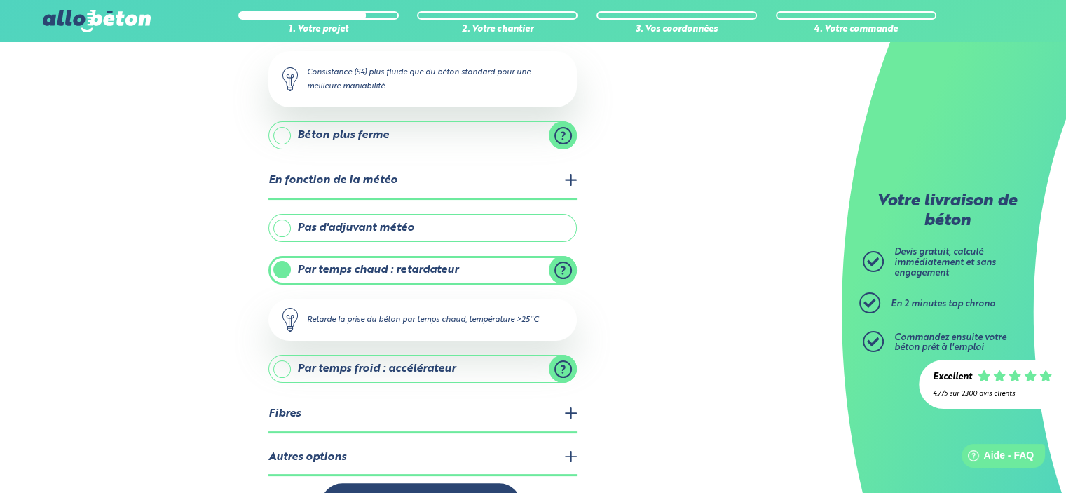
click at [386, 218] on label "Pas d'adjuvant météo" at bounding box center [422, 228] width 308 height 28
click at [0, 0] on input "Pas d'adjuvant météo" at bounding box center [0, 0] width 0 height 0
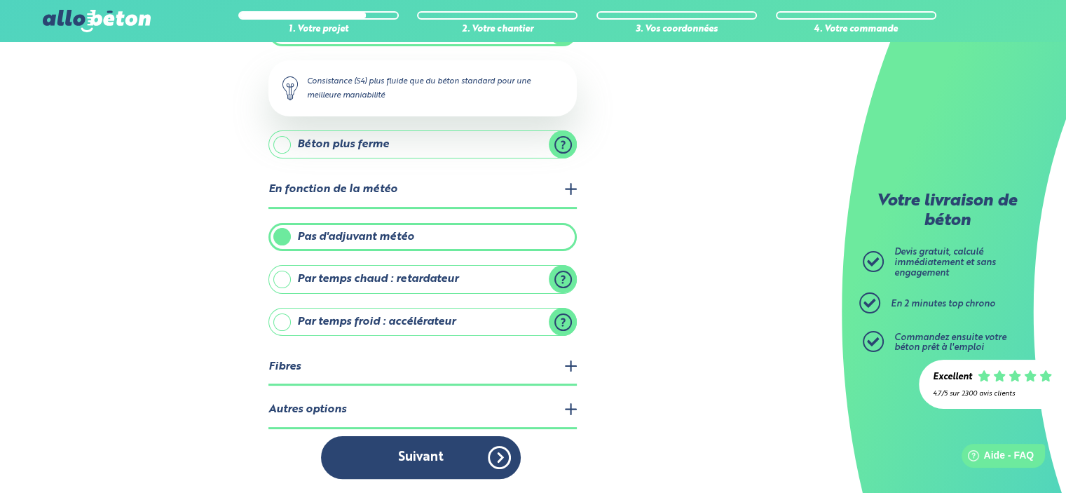
scroll to position [196, 0]
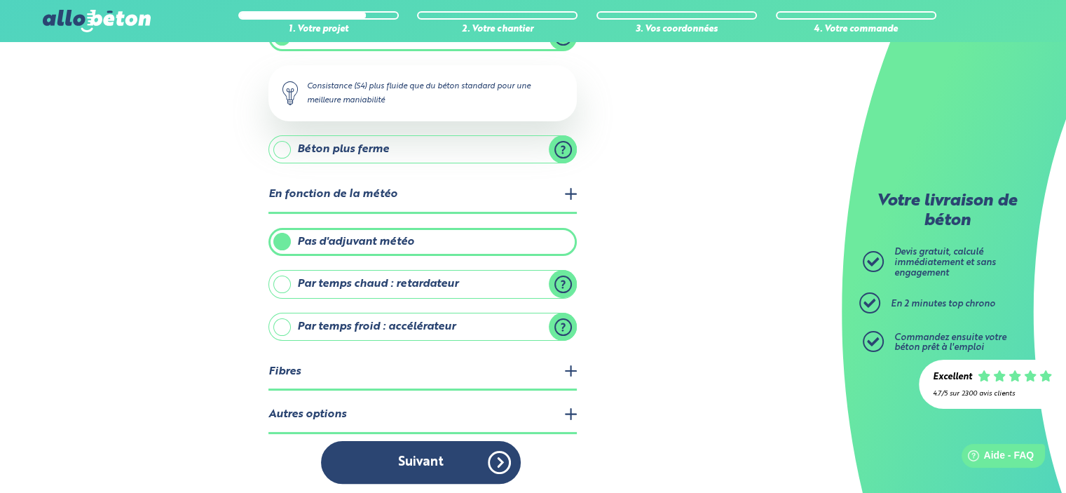
drag, startPoint x: 431, startPoint y: 362, endPoint x: 617, endPoint y: 336, distance: 187.7
click at [431, 363] on legend "Fibres" at bounding box center [422, 373] width 308 height 36
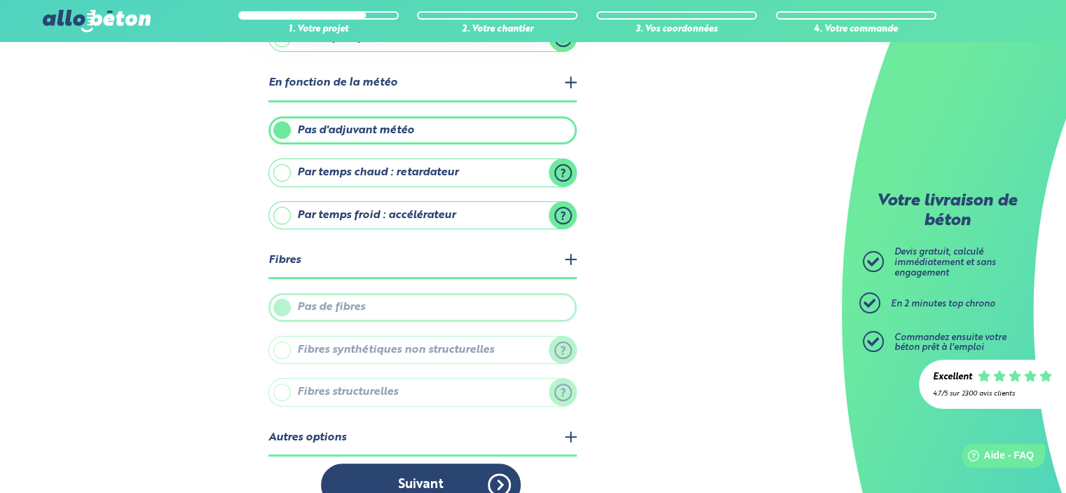
scroll to position [329, 0]
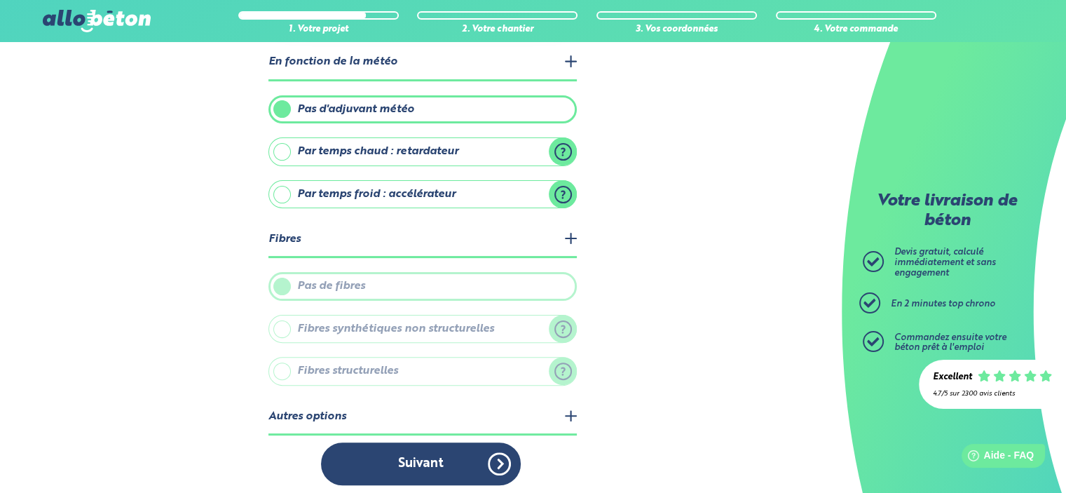
click at [362, 288] on label "Pas de fibres" at bounding box center [422, 286] width 308 height 28
drag, startPoint x: 350, startPoint y: 322, endPoint x: 354, endPoint y: 353, distance: 31.8
click at [350, 324] on label "Fibres synthétiques non structurelles" at bounding box center [422, 329] width 308 height 28
click at [356, 361] on label "Fibres structurelles" at bounding box center [422, 371] width 308 height 28
click at [559, 330] on label "Fibres synthétiques non structurelles" at bounding box center [422, 329] width 308 height 28
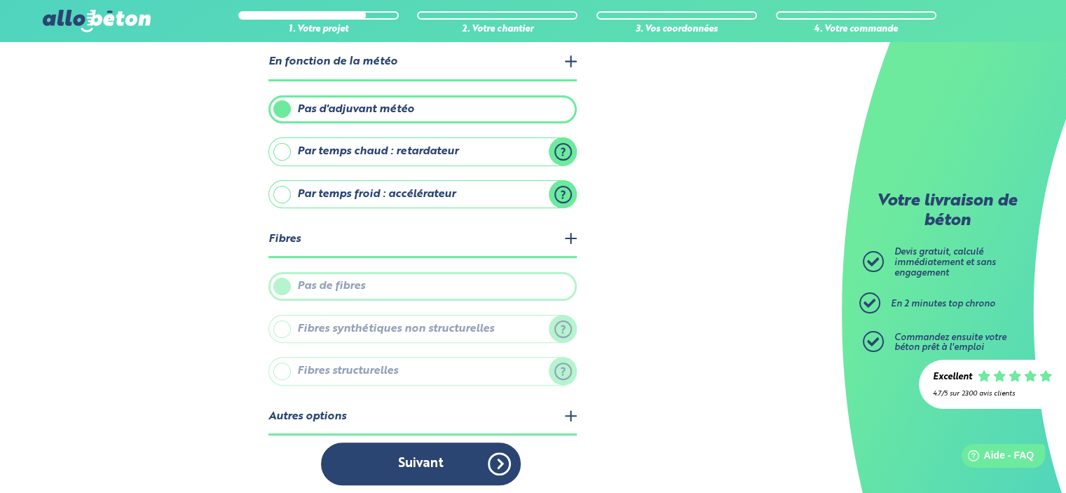
click at [433, 148] on label "Par temps chaud : retardateur" at bounding box center [422, 151] width 308 height 28
click at [0, 0] on input "Par temps chaud : retardateur" at bounding box center [0, 0] width 0 height 0
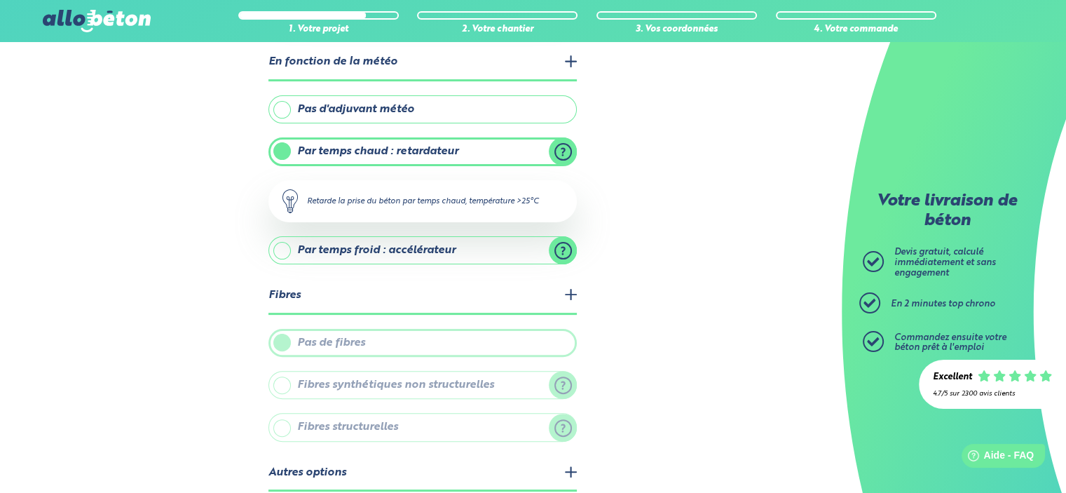
click at [428, 198] on div "Retarde la prise du béton par temps chaud, température >25°C" at bounding box center [422, 201] width 308 height 42
click at [418, 246] on label "Par temps froid : accélérateur" at bounding box center [422, 250] width 308 height 28
click at [0, 0] on input "Par temps froid : accélérateur" at bounding box center [0, 0] width 0 height 0
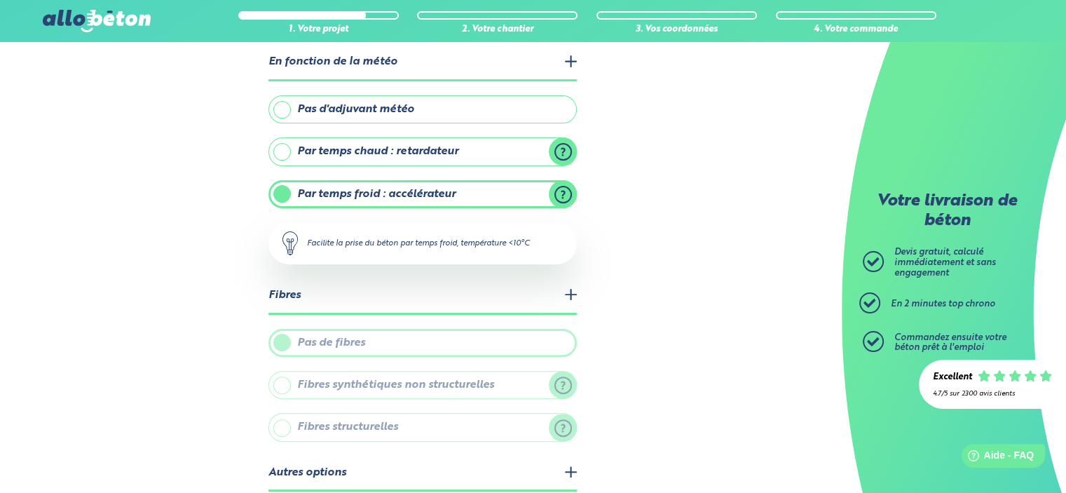
click at [435, 107] on label "Pas d'adjuvant météo" at bounding box center [422, 109] width 308 height 28
click at [0, 0] on input "Pas d'adjuvant météo" at bounding box center [0, 0] width 0 height 0
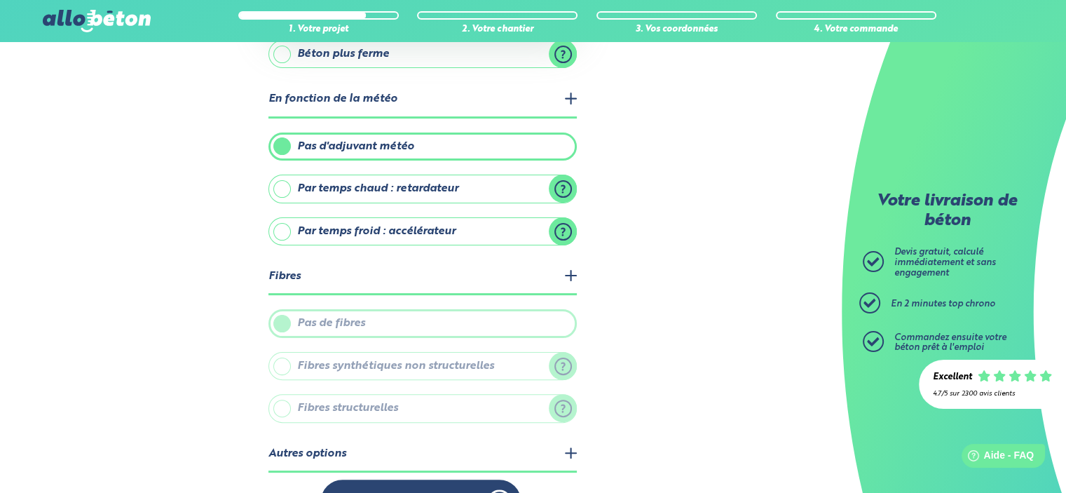
scroll to position [259, 0]
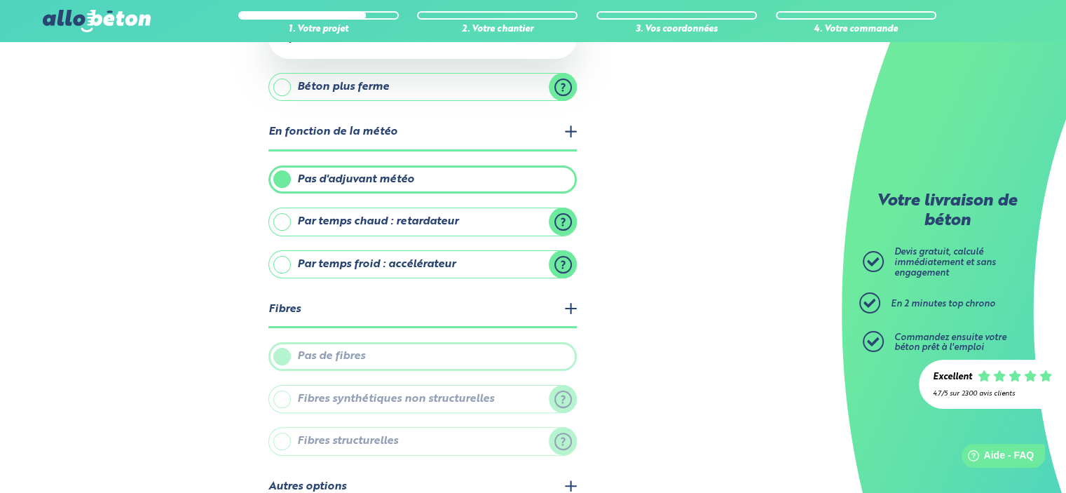
click at [479, 96] on label "Béton plus ferme" at bounding box center [422, 87] width 308 height 28
click at [0, 0] on input "Béton plus ferme" at bounding box center [0, 0] width 0 height 0
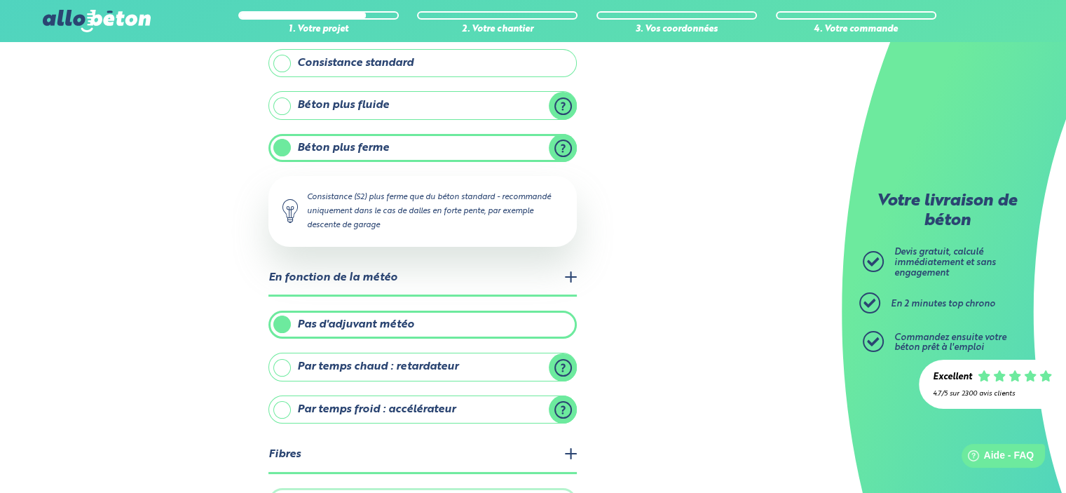
scroll to position [118, 0]
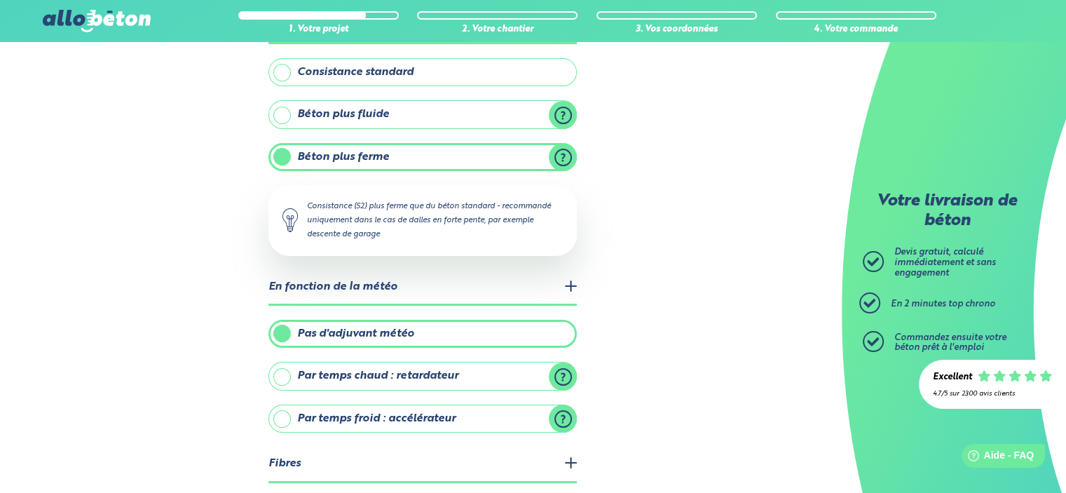
click at [468, 114] on label "Béton plus fluide" at bounding box center [422, 114] width 308 height 28
click at [0, 0] on input "Béton plus fluide" at bounding box center [0, 0] width 0 height 0
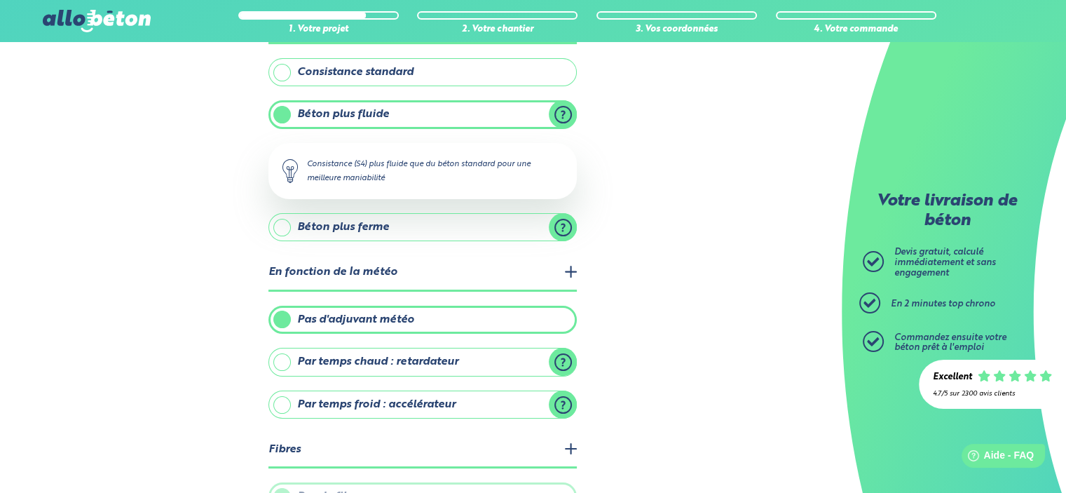
click at [437, 76] on label "Consistance standard" at bounding box center [422, 72] width 308 height 28
click at [0, 0] on input "Consistance standard" at bounding box center [0, 0] width 0 height 0
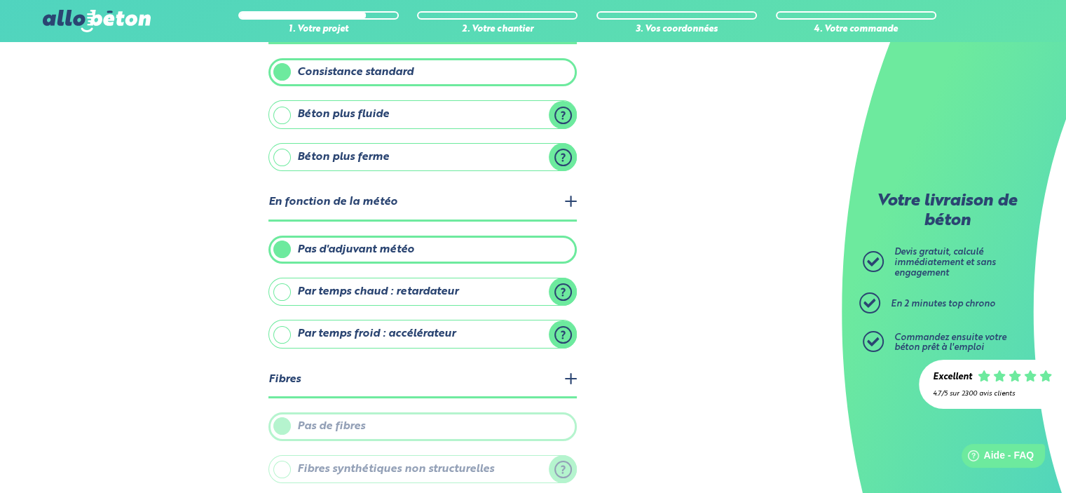
click at [423, 102] on label "Béton plus fluide" at bounding box center [422, 114] width 308 height 28
click at [0, 0] on input "Béton plus fluide" at bounding box center [0, 0] width 0 height 0
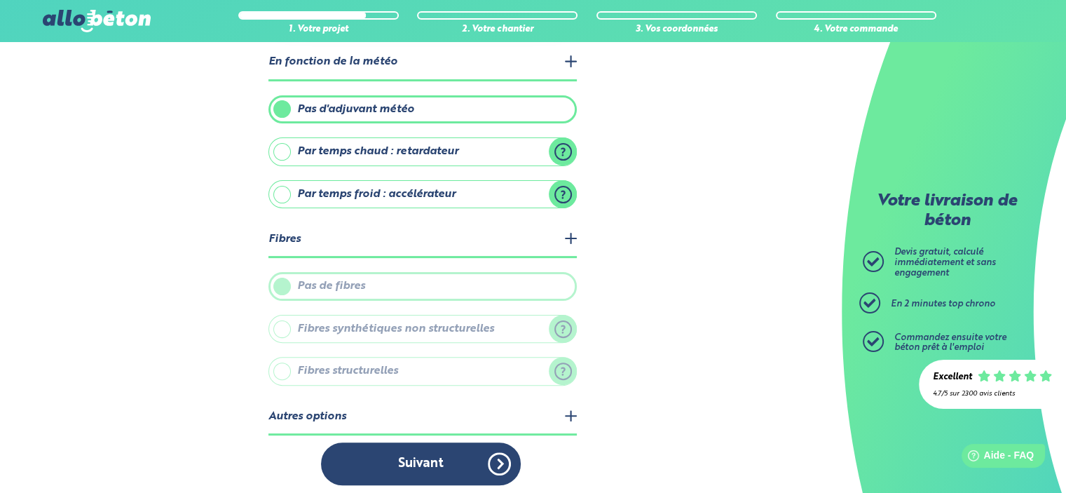
click at [571, 233] on legend "Fibres" at bounding box center [422, 240] width 308 height 36
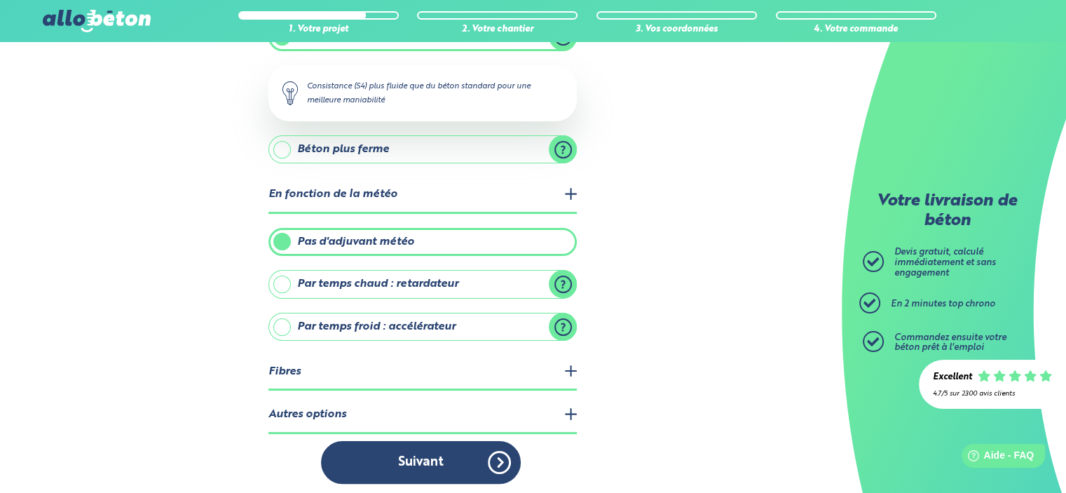
click at [572, 408] on legend "Autres options" at bounding box center [422, 415] width 308 height 36
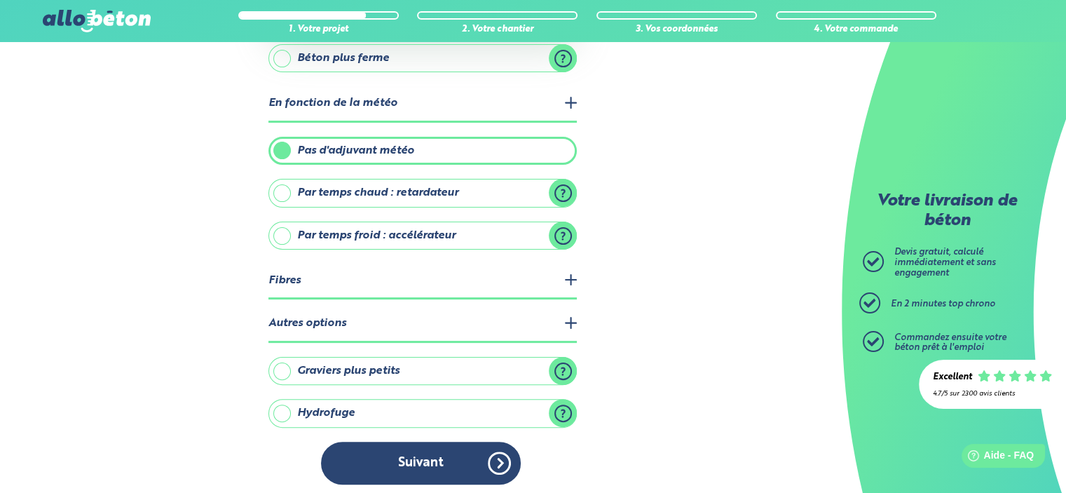
click at [569, 402] on label "Hydrofuge" at bounding box center [422, 413] width 308 height 28
click at [0, 0] on input "Hydrofuge" at bounding box center [0, 0] width 0 height 0
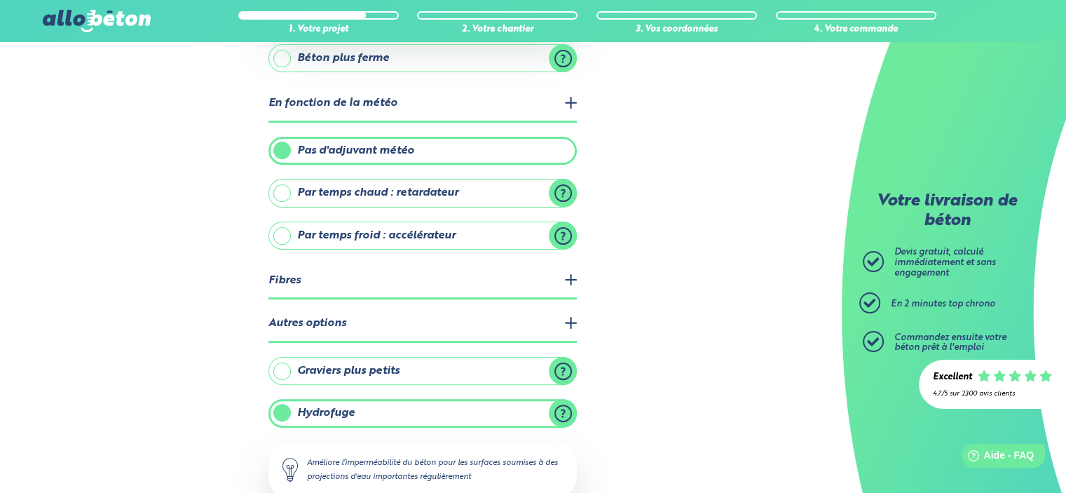
scroll to position [329, 0]
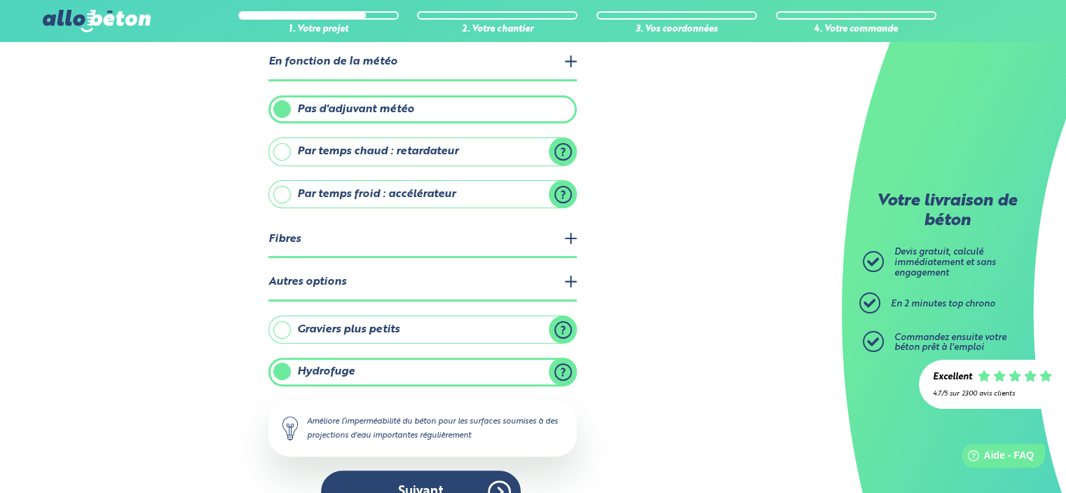
click at [561, 319] on label "Graviers plus petits" at bounding box center [422, 329] width 308 height 28
click at [0, 0] on input "Graviers plus petits" at bounding box center [0, 0] width 0 height 0
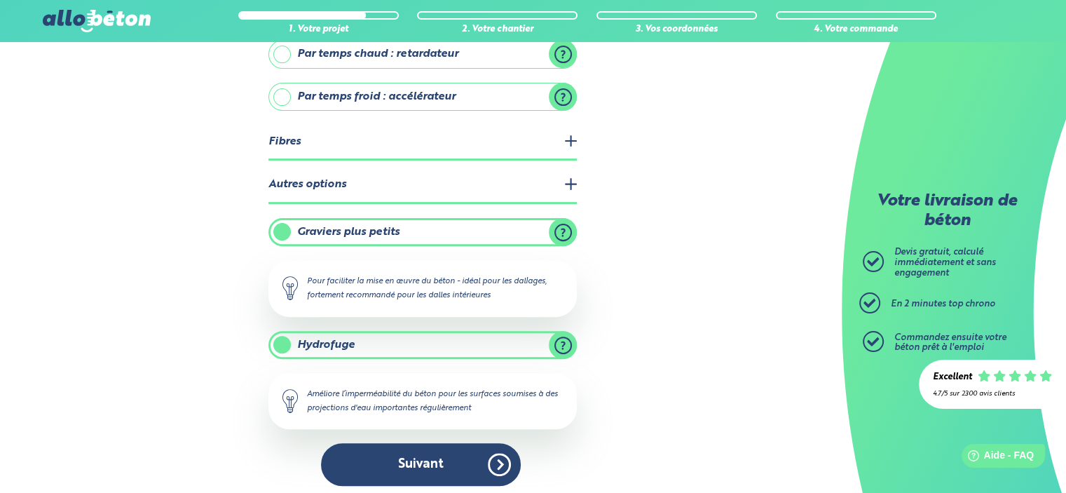
scroll to position [427, 0]
click at [360, 231] on label "Graviers plus petits" at bounding box center [422, 231] width 308 height 28
click at [0, 0] on input "Graviers plus petits" at bounding box center [0, 0] width 0 height 0
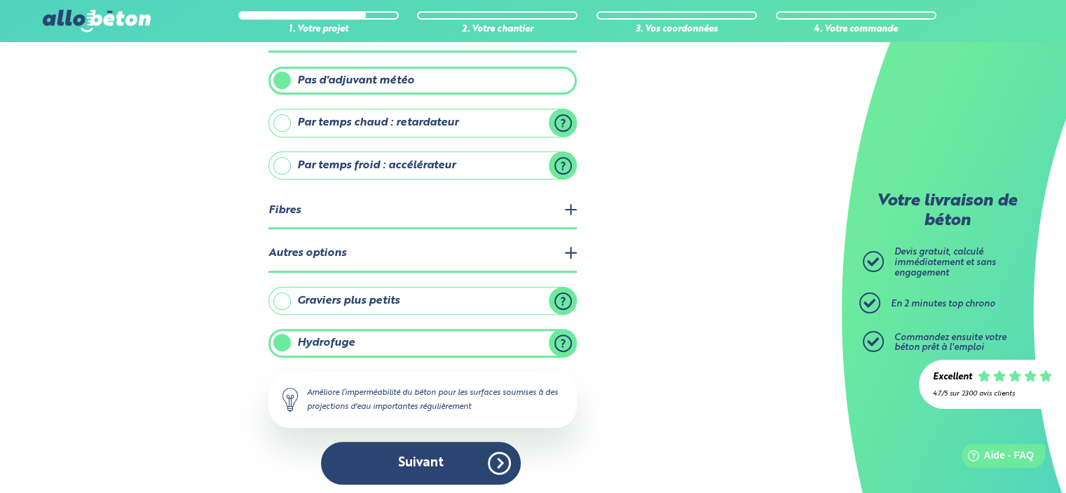
click at [367, 330] on label "Hydrofuge" at bounding box center [422, 343] width 308 height 28
click at [0, 0] on input "Hydrofuge" at bounding box center [0, 0] width 0 height 0
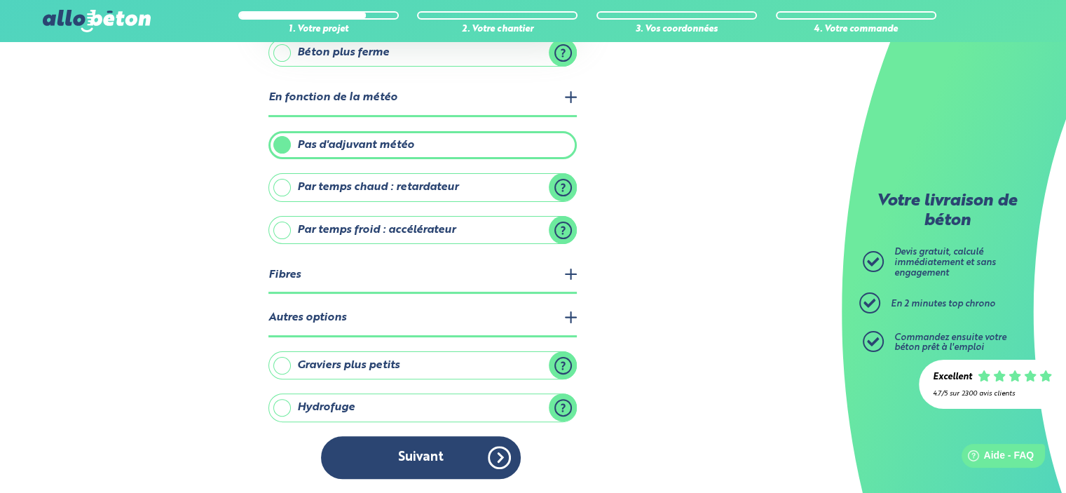
scroll to position [287, 0]
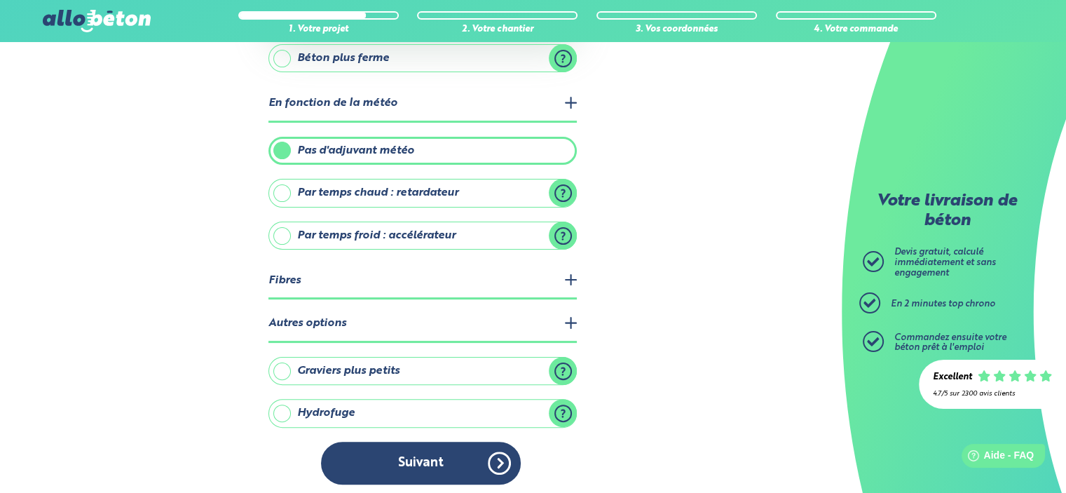
drag, startPoint x: 443, startPoint y: 448, endPoint x: 477, endPoint y: 455, distance: 34.4
click at [443, 448] on button "Suivant" at bounding box center [421, 463] width 200 height 43
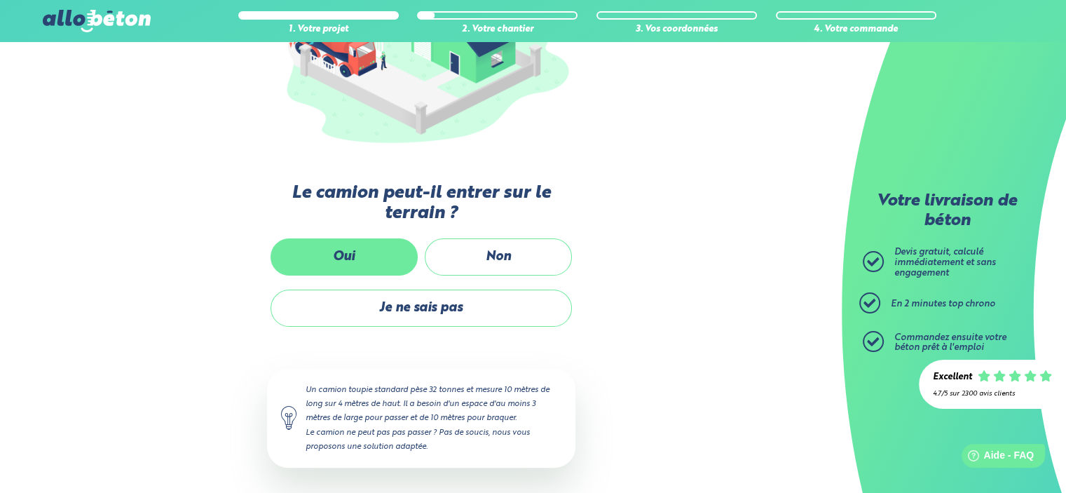
click at [362, 250] on label "Oui" at bounding box center [344, 256] width 147 height 37
click at [0, 0] on input "Oui" at bounding box center [0, 0] width 0 height 0
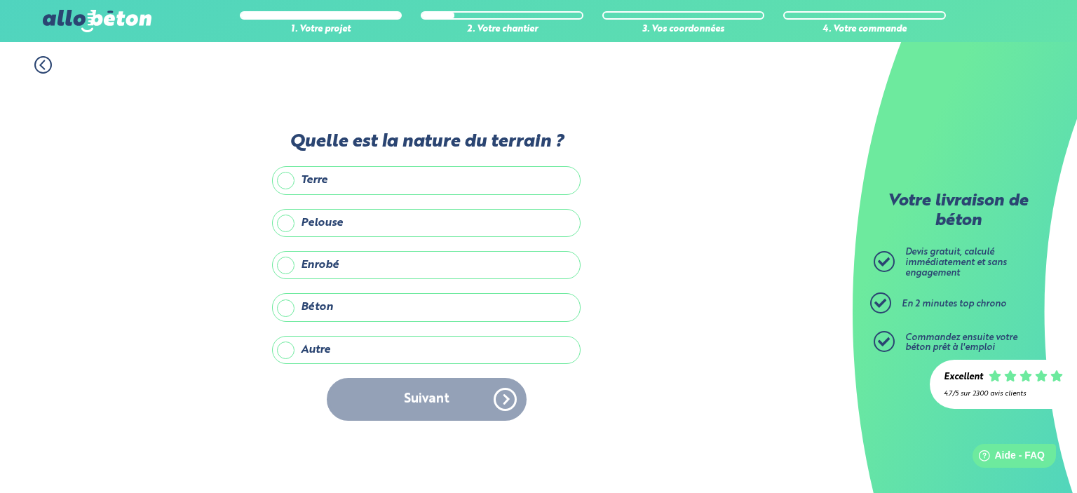
click at [390, 179] on label "Terre" at bounding box center [426, 180] width 308 height 28
click at [0, 0] on input "Terre" at bounding box center [0, 0] width 0 height 0
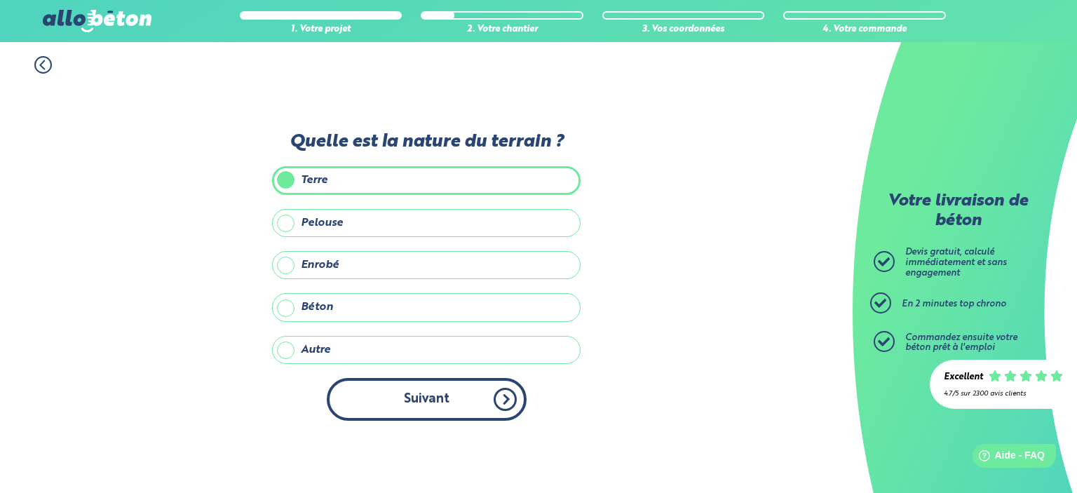
click at [452, 399] on button "Suivant" at bounding box center [427, 399] width 200 height 43
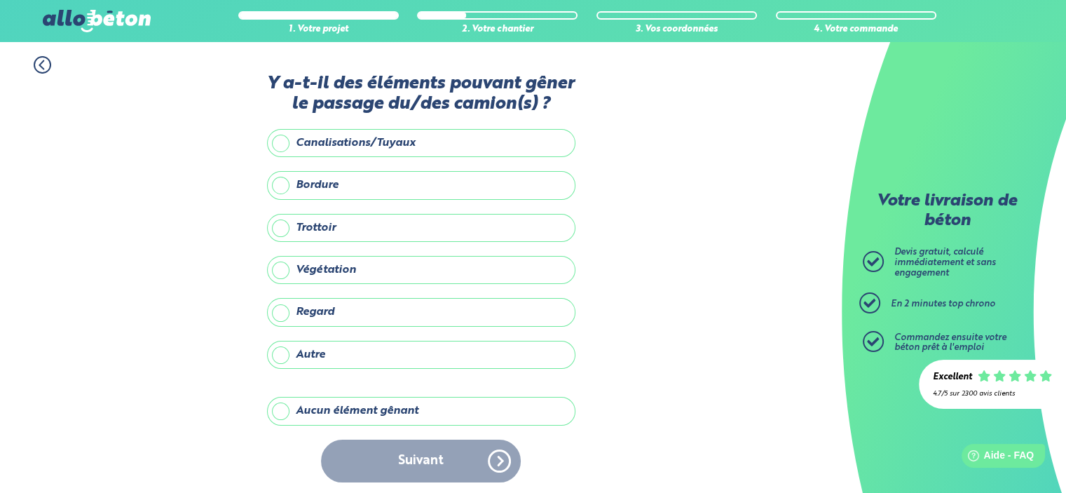
click at [426, 409] on label "Aucun élément gênant" at bounding box center [421, 411] width 308 height 28
click at [0, 0] on input "Aucun élément gênant" at bounding box center [0, 0] width 0 height 0
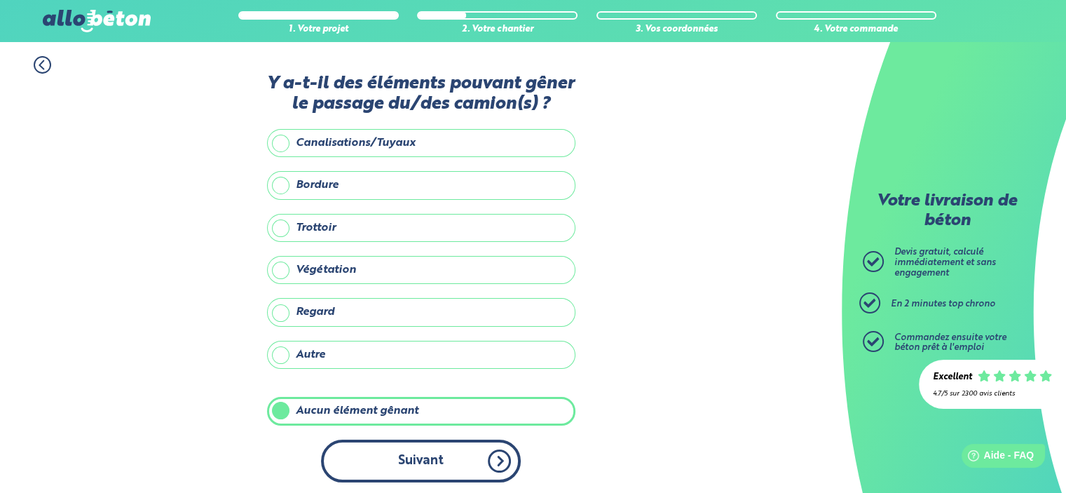
click at [432, 448] on button "Suivant" at bounding box center [421, 461] width 200 height 43
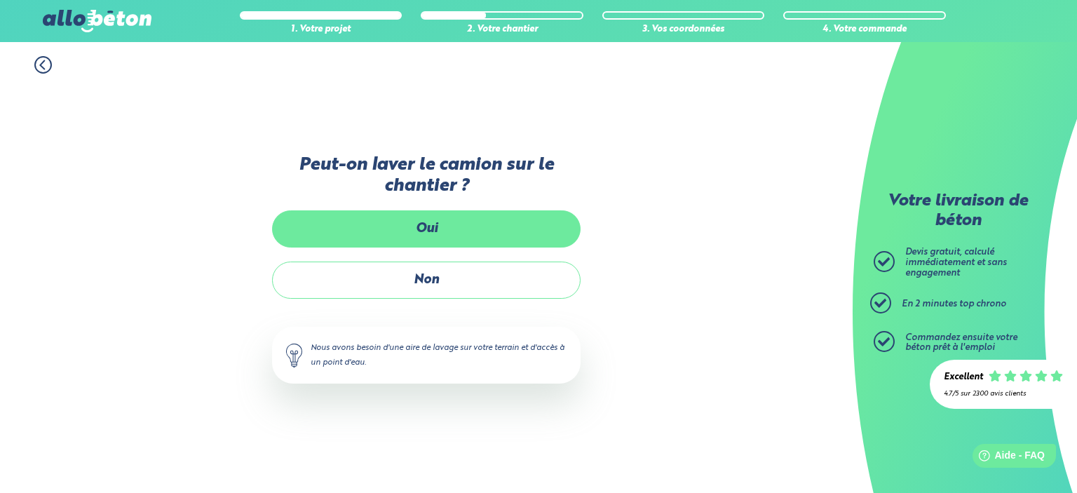
click at [446, 236] on label "Oui" at bounding box center [426, 228] width 308 height 37
click at [0, 0] on input "Oui" at bounding box center [0, 0] width 0 height 0
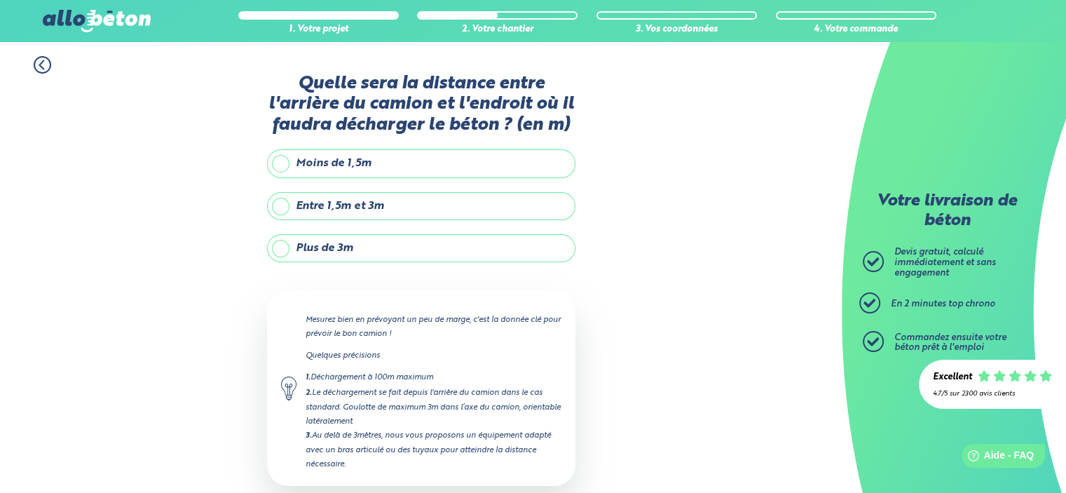
click at [435, 158] on label "Moins de 1,5m" at bounding box center [421, 163] width 308 height 28
click at [0, 0] on input "Moins de 1,5m" at bounding box center [0, 0] width 0 height 0
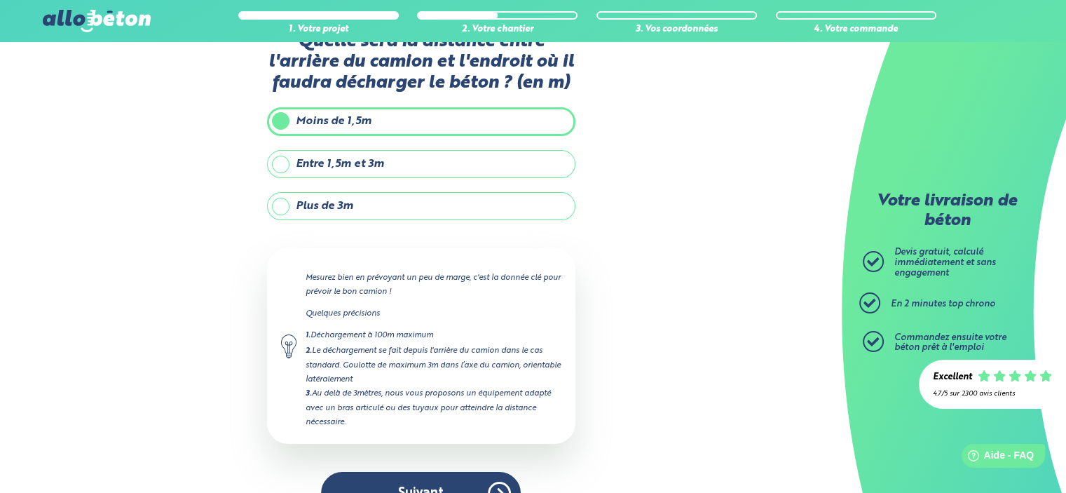
scroll to position [74, 0]
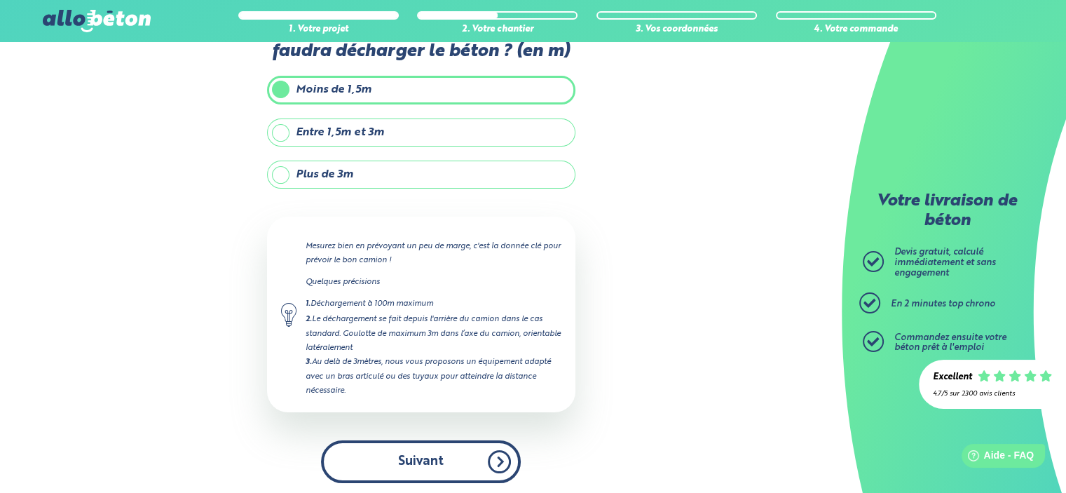
click at [447, 451] on button "Suivant" at bounding box center [421, 461] width 200 height 43
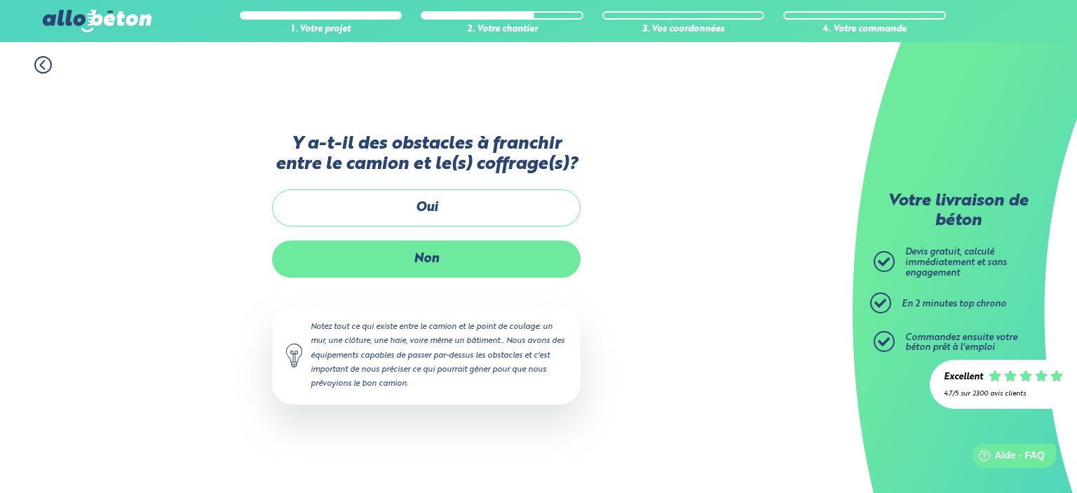
click at [447, 248] on label "Non" at bounding box center [426, 258] width 308 height 37
click at [0, 0] on input "Non" at bounding box center [0, 0] width 0 height 0
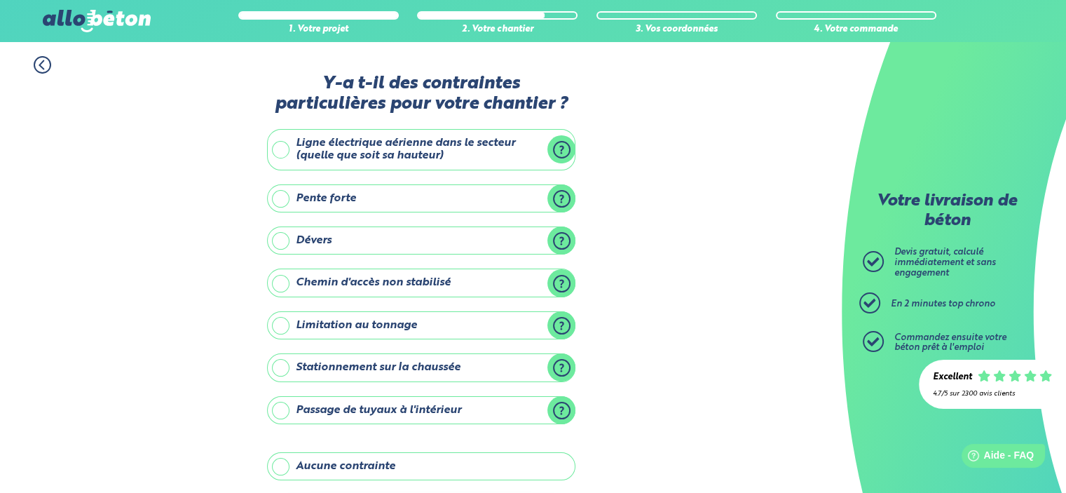
click at [384, 154] on label "Ligne électrique aérienne dans le secteur (quelle que soit sa hauteur)" at bounding box center [421, 149] width 308 height 41
click at [0, 0] on input "Ligne électrique aérienne dans le secteur (quelle que soit sa hauteur)" at bounding box center [0, 0] width 0 height 0
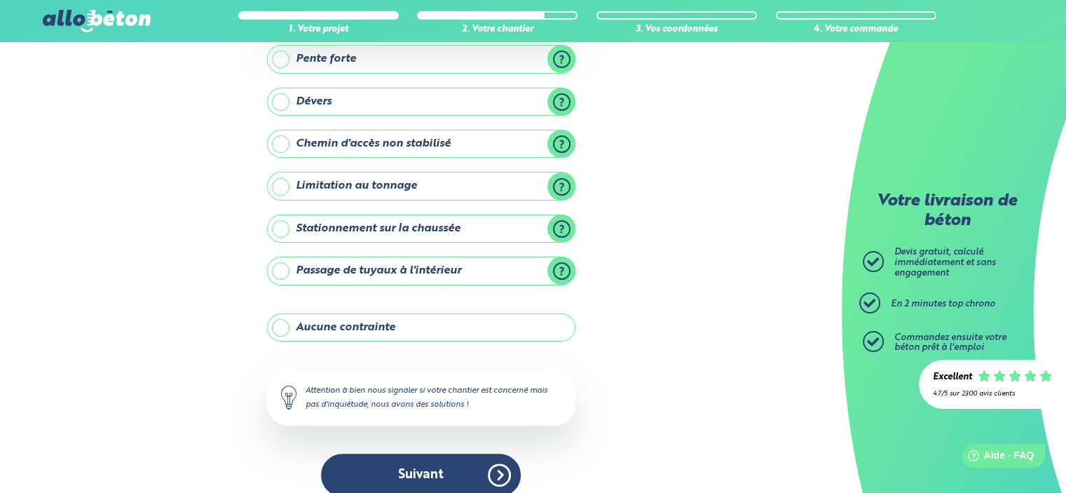
scroll to position [252, 0]
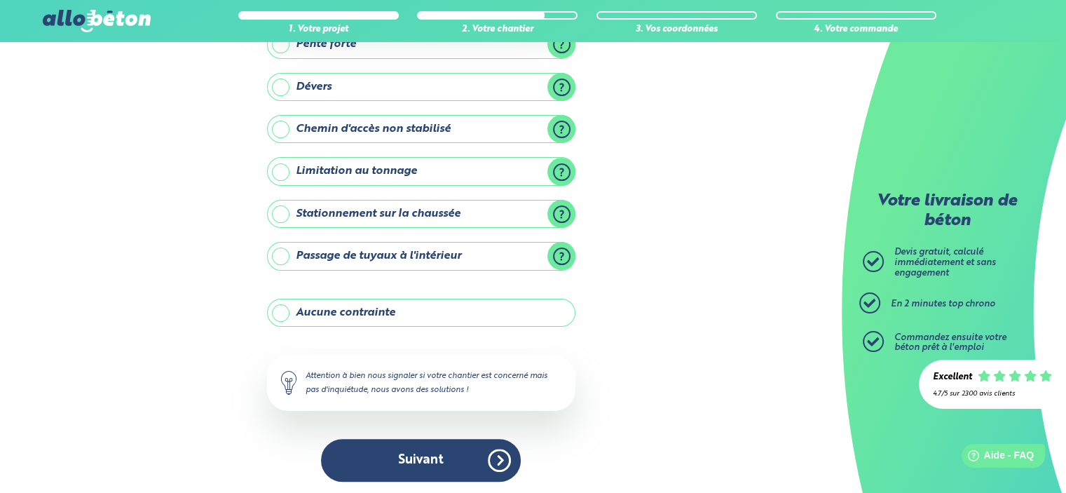
click at [552, 210] on label "Stationnement sur la chaussée" at bounding box center [421, 214] width 308 height 28
click at [0, 0] on input "Stationnement sur la chaussée" at bounding box center [0, 0] width 0 height 0
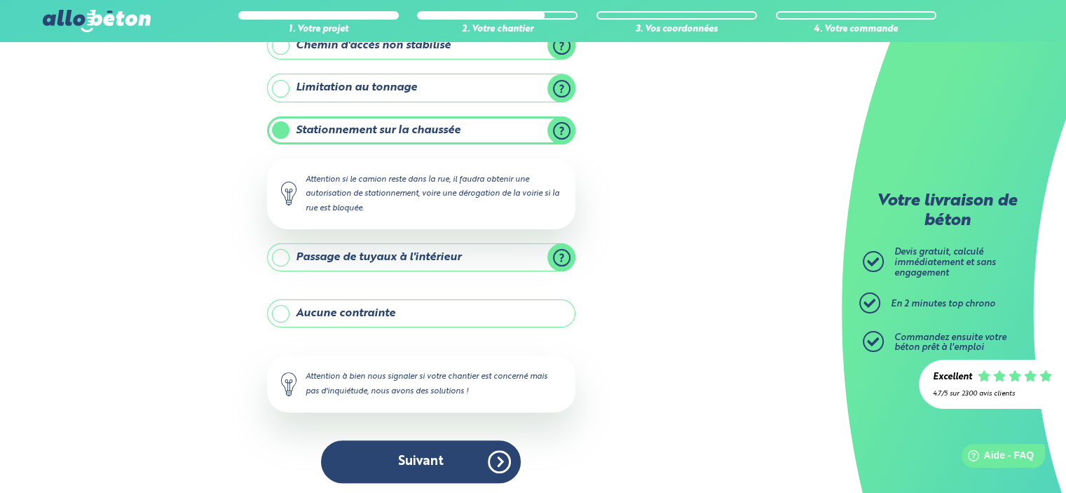
scroll to position [336, 0]
click at [574, 136] on label "Stationnement sur la chaussée" at bounding box center [421, 130] width 308 height 28
click at [0, 0] on input "Stationnement sur la chaussée" at bounding box center [0, 0] width 0 height 0
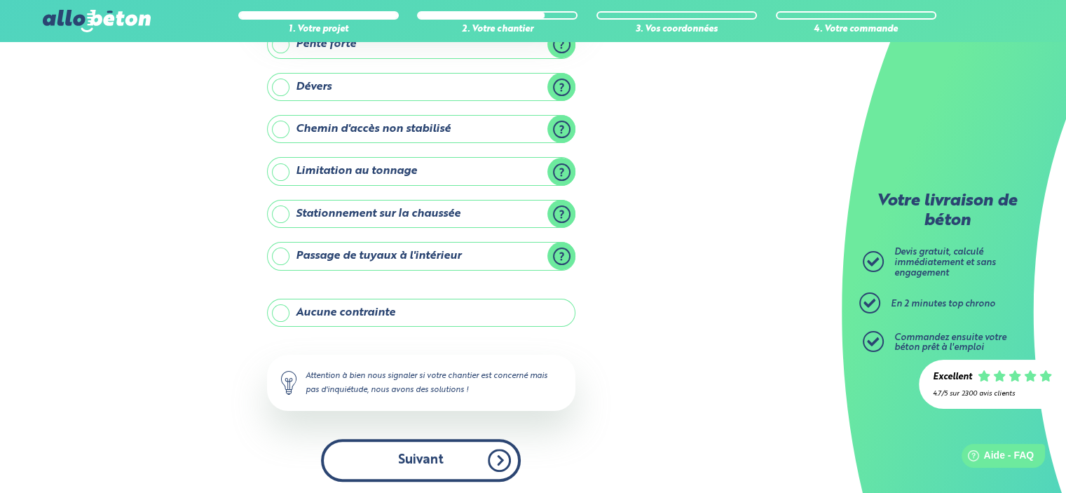
click at [458, 444] on button "Suivant" at bounding box center [421, 460] width 200 height 43
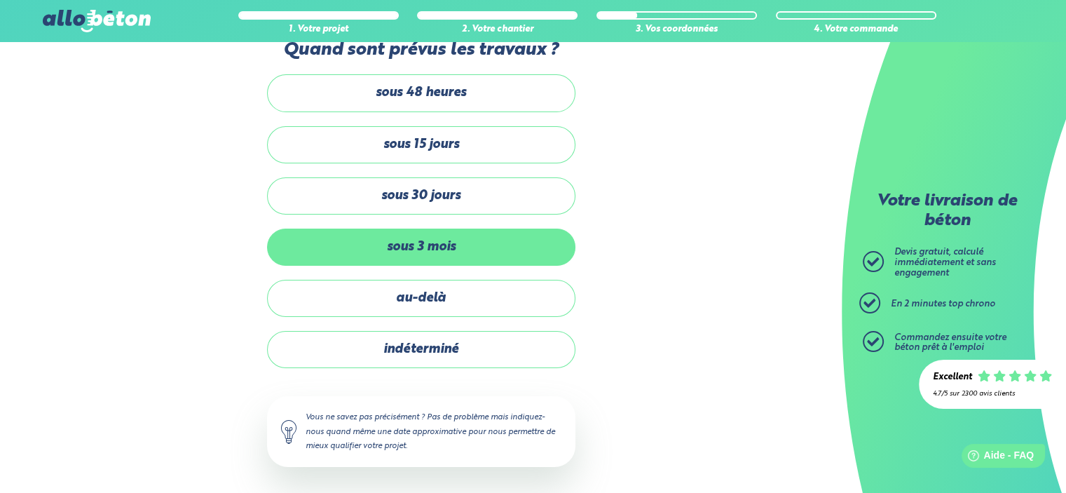
click at [468, 234] on label "sous 3 mois" at bounding box center [421, 247] width 308 height 37
click at [0, 0] on input "sous 3 mois" at bounding box center [0, 0] width 0 height 0
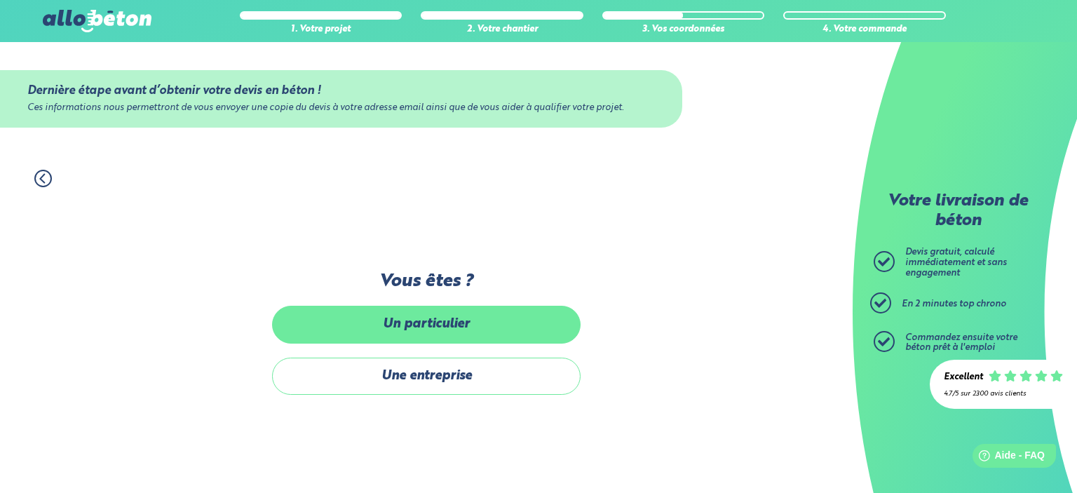
click at [481, 329] on label "Un particulier" at bounding box center [426, 324] width 308 height 37
click at [0, 0] on input "Un particulier" at bounding box center [0, 0] width 0 height 0
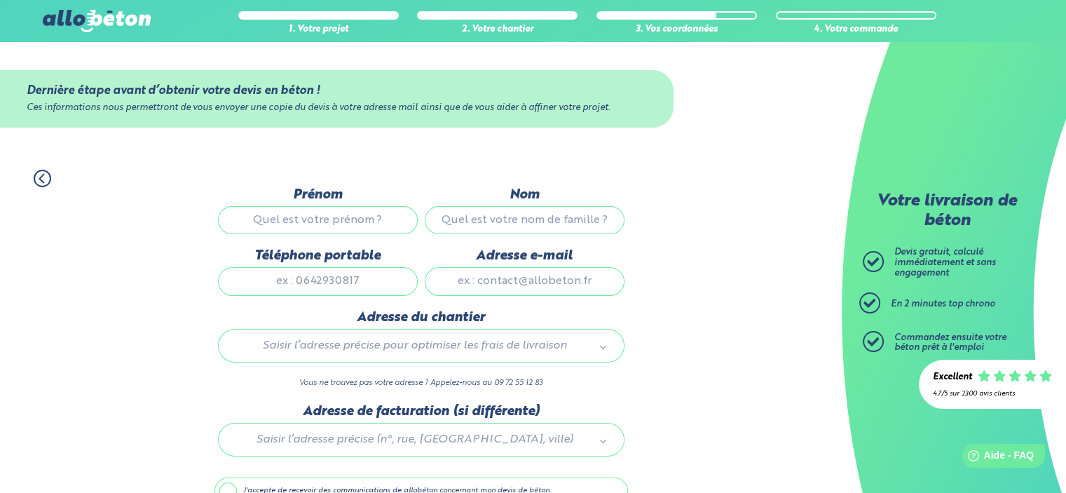
click at [313, 222] on input "Prénom" at bounding box center [318, 220] width 200 height 28
type input "cgv,nc"
click at [536, 240] on div "Nom" at bounding box center [524, 217] width 207 height 61
click at [538, 226] on input "Nom" at bounding box center [525, 220] width 200 height 28
type input "sxb"
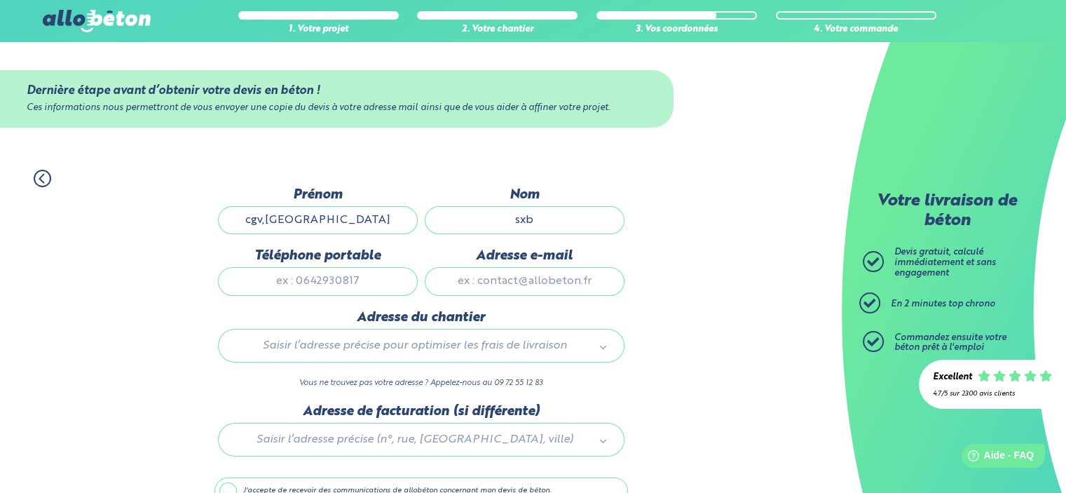
drag, startPoint x: 318, startPoint y: 222, endPoint x: 436, endPoint y: 240, distance: 119.1
click at [319, 222] on input "cgv,nc" at bounding box center [318, 220] width 200 height 28
type input "cgvnc"
click at [285, 278] on input "Téléphone portable" at bounding box center [318, 281] width 200 height 28
type input "0658758452"
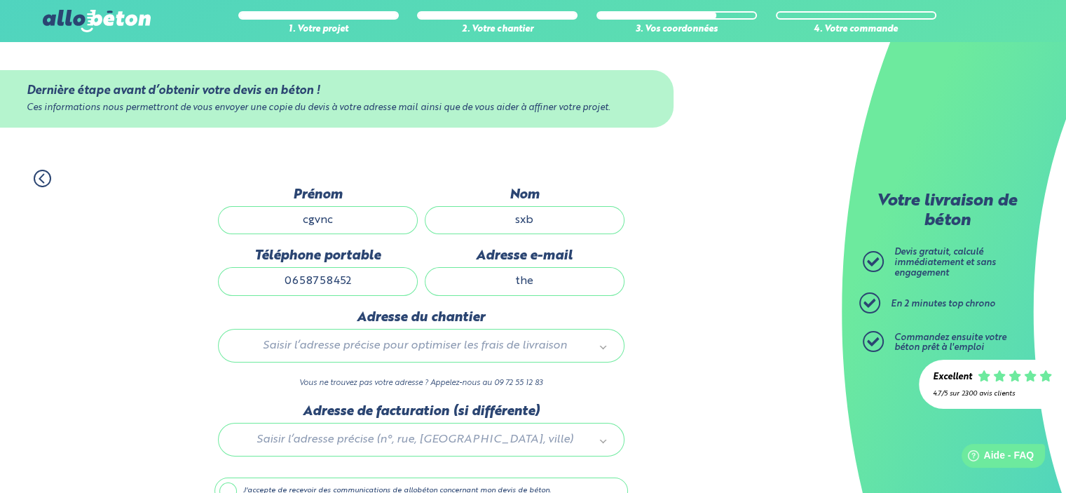
type input "theboss-1@hotmail.fr"
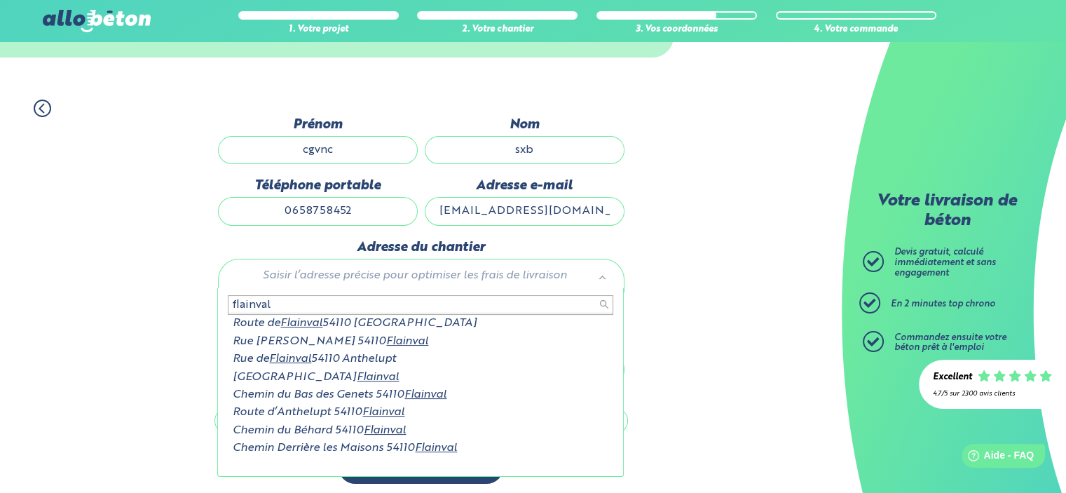
scroll to position [18, 0]
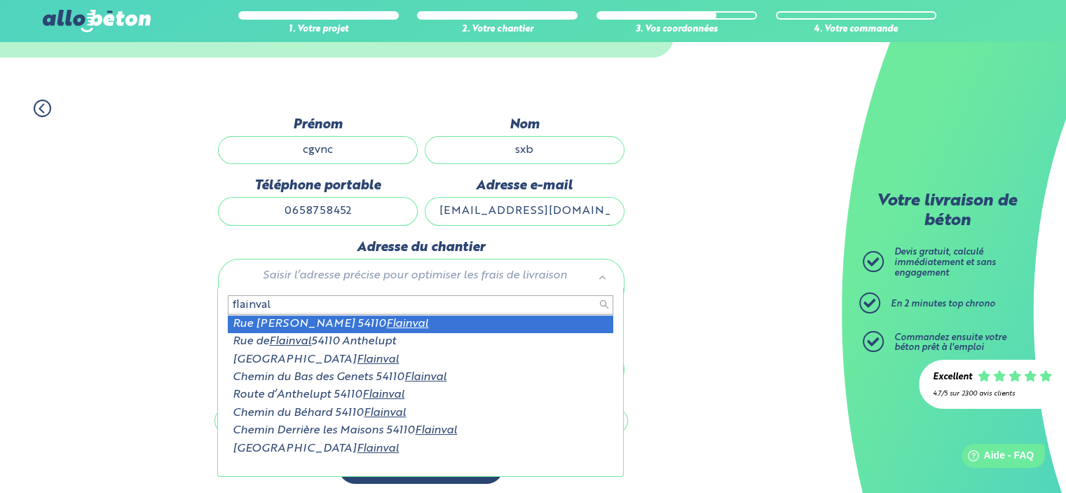
type input "flainval"
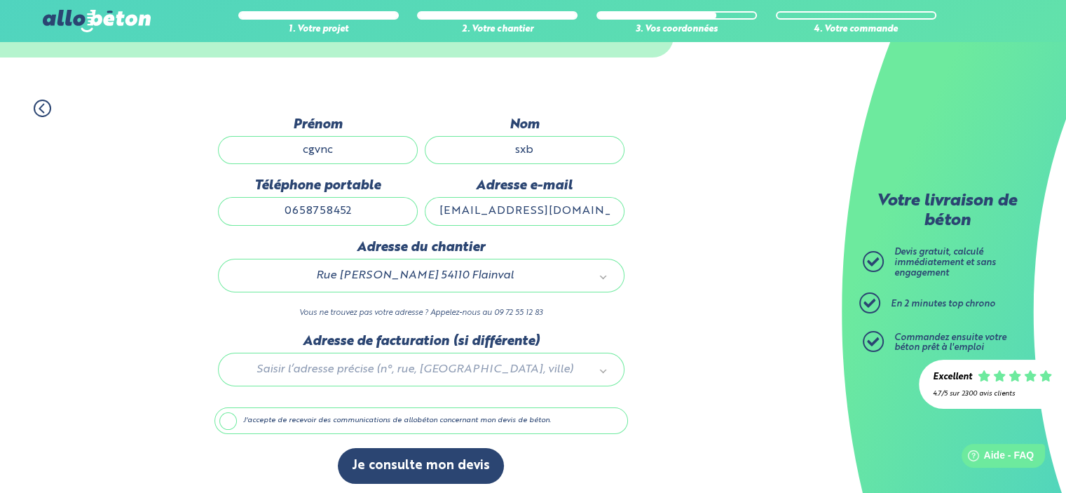
scroll to position [73, 0]
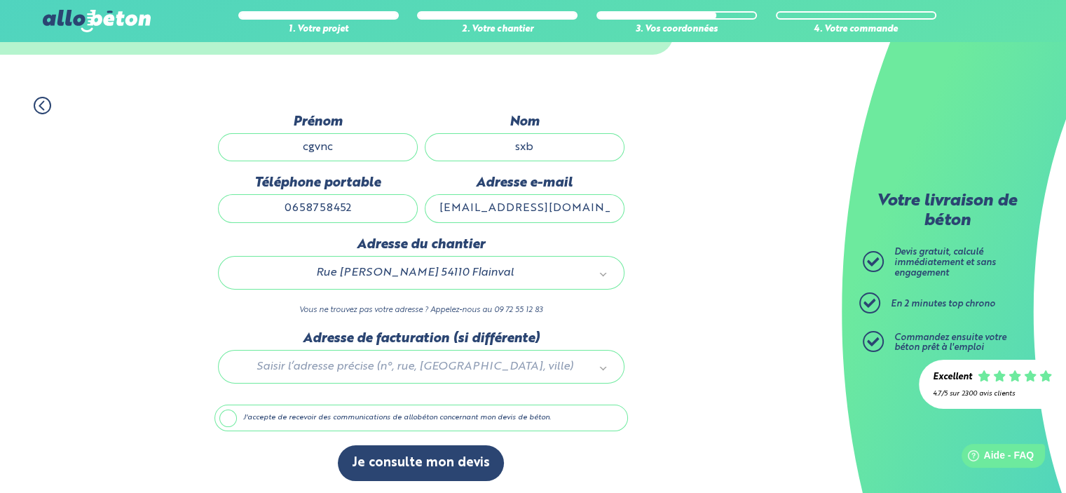
click at [238, 417] on label "J'accepte de recevoir des communications de allobéton concernant mon devis de b…" at bounding box center [422, 417] width 414 height 27
click at [0, 0] on input "J'accepte de recevoir des communications de allobéton concernant mon devis de b…" at bounding box center [0, 0] width 0 height 0
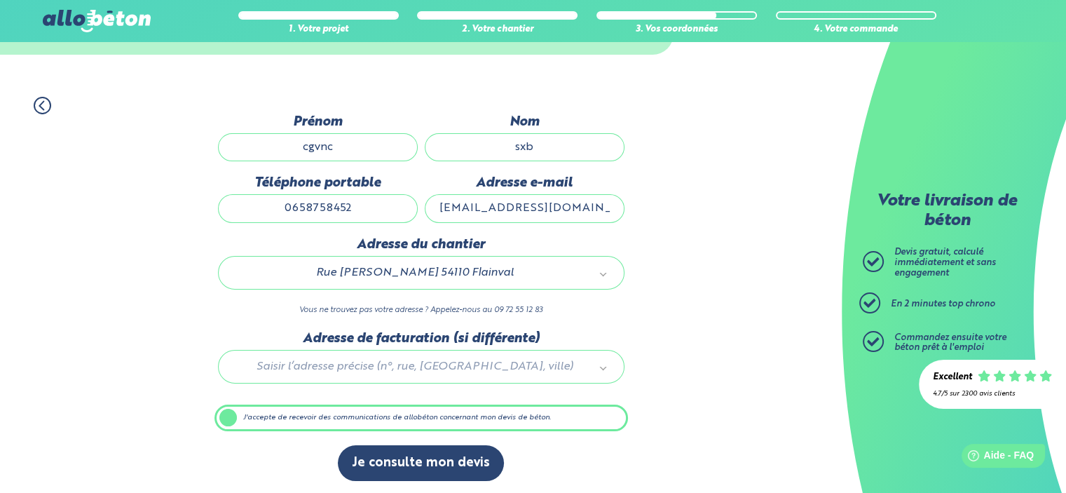
click at [295, 420] on label "J'accepte de recevoir des communications de allobéton concernant mon devis de b…" at bounding box center [422, 417] width 414 height 27
click at [0, 0] on input "J'accepte de recevoir des communications de allobéton concernant mon devis de b…" at bounding box center [0, 0] width 0 height 0
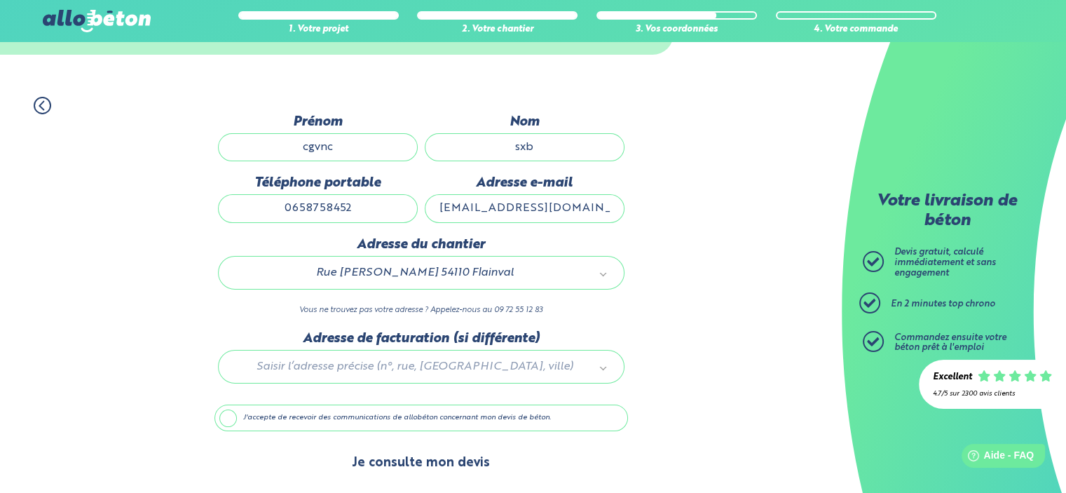
click at [418, 449] on button "Je consulte mon devis" at bounding box center [421, 463] width 166 height 36
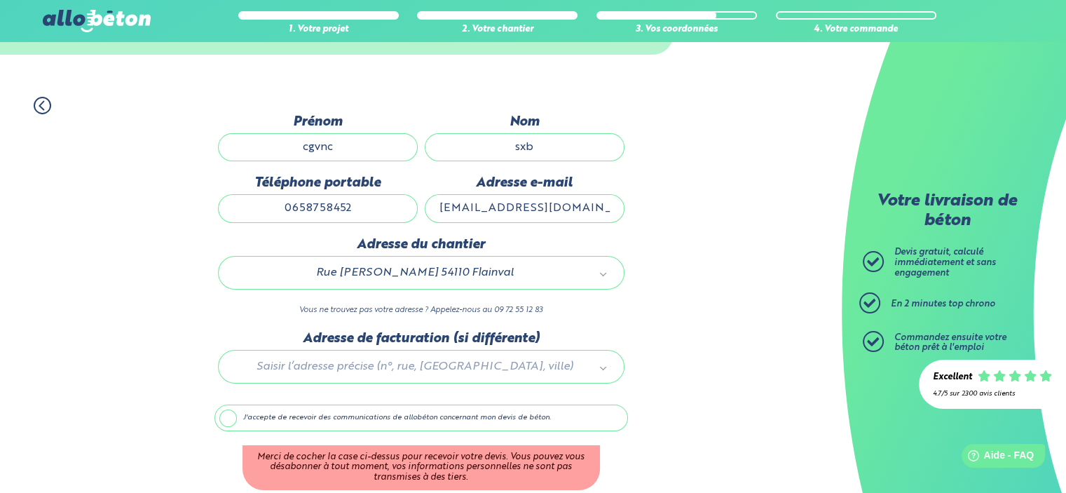
click at [272, 415] on label "J'accepte de recevoir des communications de allobéton concernant mon devis de b…" at bounding box center [422, 417] width 414 height 27
click at [0, 0] on input "J'accepte de recevoir des communications de allobéton concernant mon devis de b…" at bounding box center [0, 0] width 0 height 0
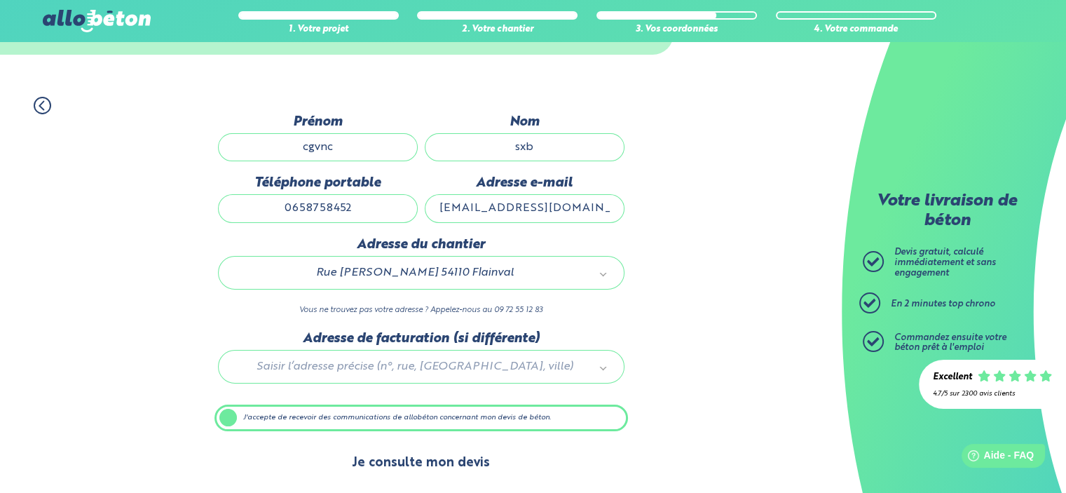
click at [401, 454] on button "Je consulte mon devis" at bounding box center [421, 463] width 166 height 36
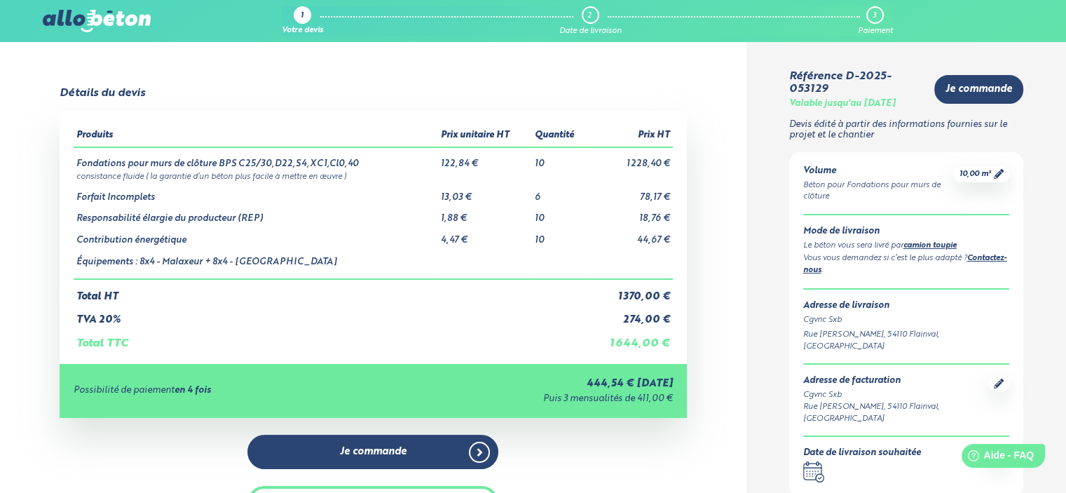
click at [144, 177] on td "consistance fluide ( la garantie d’un béton plus facile à mettre en œuvre )" at bounding box center [373, 176] width 599 height 12
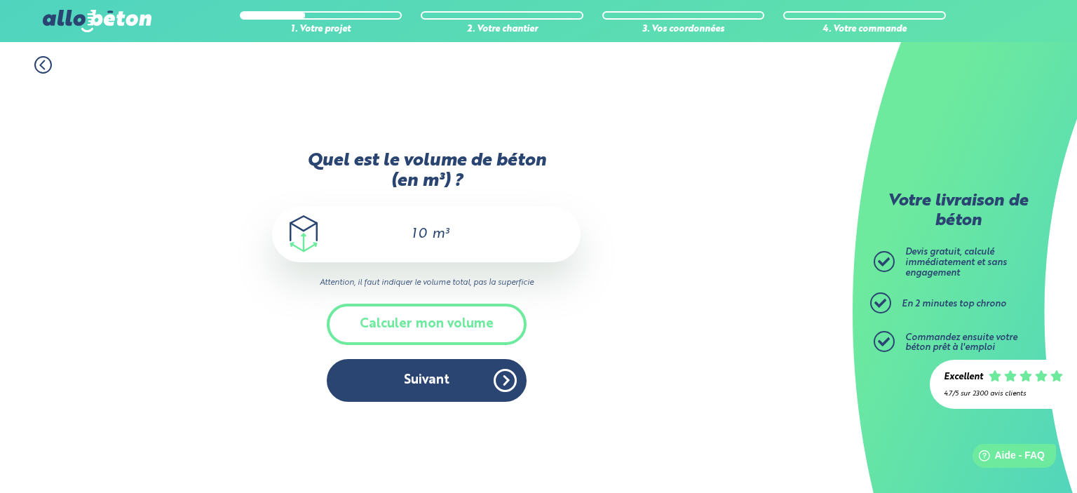
drag, startPoint x: 415, startPoint y: 235, endPoint x: 548, endPoint y: 248, distance: 133.9
click at [505, 245] on div "10 m³" at bounding box center [426, 234] width 308 height 56
type input "1"
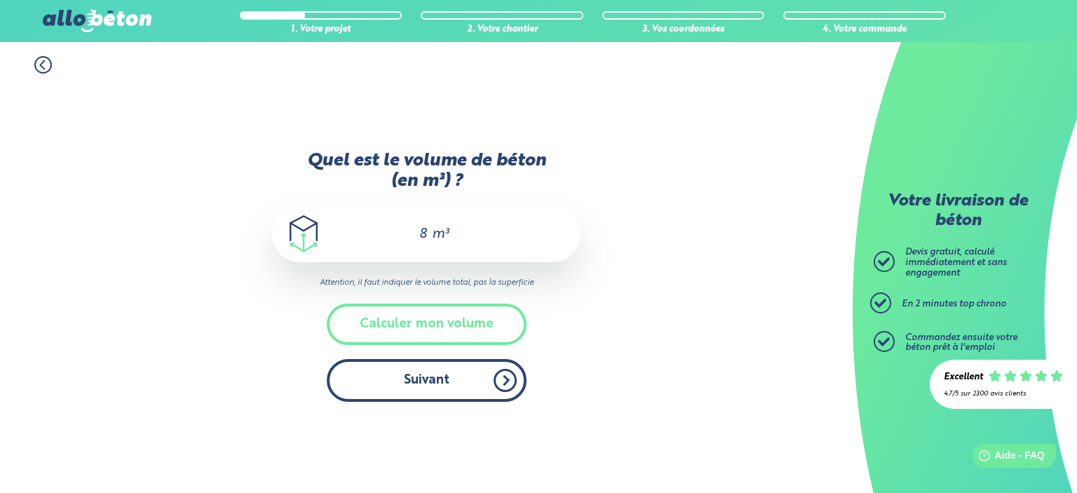
type input "8"
click at [395, 382] on button "Suivant" at bounding box center [427, 380] width 200 height 43
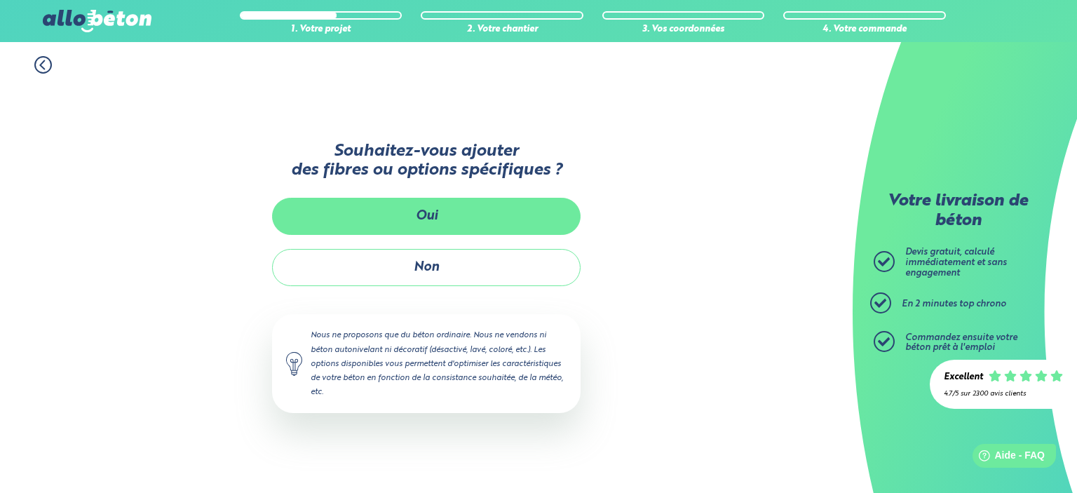
click at [482, 212] on button "Oui" at bounding box center [426, 216] width 308 height 37
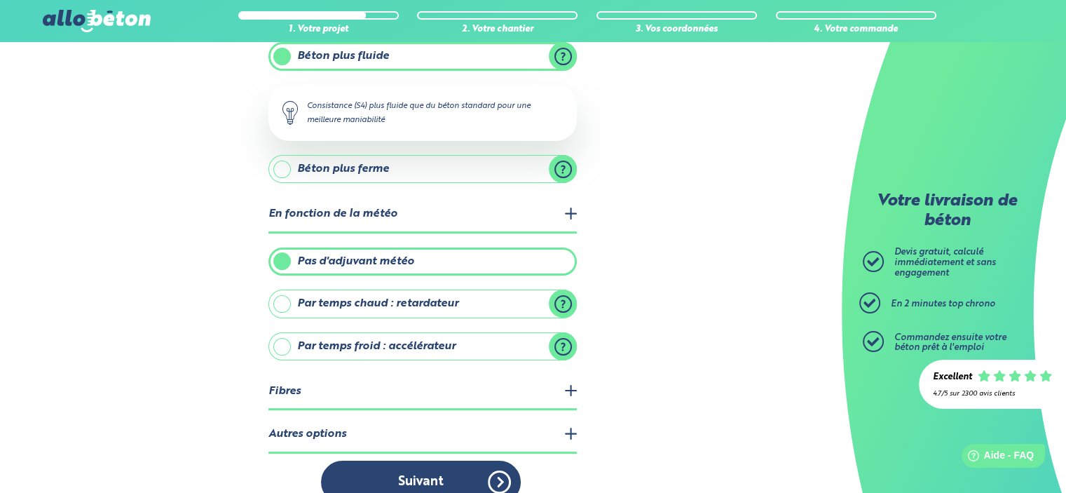
scroll to position [196, 0]
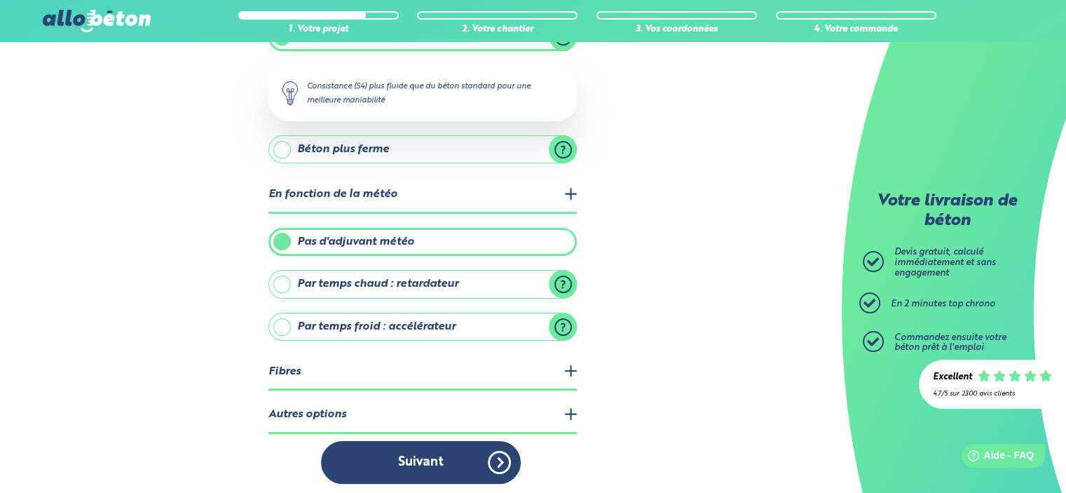
click at [434, 419] on legend "Autres options" at bounding box center [422, 415] width 308 height 36
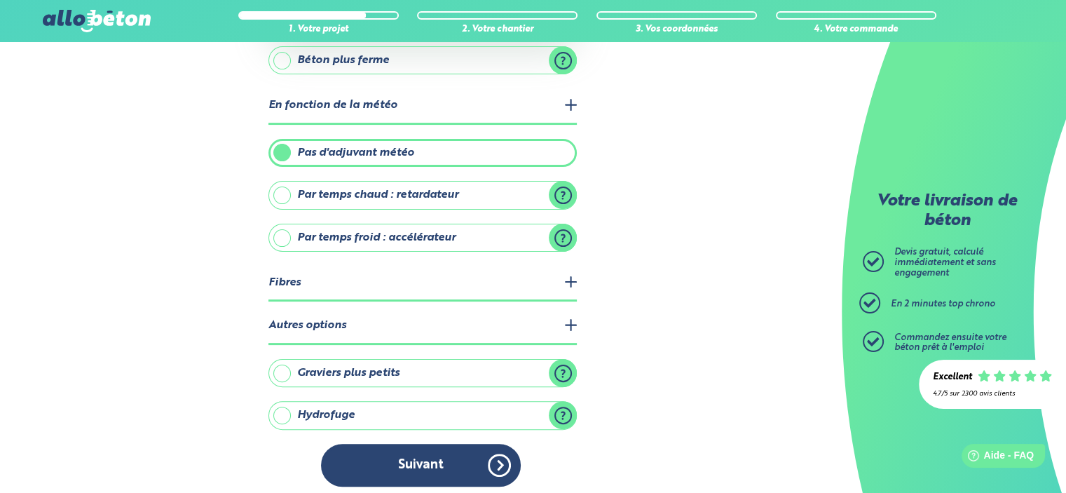
scroll to position [287, 0]
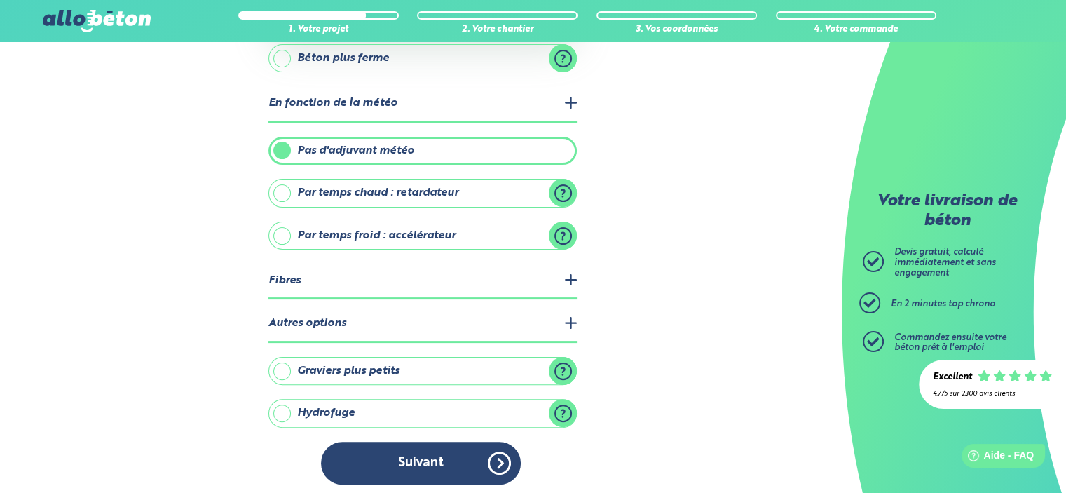
click at [378, 400] on label "Hydrofuge" at bounding box center [422, 413] width 308 height 28
click at [0, 0] on input "Hydrofuge" at bounding box center [0, 0] width 0 height 0
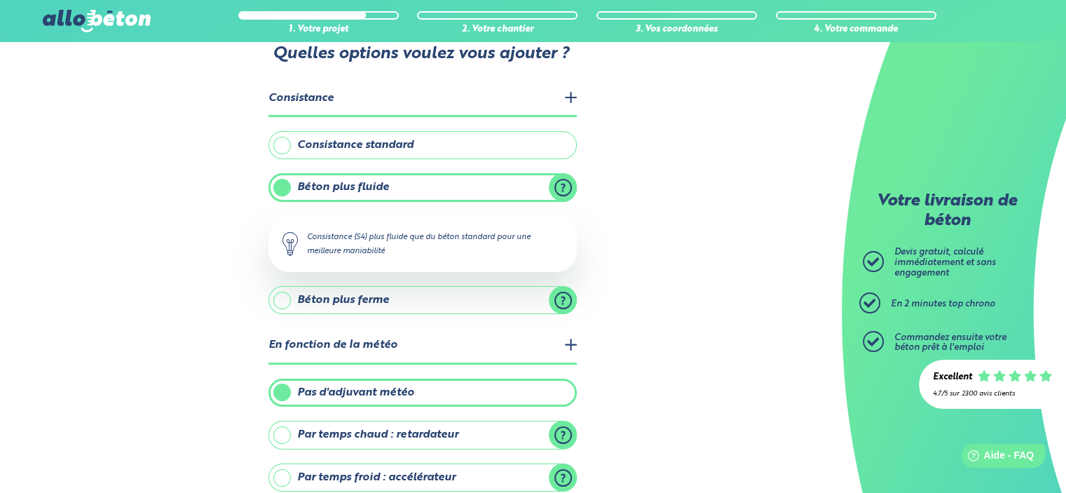
scroll to position [70, 0]
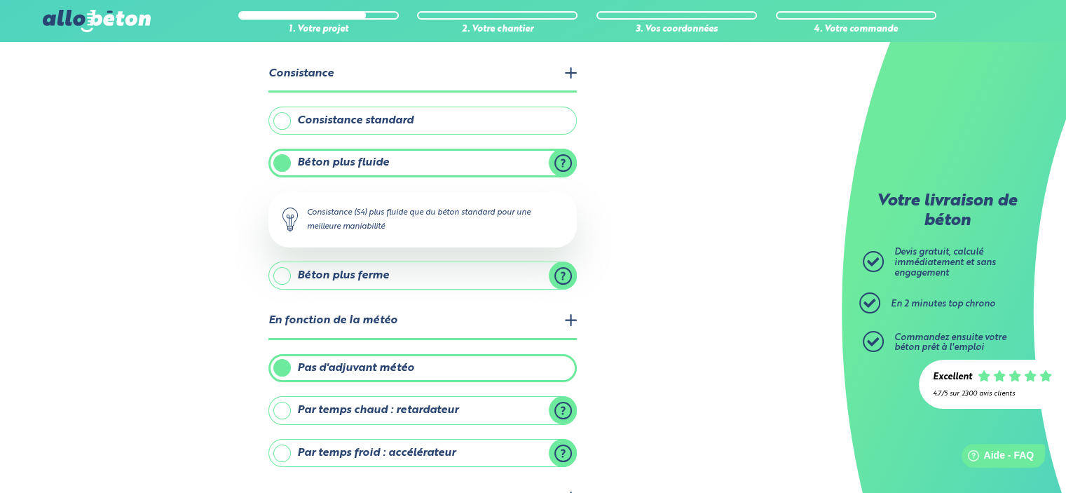
click at [240, 13] on div at bounding box center [303, 16] width 126 height 6
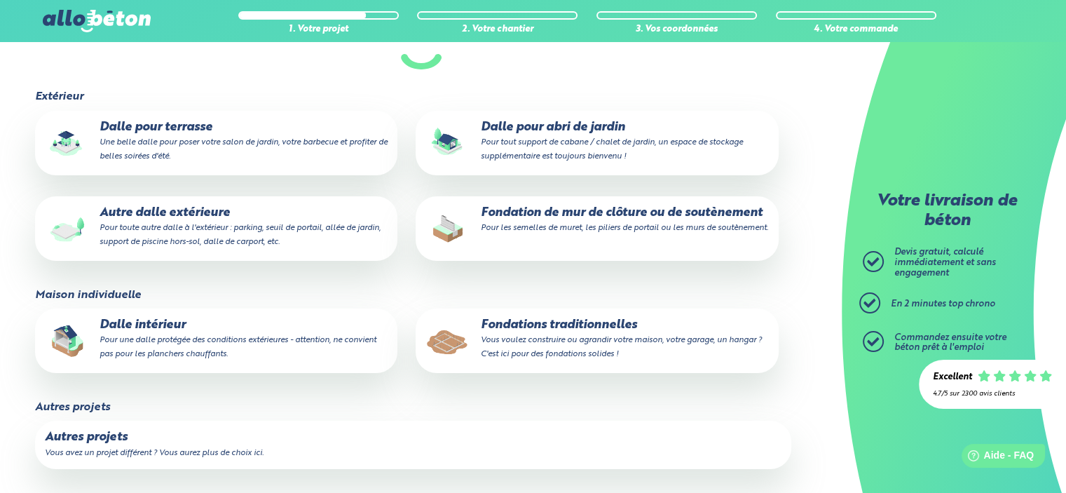
scroll to position [168, 0]
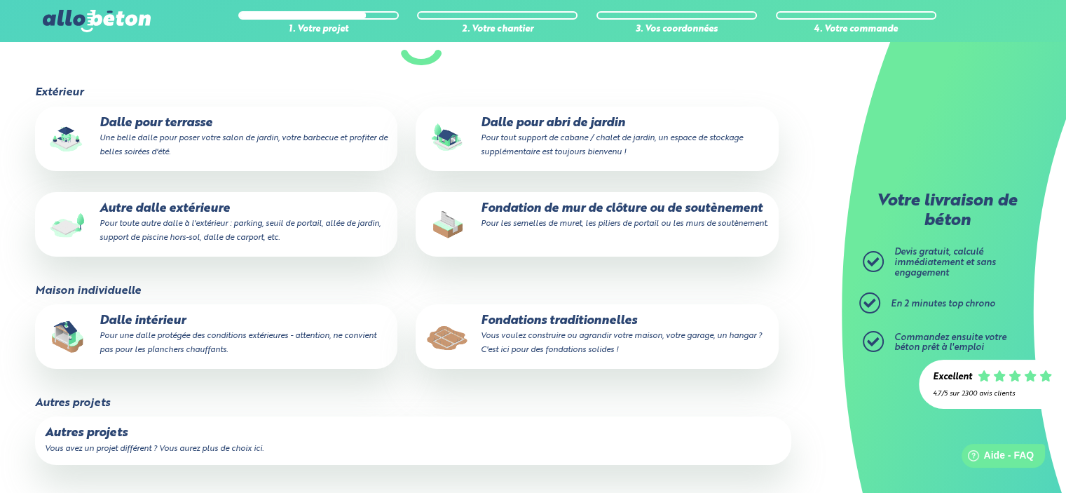
click at [126, 435] on p "Autres projets" at bounding box center [413, 433] width 737 height 14
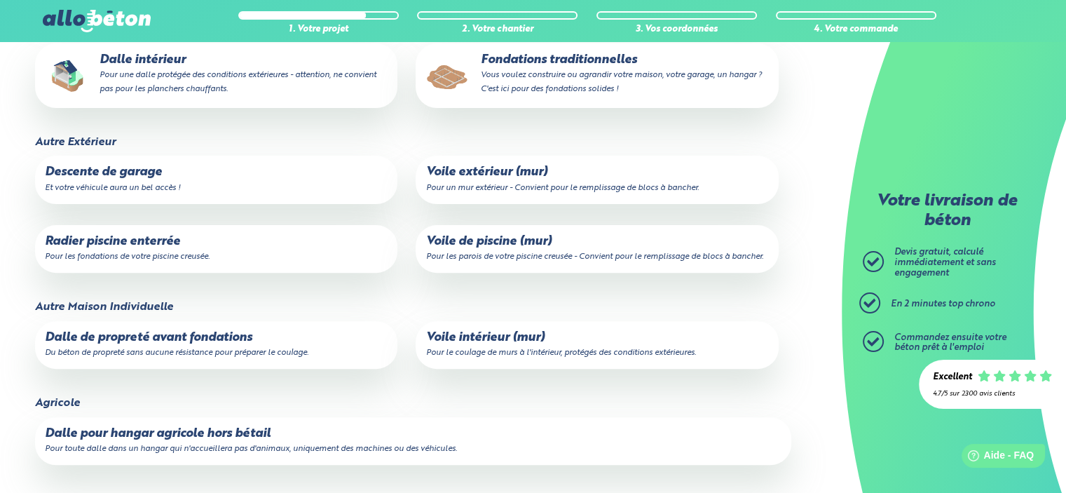
scroll to position [443, 0]
click at [125, 237] on p "Radier piscine enterrée Pour les fondations de votre piscine creusée." at bounding box center [216, 249] width 343 height 28
click at [0, 0] on input "Radier piscine enterrée Pour les fondations de votre piscine creusée." at bounding box center [0, 0] width 0 height 0
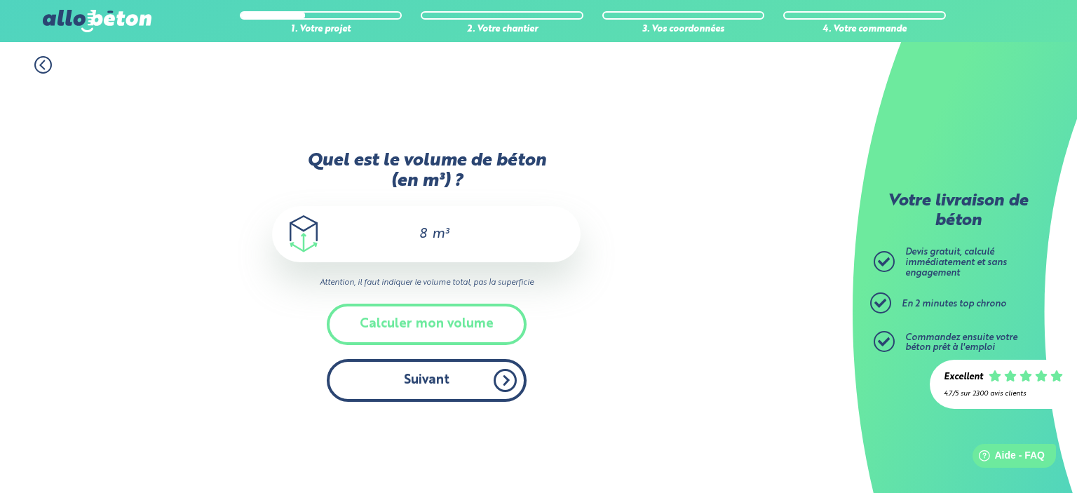
click at [418, 387] on button "Suivant" at bounding box center [427, 380] width 200 height 43
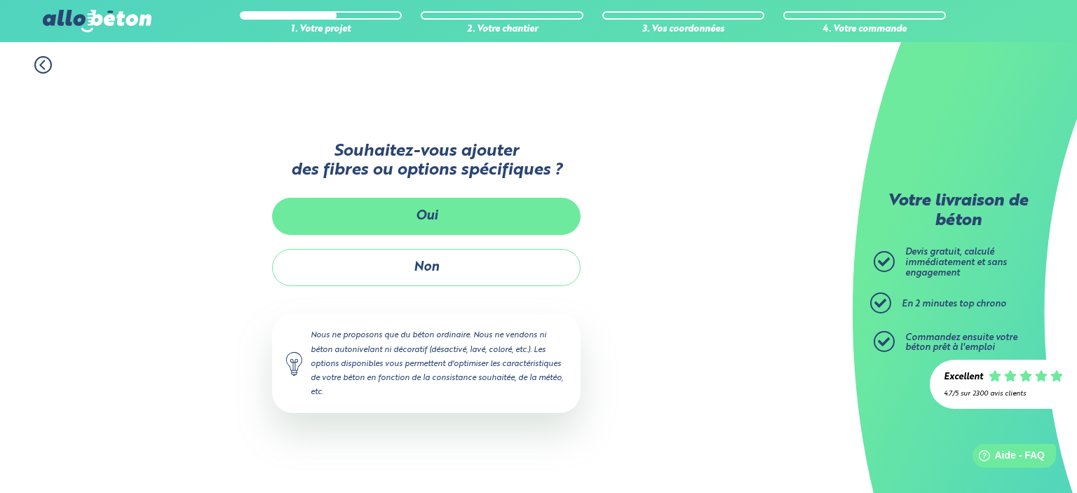
click at [432, 213] on button "Oui" at bounding box center [426, 216] width 308 height 37
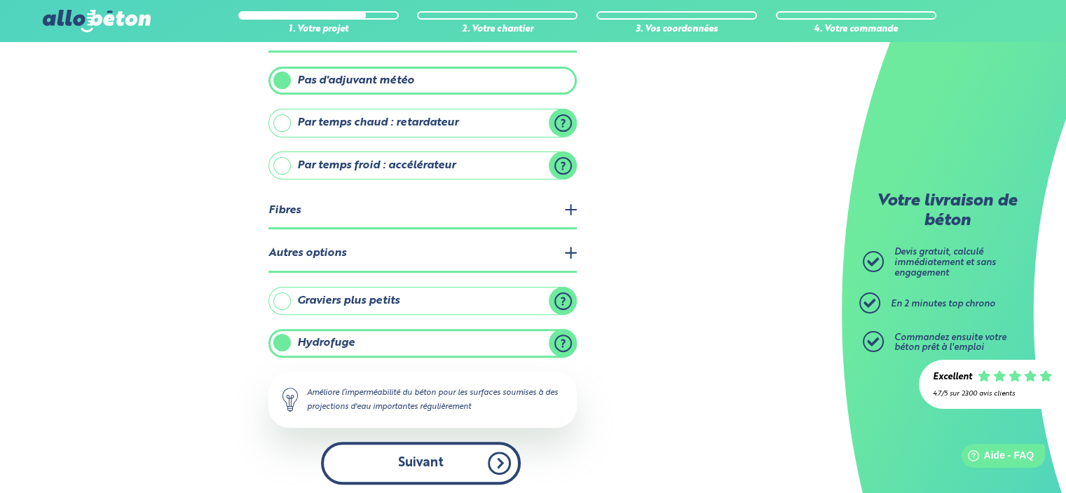
click at [429, 449] on button "Suivant" at bounding box center [421, 463] width 200 height 43
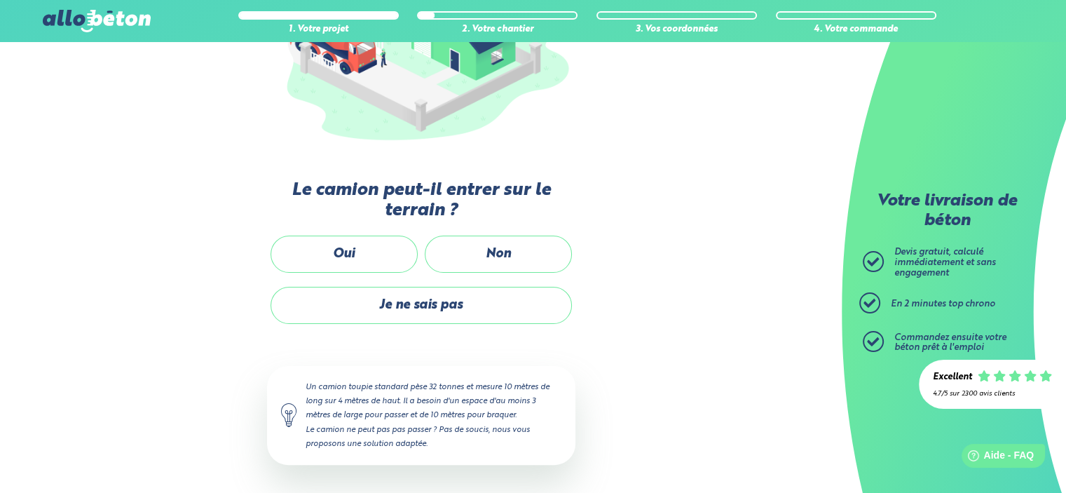
scroll to position [248, 0]
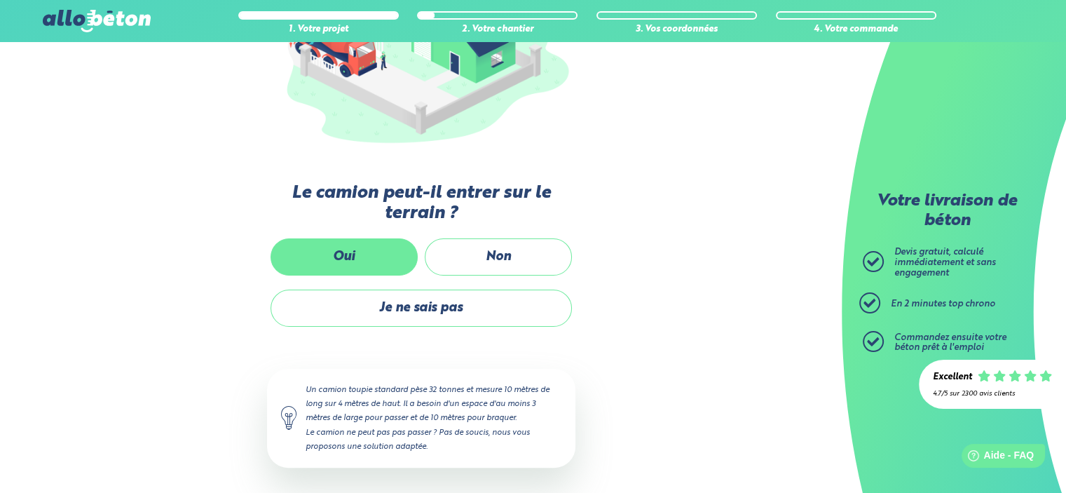
click at [331, 247] on label "Oui" at bounding box center [344, 256] width 147 height 37
click at [0, 0] on input "Oui" at bounding box center [0, 0] width 0 height 0
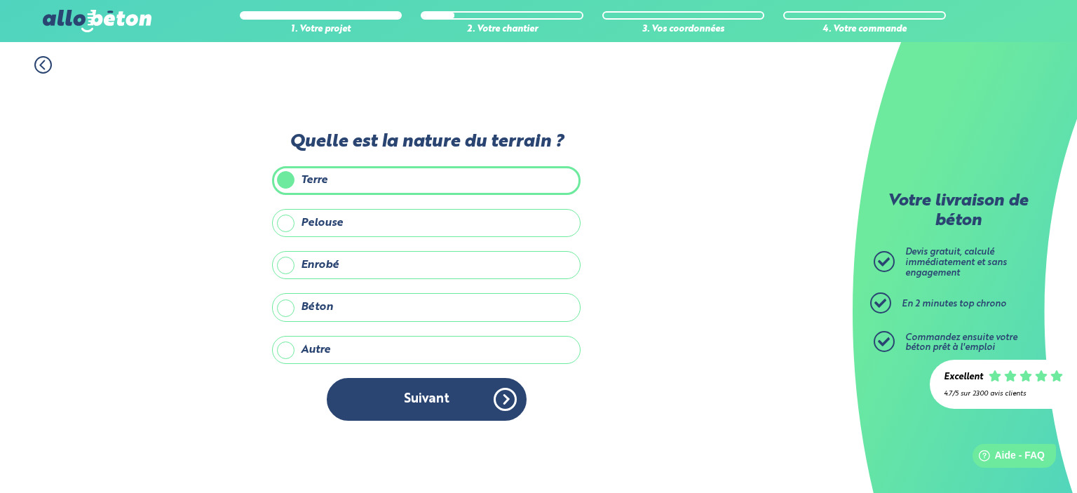
click at [40, 62] on icon at bounding box center [43, 65] width 18 height 18
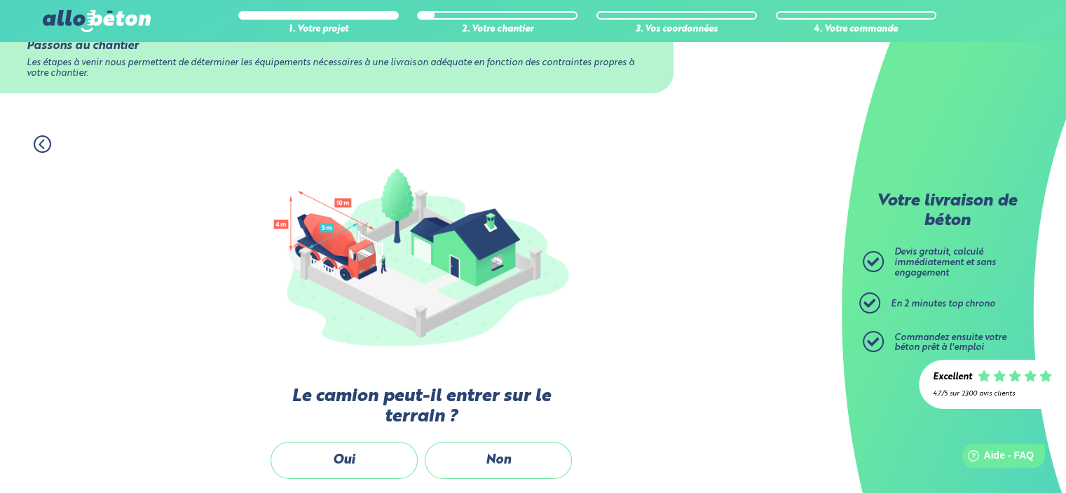
scroll to position [70, 0]
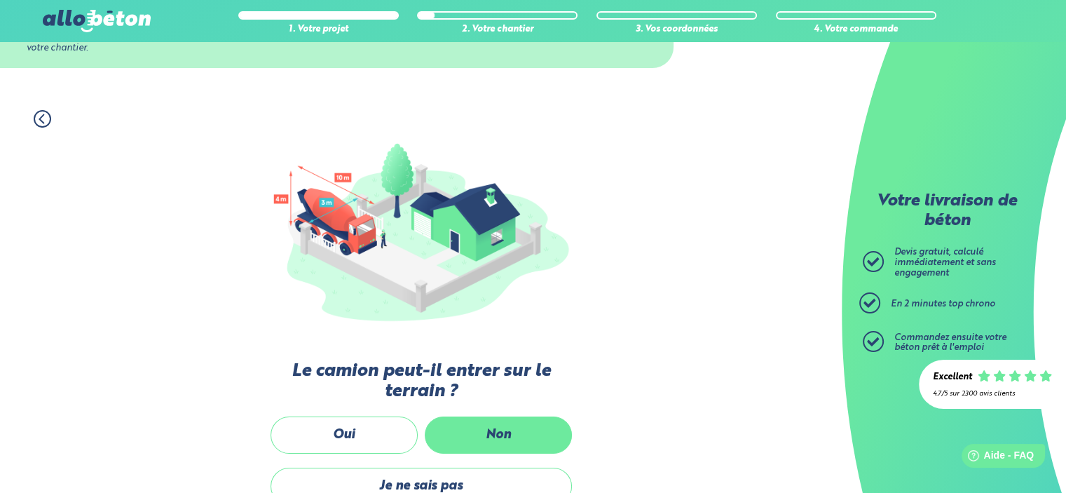
click at [499, 449] on label "Non" at bounding box center [498, 434] width 147 height 37
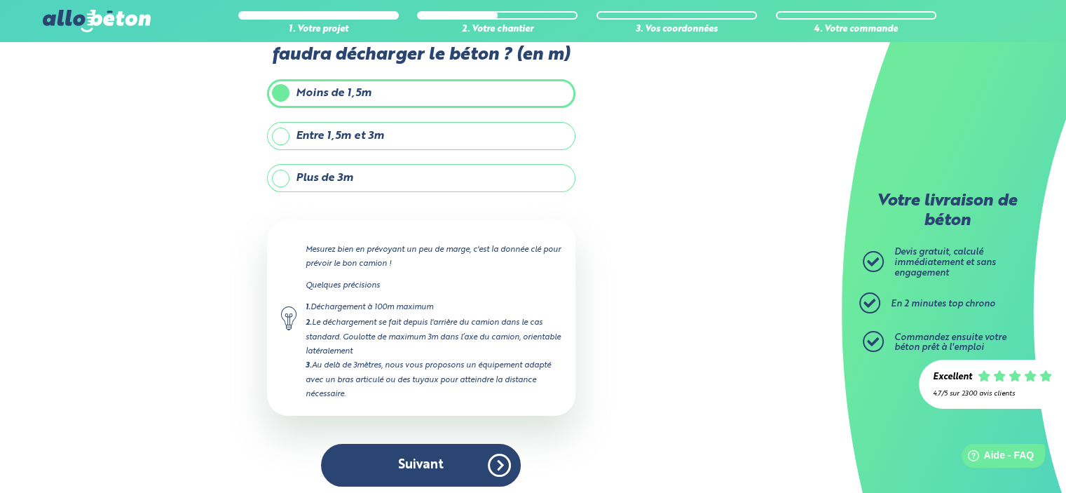
click at [383, 168] on label "Plus de 3m" at bounding box center [421, 178] width 308 height 28
click at [0, 0] on input "Plus de 3m" at bounding box center [0, 0] width 0 height 0
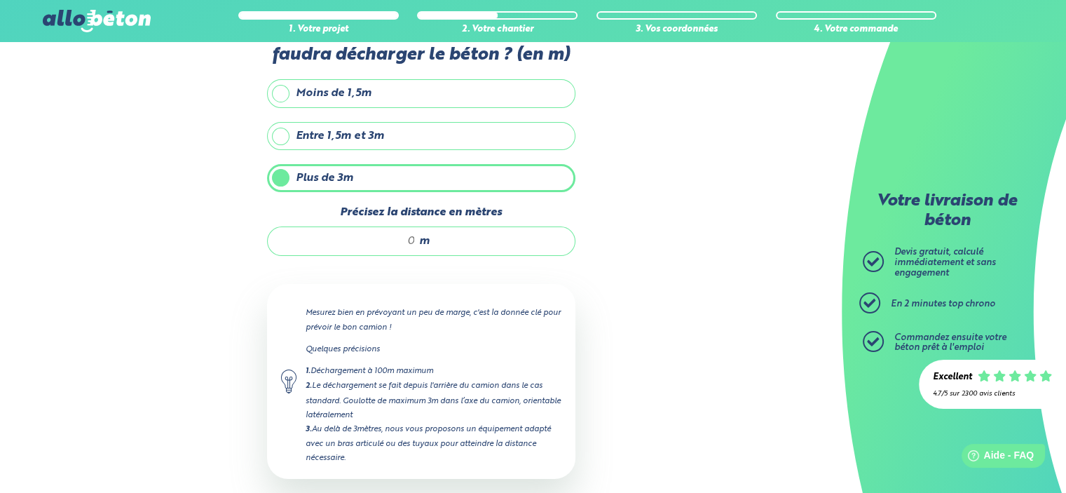
drag, startPoint x: 390, startPoint y: 246, endPoint x: 437, endPoint y: 240, distance: 47.3
click at [437, 240] on div "m" at bounding box center [421, 240] width 308 height 29
type input "5"
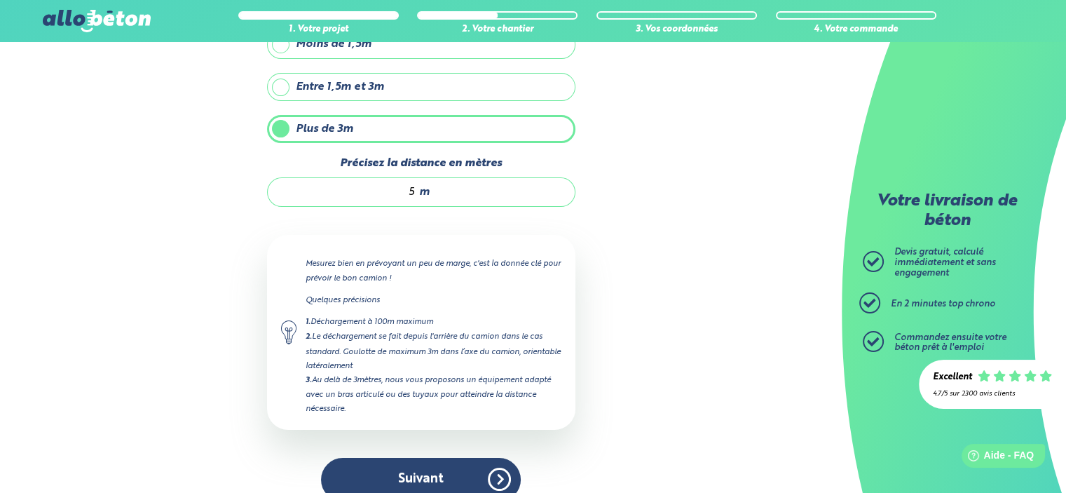
scroll to position [137, 0]
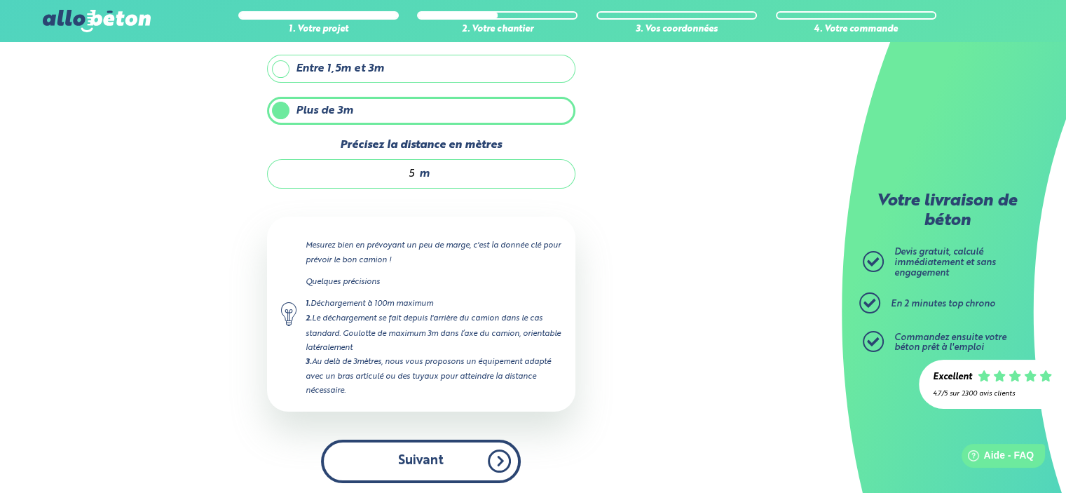
click at [406, 448] on button "Suivant" at bounding box center [421, 461] width 200 height 43
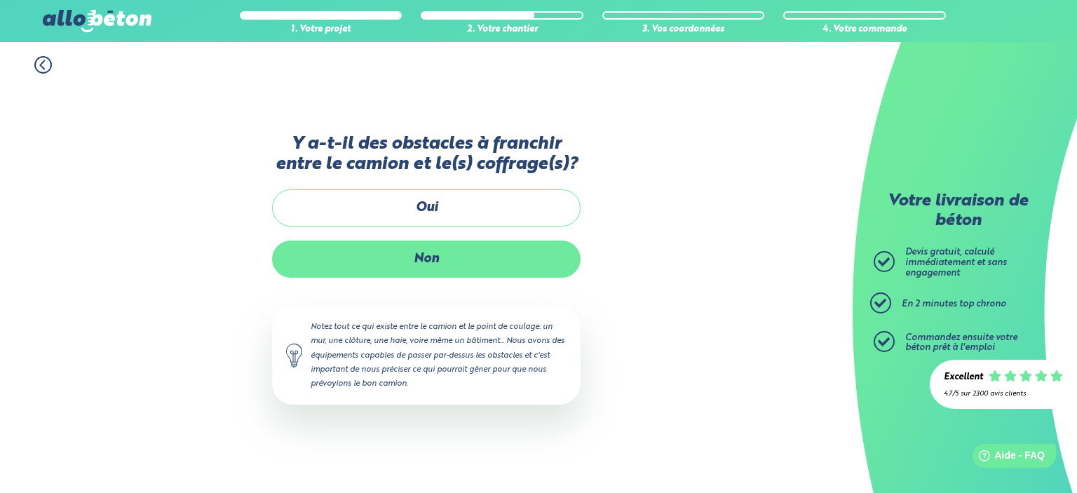
click at [443, 245] on label "Non" at bounding box center [426, 258] width 308 height 37
click at [0, 0] on input "Non" at bounding box center [0, 0] width 0 height 0
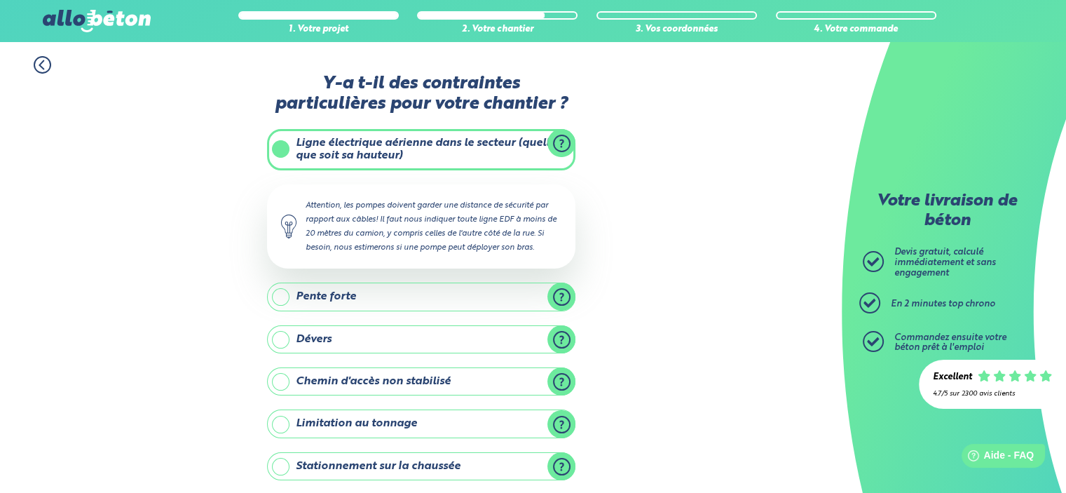
click at [350, 140] on label "Ligne électrique aérienne dans le secteur (quelle que soit sa hauteur)" at bounding box center [421, 149] width 308 height 41
click at [0, 0] on input "Ligne électrique aérienne dans le secteur (quelle que soit sa hauteur)" at bounding box center [0, 0] width 0 height 0
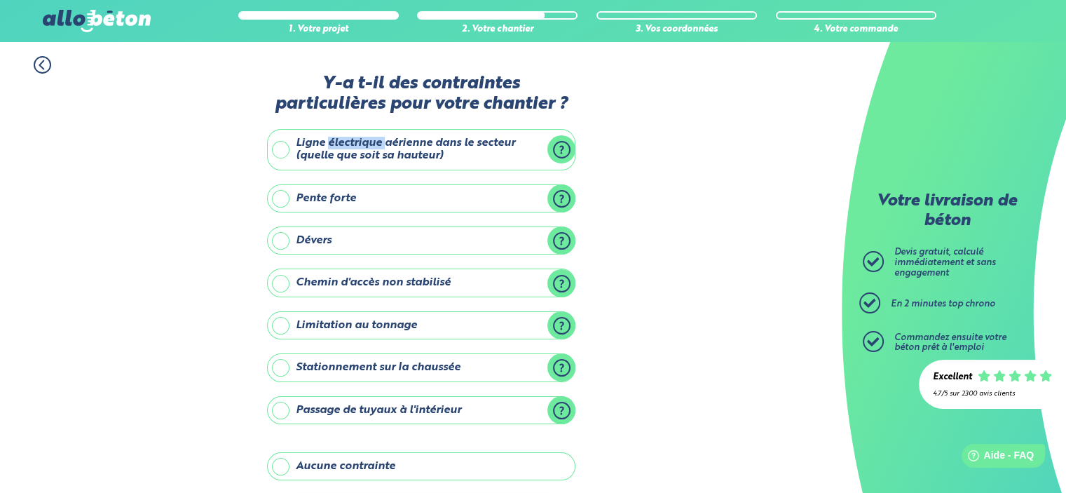
click at [350, 140] on label "Ligne électrique aérienne dans le secteur (quelle que soit sa hauteur)" at bounding box center [421, 149] width 308 height 41
click at [0, 0] on input "Ligne électrique aérienne dans le secteur (quelle que soit sa hauteur)" at bounding box center [0, 0] width 0 height 0
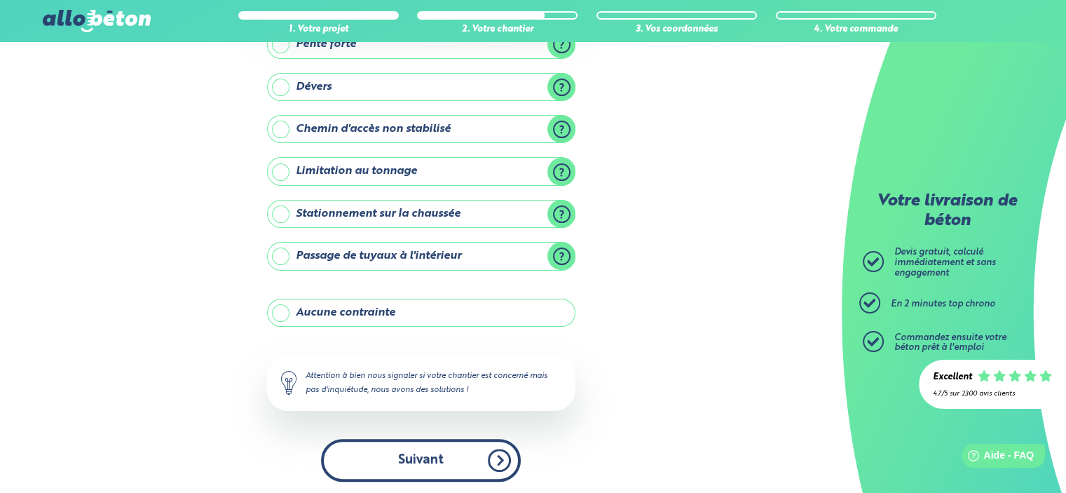
click at [434, 452] on button "Suivant" at bounding box center [421, 460] width 200 height 43
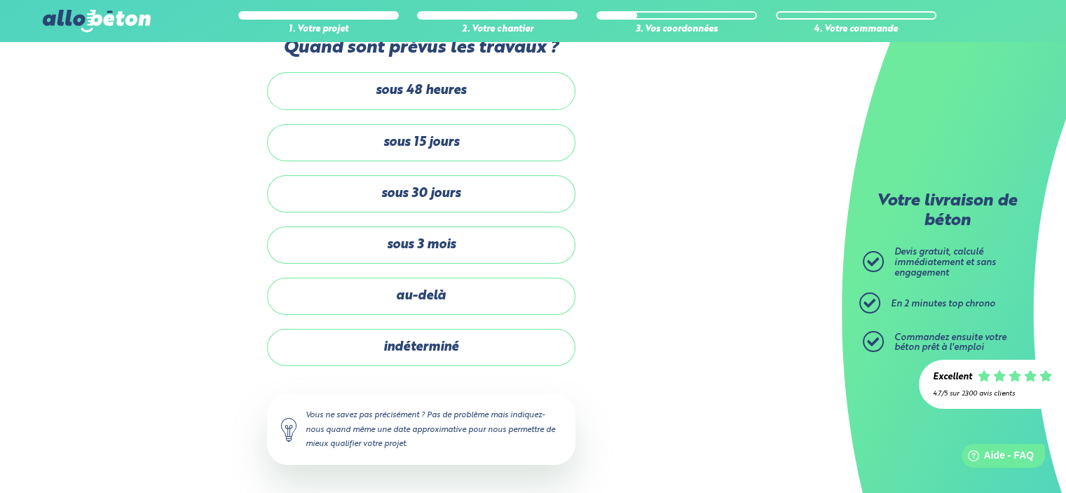
scroll to position [34, 0]
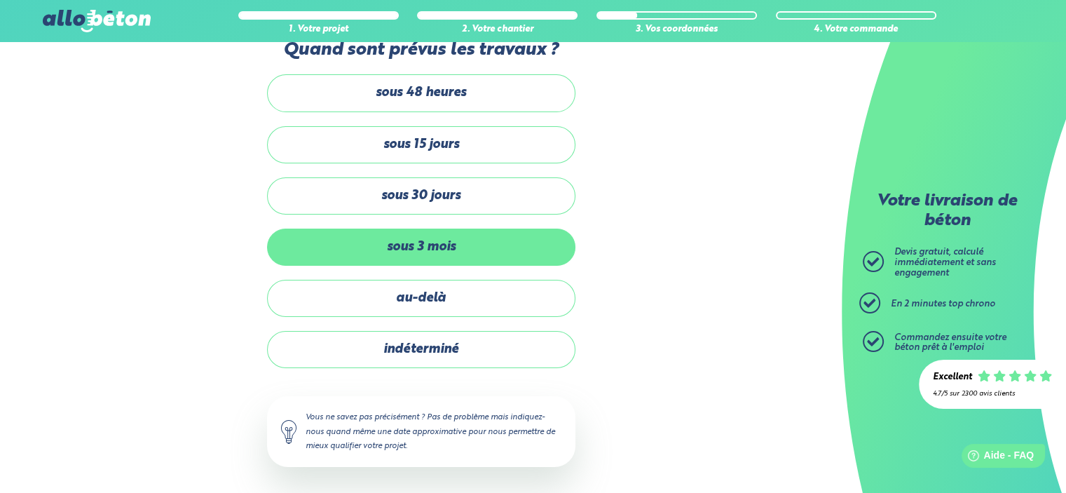
click at [451, 245] on label "sous 3 mois" at bounding box center [421, 247] width 308 height 37
click at [0, 0] on input "sous 3 mois" at bounding box center [0, 0] width 0 height 0
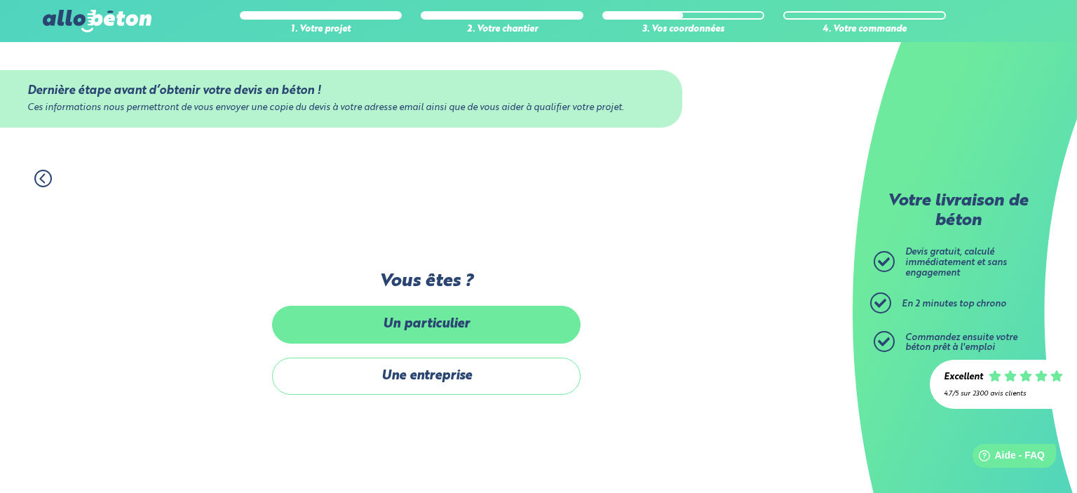
click at [508, 319] on label "Un particulier" at bounding box center [426, 324] width 308 height 37
click at [0, 0] on input "Un particulier" at bounding box center [0, 0] width 0 height 0
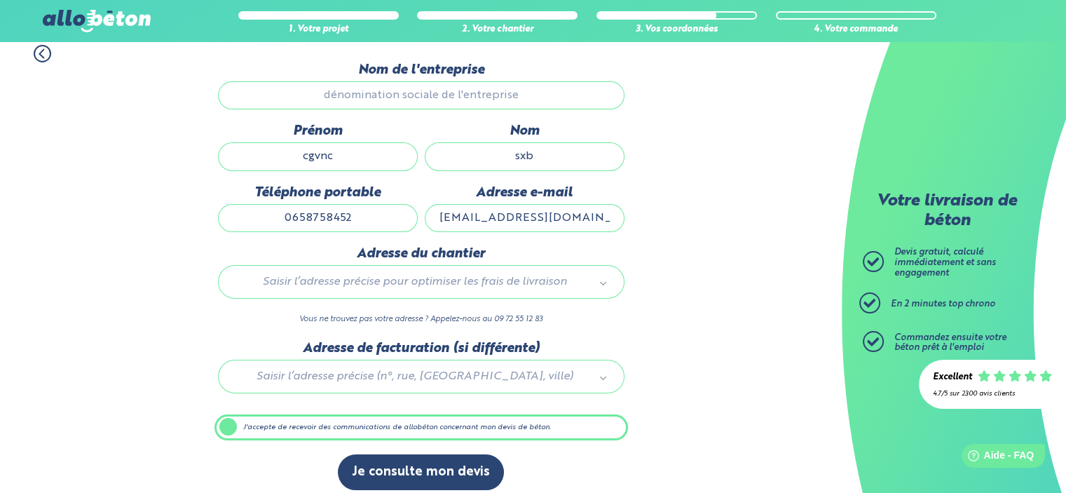
scroll to position [134, 0]
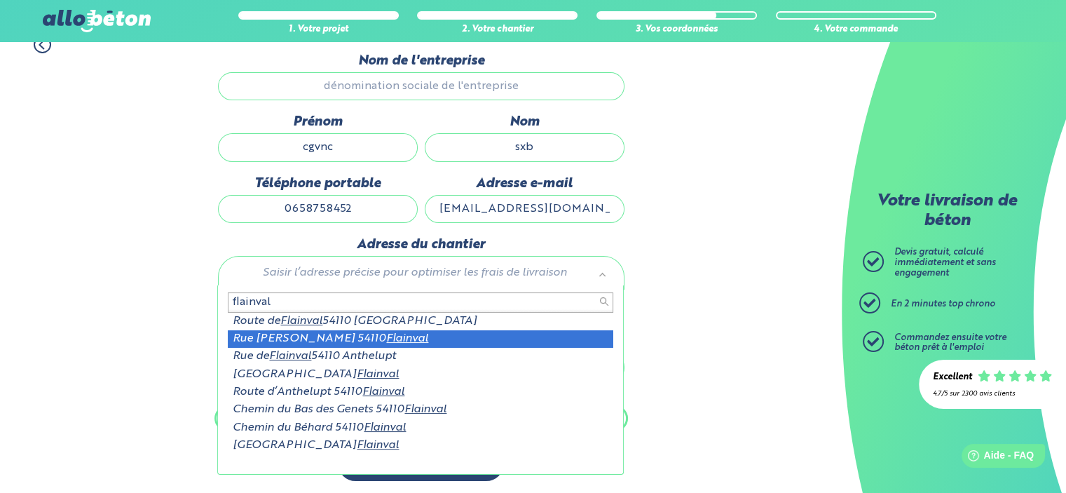
type input "flainval"
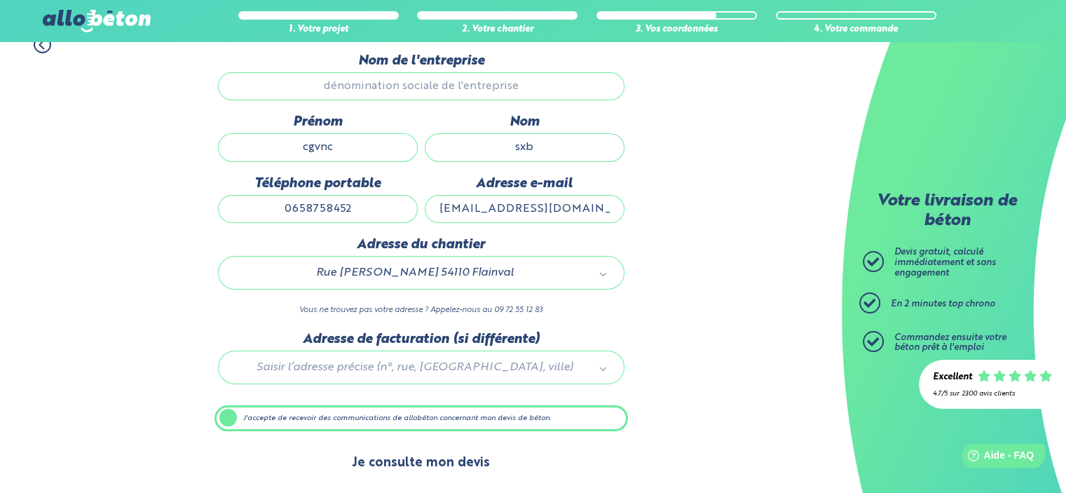
click at [430, 465] on button "Je consulte mon devis" at bounding box center [421, 463] width 166 height 36
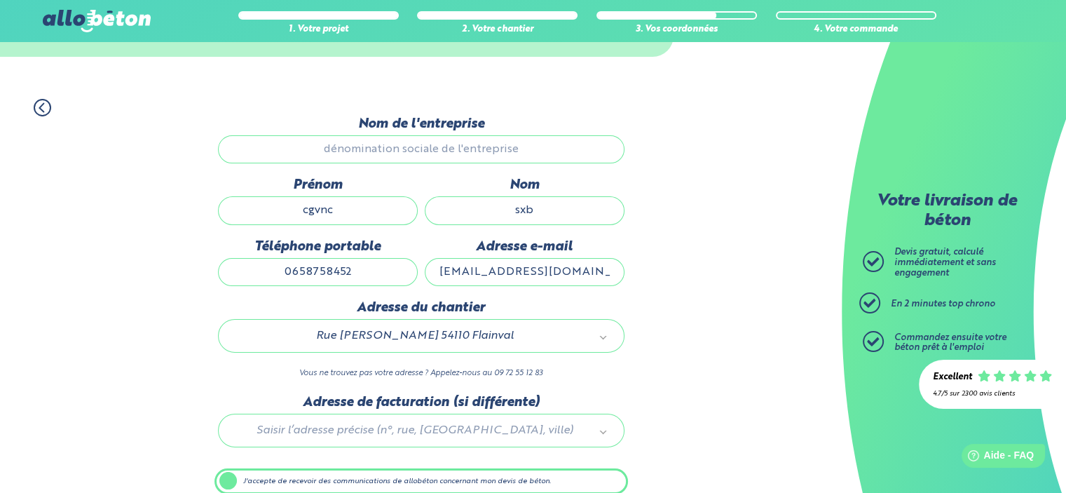
scroll to position [0, 0]
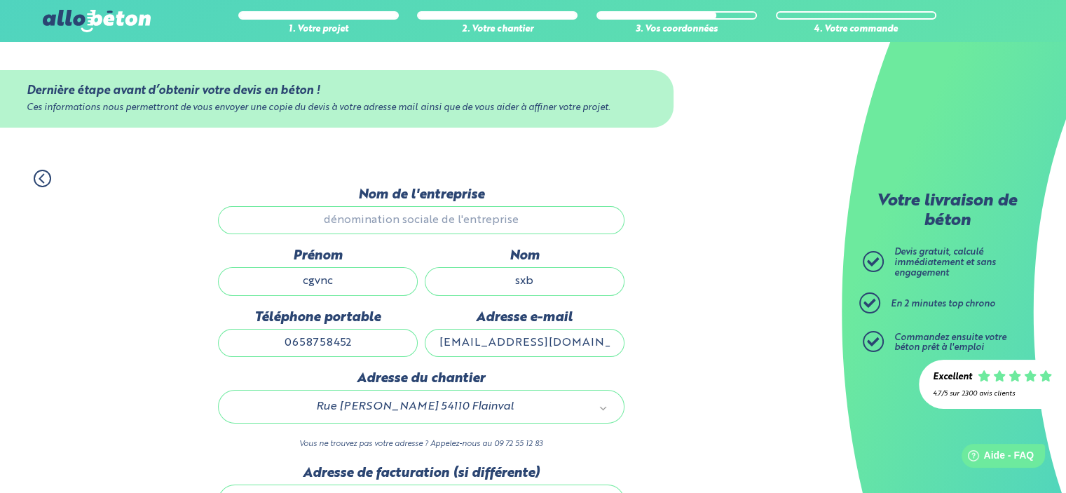
click at [34, 175] on icon at bounding box center [43, 179] width 18 height 18
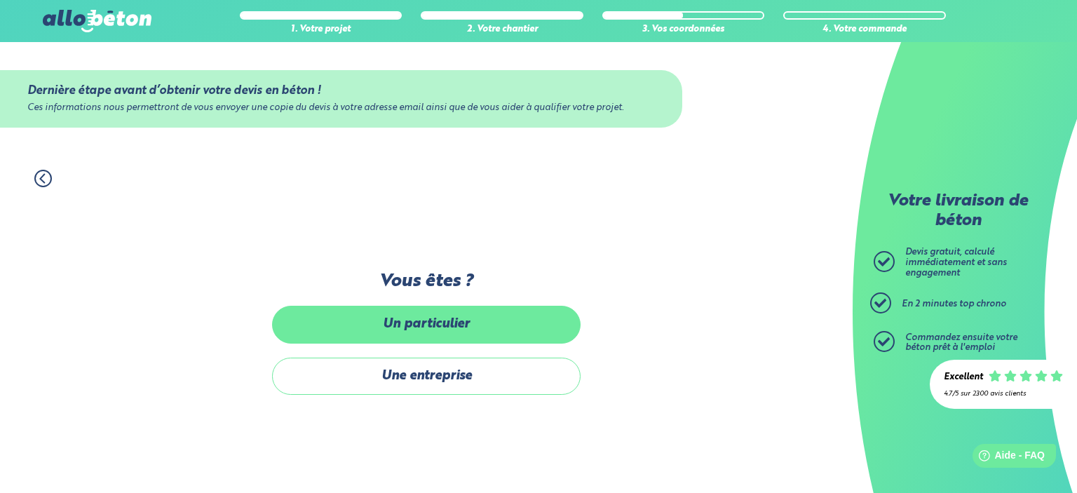
click at [464, 320] on label "Un particulier" at bounding box center [426, 324] width 308 height 37
click at [0, 0] on input "Un particulier" at bounding box center [0, 0] width 0 height 0
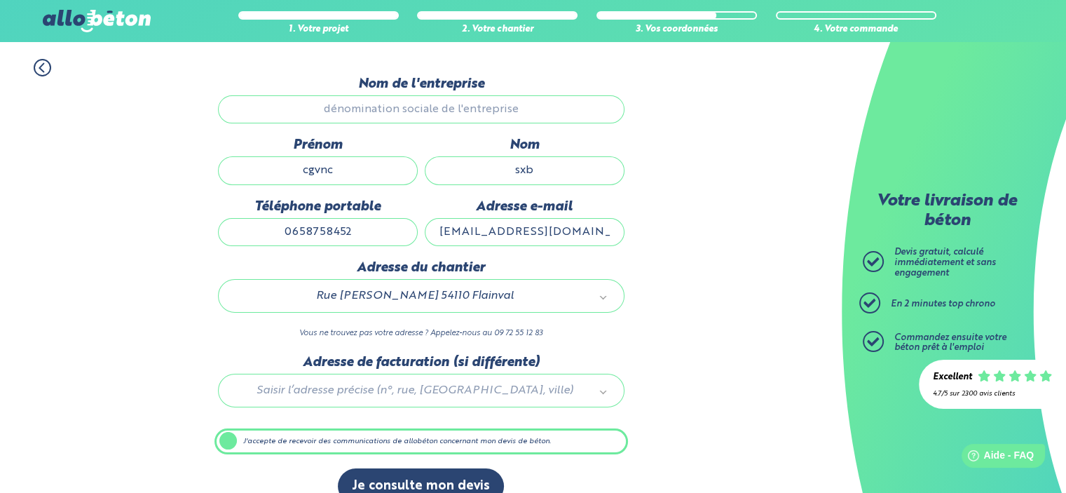
scroll to position [134, 0]
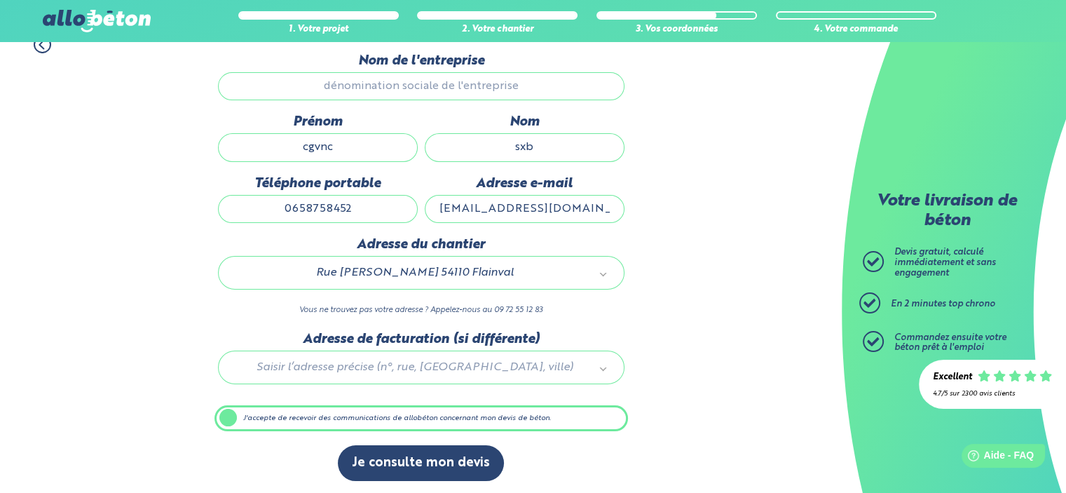
click at [210, 422] on div "1. Votre projet 2. Votre chantier 3. Vos coordonnées 4. Votre commande Dernière…" at bounding box center [421, 259] width 842 height 474
click at [252, 416] on label "J'accepte de recevoir des communications de allobéton concernant mon devis de b…" at bounding box center [422, 418] width 414 height 27
click at [0, 0] on input "J'accepte de recevoir des communications de allobéton concernant mon devis de b…" at bounding box center [0, 0] width 0 height 0
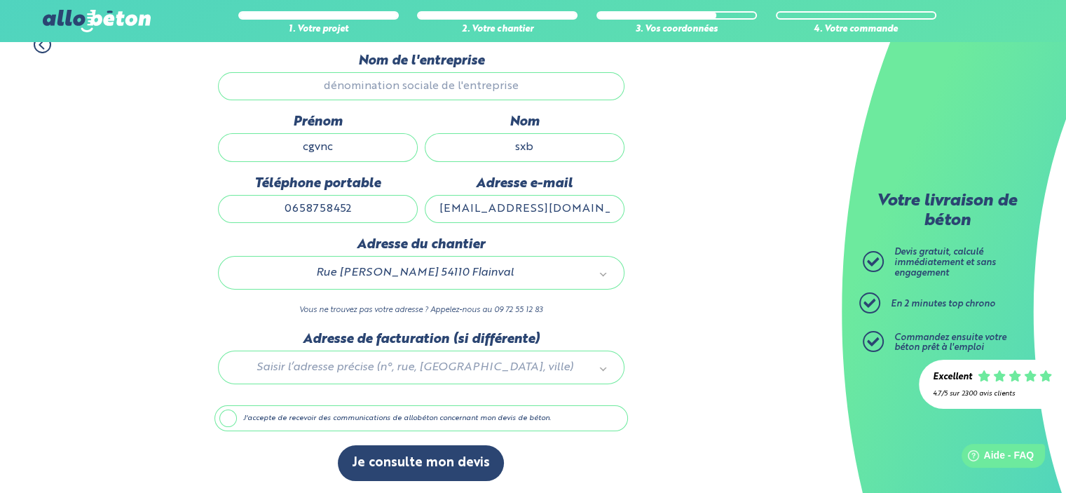
click at [224, 418] on label "J'accepte de recevoir des communications de allobéton concernant mon devis de b…" at bounding box center [422, 418] width 414 height 27
click at [0, 0] on input "J'accepte de recevoir des communications de allobéton concernant mon devis de b…" at bounding box center [0, 0] width 0 height 0
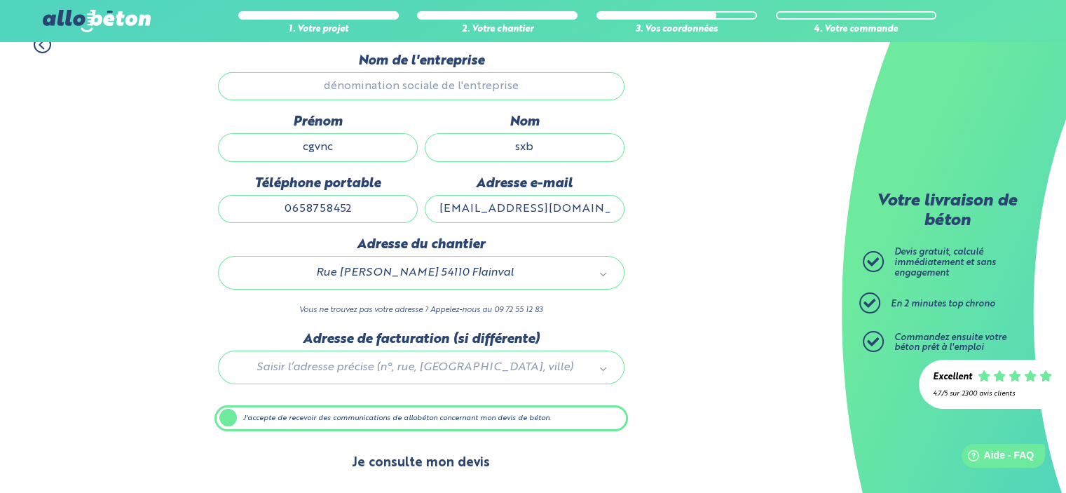
click at [422, 460] on button "Je consulte mon devis" at bounding box center [421, 463] width 166 height 36
click at [418, 460] on button "Je consulte mon devis" at bounding box center [421, 463] width 166 height 36
click at [416, 460] on button "Je consulte mon devis" at bounding box center [421, 463] width 166 height 36
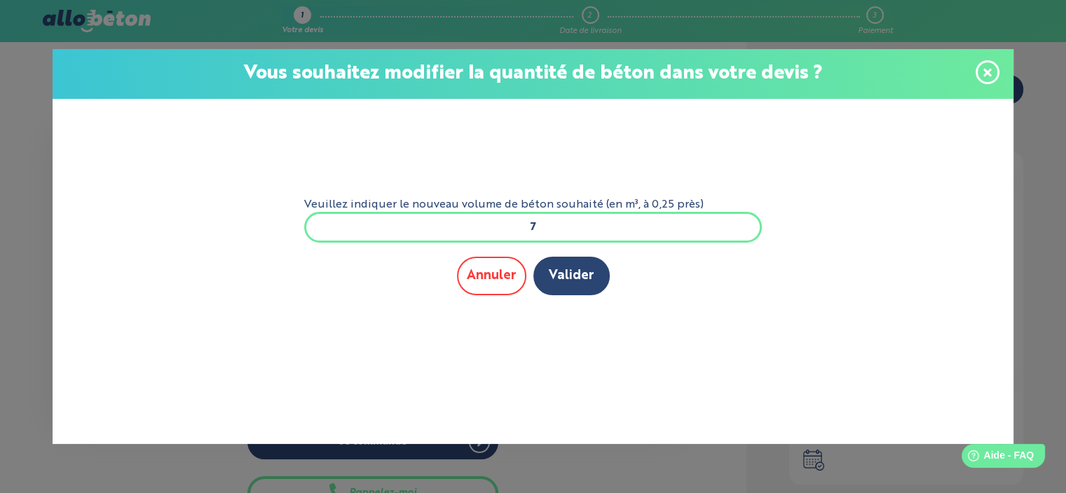
click at [498, 265] on button "Annuler" at bounding box center [491, 276] width 69 height 39
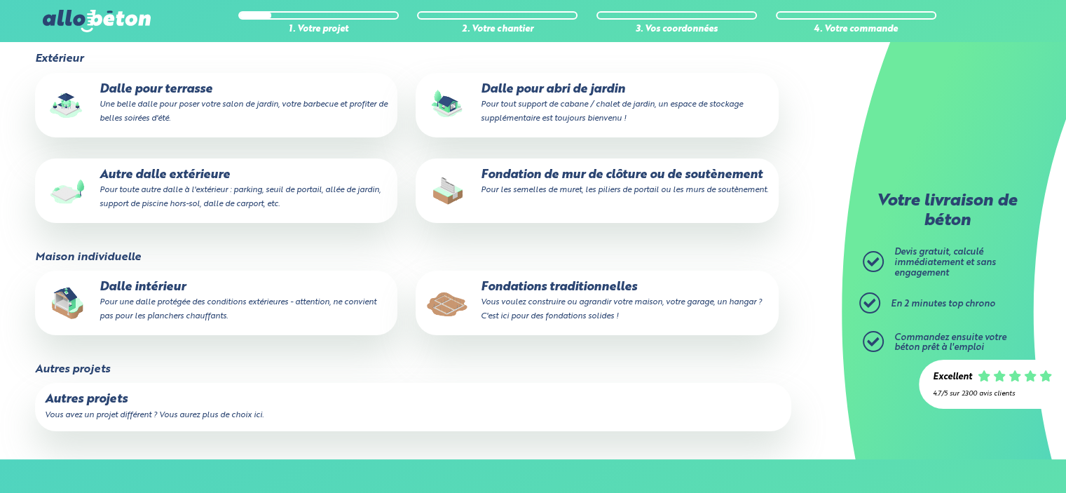
click at [99, 407] on label "Autres projets Vous avez un projet différent ? Vous aurez plus de choix ici." at bounding box center [413, 407] width 756 height 48
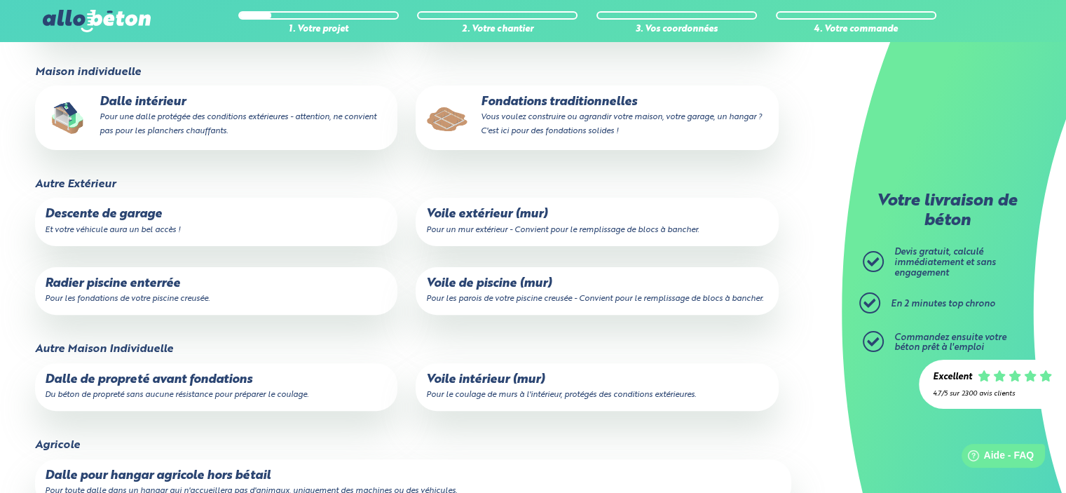
scroll to position [412, 0]
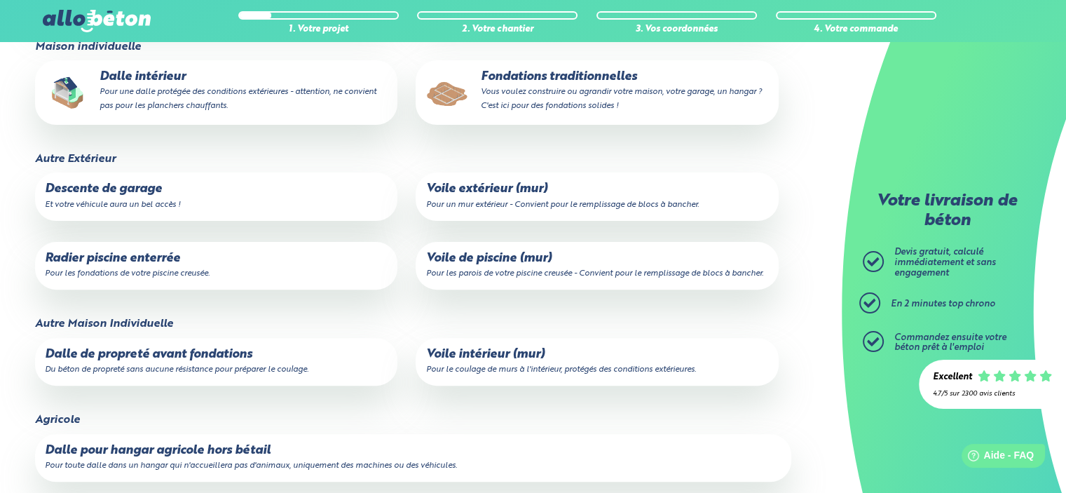
click at [135, 255] on p "Radier piscine enterrée Pour les fondations de votre piscine creusée." at bounding box center [216, 266] width 343 height 28
click at [0, 0] on input "Radier piscine enterrée Pour les fondations de votre piscine creusée." at bounding box center [0, 0] width 0 height 0
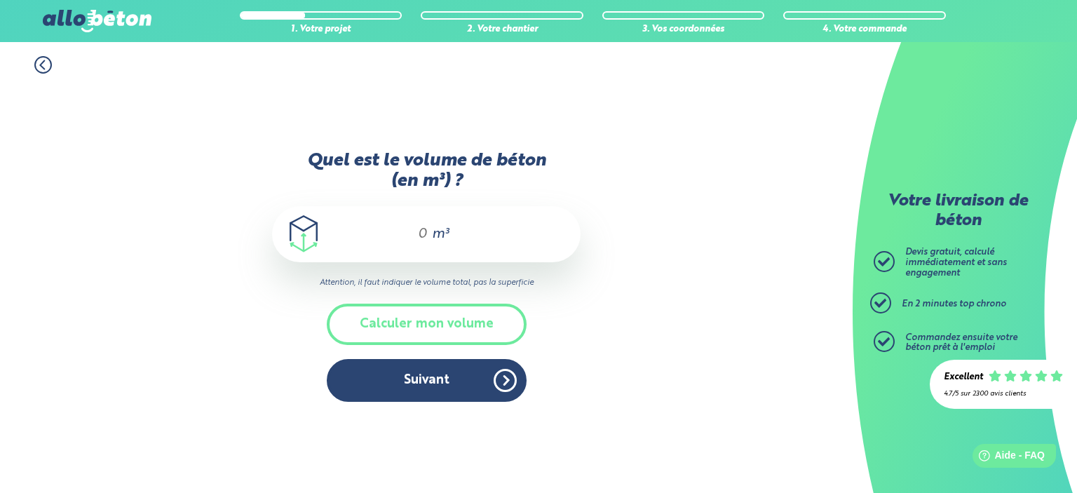
drag, startPoint x: 397, startPoint y: 226, endPoint x: 512, endPoint y: 224, distance: 115.0
click at [493, 233] on div "m³" at bounding box center [426, 234] width 308 height 56
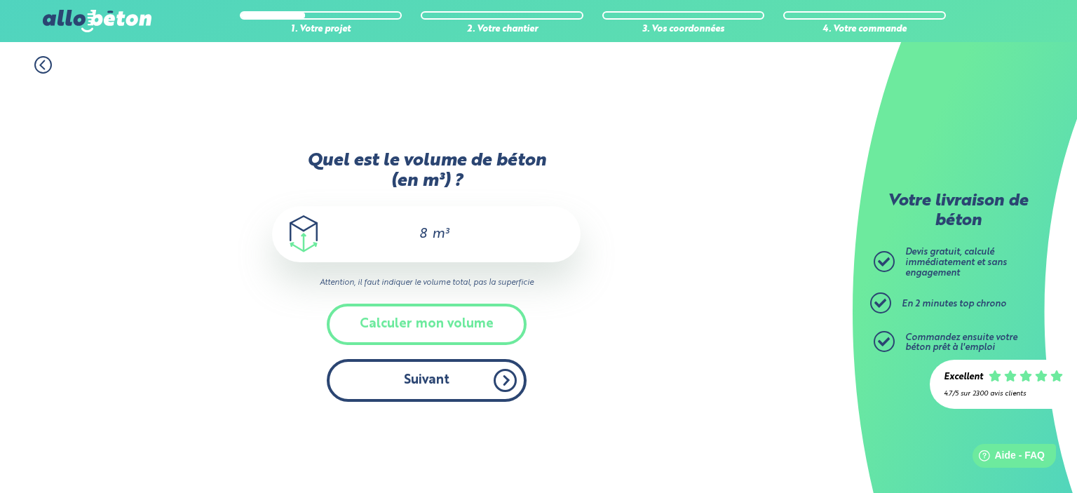
type input "8"
click at [461, 369] on button "Suivant" at bounding box center [427, 380] width 200 height 43
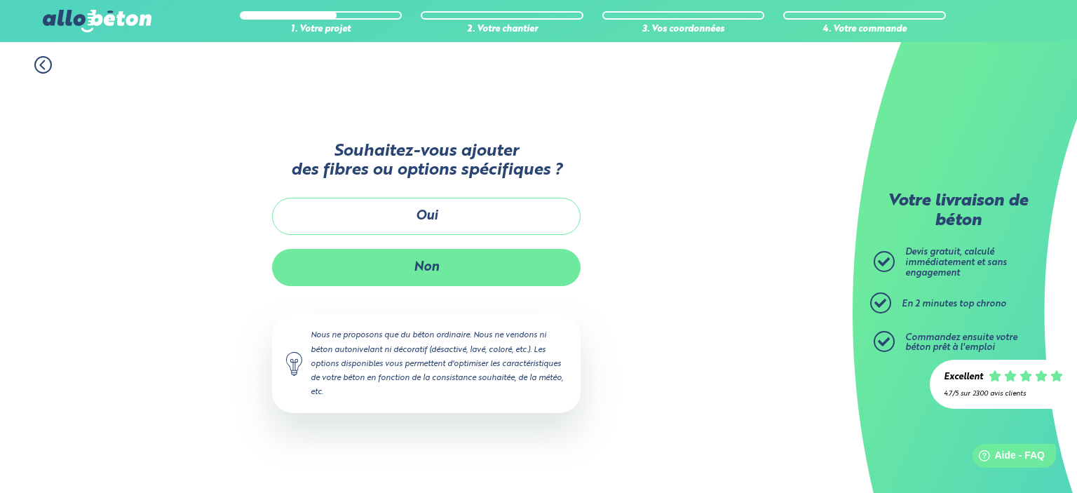
click at [443, 266] on button "Non" at bounding box center [426, 267] width 308 height 37
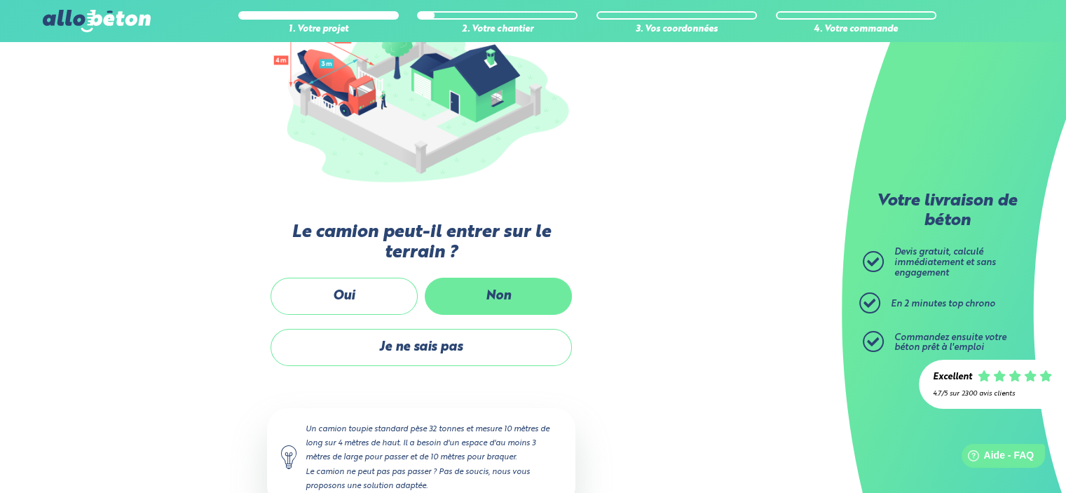
scroll to position [210, 0]
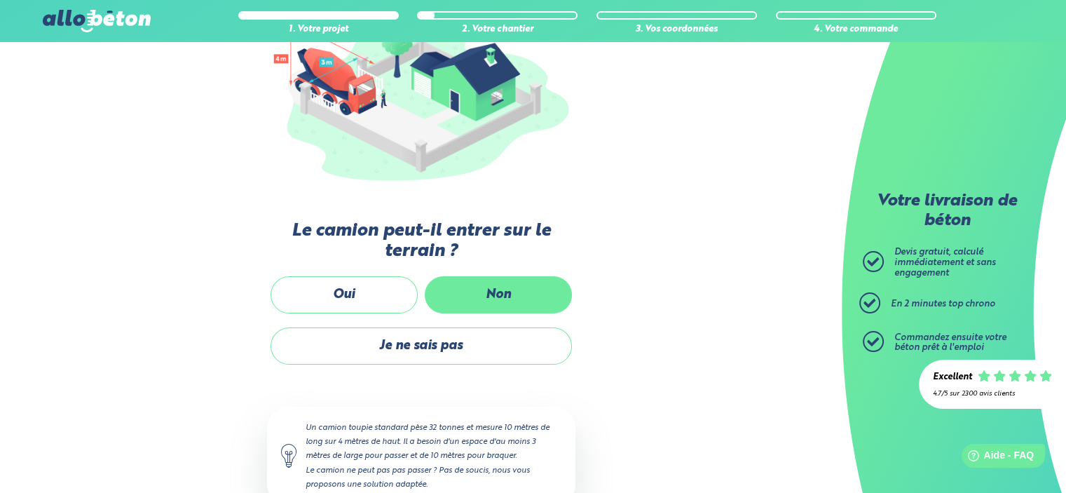
click at [491, 300] on label "Non" at bounding box center [498, 294] width 147 height 37
click at [0, 0] on input "Non" at bounding box center [0, 0] width 0 height 0
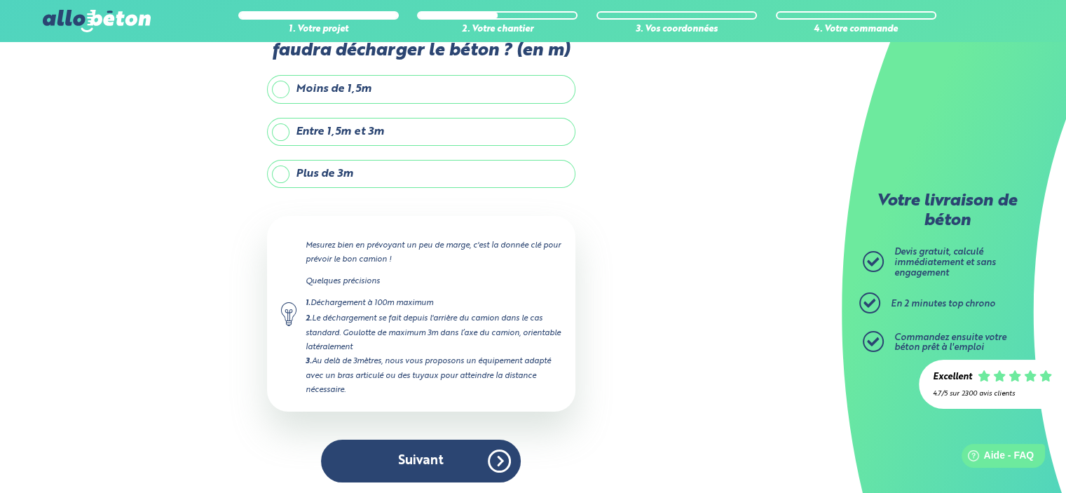
click at [376, 173] on label "Plus de 3m" at bounding box center [421, 174] width 308 height 28
click at [0, 0] on input "Plus de 3m" at bounding box center [0, 0] width 0 height 0
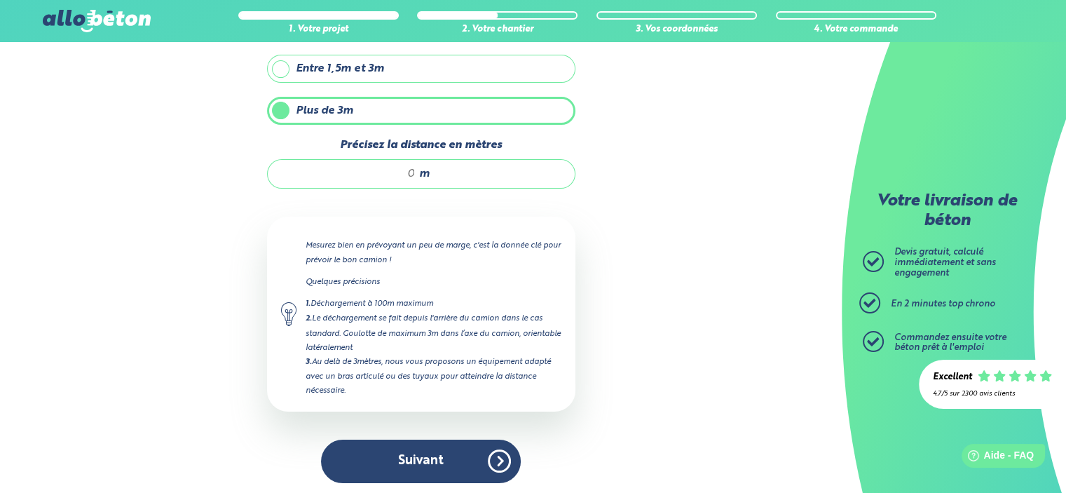
click at [413, 175] on input "Précisez la distance en mètres" at bounding box center [349, 174] width 134 height 14
type input "5"
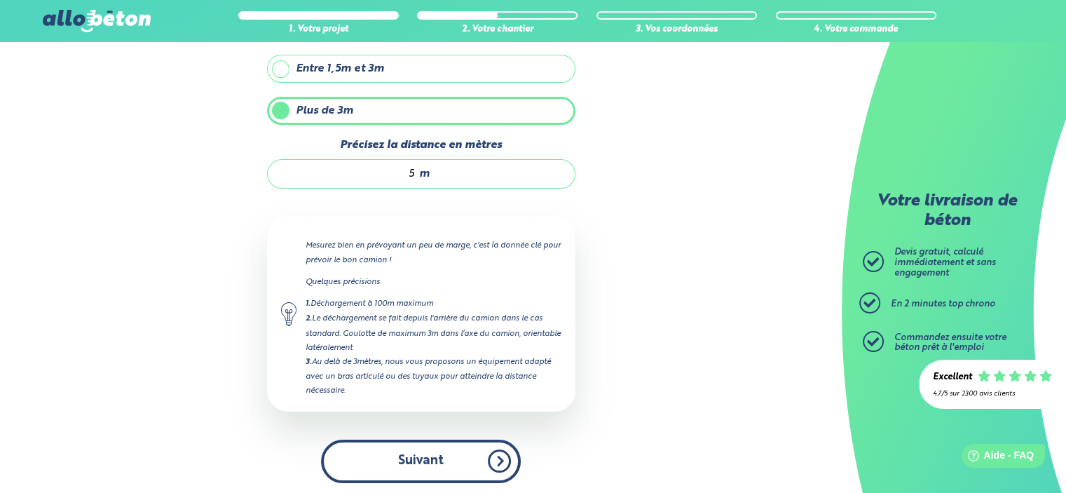
click at [419, 455] on button "Suivant" at bounding box center [421, 461] width 200 height 43
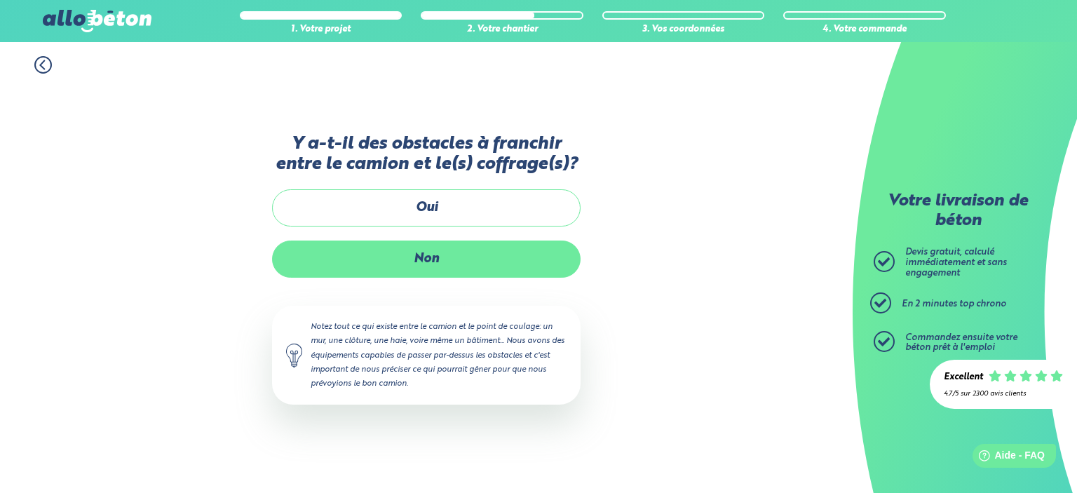
click at [428, 250] on label "Non" at bounding box center [426, 258] width 308 height 37
click at [0, 0] on input "Non" at bounding box center [0, 0] width 0 height 0
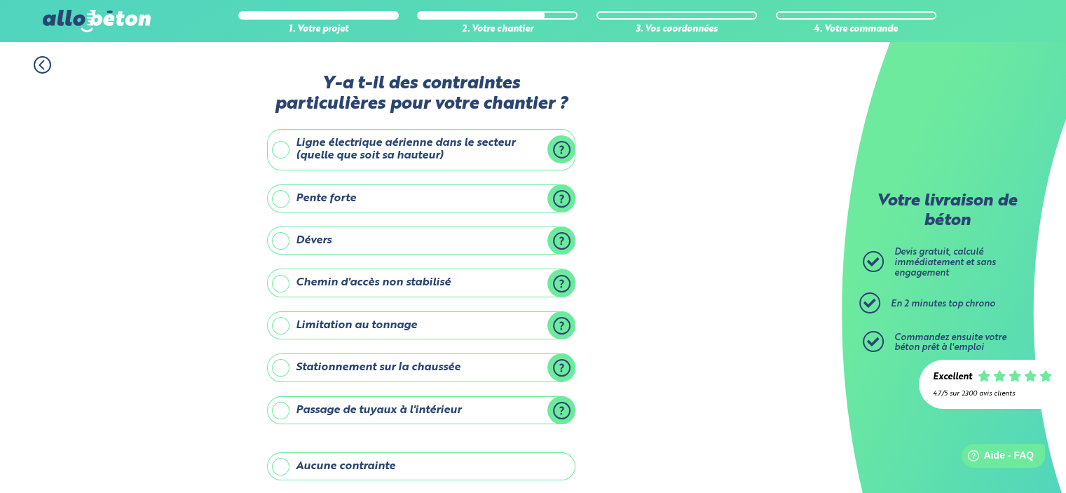
click at [356, 162] on label "Ligne électrique aérienne dans le secteur (quelle que soit sa hauteur)" at bounding box center [421, 149] width 308 height 41
click at [0, 0] on input "Ligne électrique aérienne dans le secteur (quelle que soit sa hauteur)" at bounding box center [0, 0] width 0 height 0
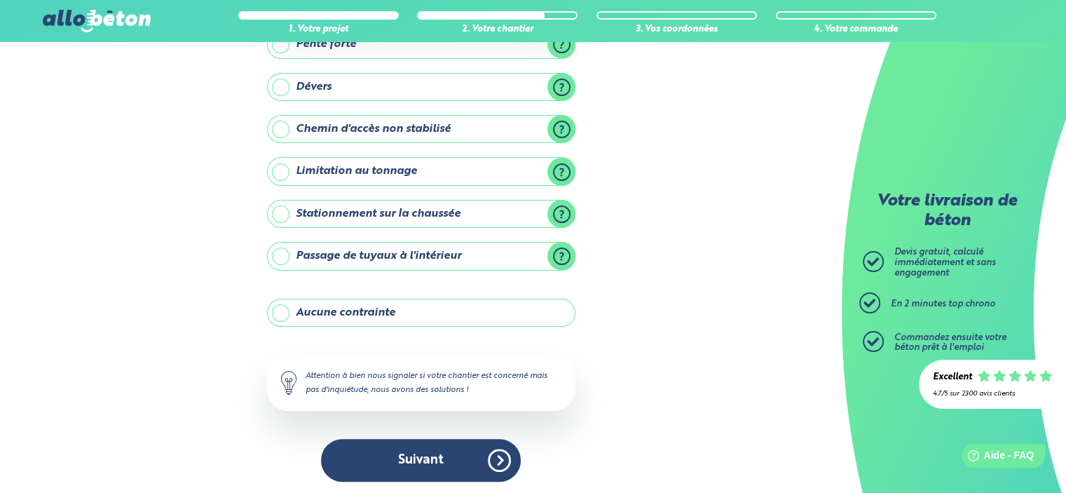
scroll to position [252, 0]
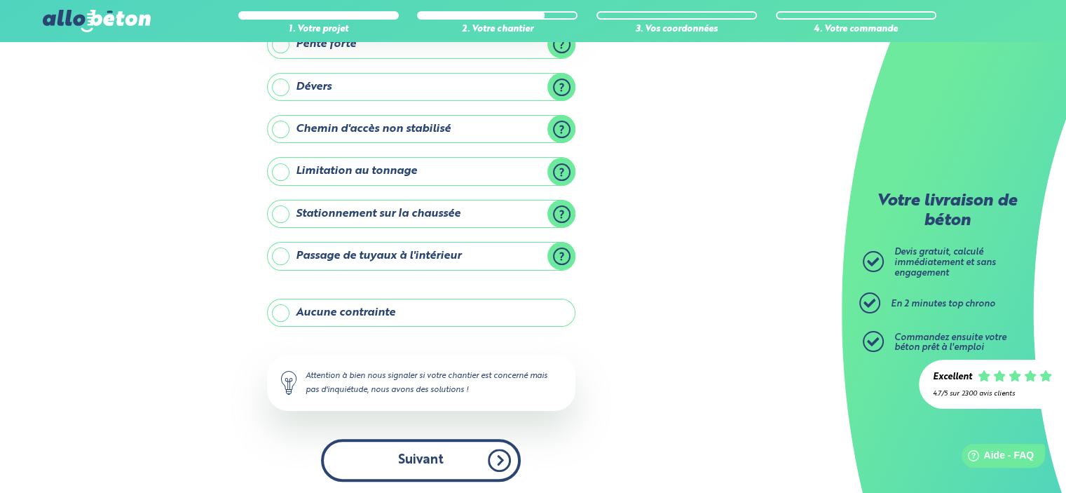
click at [398, 452] on button "Suivant" at bounding box center [421, 460] width 200 height 43
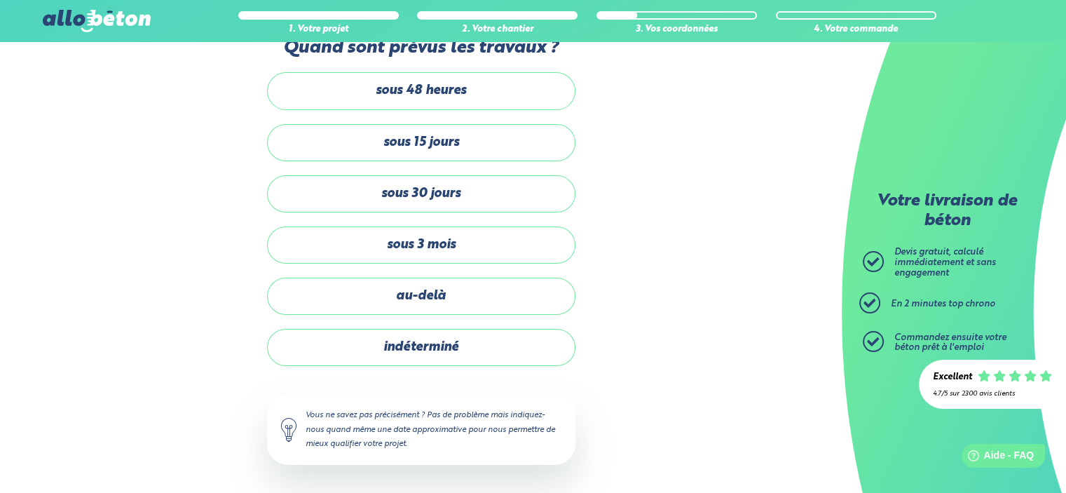
scroll to position [34, 0]
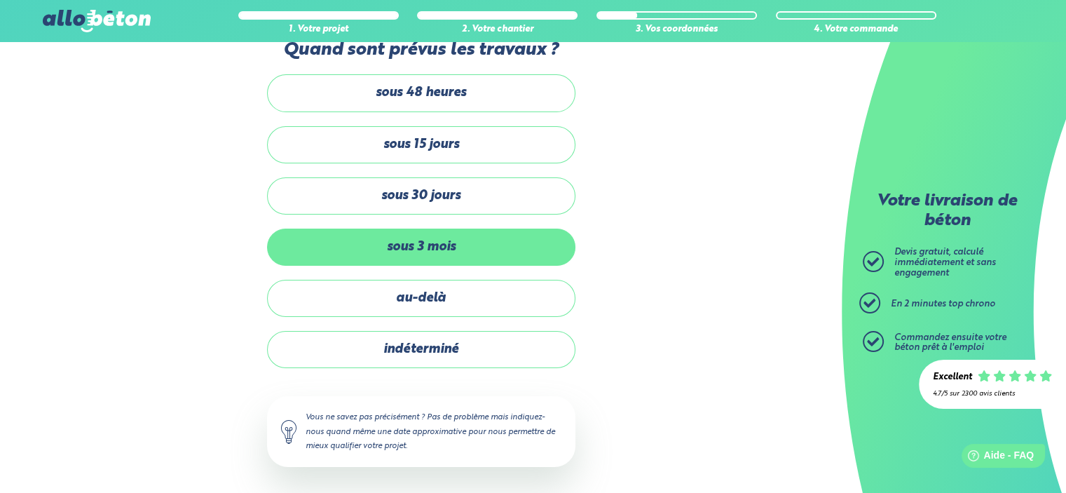
click at [454, 254] on label "sous 3 mois" at bounding box center [421, 247] width 308 height 37
click at [0, 0] on input "sous 3 mois" at bounding box center [0, 0] width 0 height 0
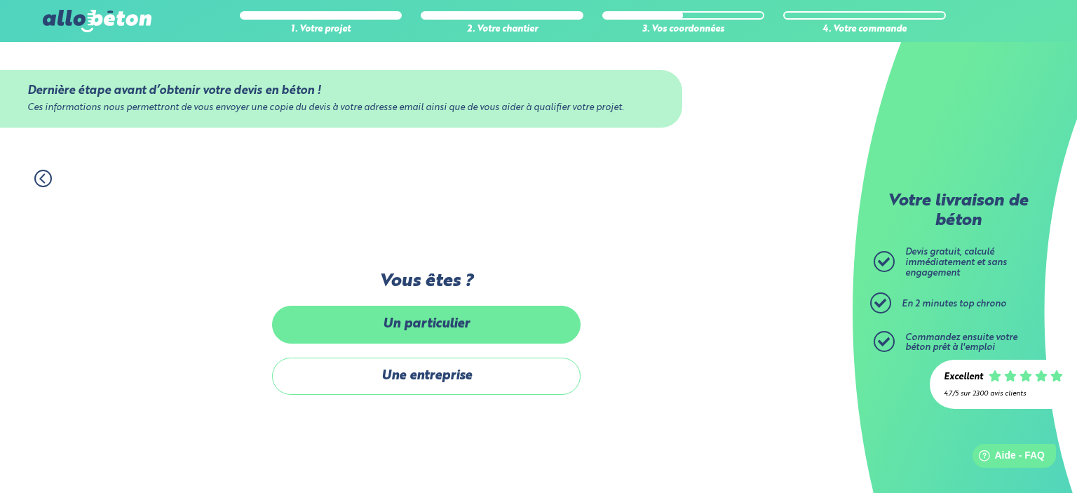
click at [428, 334] on label "Un particulier" at bounding box center [426, 324] width 308 height 37
click at [0, 0] on input "Un particulier" at bounding box center [0, 0] width 0 height 0
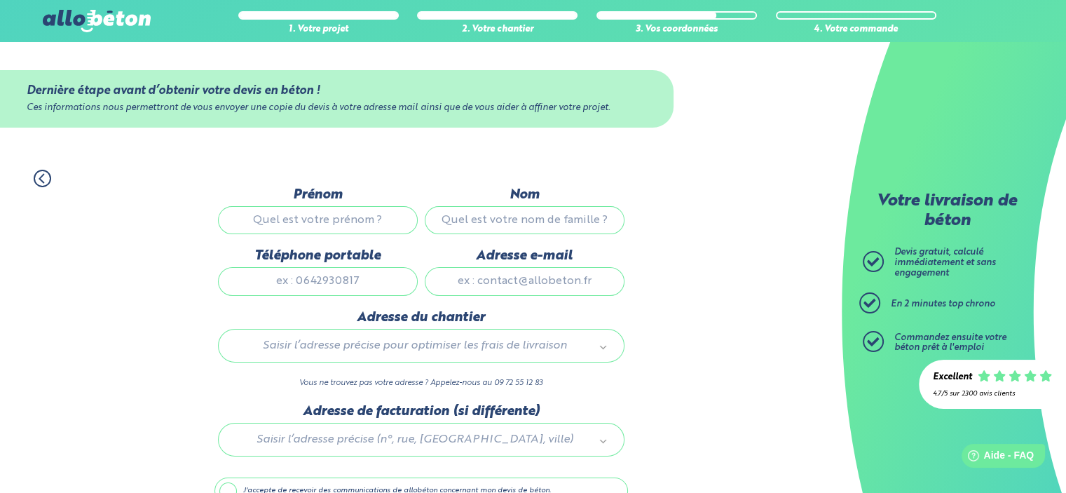
click at [306, 222] on input "Prénom" at bounding box center [318, 220] width 200 height 28
type input "dxfbx"
click at [533, 229] on input "Nom" at bounding box center [525, 220] width 200 height 28
type input "xdfbnf"
click at [313, 280] on input "Téléphone portable" at bounding box center [318, 281] width 200 height 28
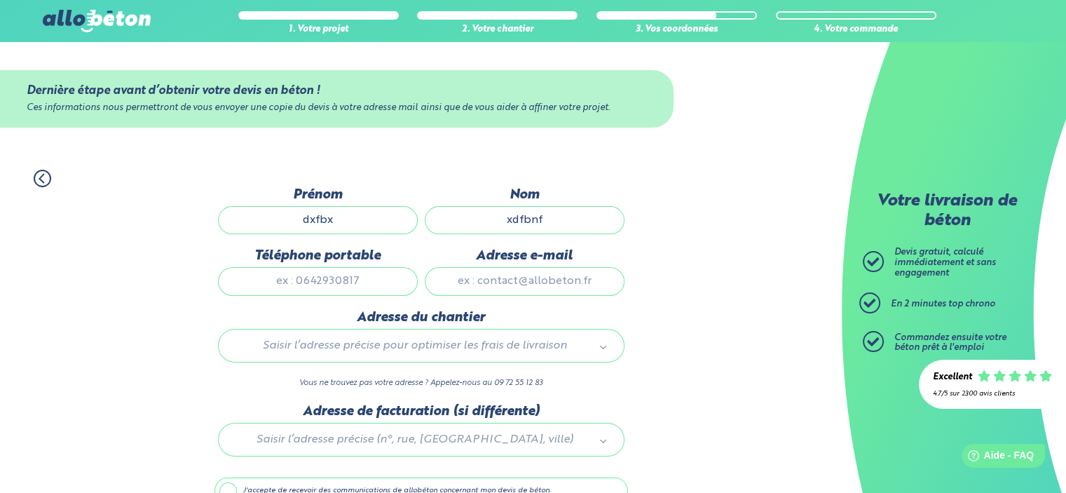
type input "w"
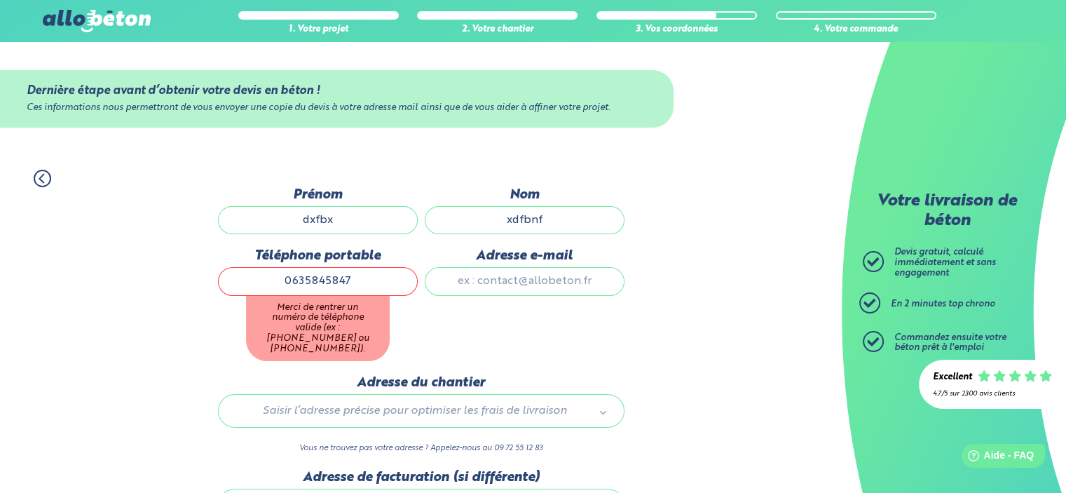
type input "0635845847"
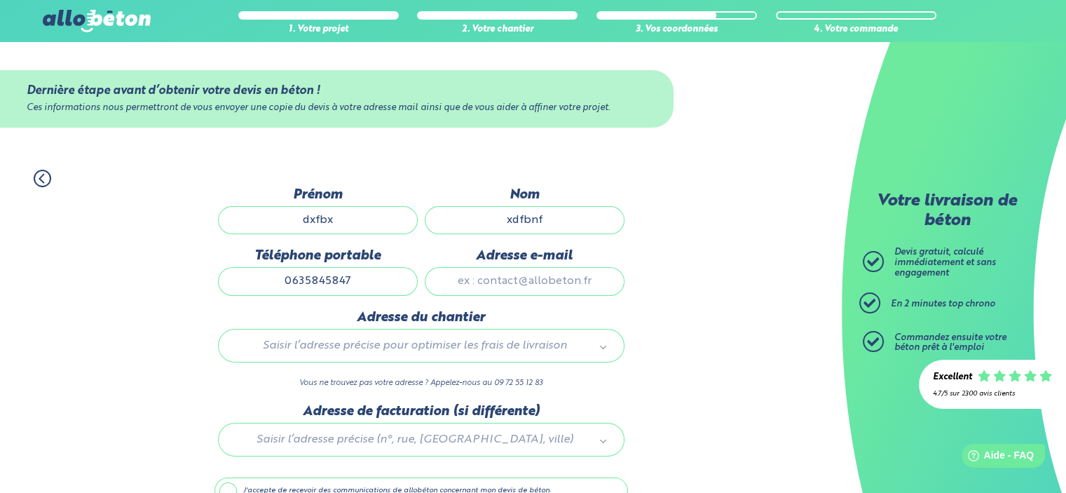
click at [530, 277] on input "Adresse e-mail" at bounding box center [525, 281] width 200 height 28
type input "theboss-1@hotmail.fr"
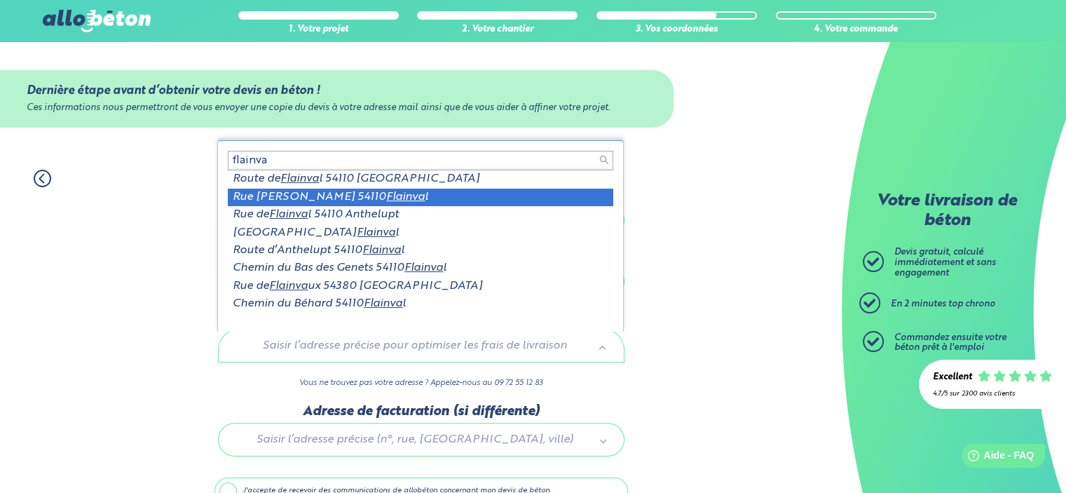
type input "flainva"
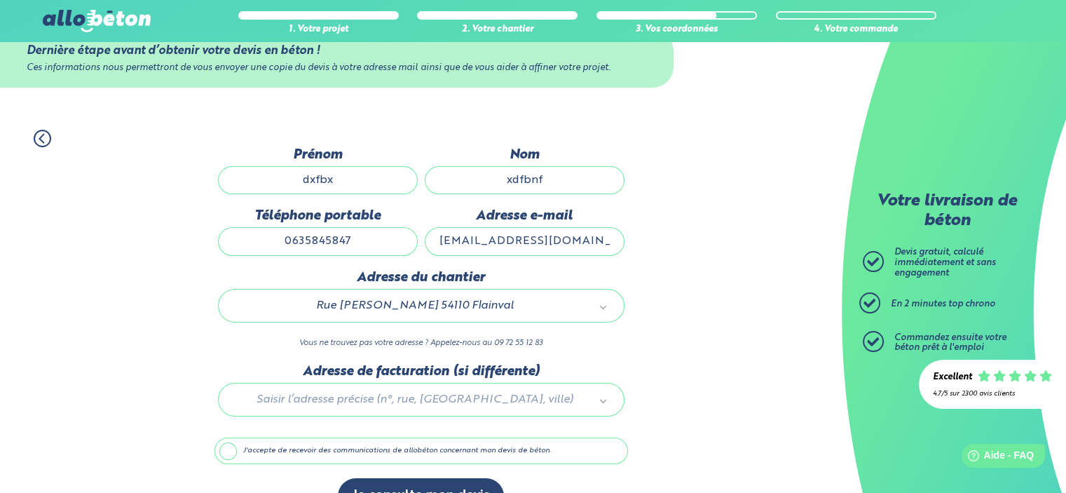
scroll to position [73, 0]
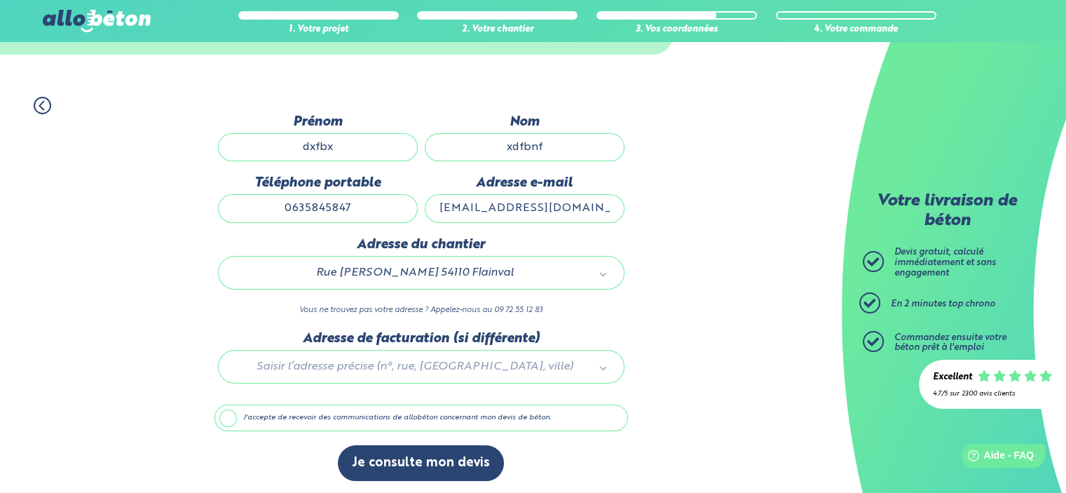
click at [236, 414] on label "J'accepte de recevoir des communications de allobéton concernant mon devis de b…" at bounding box center [422, 417] width 414 height 27
click at [0, 0] on input "J'accepte de recevoir des communications de allobéton concernant mon devis de b…" at bounding box center [0, 0] width 0 height 0
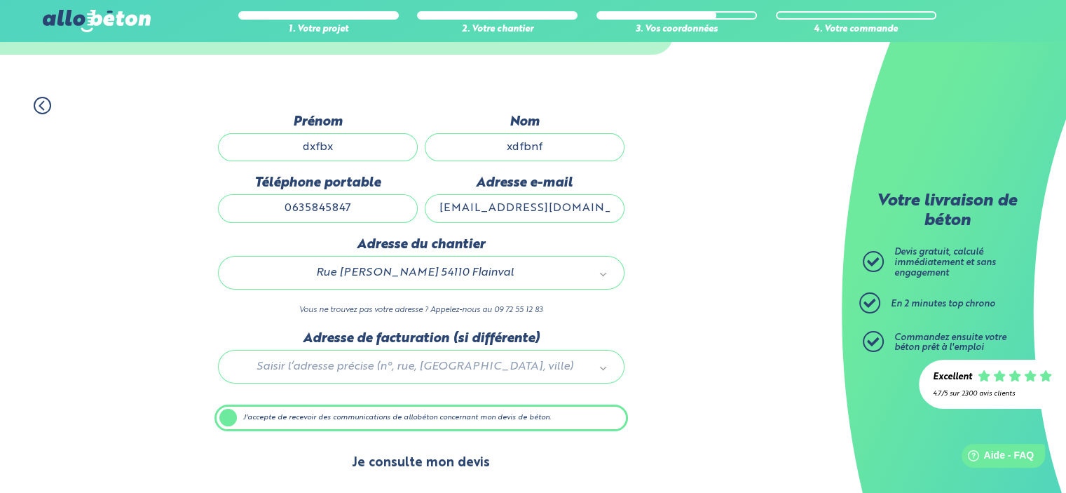
click at [446, 454] on button "Je consulte mon devis" at bounding box center [421, 463] width 166 height 36
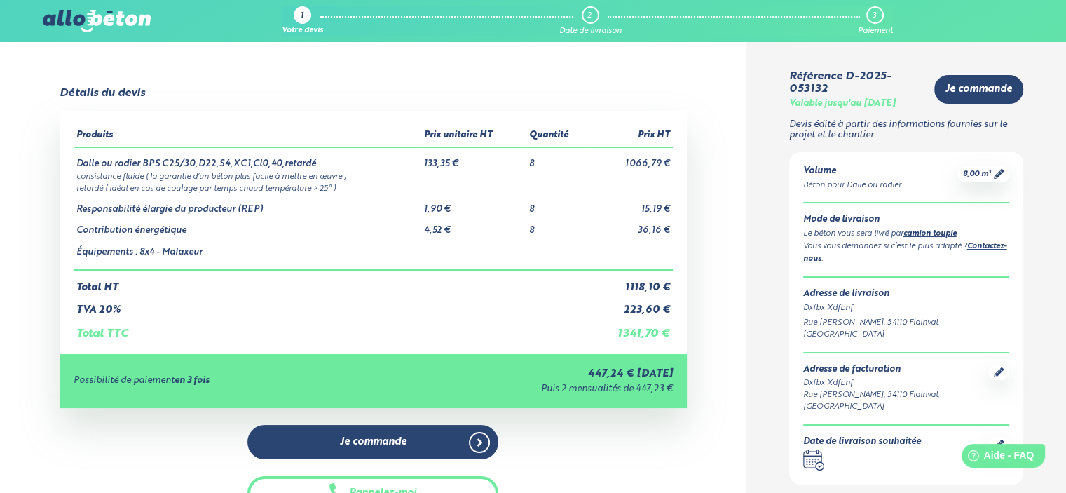
click at [915, 233] on link "camion toupie" at bounding box center [930, 234] width 53 height 8
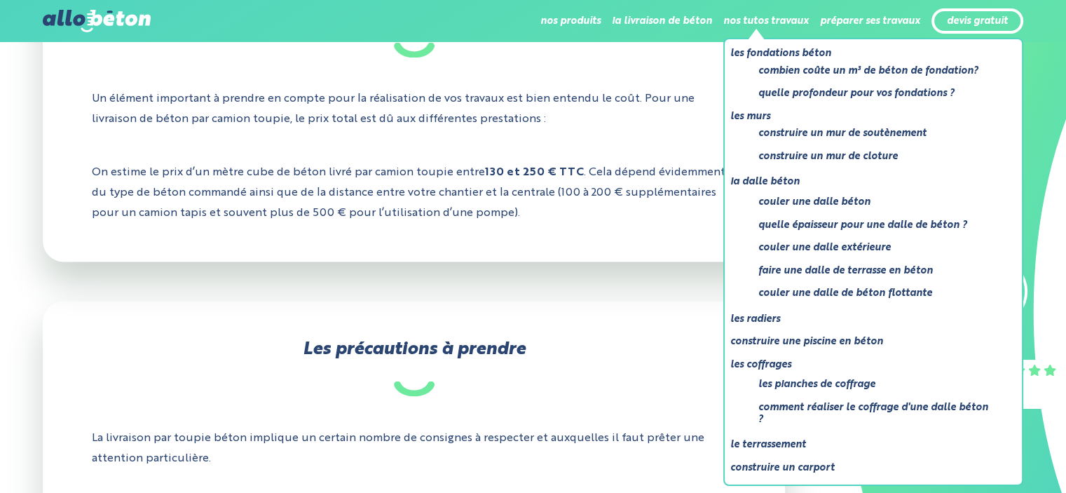
scroll to position [2518, 0]
